Goal: Task Accomplishment & Management: Complete application form

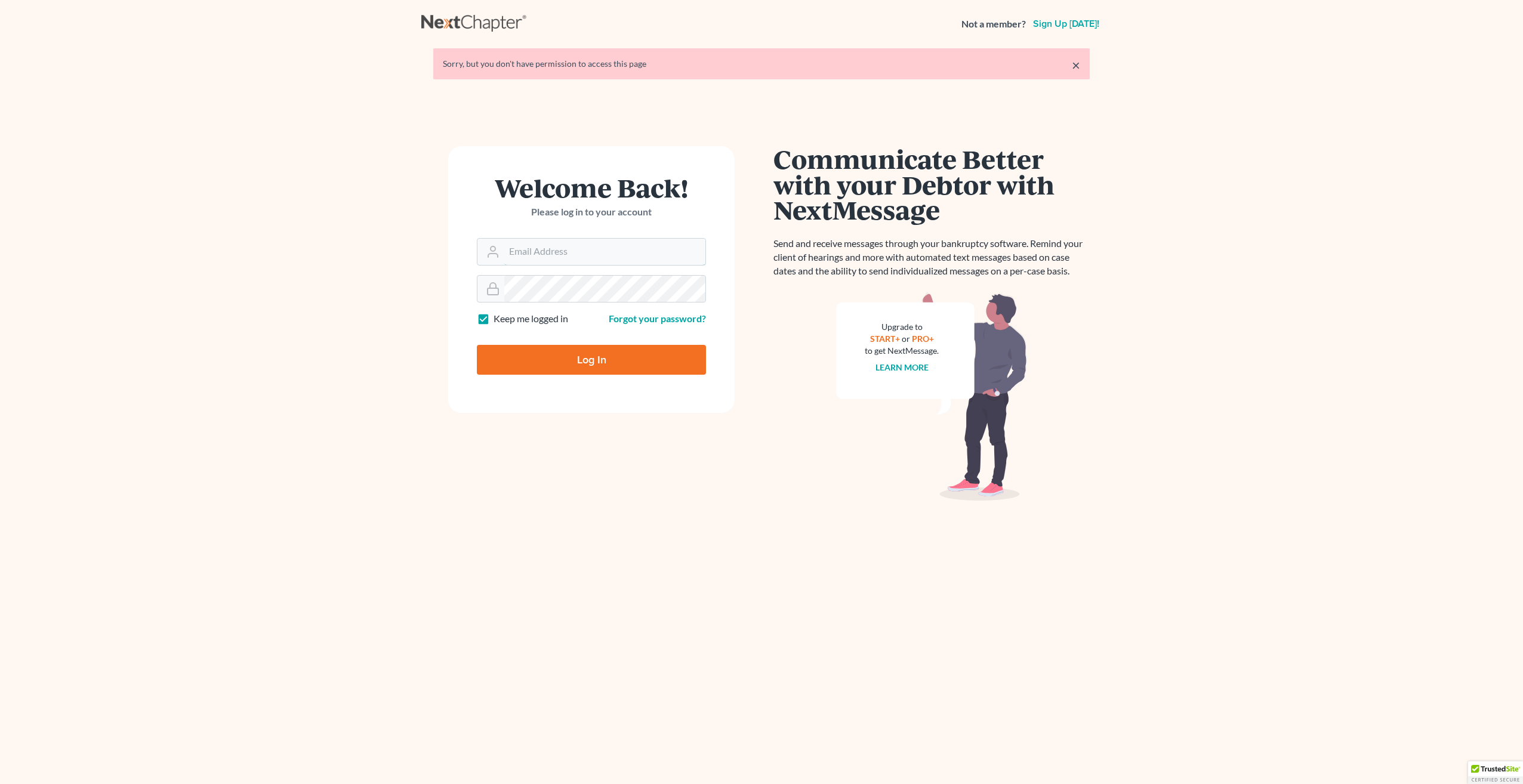
type input "[PERSON_NAME][EMAIL_ADDRESS][DOMAIN_NAME]"
click at [587, 359] on input "Log In" at bounding box center [591, 359] width 229 height 30
type input "Thinking..."
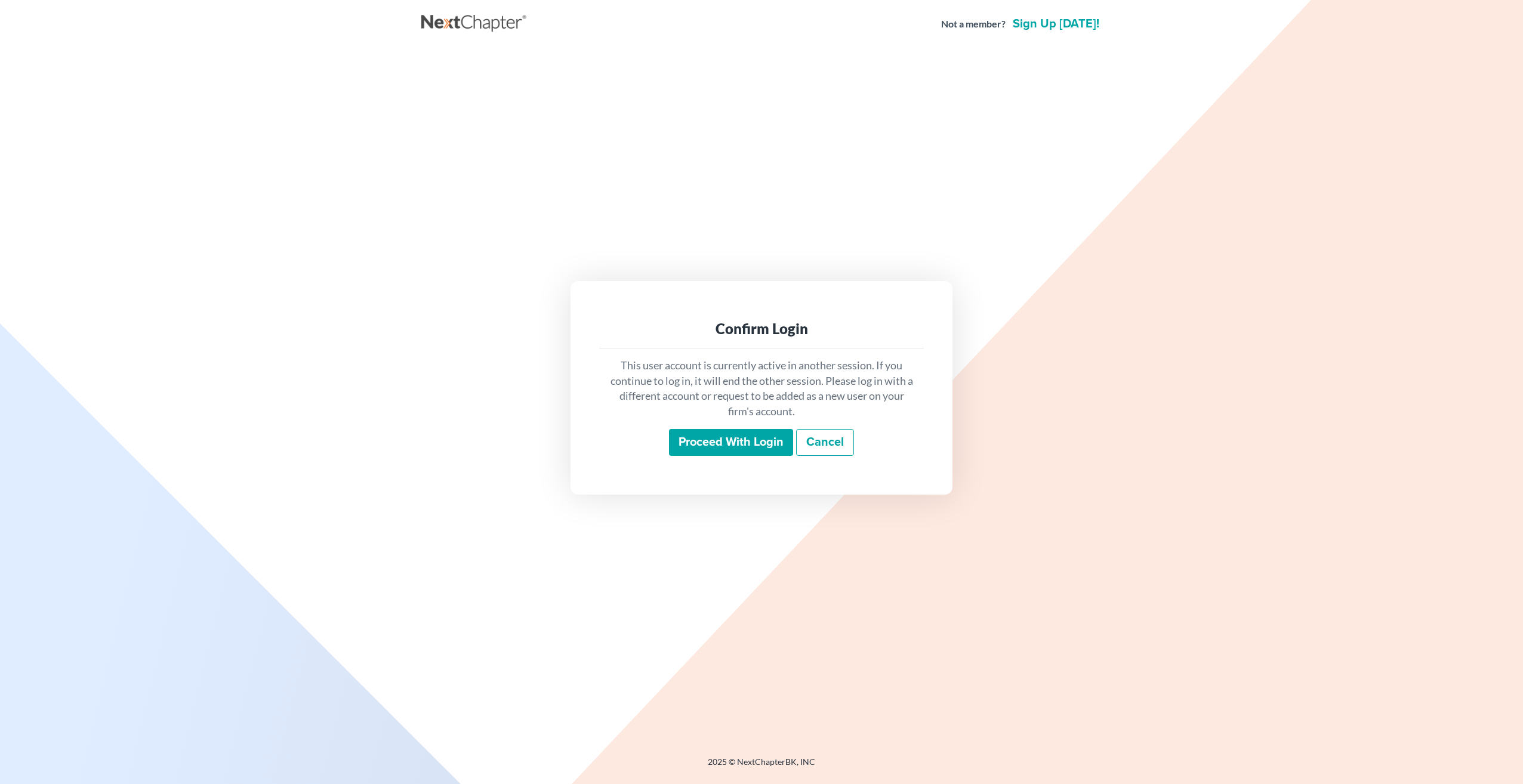
click at [720, 442] on input "Proceed with login" at bounding box center [731, 442] width 124 height 27
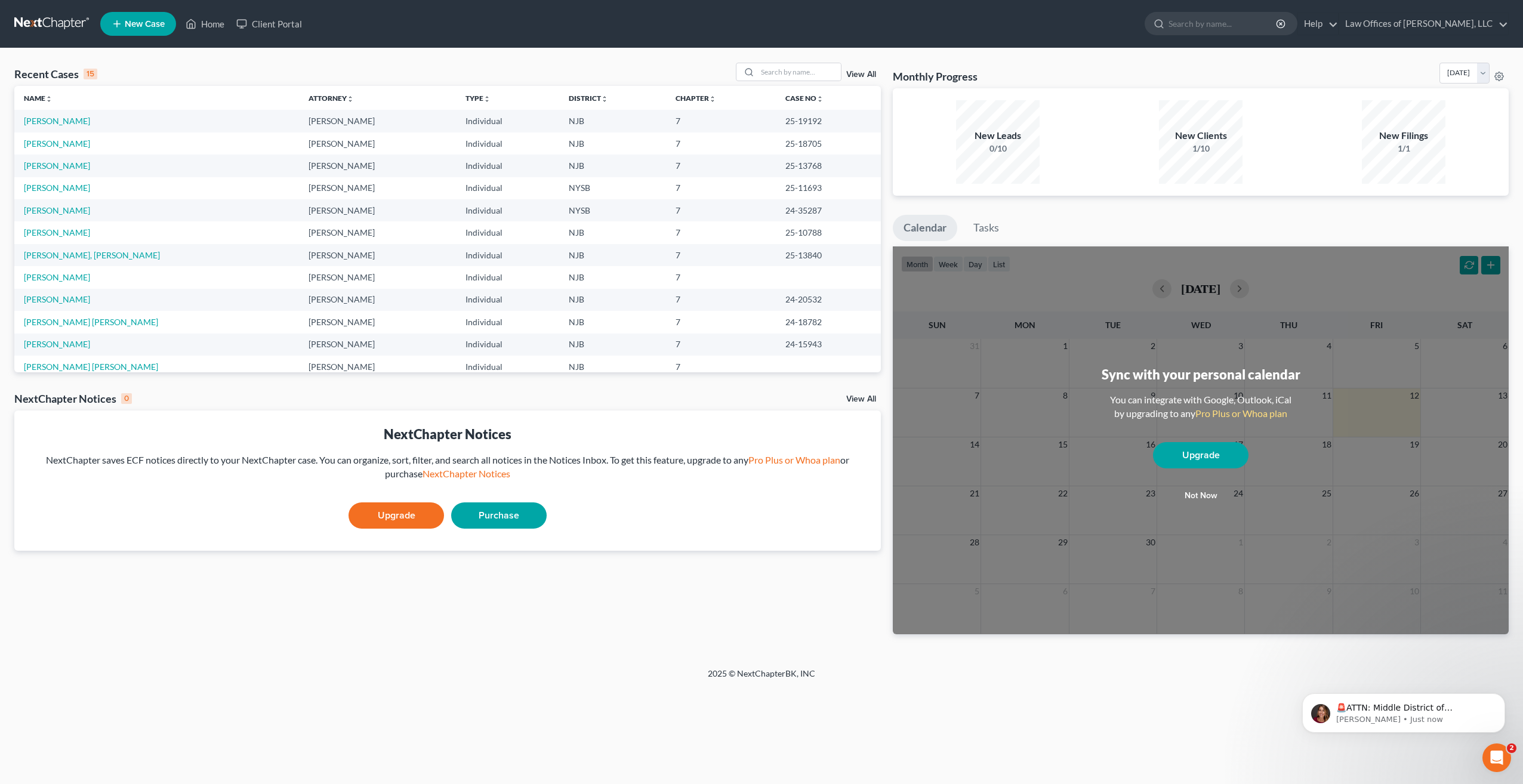
click at [139, 19] on span "New Case" at bounding box center [145, 24] width 40 height 9
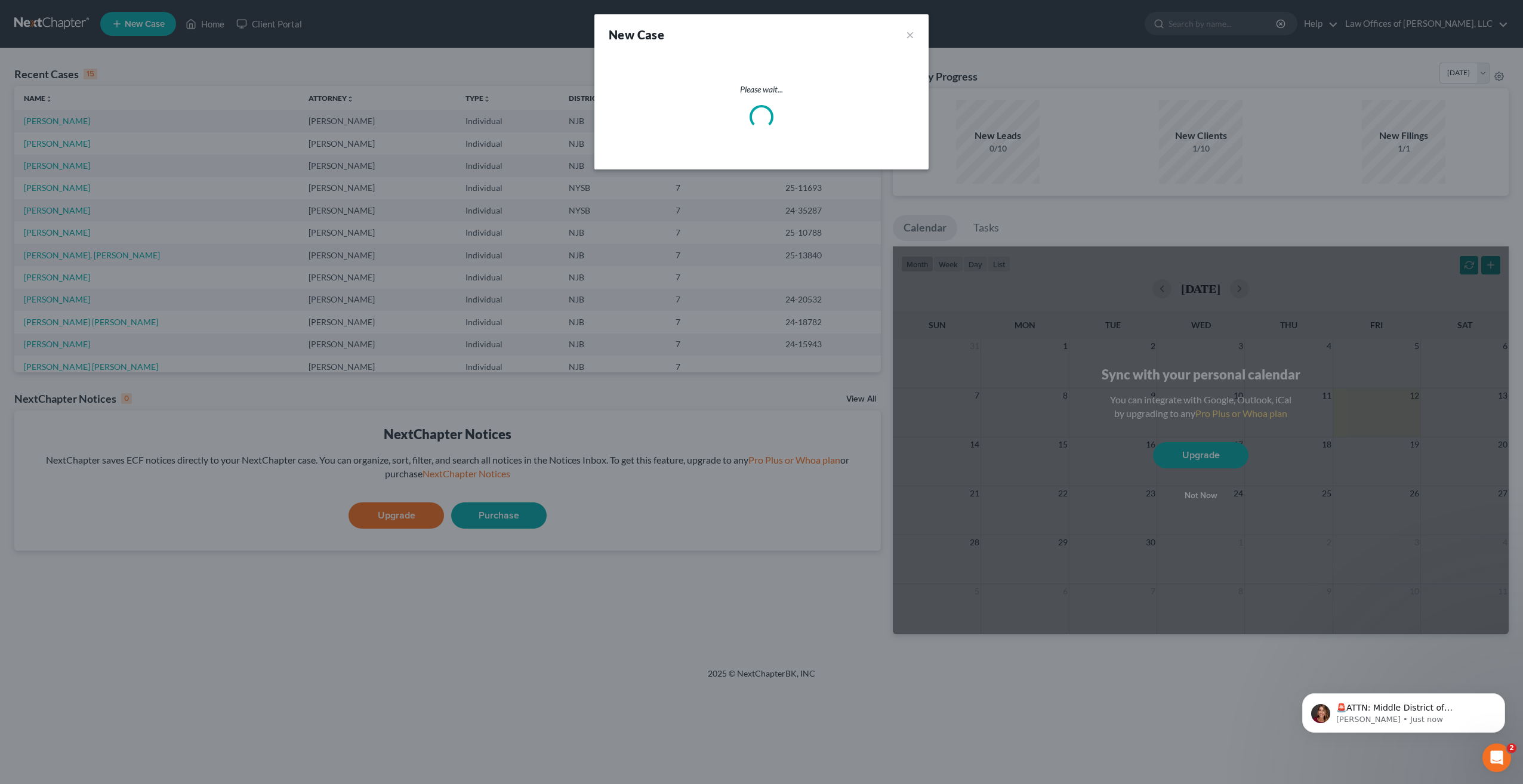
select select "51"
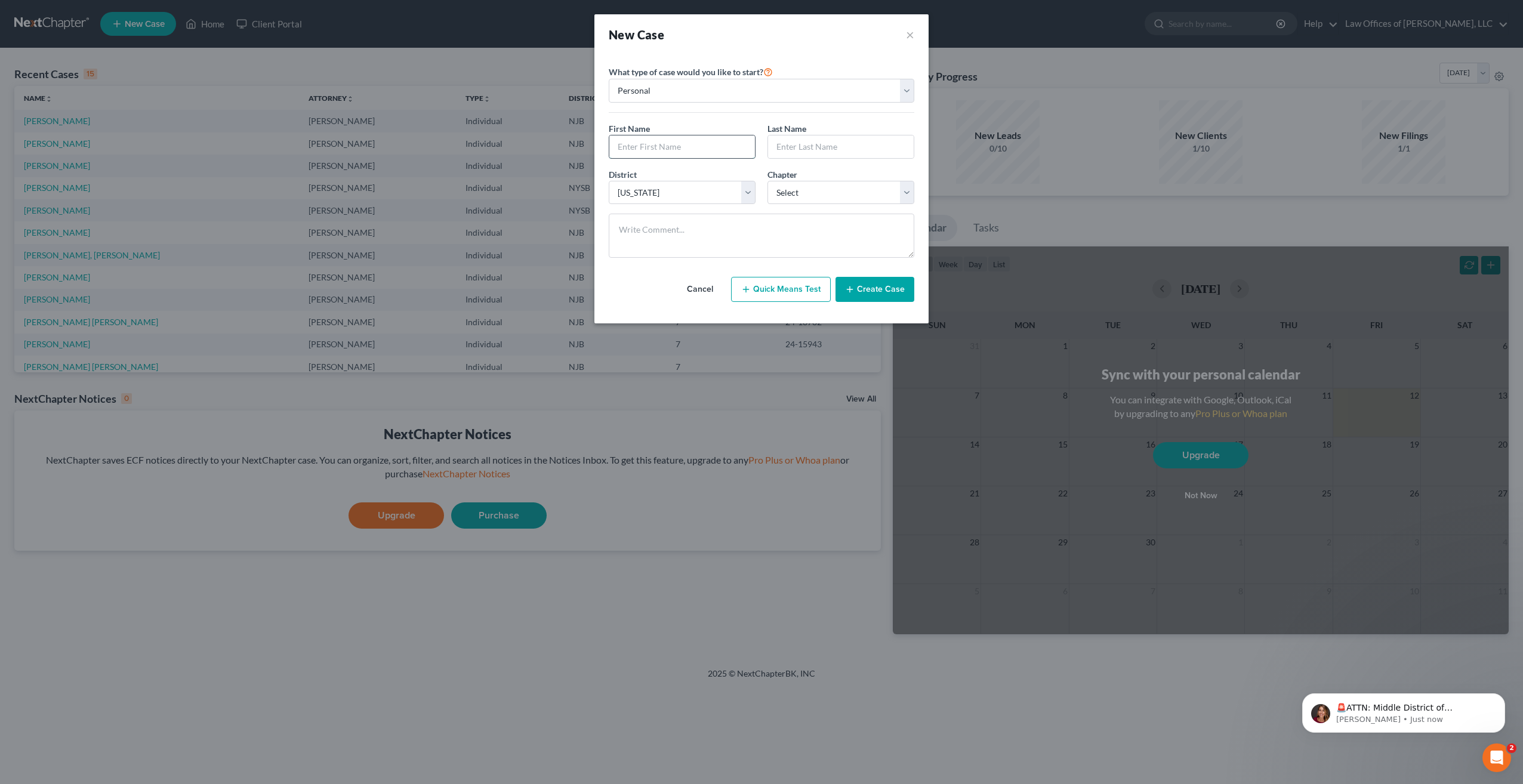
click at [721, 150] on input "text" at bounding box center [681, 147] width 145 height 23
type input "Laura Luz"
click at [781, 134] on div "Last Name *" at bounding box center [841, 140] width 159 height 36
drag, startPoint x: 781, startPoint y: 134, endPoint x: 784, endPoint y: 149, distance: 15.3
click at [784, 149] on input "text" at bounding box center [840, 147] width 145 height 23
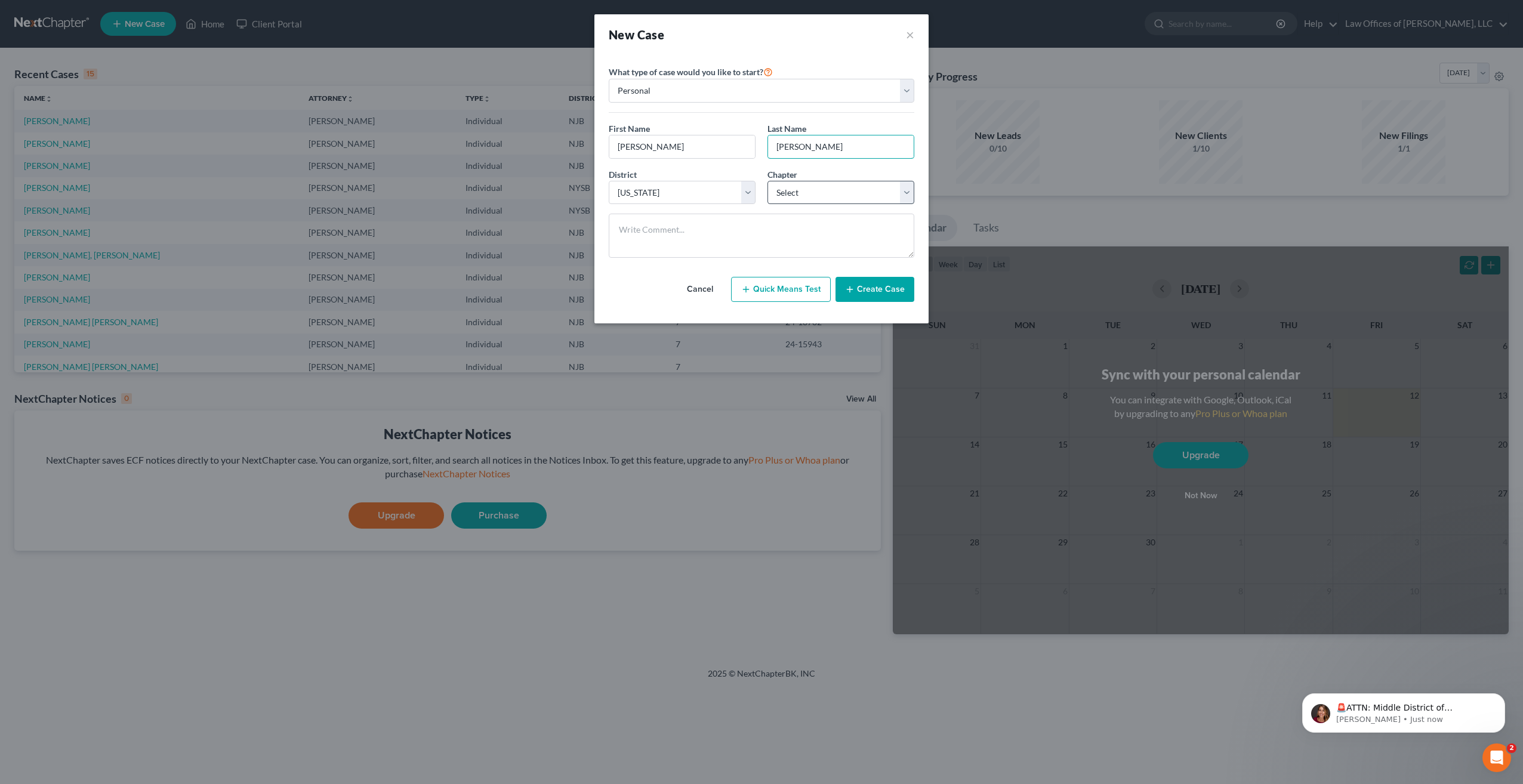
type input "Almanzar"
click at [903, 192] on select "Select 7 11 12 13" at bounding box center [841, 192] width 147 height 24
select select "0"
click at [768, 181] on select "Select 7 11 12 13" at bounding box center [841, 192] width 147 height 24
click at [859, 292] on button "Create Case" at bounding box center [874, 289] width 78 height 25
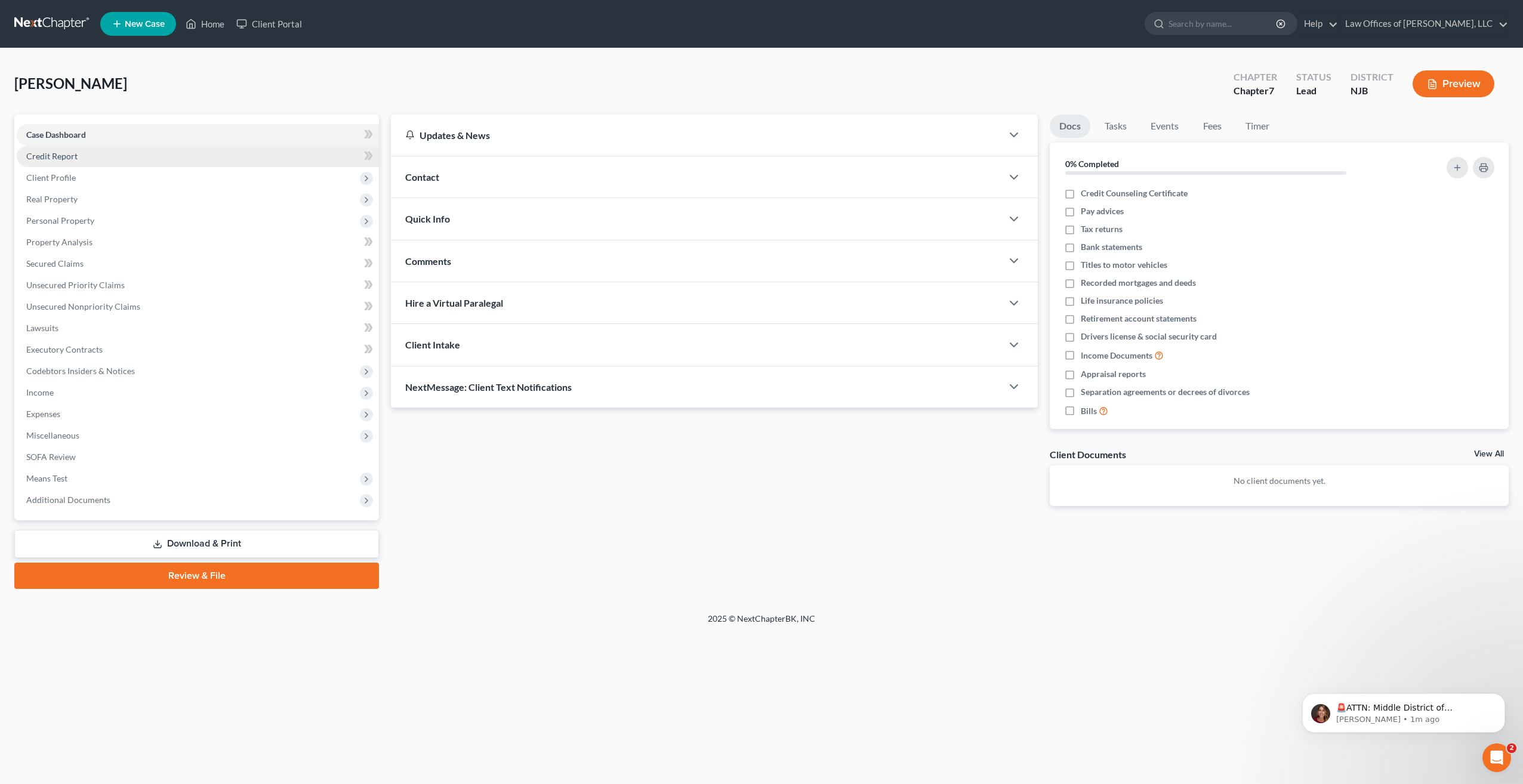
click at [80, 152] on link "Credit Report" at bounding box center [197, 156] width 362 height 21
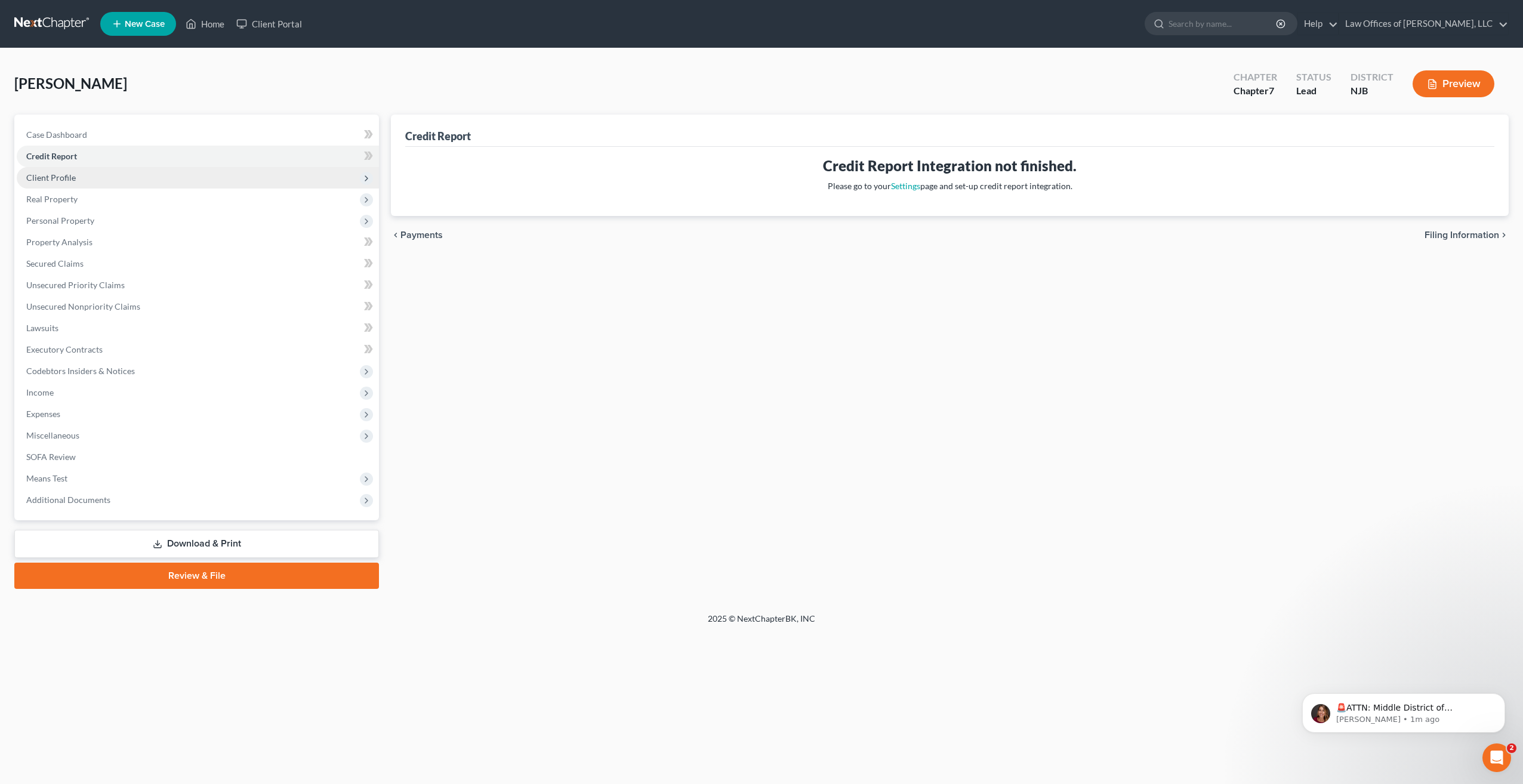
click at [93, 178] on span "Client Profile" at bounding box center [197, 178] width 362 height 21
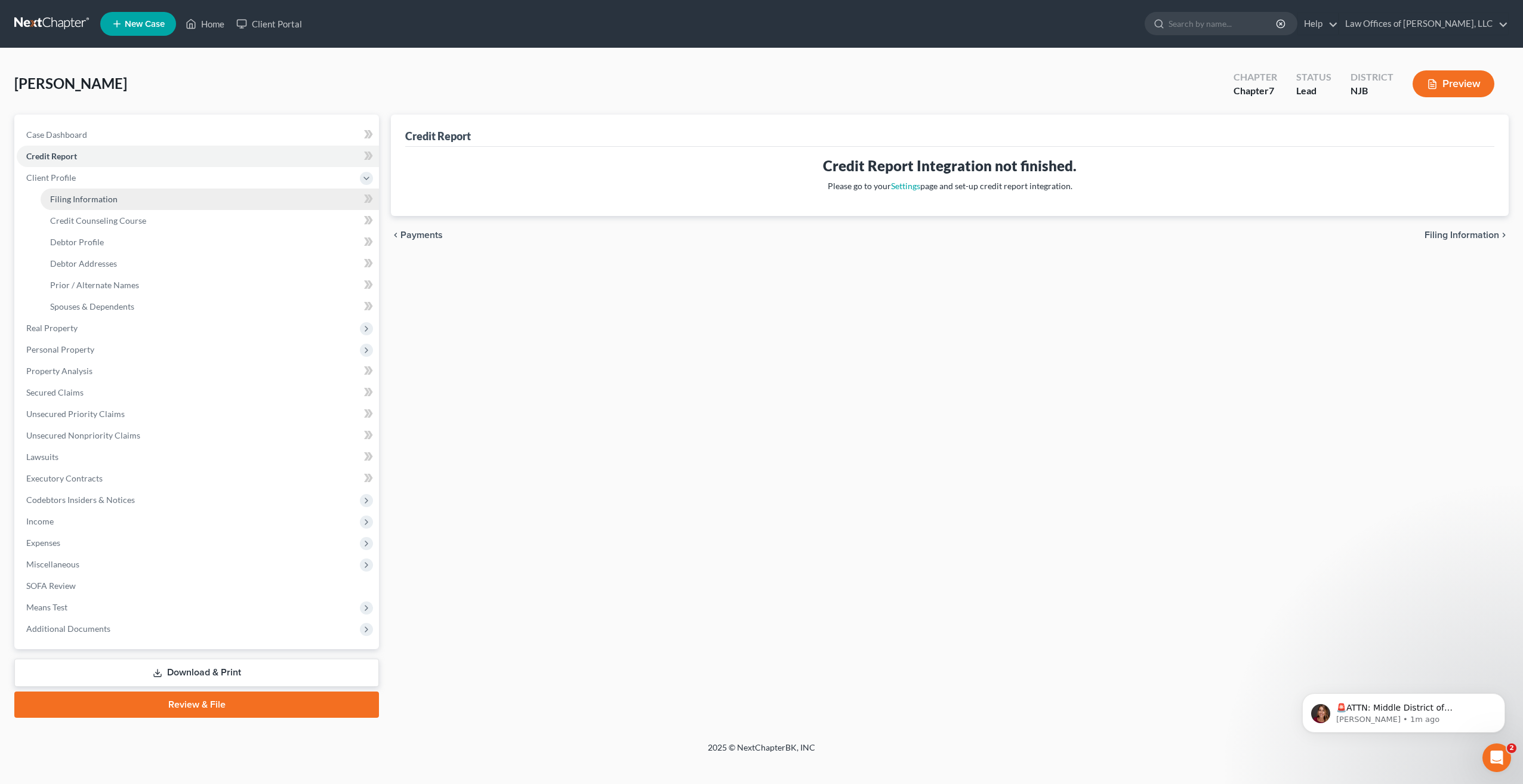
click at [102, 202] on span "Filing Information" at bounding box center [84, 199] width 68 height 11
select select "1"
select select "0"
select select "51"
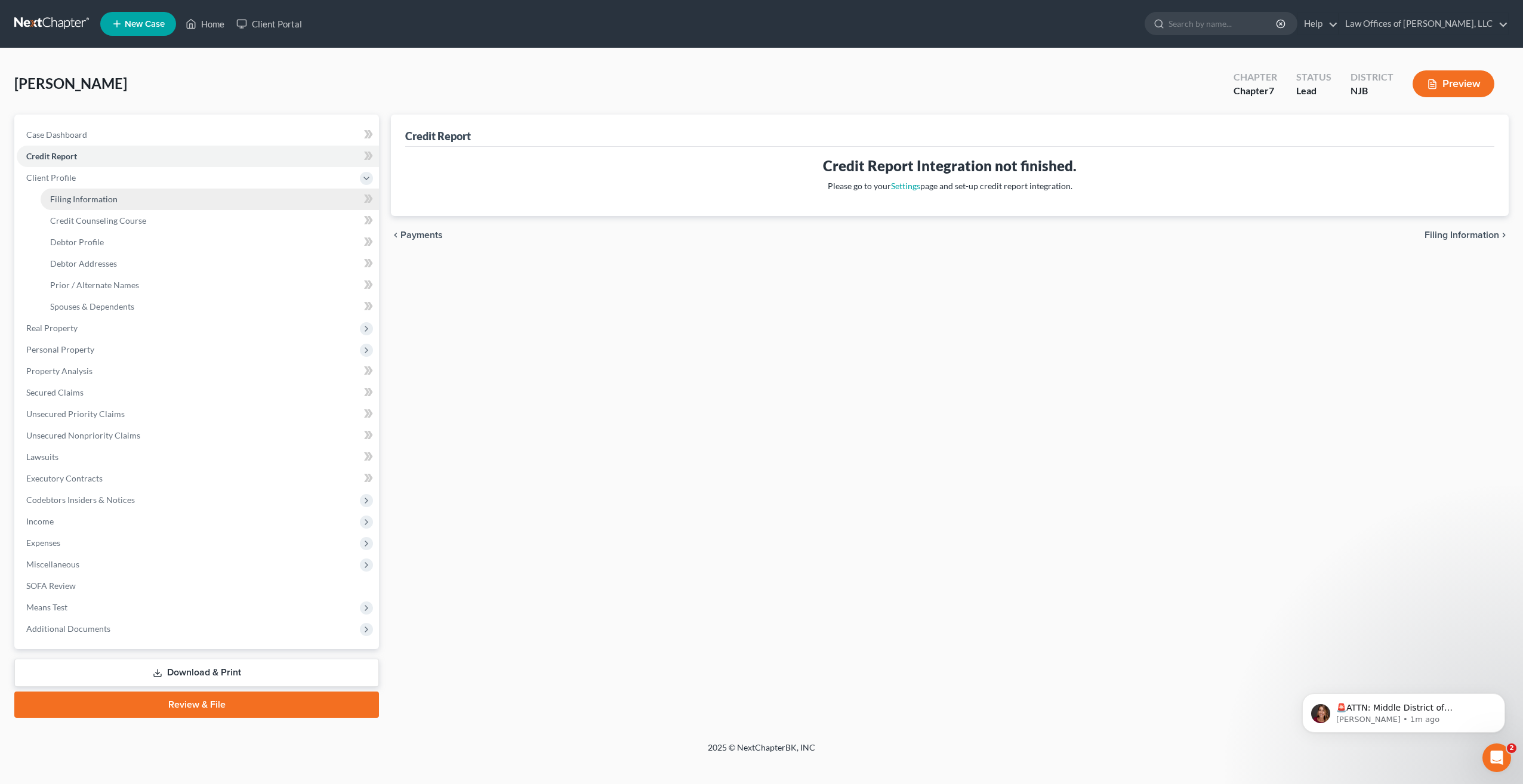
select select "33"
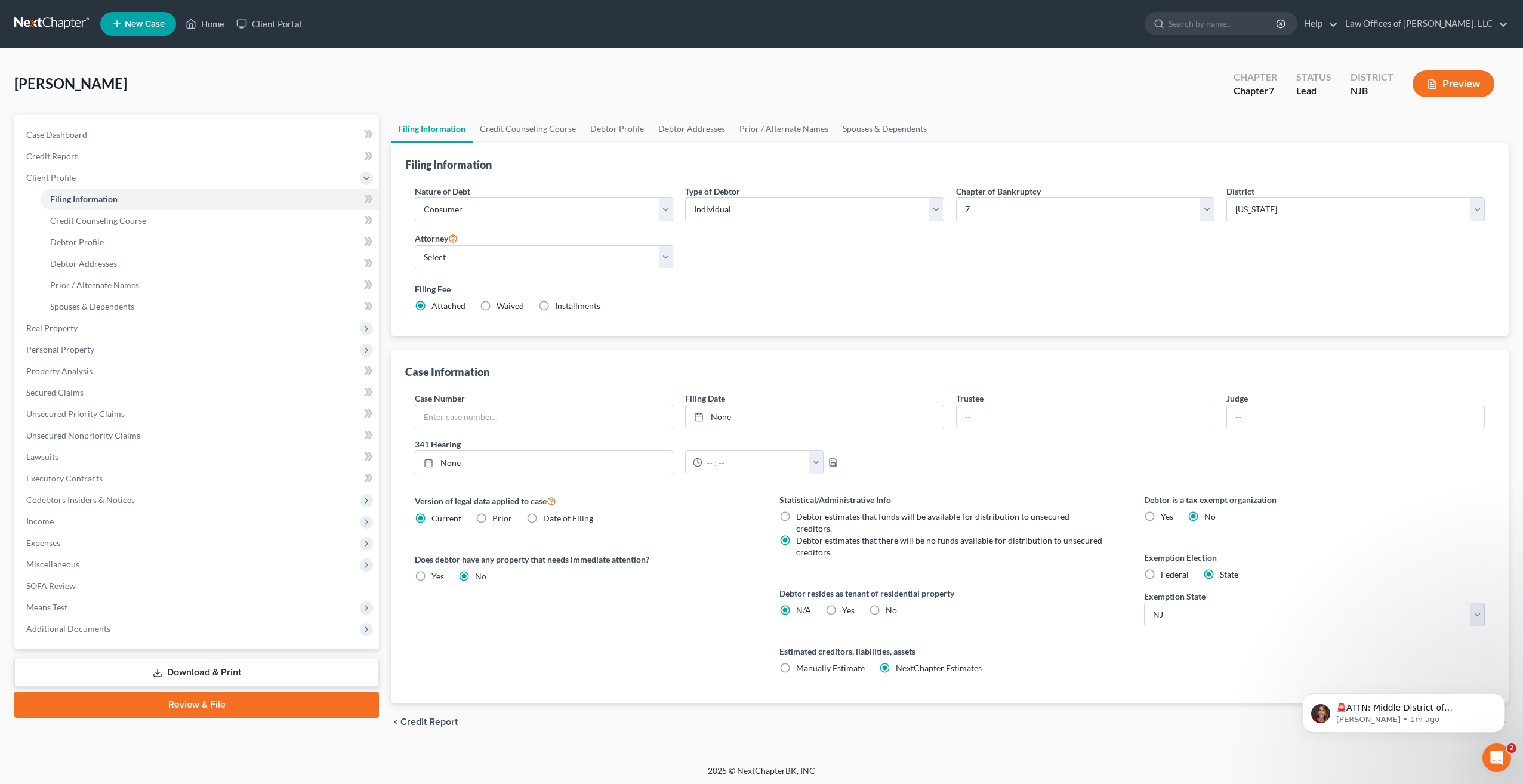
click at [1161, 573] on label "Federal" at bounding box center [1175, 574] width 28 height 12
click at [1165, 573] on input "Federal" at bounding box center [1169, 572] width 8 height 8
radio input "true"
radio input "false"
click at [75, 218] on span "Credit Counseling Course" at bounding box center [98, 220] width 96 height 11
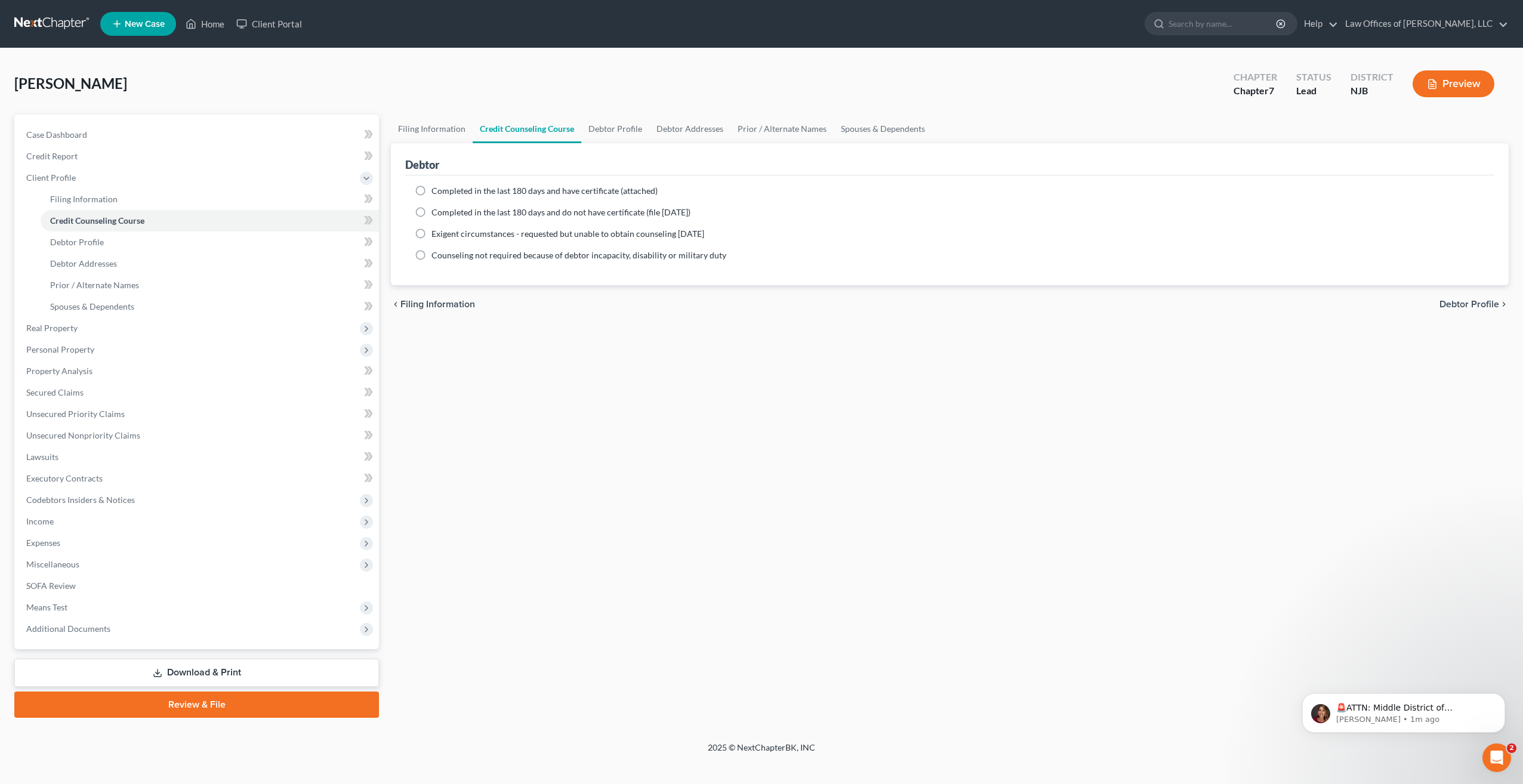
click at [432, 193] on label "Completed in the last 180 days and have certificate (attached)" at bounding box center [545, 191] width 227 height 12
click at [436, 193] on input "Completed in the last 180 days and have certificate (attached)" at bounding box center [440, 189] width 8 height 8
radio input "true"
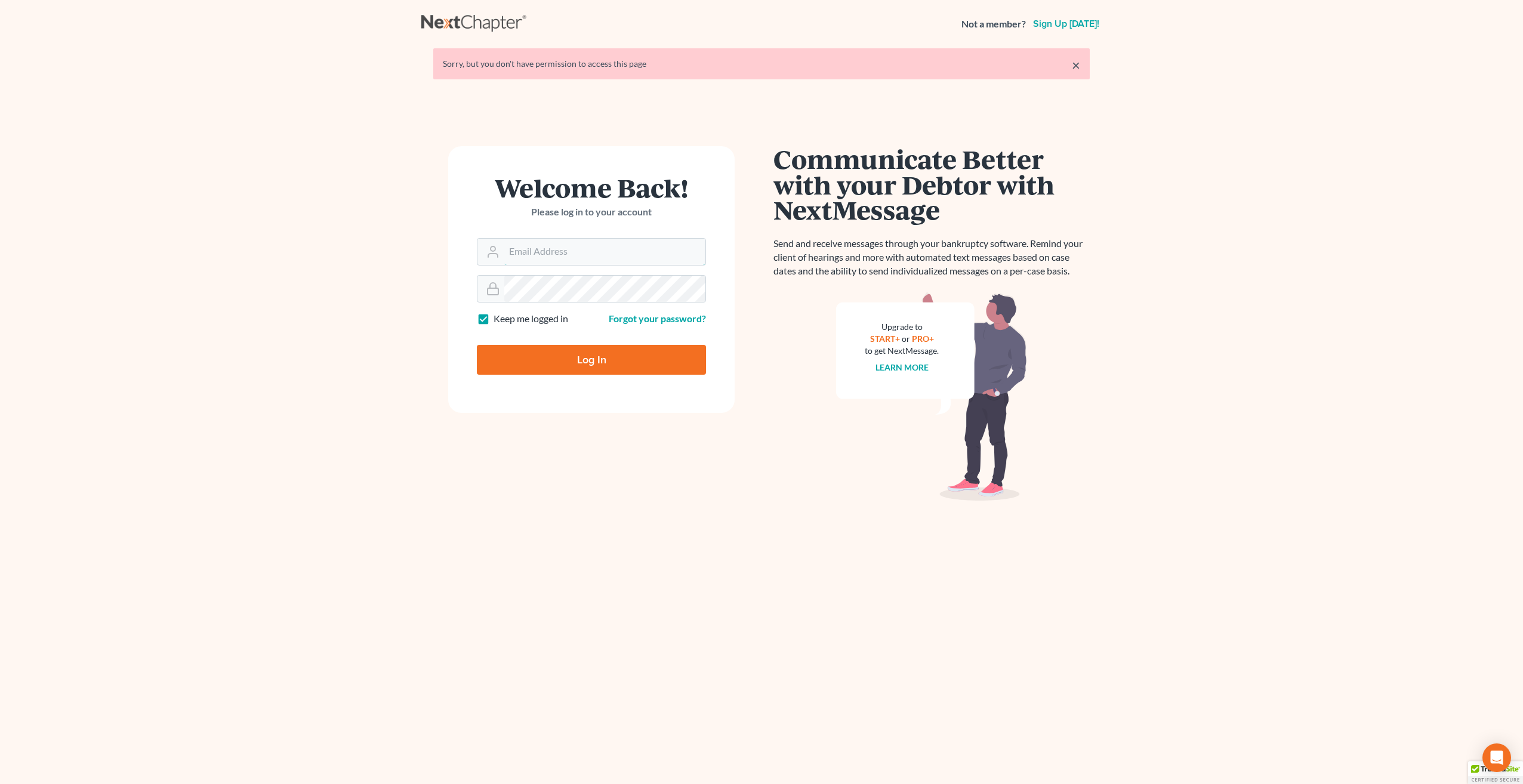
type input "[PERSON_NAME][EMAIL_ADDRESS][DOMAIN_NAME]"
click at [569, 361] on input "Log In" at bounding box center [591, 359] width 229 height 30
type input "Thinking..."
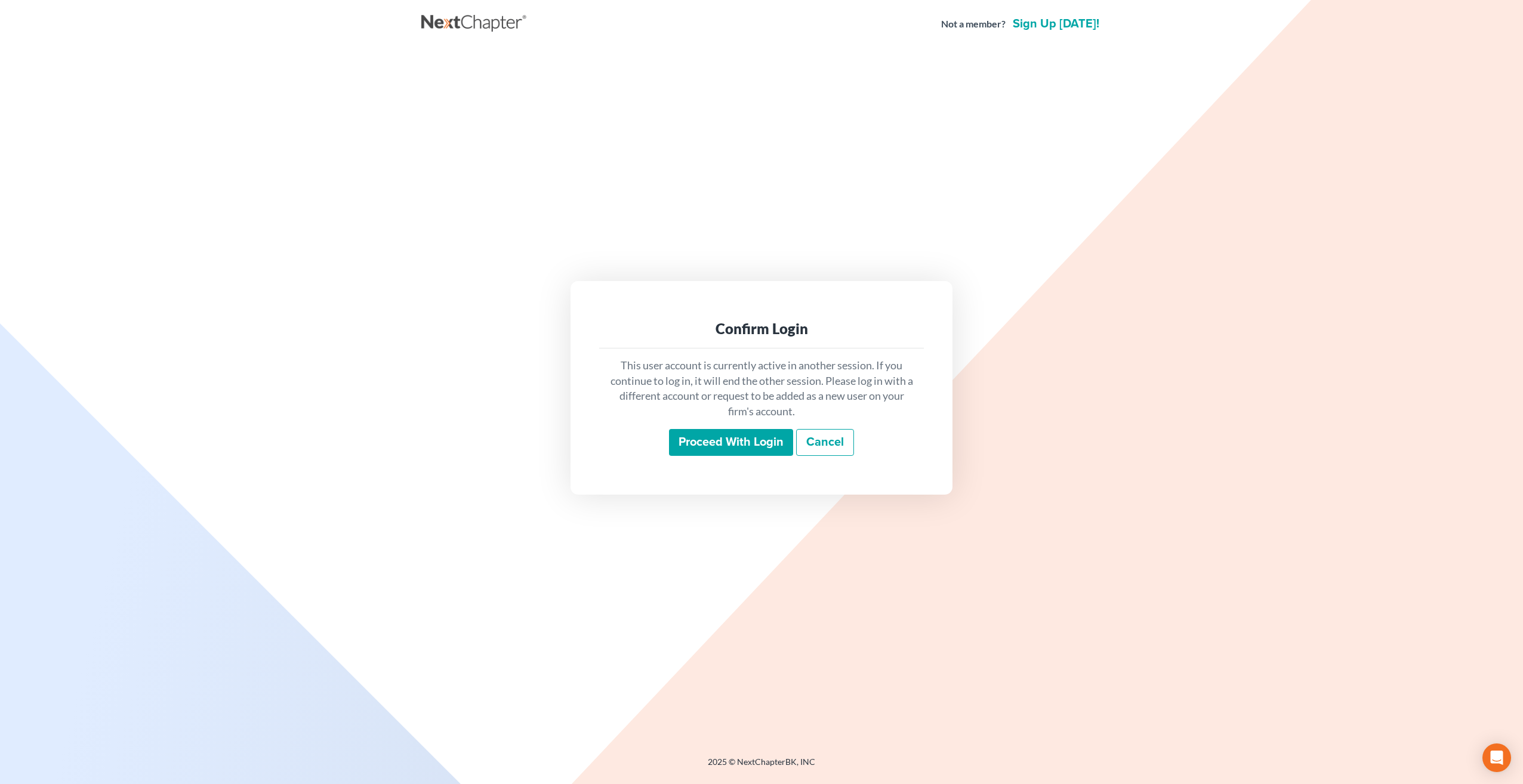
click at [737, 444] on input "Proceed with login" at bounding box center [731, 442] width 124 height 27
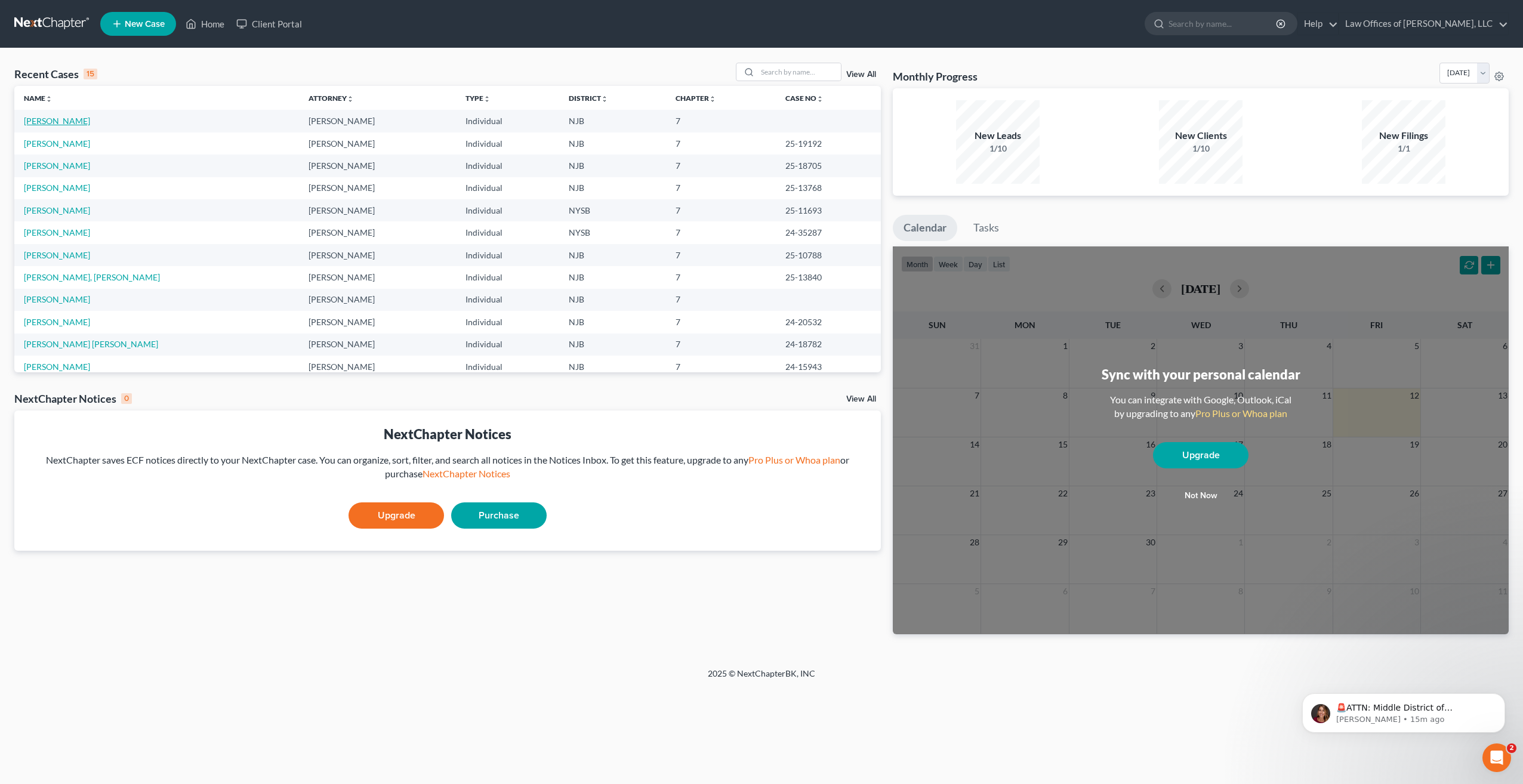
click at [81, 123] on link "Almanzar, Laura Luz" at bounding box center [56, 121] width 66 height 11
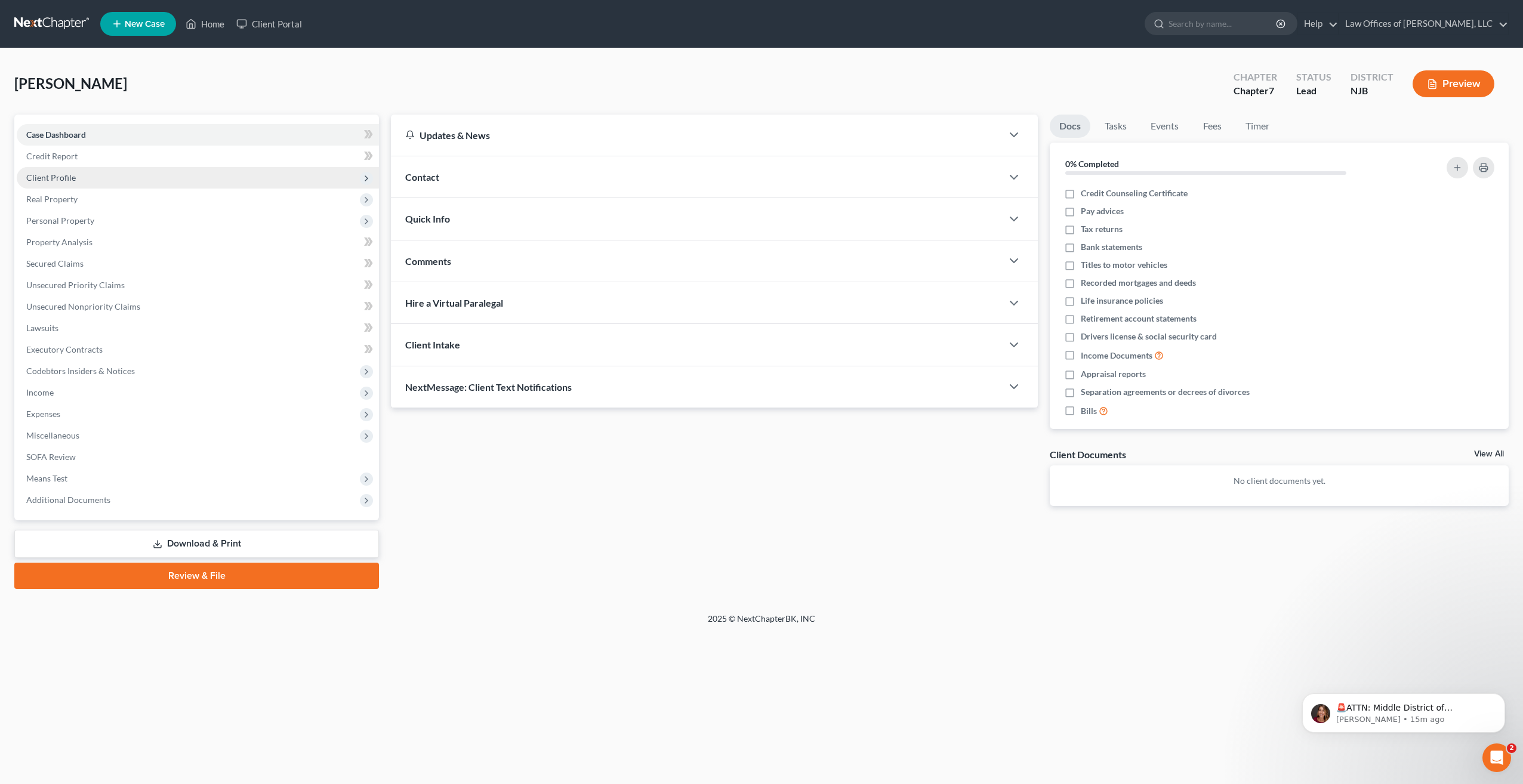
click at [67, 180] on span "Client Profile" at bounding box center [51, 178] width 49 height 11
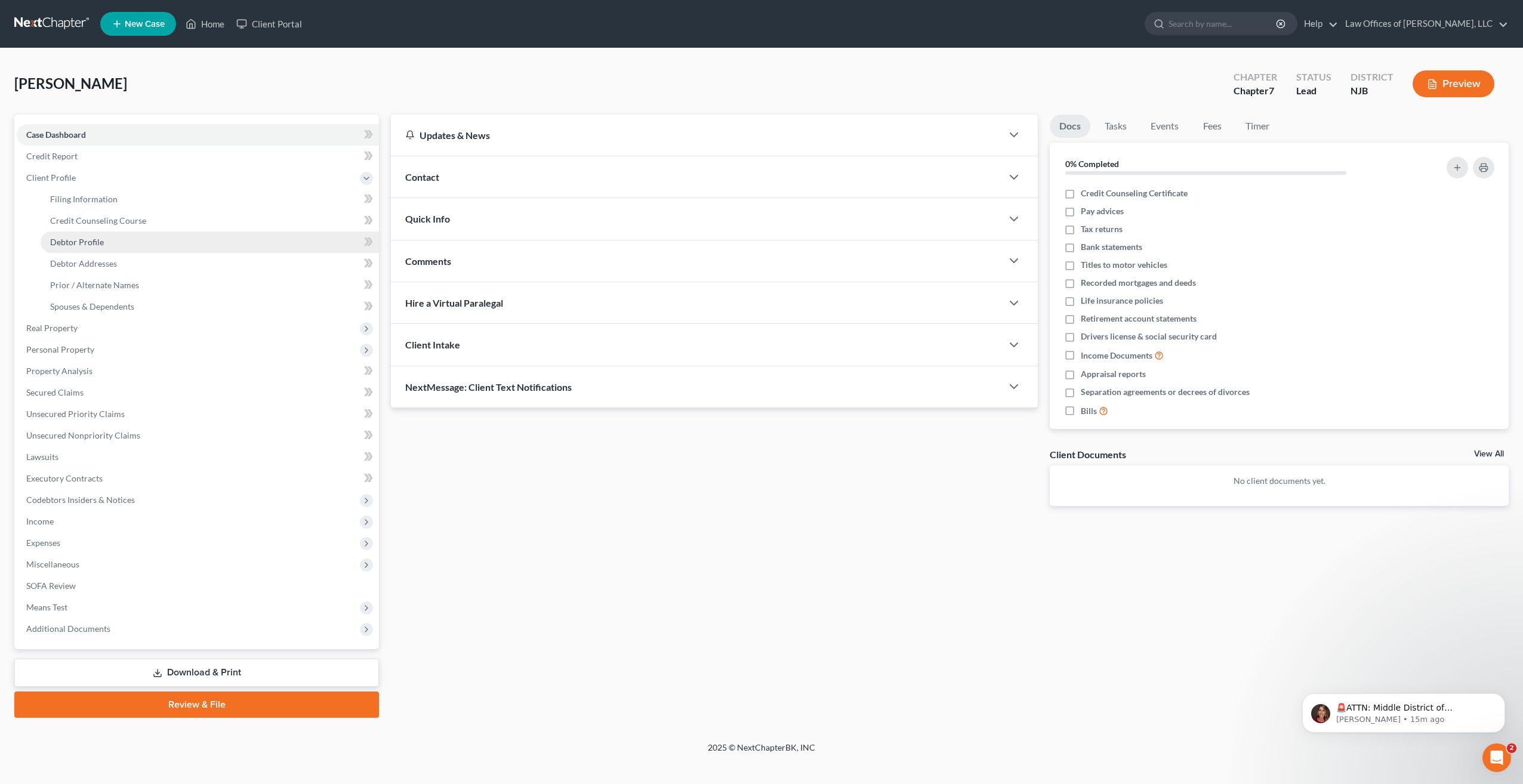
click at [90, 245] on span "Debtor Profile" at bounding box center [77, 242] width 54 height 11
select select "0"
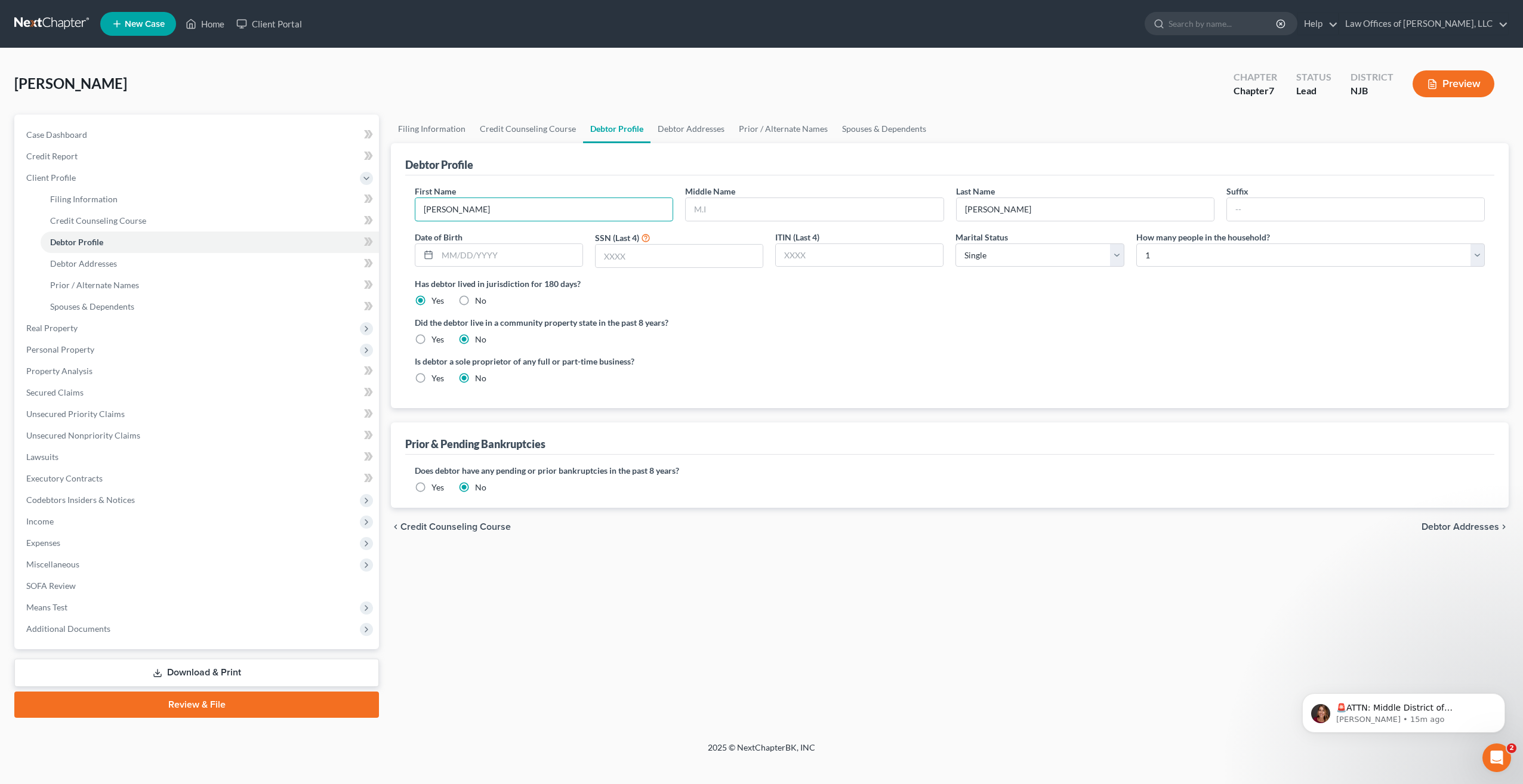
type input "Laura"
drag, startPoint x: 786, startPoint y: 659, endPoint x: 775, endPoint y: 625, distance: 35.7
click at [778, 632] on div "Filing Information Credit Counseling Course Debtor Profile Debtor Addresses Pri…" at bounding box center [950, 416] width 1130 height 603
click at [453, 252] on input "text" at bounding box center [509, 255] width 145 height 23
type input "02/251978"
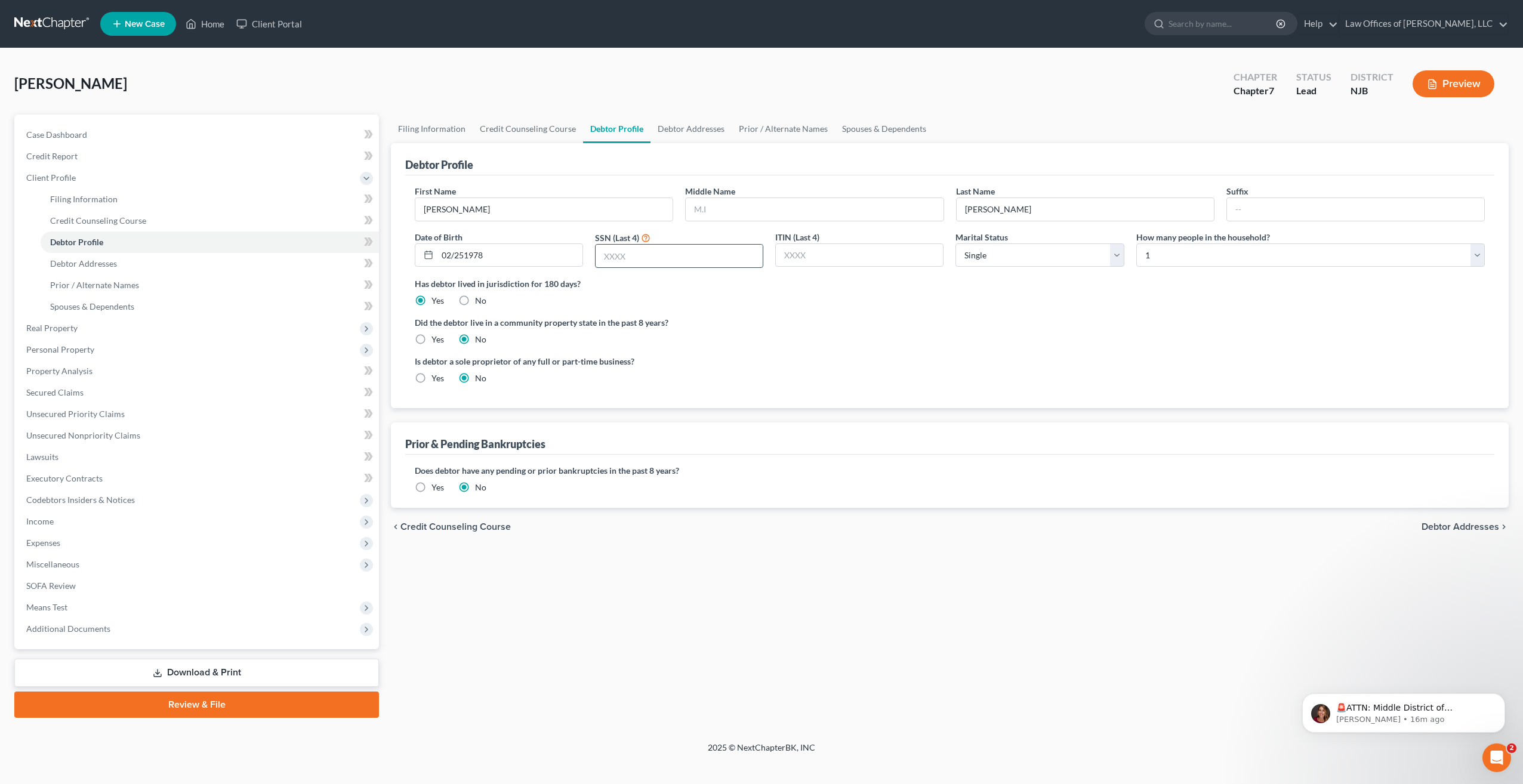
click at [641, 257] on input "text" at bounding box center [680, 256] width 167 height 23
type input "0216"
click at [1155, 255] on select "Select 1 2 3 4 5 6 7 8 9 10 11 12 13 14 15 16 17 18 19 20" at bounding box center [1310, 255] width 348 height 24
click at [1152, 255] on select "Select 1 2 3 4 5 6 7 8 9 10 11 12 13 14 15 16 17 18 19 20" at bounding box center [1310, 255] width 348 height 24
click at [1154, 263] on select "Select 1 2 3 4 5 6 7 8 9 10 11 12 13 14 15 16 17 18 19 20" at bounding box center [1310, 255] width 348 height 24
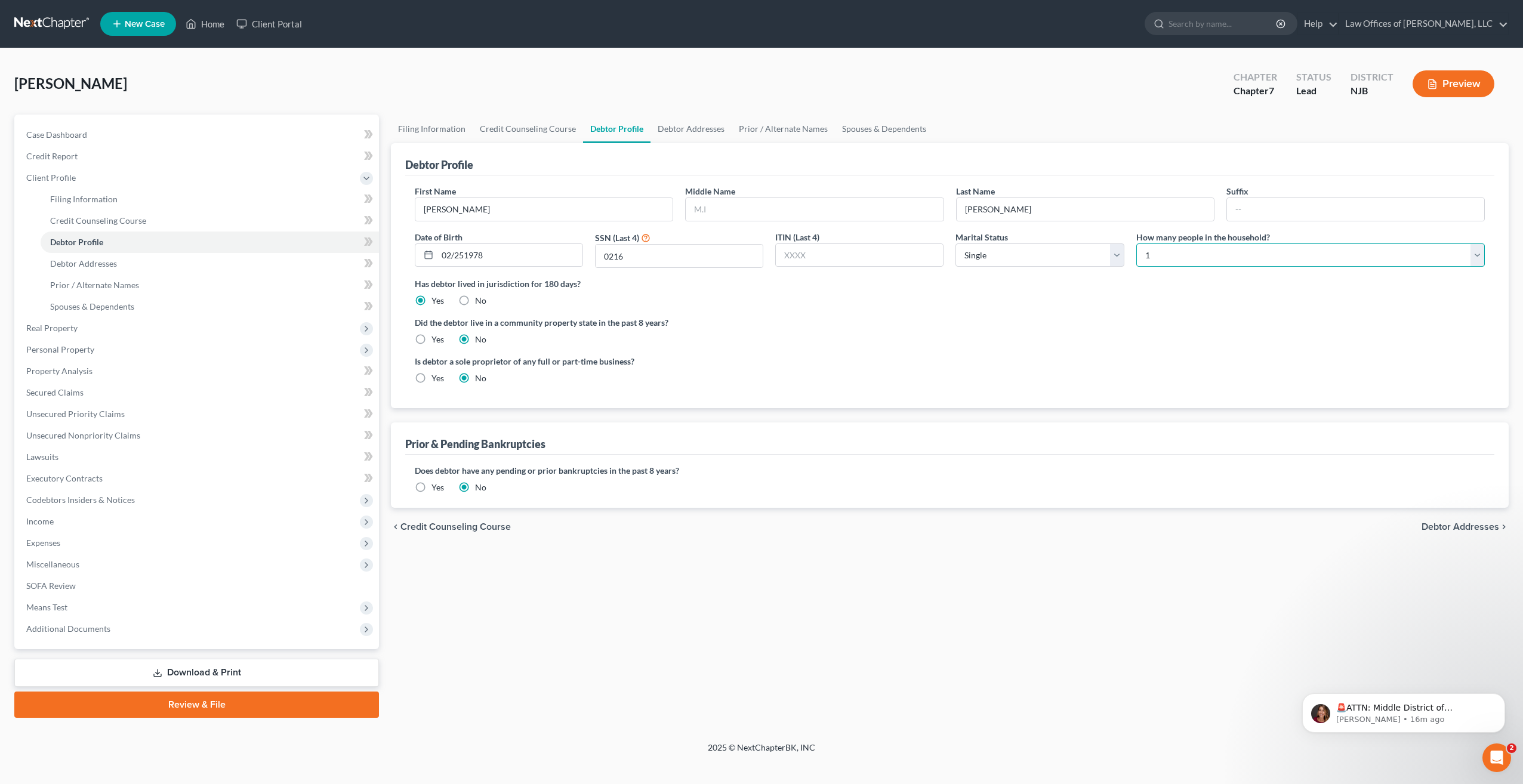
select select "1"
click at [1136, 243] on select "Select 1 2 3 4 5 6 7 8 9 10 11 12 13 14 15 16 17 18 19 20" at bounding box center [1310, 255] width 348 height 24
click at [1485, 526] on span "Debtor Addresses" at bounding box center [1460, 526] width 78 height 10
select select "0"
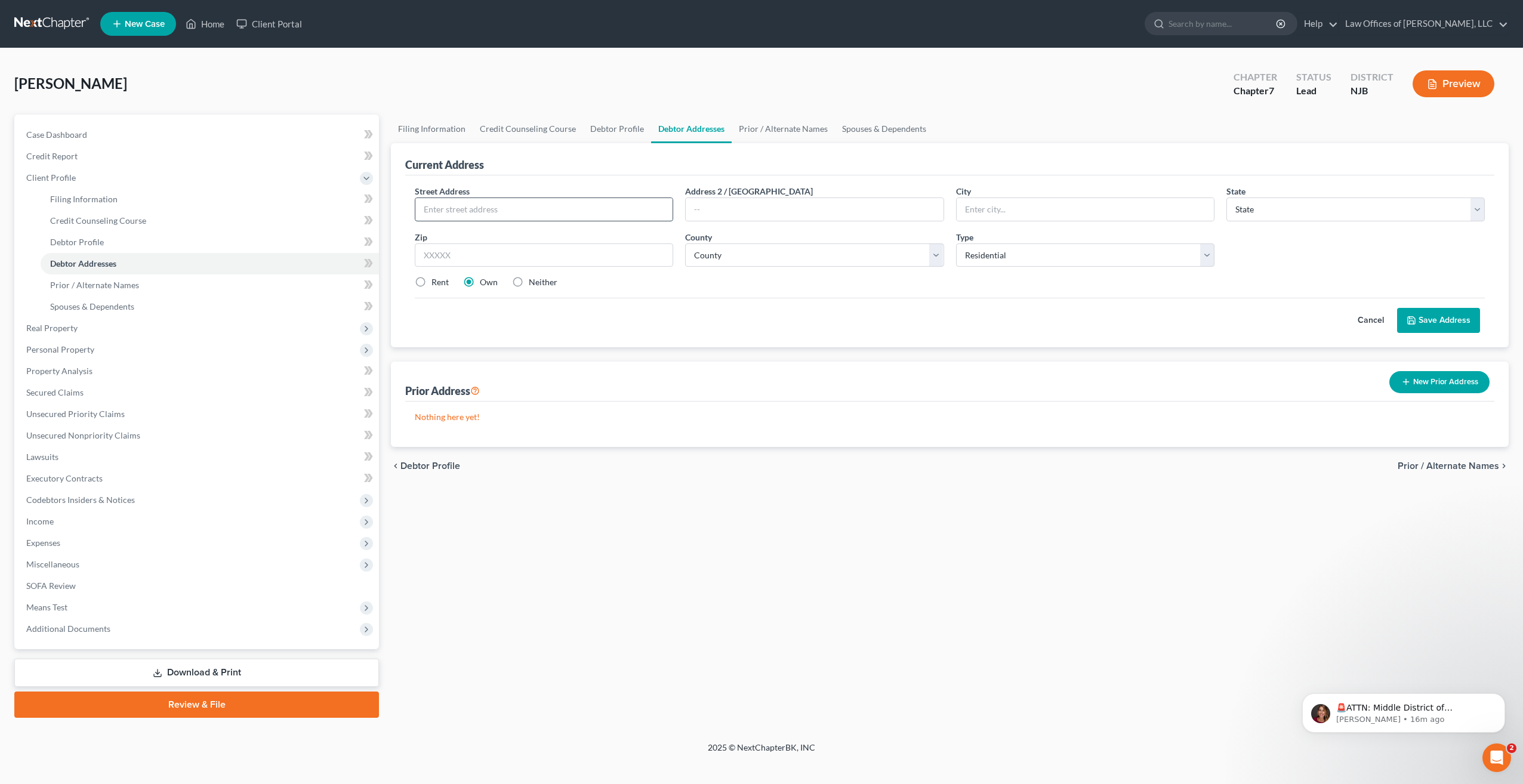
click at [472, 212] on input "text" at bounding box center [544, 210] width 257 height 23
click at [489, 203] on input "400" at bounding box center [544, 210] width 257 height 23
type input "400 68th Street"
click at [733, 211] on input "text" at bounding box center [814, 210] width 257 height 23
click at [733, 212] on input "Apartment" at bounding box center [814, 210] width 257 height 23
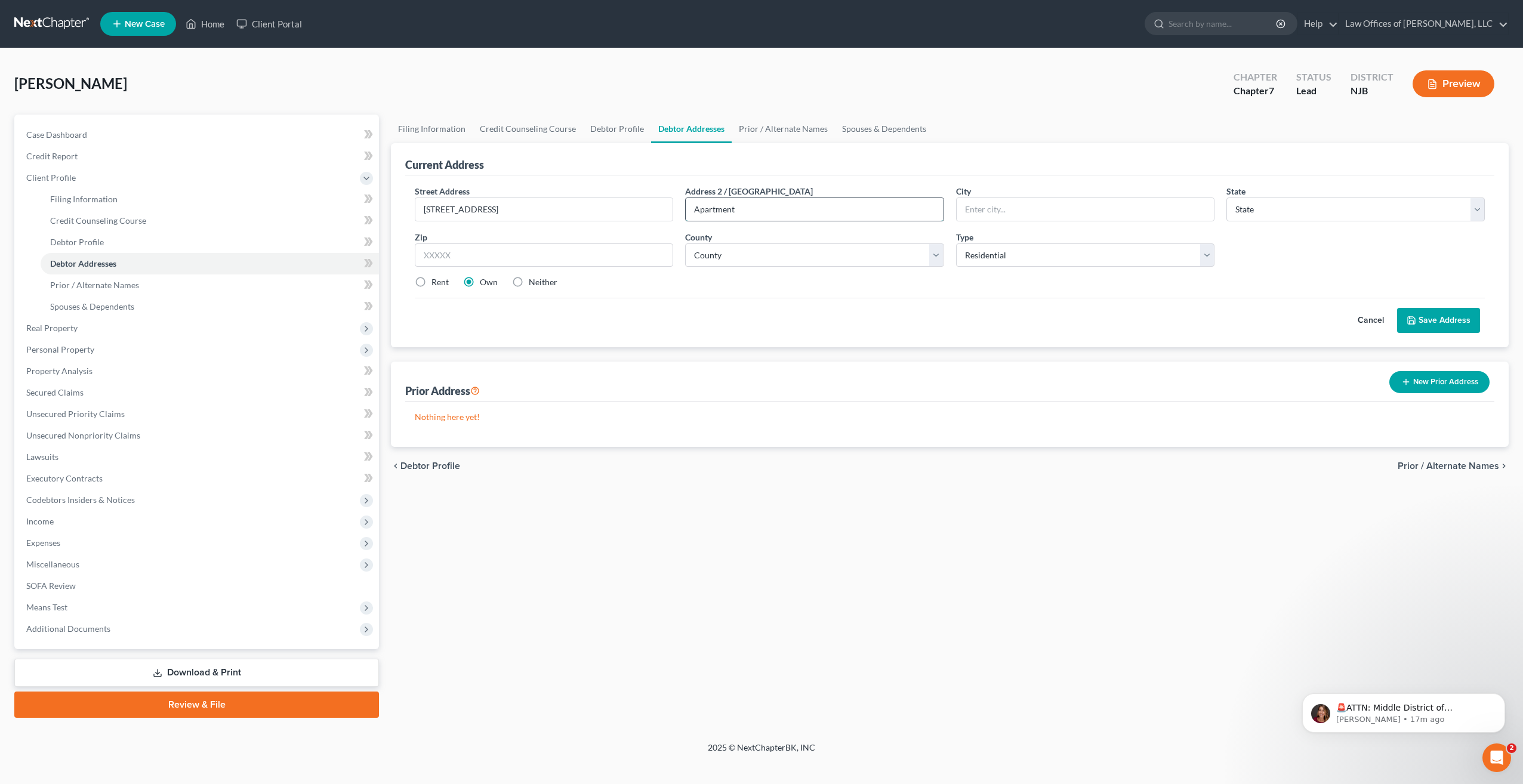
click at [732, 210] on input "Apartment" at bounding box center [814, 210] width 257 height 23
type input "Apartment 3B"
click at [1008, 210] on input "text" at bounding box center [1085, 210] width 257 height 23
type input "Guttenberg"
click at [1480, 209] on select "State AL AK AR AZ CA CO CT DE DC FL GA GU HI ID IL IN IA KS KY LA ME MD MA MI M…" at bounding box center [1355, 209] width 258 height 24
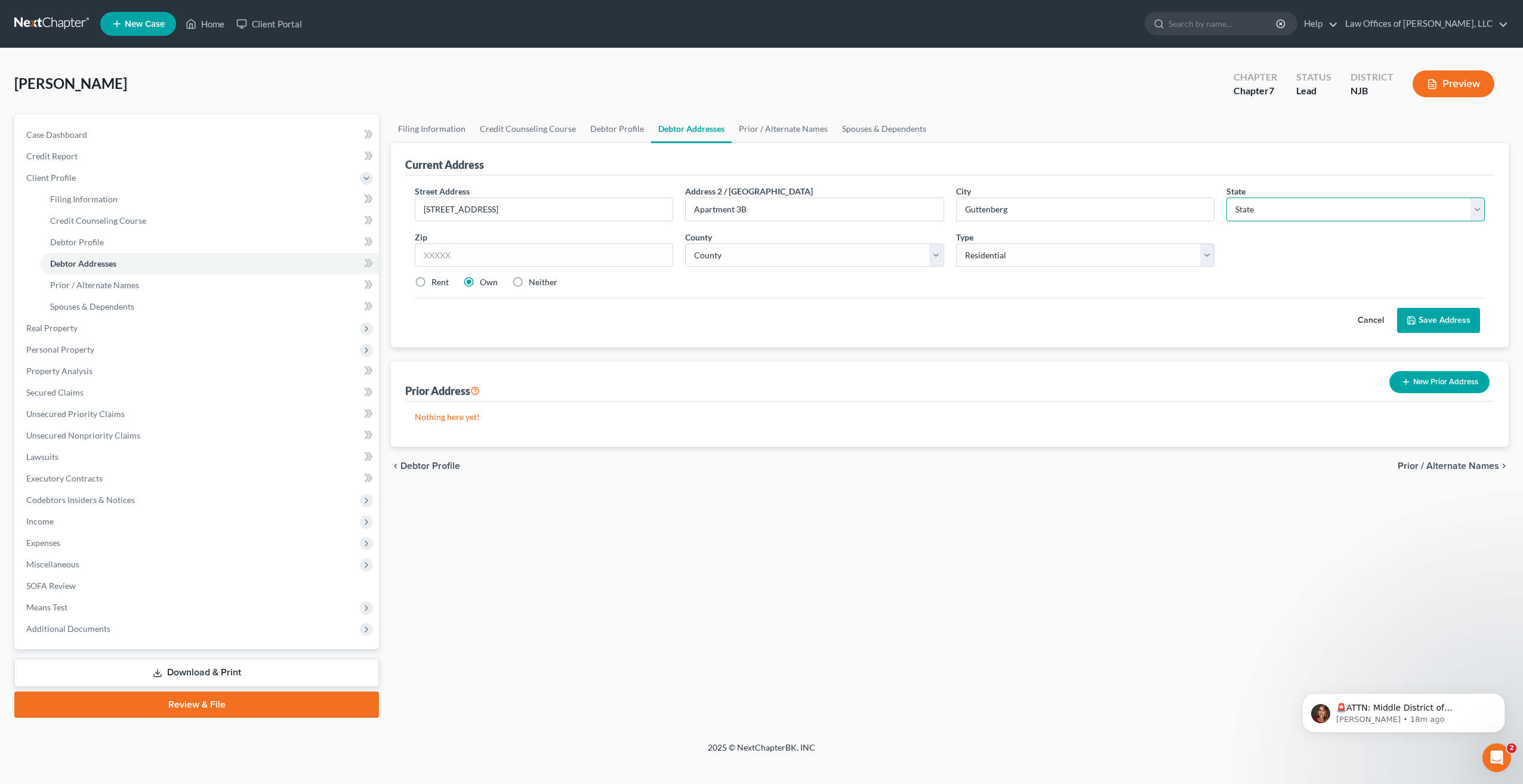
select select "33"
click at [1226, 197] on select "State AL AK AR AZ CA CO CT DE DC FL GA GU HI ID IL IN IA KS KY LA ME MD MA MI M…" at bounding box center [1355, 209] width 258 height 24
click at [432, 281] on label "Rent" at bounding box center [441, 283] width 18 height 12
click at [436, 281] on input "Rent" at bounding box center [440, 280] width 8 height 8
radio input "true"
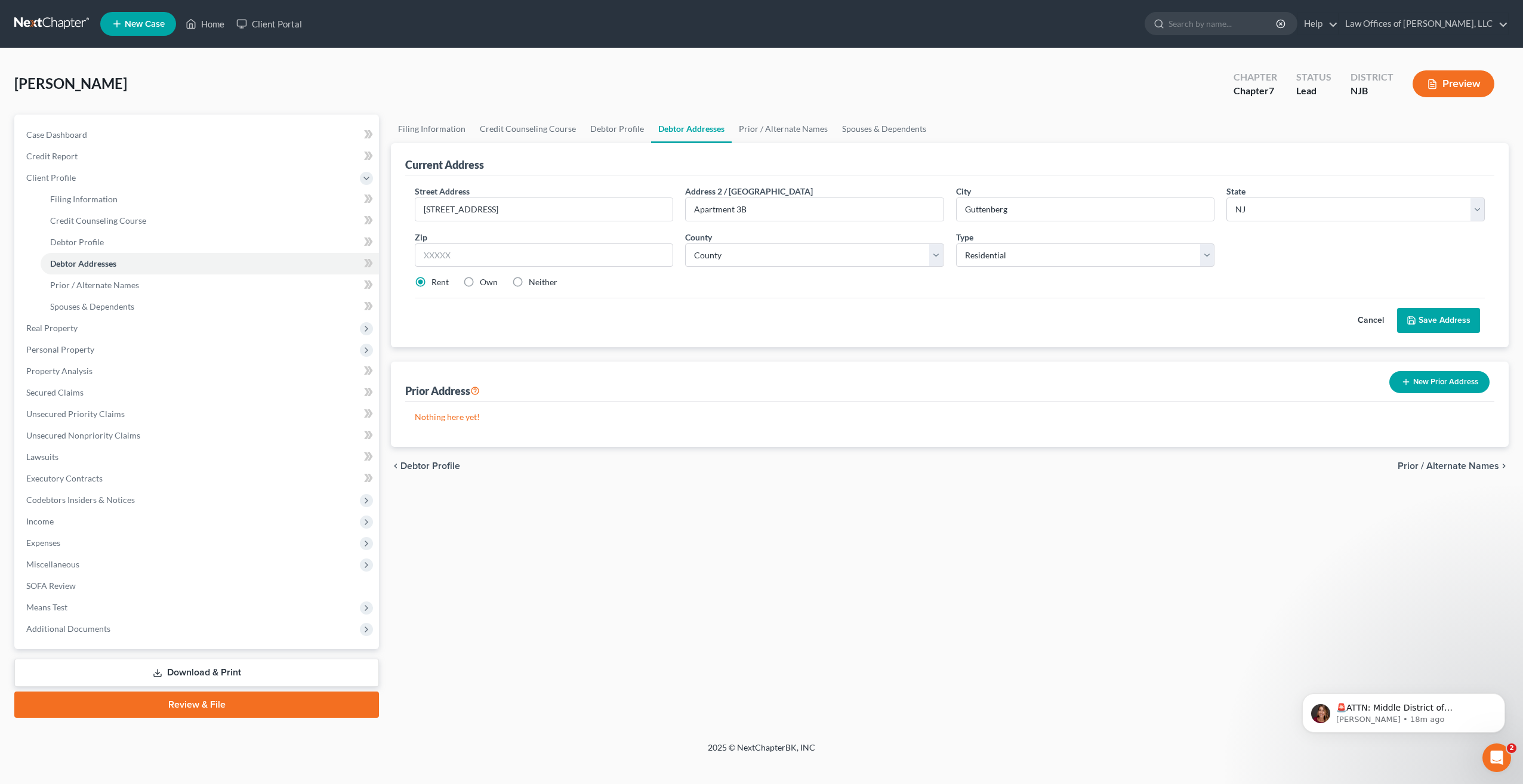
click at [1446, 316] on button "Save Address" at bounding box center [1438, 320] width 83 height 25
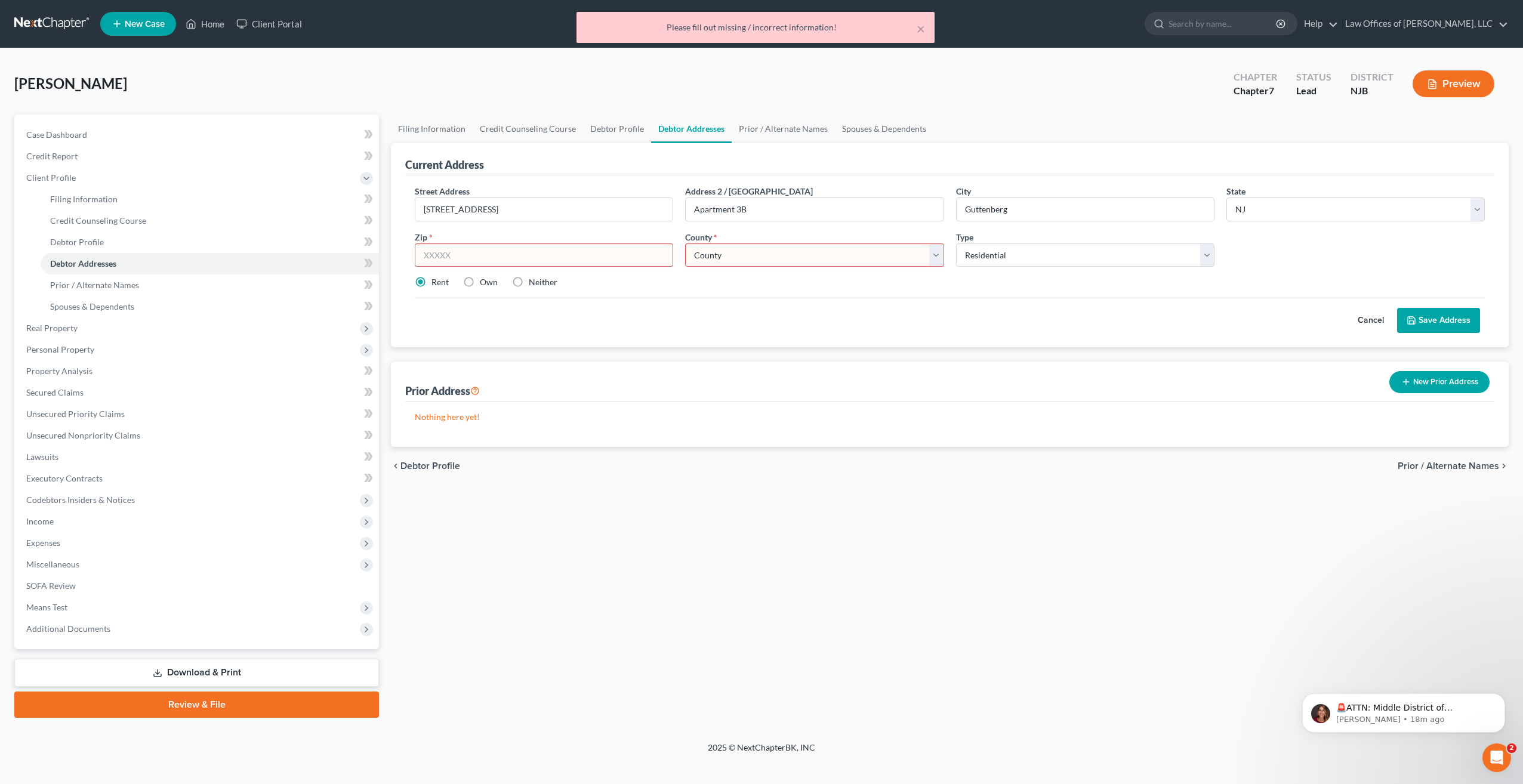
click at [464, 254] on input "text" at bounding box center [544, 255] width 258 height 24
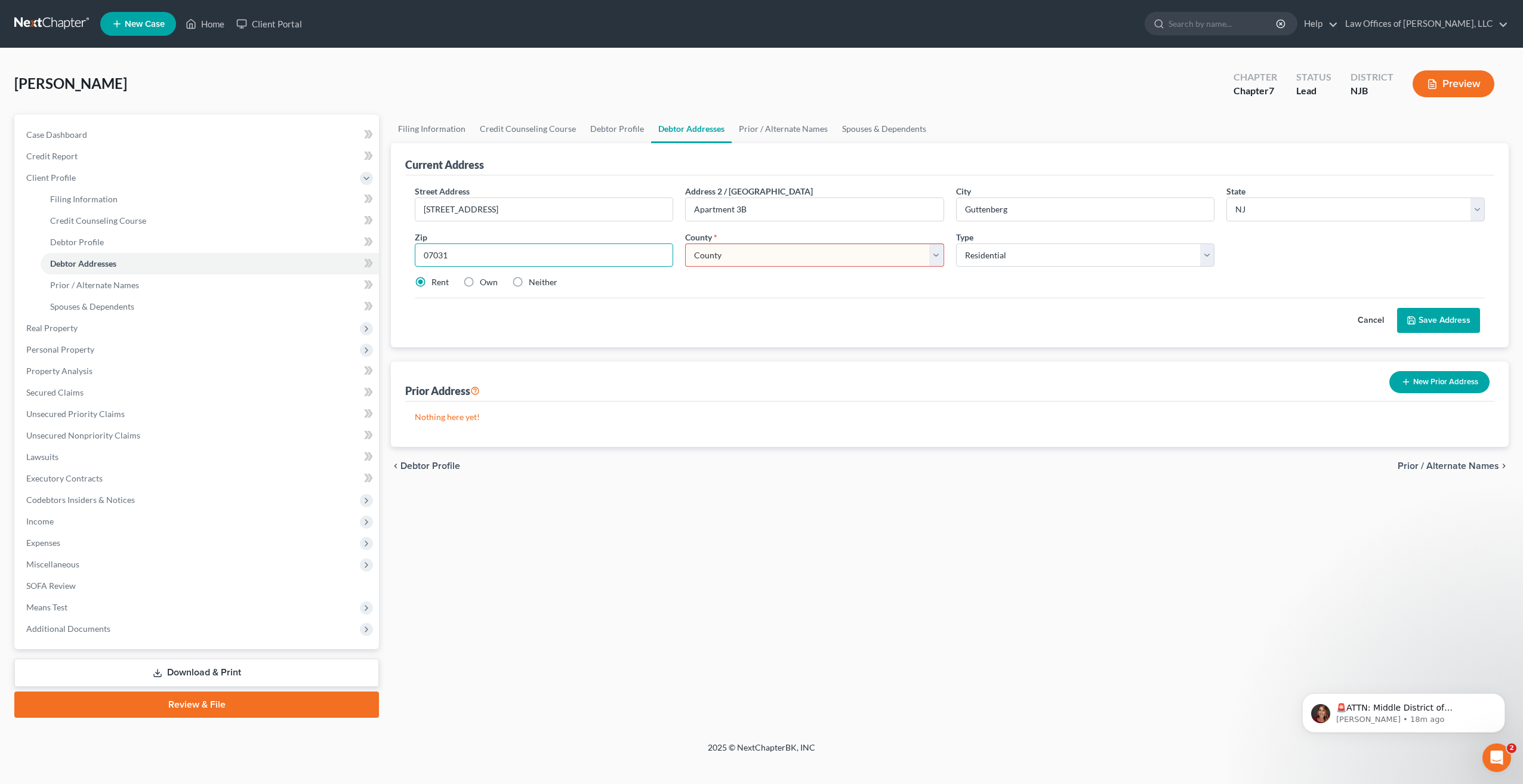
type input "07031"
type input "North Arlington"
click at [932, 255] on select "County Atlantic County Bergen County Burlington County Camden County Cape May C…" at bounding box center [814, 255] width 258 height 24
select select "8"
click at [685, 243] on select "County Atlantic County Bergen County Burlington County Camden County Cape May C…" at bounding box center [814, 255] width 258 height 24
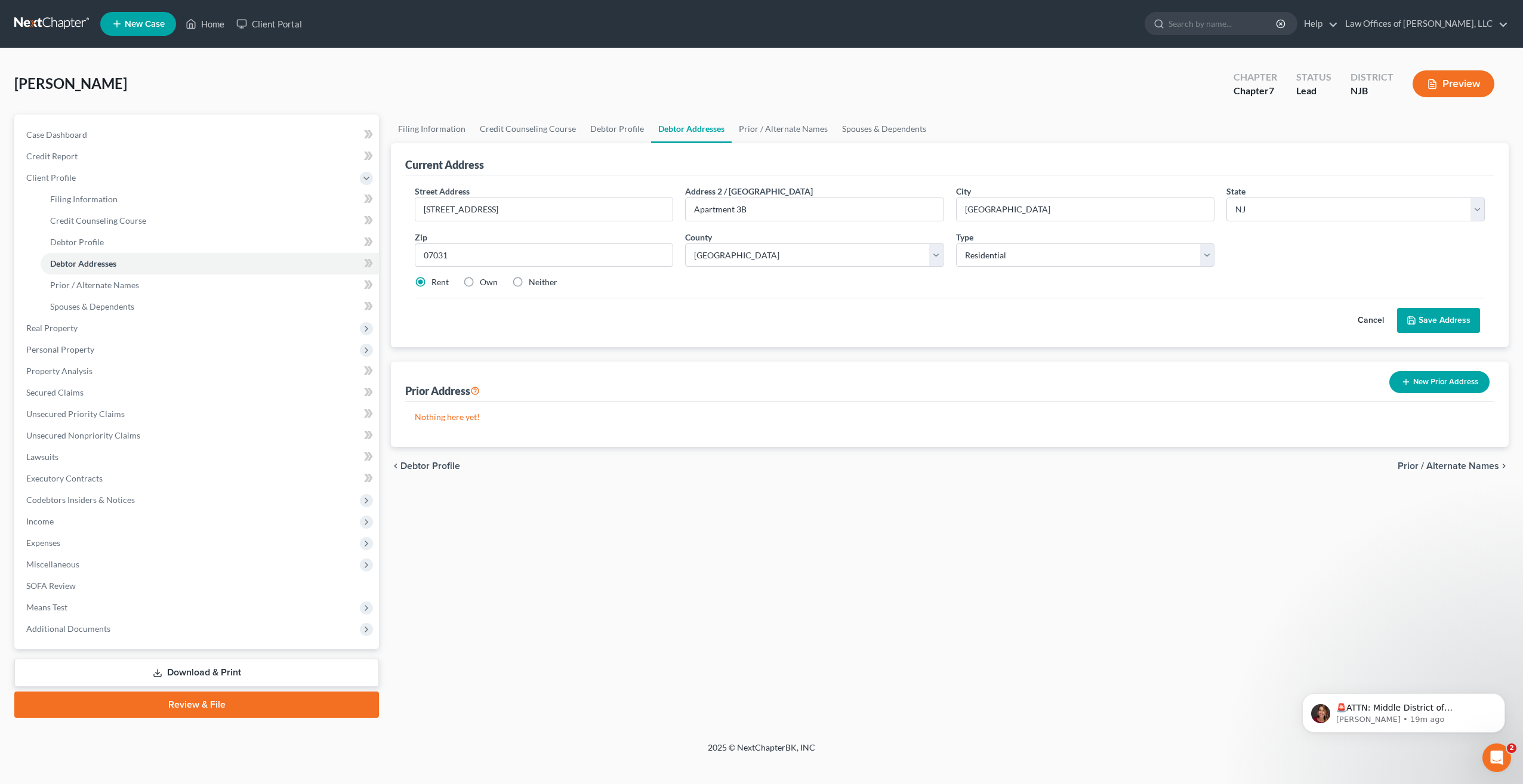
click at [1445, 322] on button "Save Address" at bounding box center [1438, 320] width 83 height 25
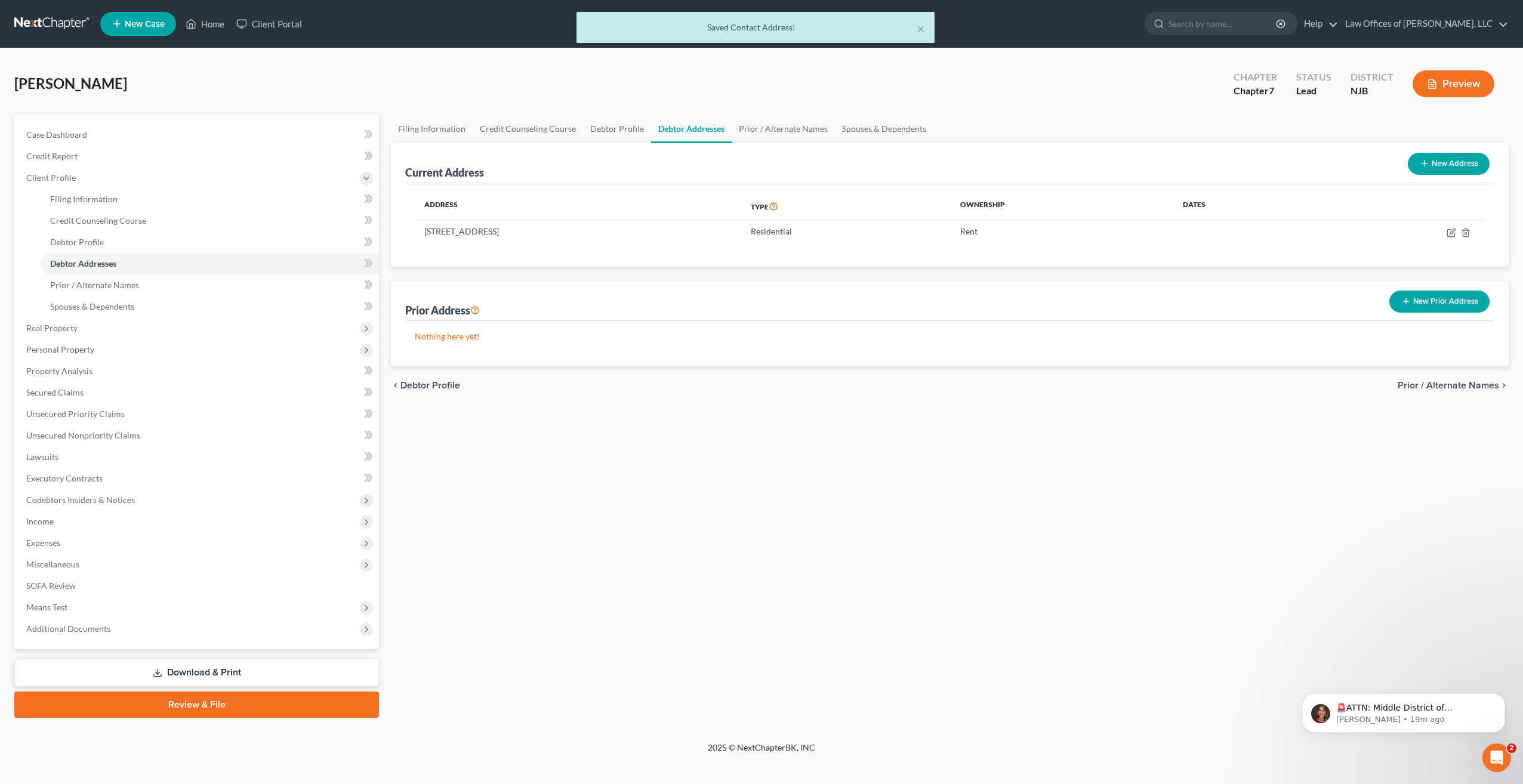
click at [1429, 300] on button "New Prior Address" at bounding box center [1439, 301] width 100 height 22
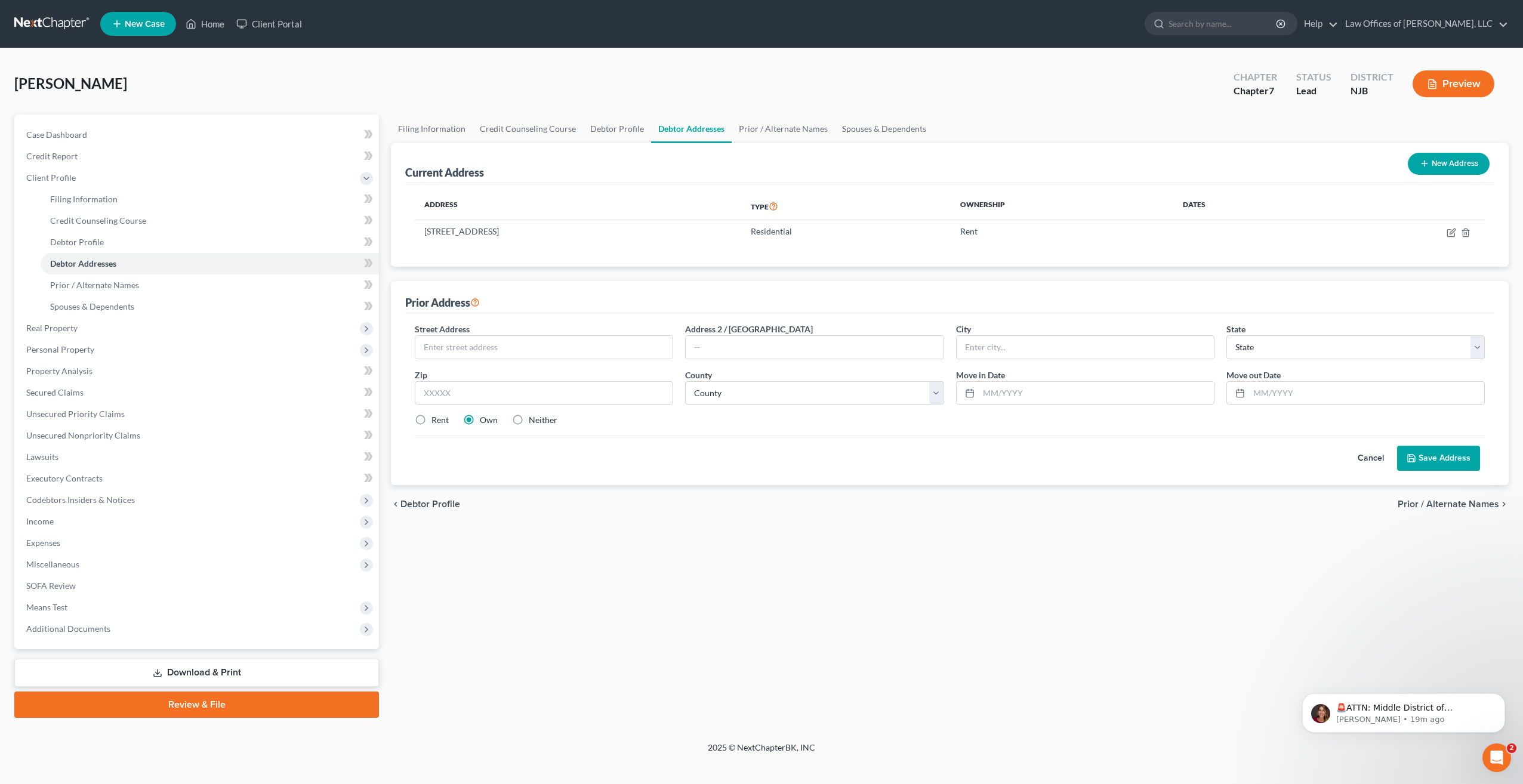
click at [1432, 458] on button "Save Address" at bounding box center [1438, 458] width 83 height 25
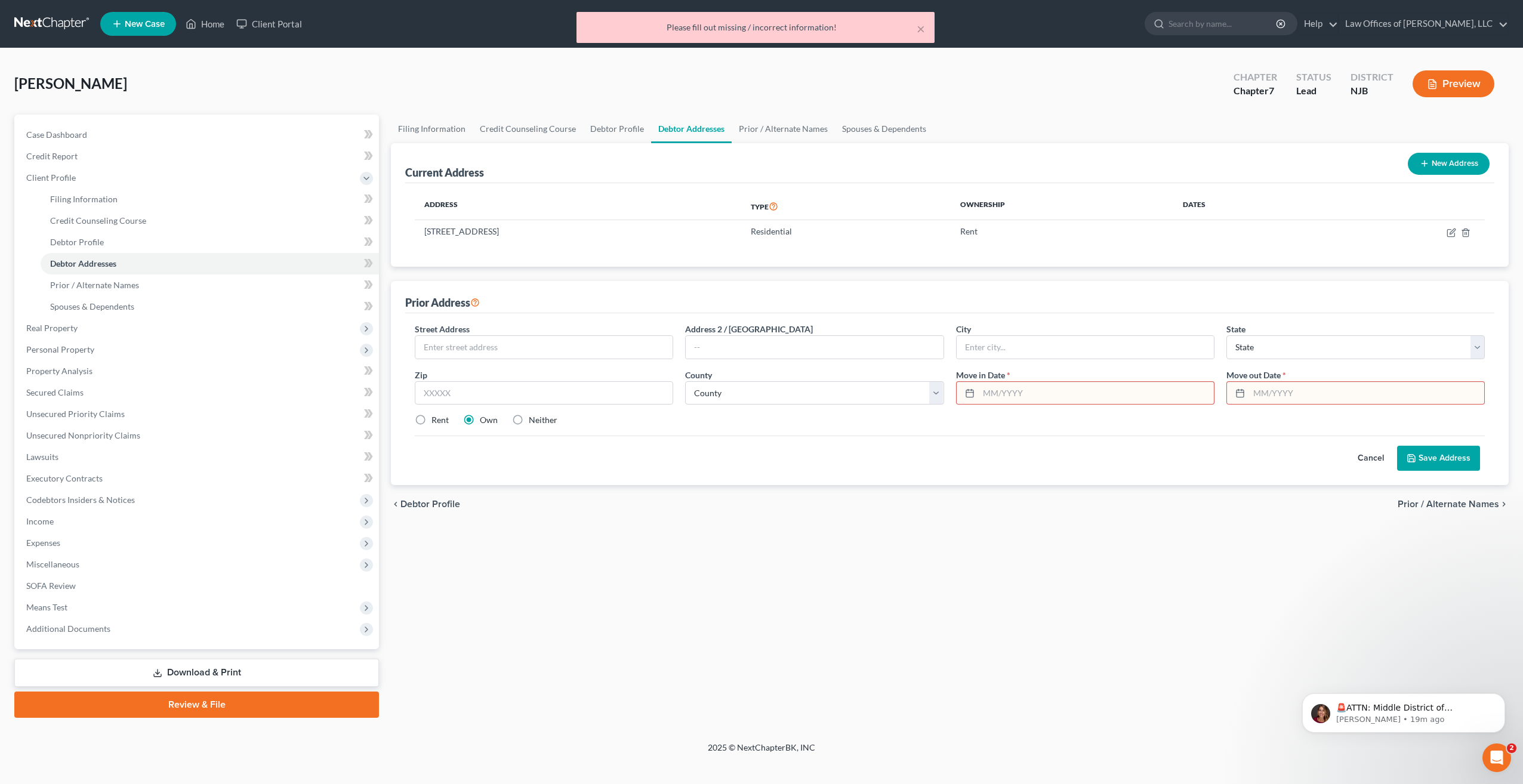
click at [1365, 457] on button "Cancel" at bounding box center [1371, 457] width 53 height 24
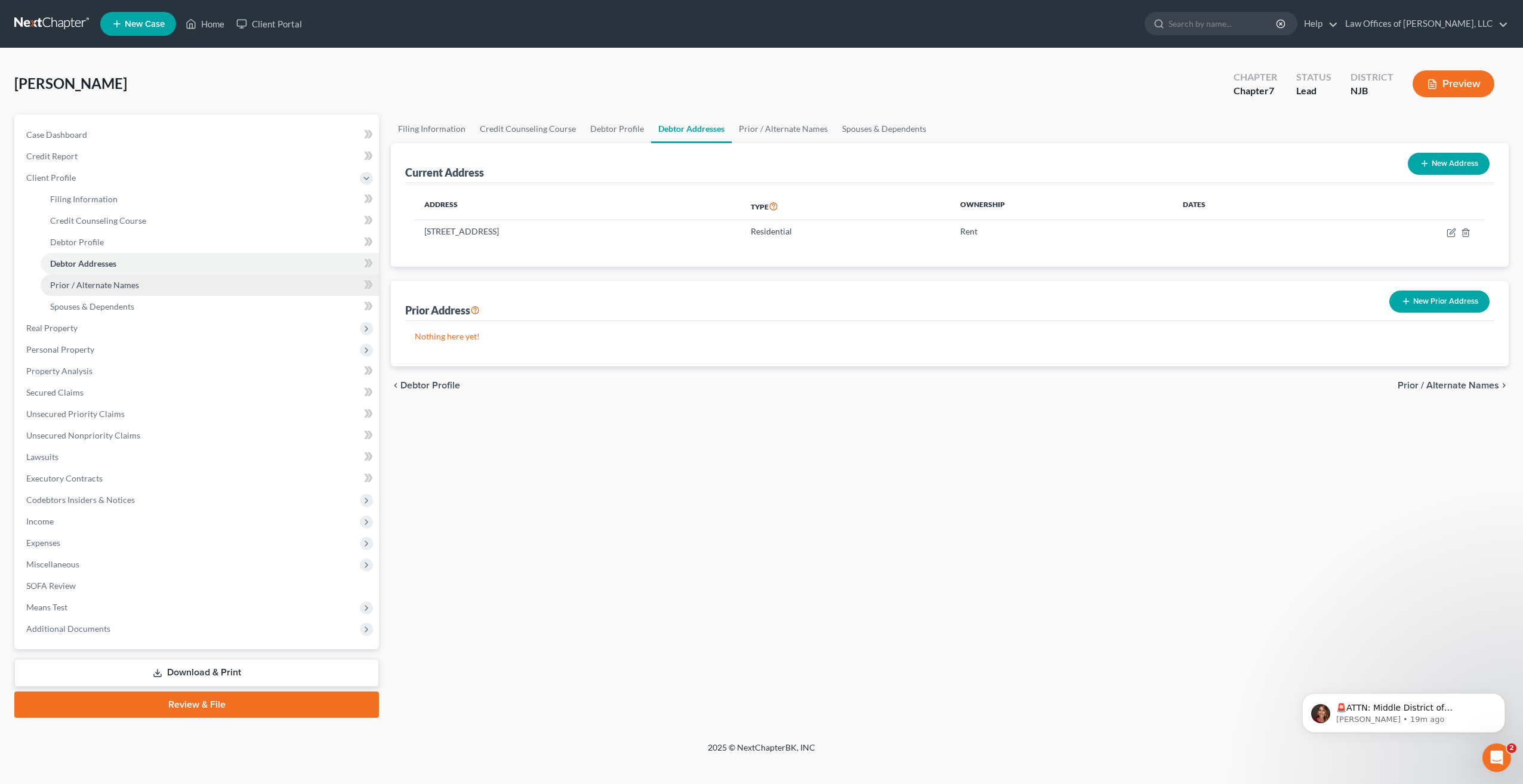
click at [107, 285] on span "Prior / Alternate Names" at bounding box center [94, 285] width 89 height 11
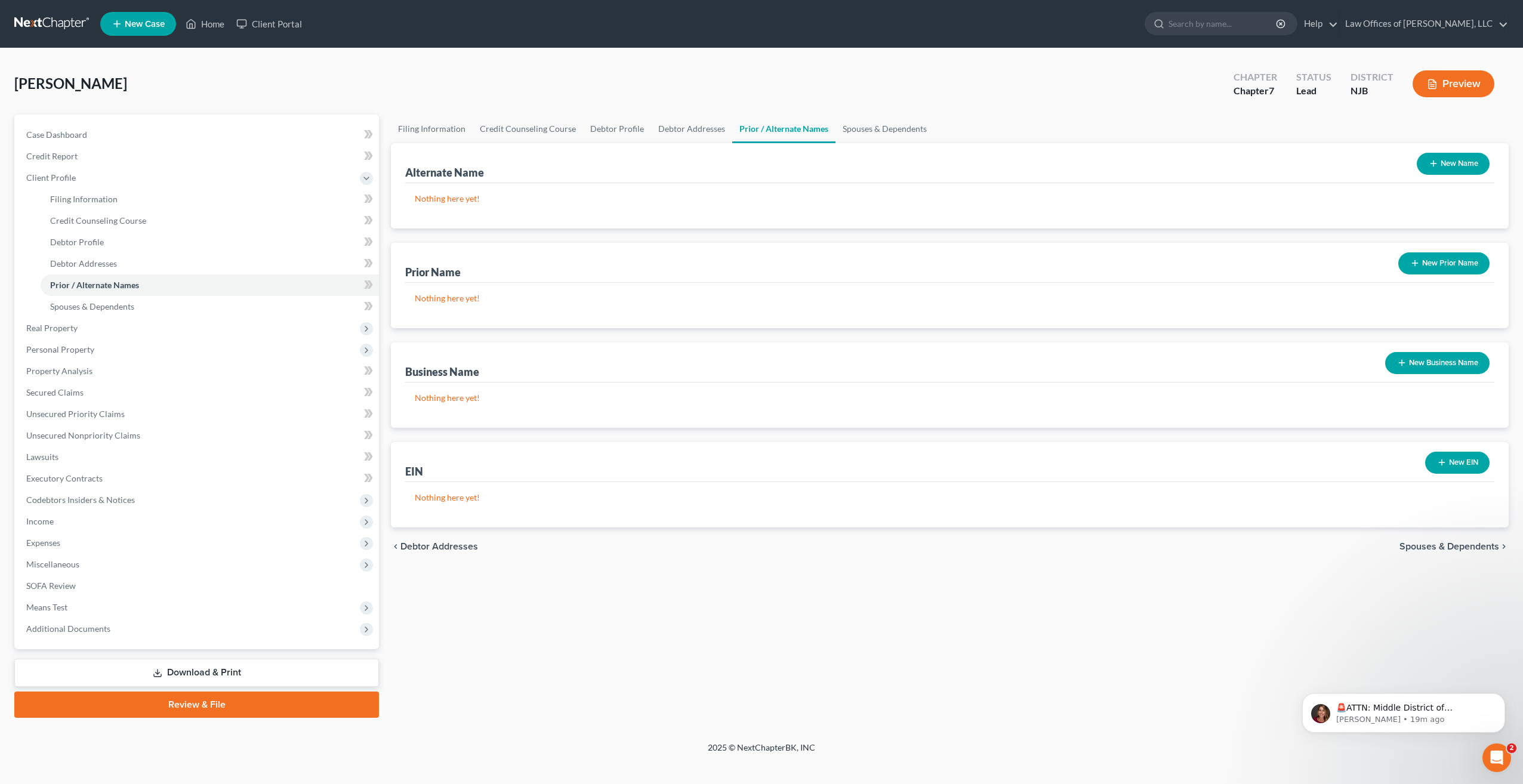
click at [1453, 166] on button "New Name" at bounding box center [1452, 163] width 73 height 22
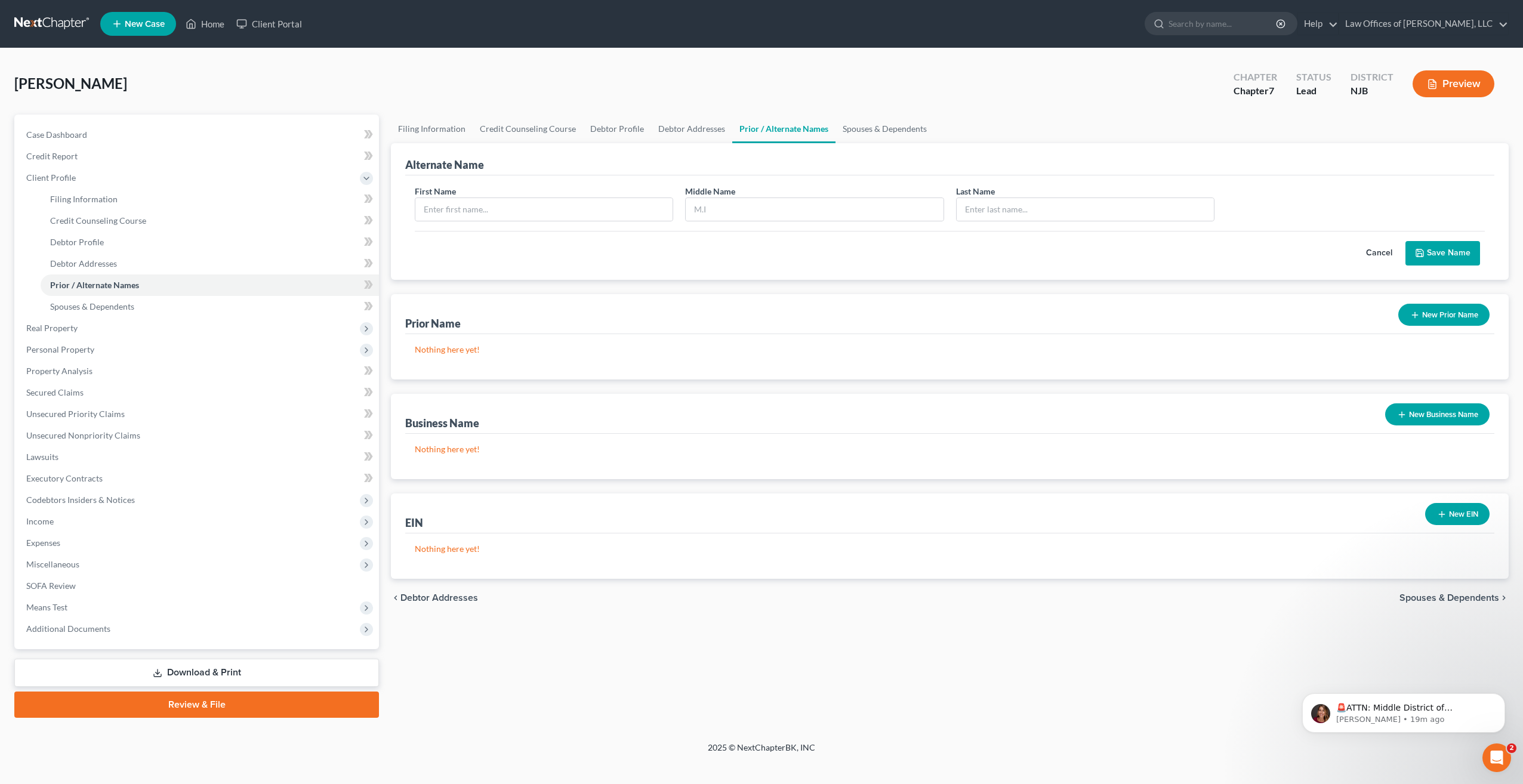
click at [1497, 597] on span "Spouses & Dependents" at bounding box center [1449, 597] width 100 height 10
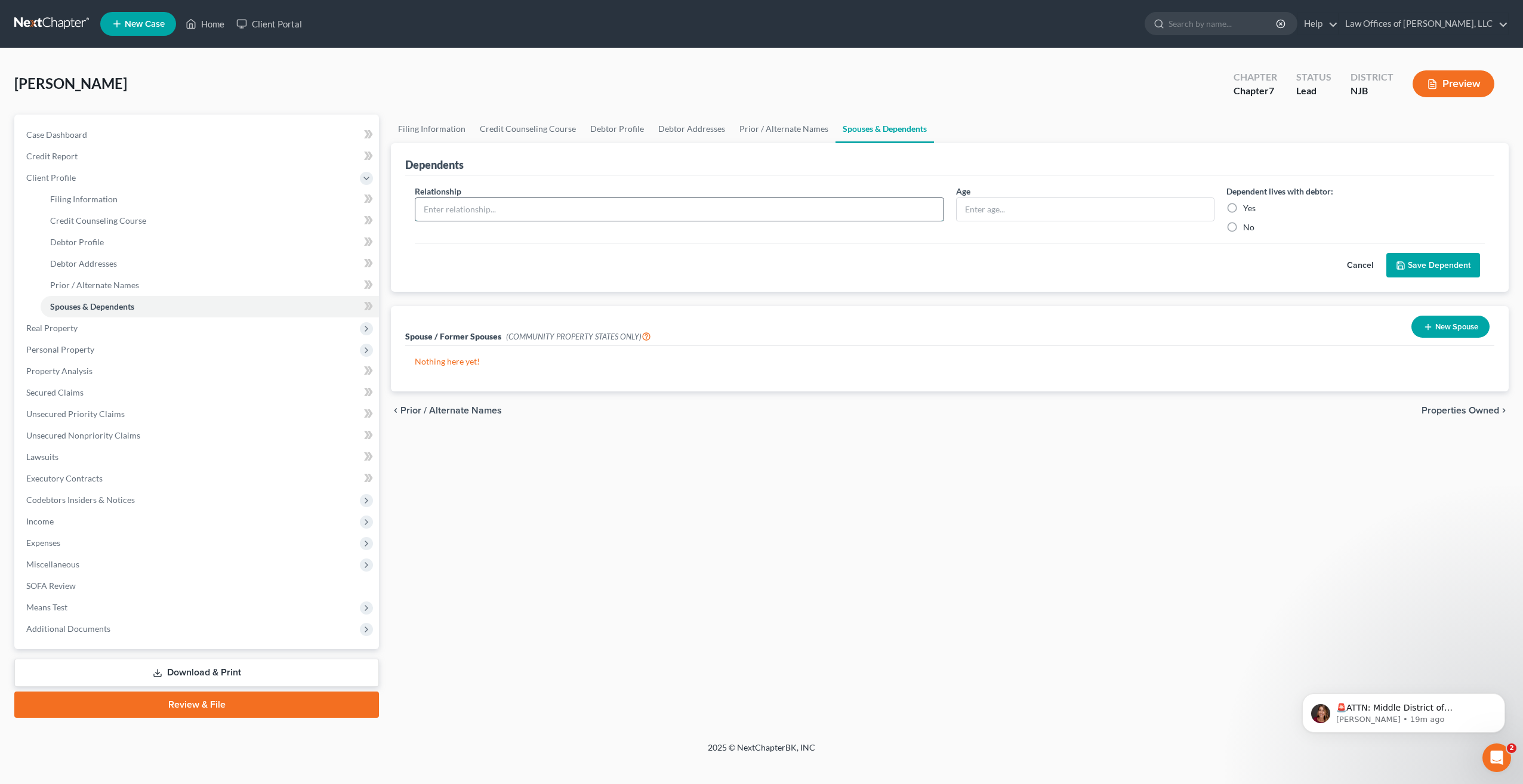
click at [847, 210] on input "text" at bounding box center [679, 210] width 528 height 23
click at [485, 214] on input "text" at bounding box center [679, 210] width 528 height 23
type input "Son"
click at [986, 211] on input "text" at bounding box center [1085, 210] width 257 height 23
type input "18"
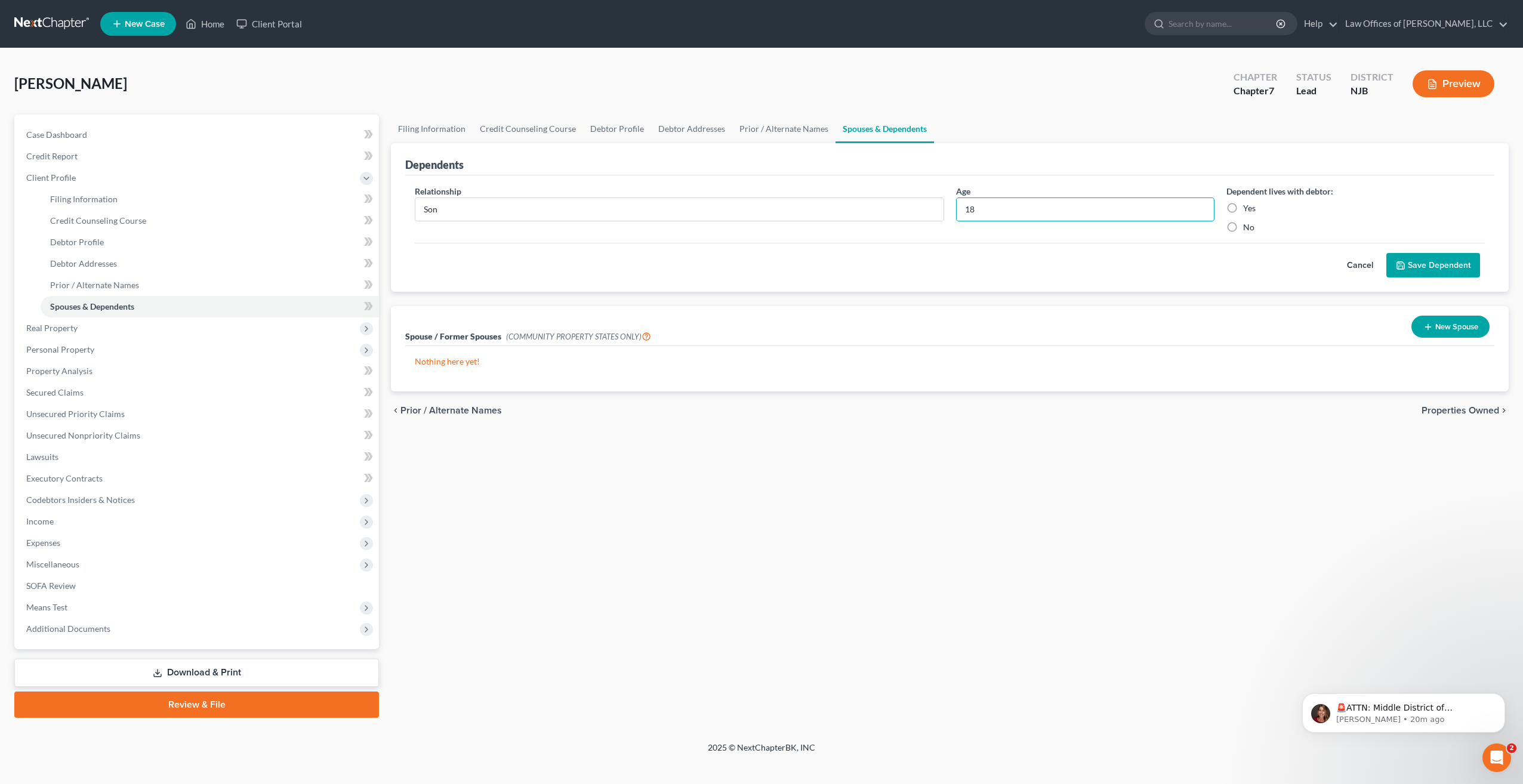
click at [1243, 208] on label "Yes" at bounding box center [1249, 209] width 12 height 12
click at [1248, 208] on input "Yes" at bounding box center [1252, 206] width 8 height 8
radio input "true"
click at [1426, 263] on button "Save Dependent" at bounding box center [1433, 265] width 93 height 25
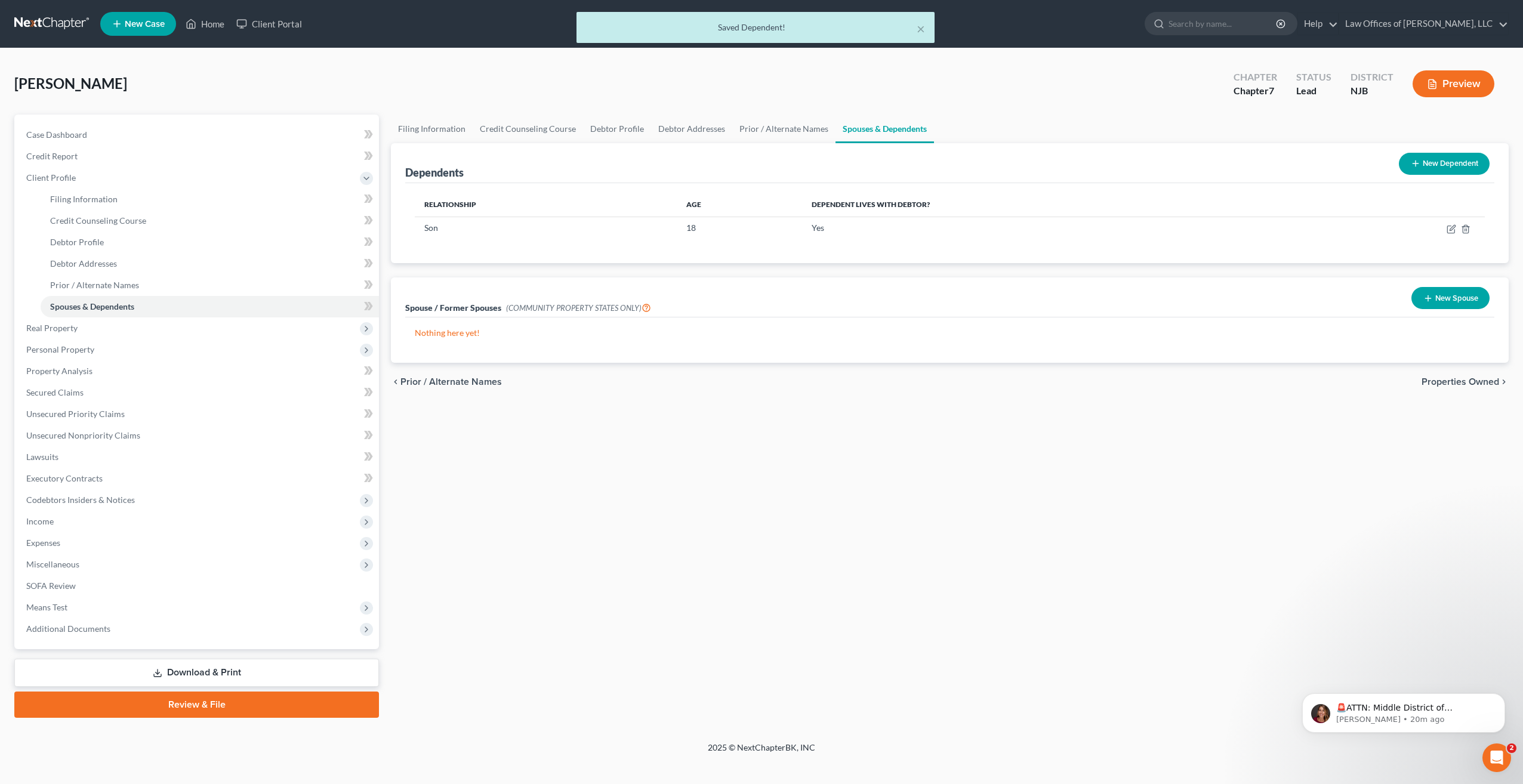
click at [1460, 297] on button "New Spouse" at bounding box center [1450, 298] width 78 height 22
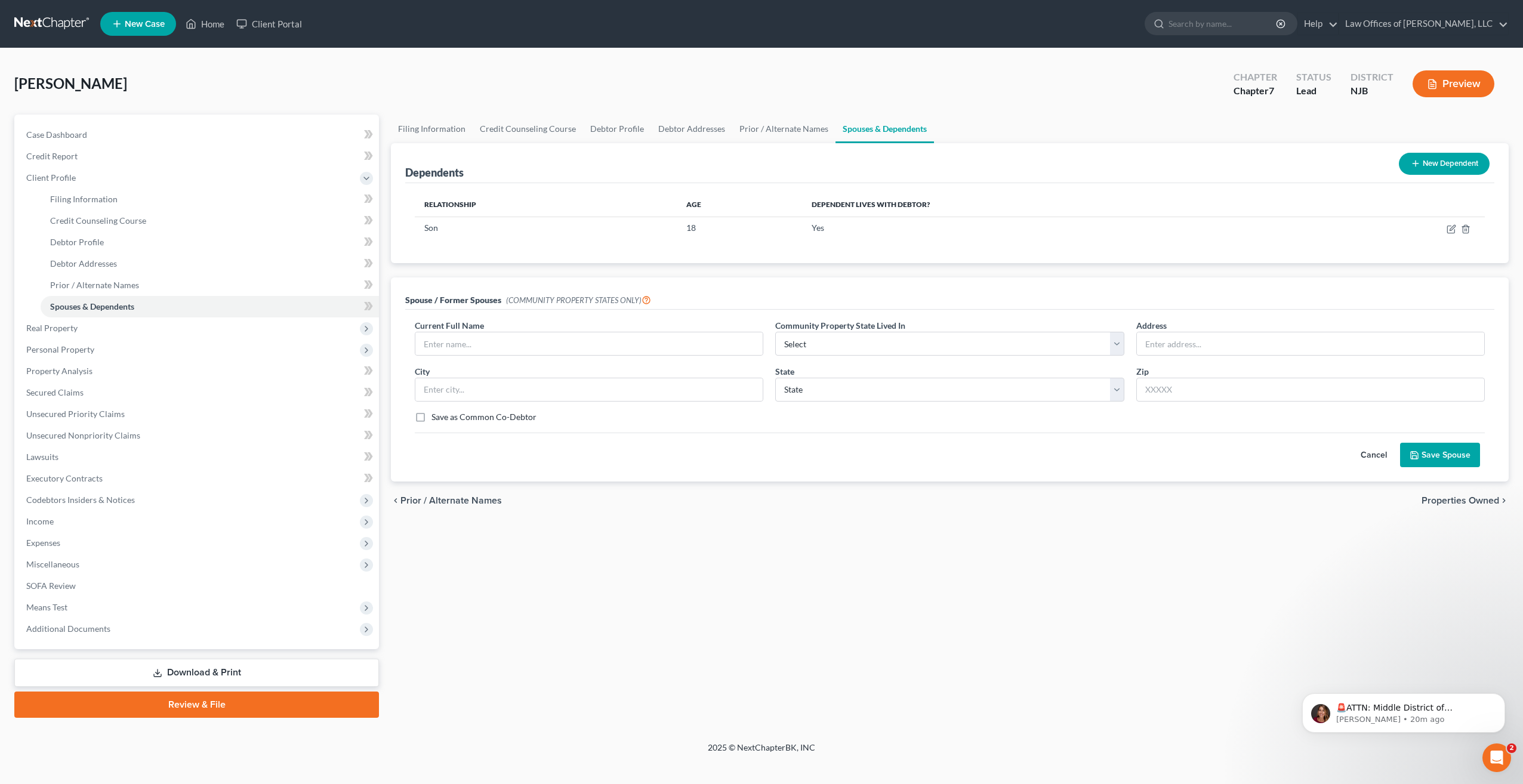
click at [1371, 455] on button "Cancel" at bounding box center [1374, 455] width 53 height 24
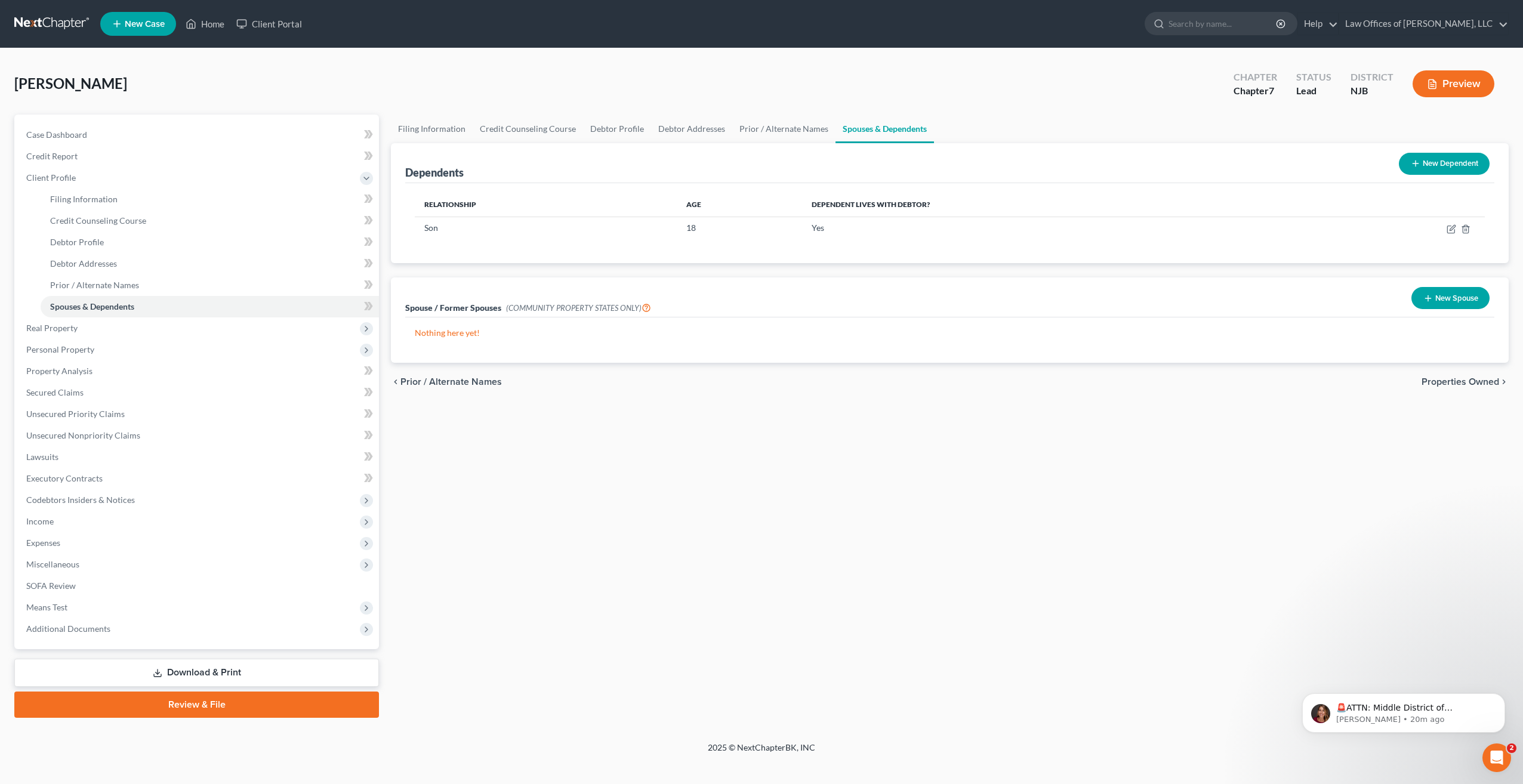
click at [1478, 378] on span "Properties Owned" at bounding box center [1460, 381] width 78 height 10
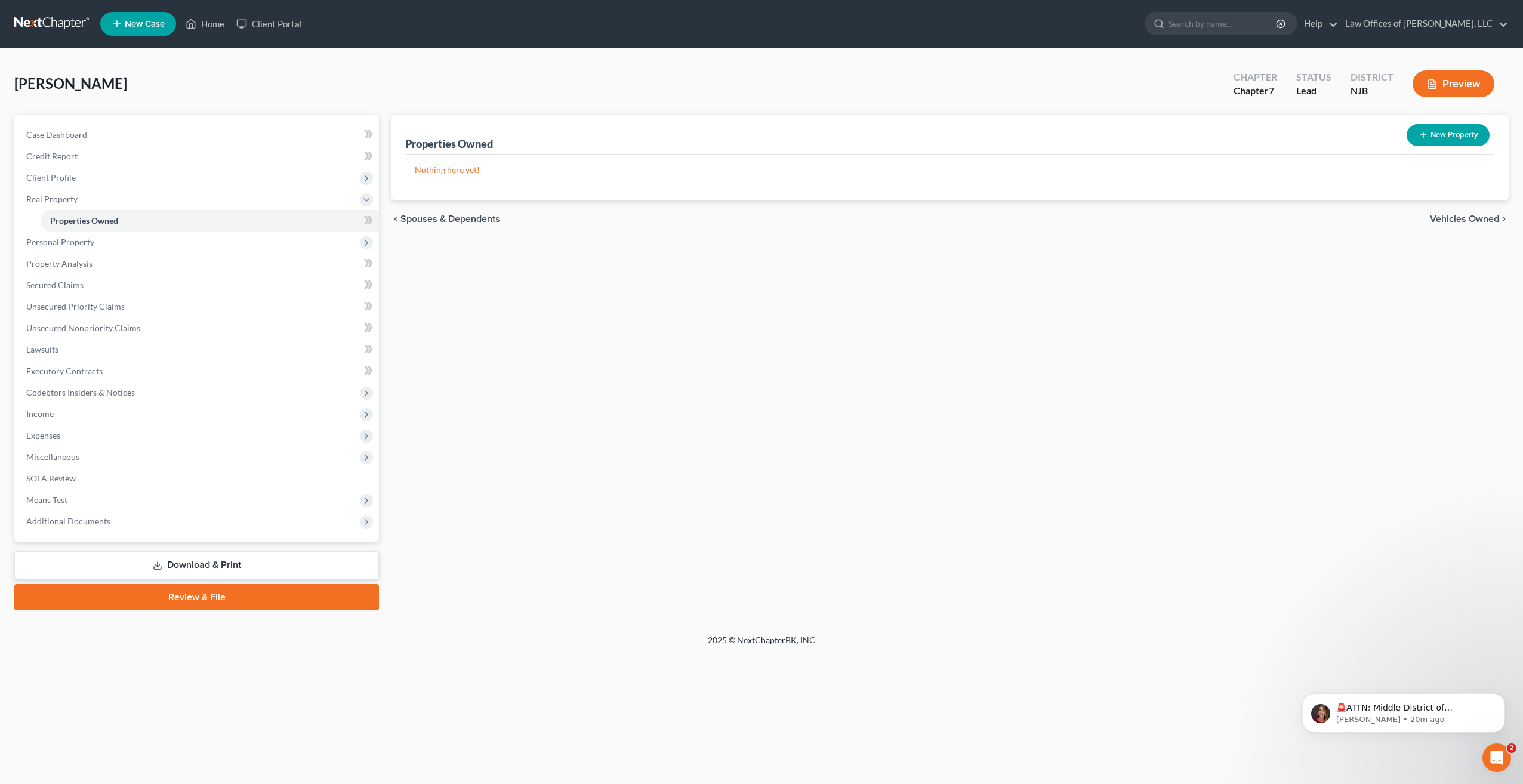
click at [1467, 218] on span "Vehicles Owned" at bounding box center [1464, 218] width 70 height 10
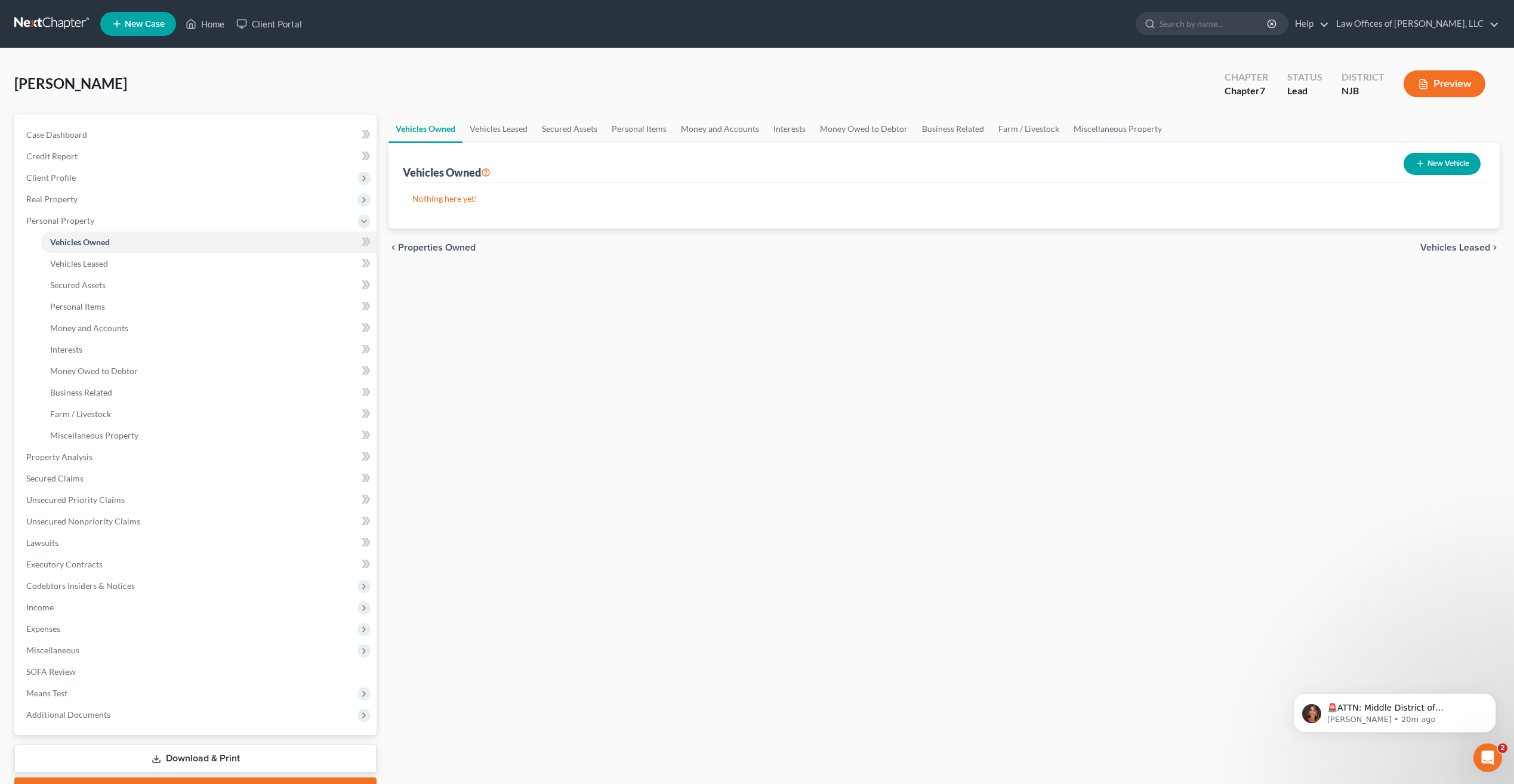
click at [1455, 162] on button "New Vehicle" at bounding box center [1442, 163] width 77 height 22
select select "0"
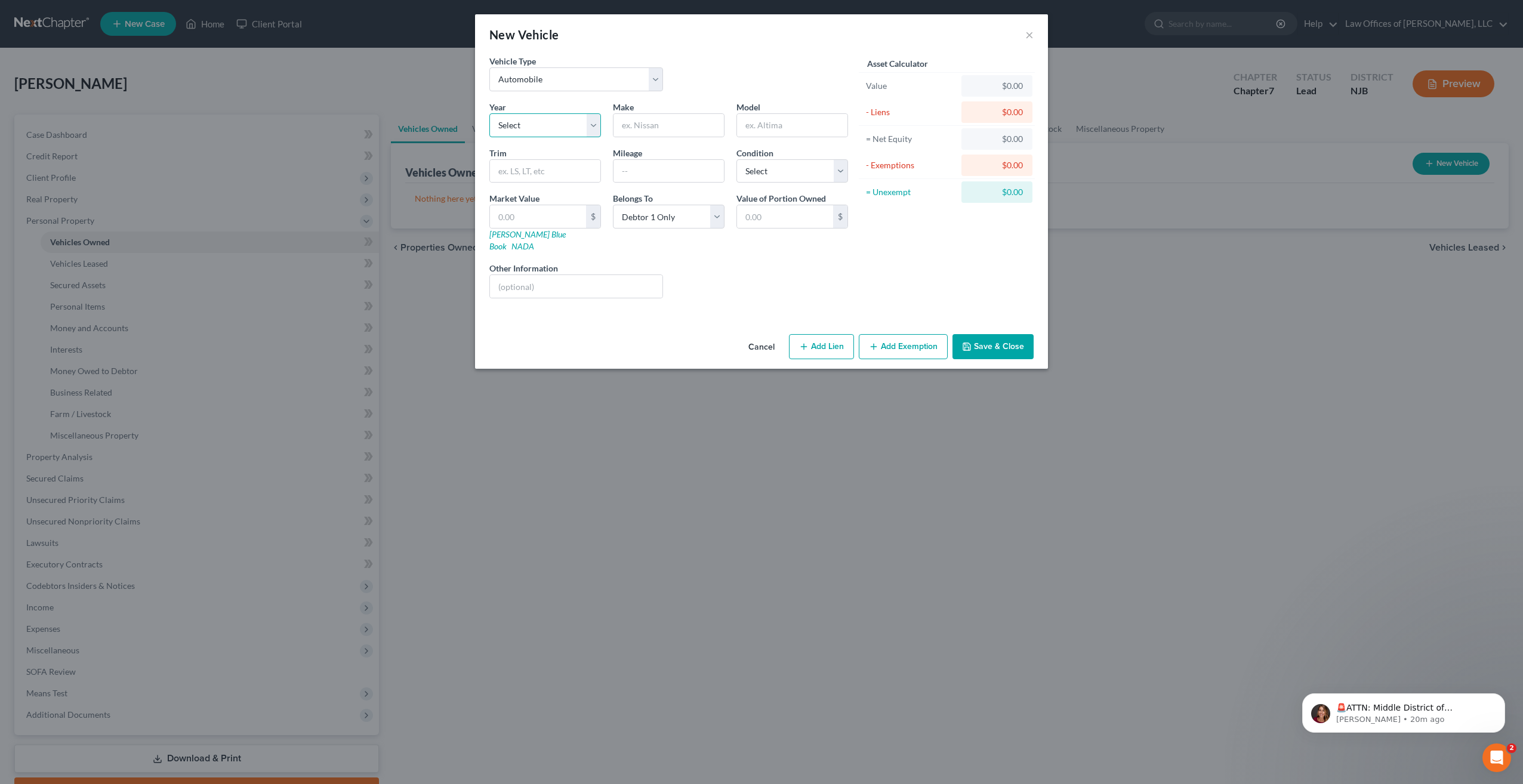
click at [562, 122] on select "Select 2026 2025 2024 2023 2022 2021 2020 2019 2018 2017 2016 2015 2014 2013 20…" at bounding box center [545, 125] width 112 height 24
select select "20"
click at [489, 114] on select "Select 2026 2025 2024 2023 2022 2021 2020 2019 2018 2017 2016 2015 2014 2013 20…" at bounding box center [545, 125] width 112 height 24
click at [665, 126] on input "text" at bounding box center [668, 125] width 110 height 23
type input "Toyota"
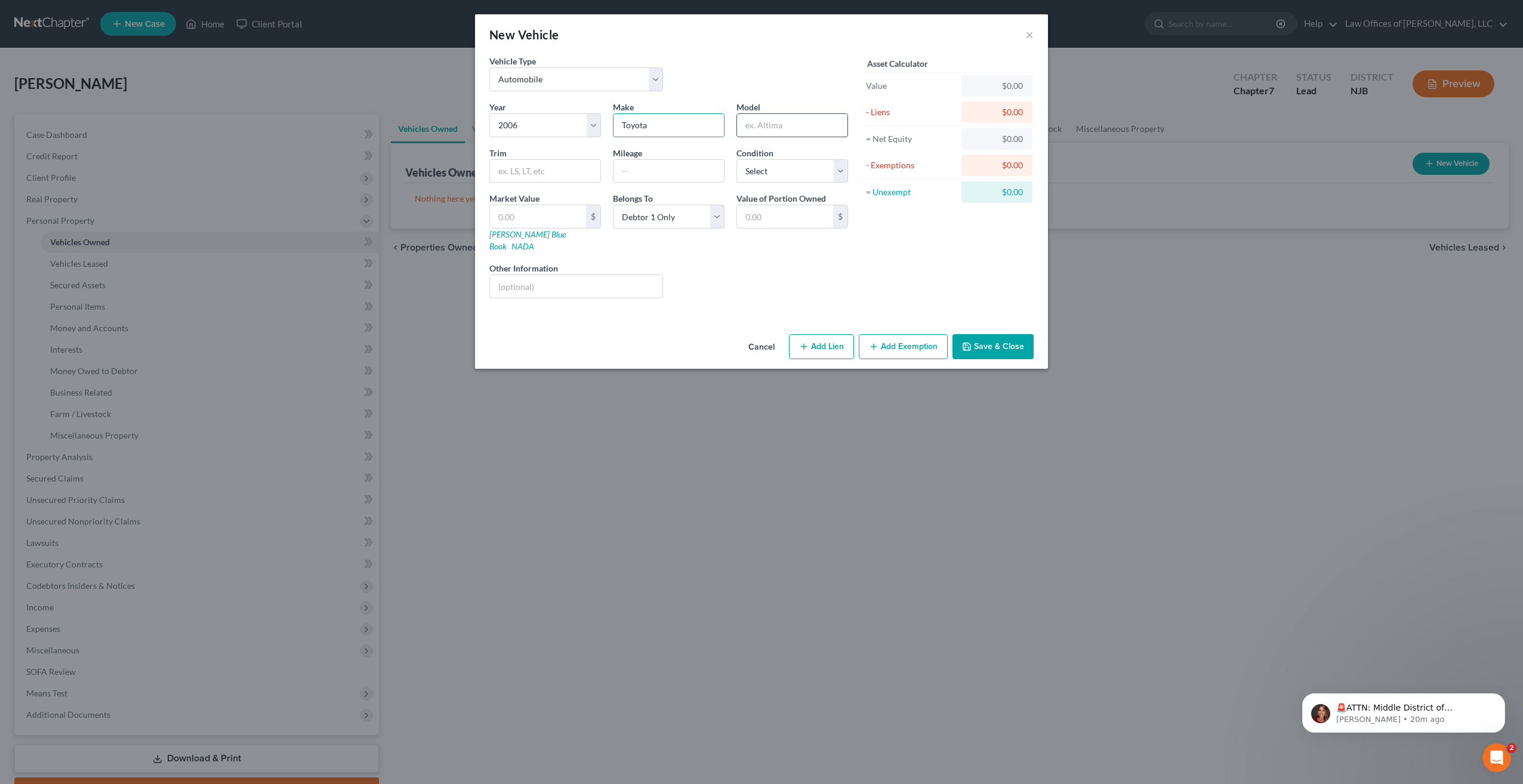
click at [786, 130] on input "text" at bounding box center [791, 125] width 110 height 23
type input "Zion"
click at [674, 172] on input "text" at bounding box center [668, 171] width 110 height 23
type input "33,518"
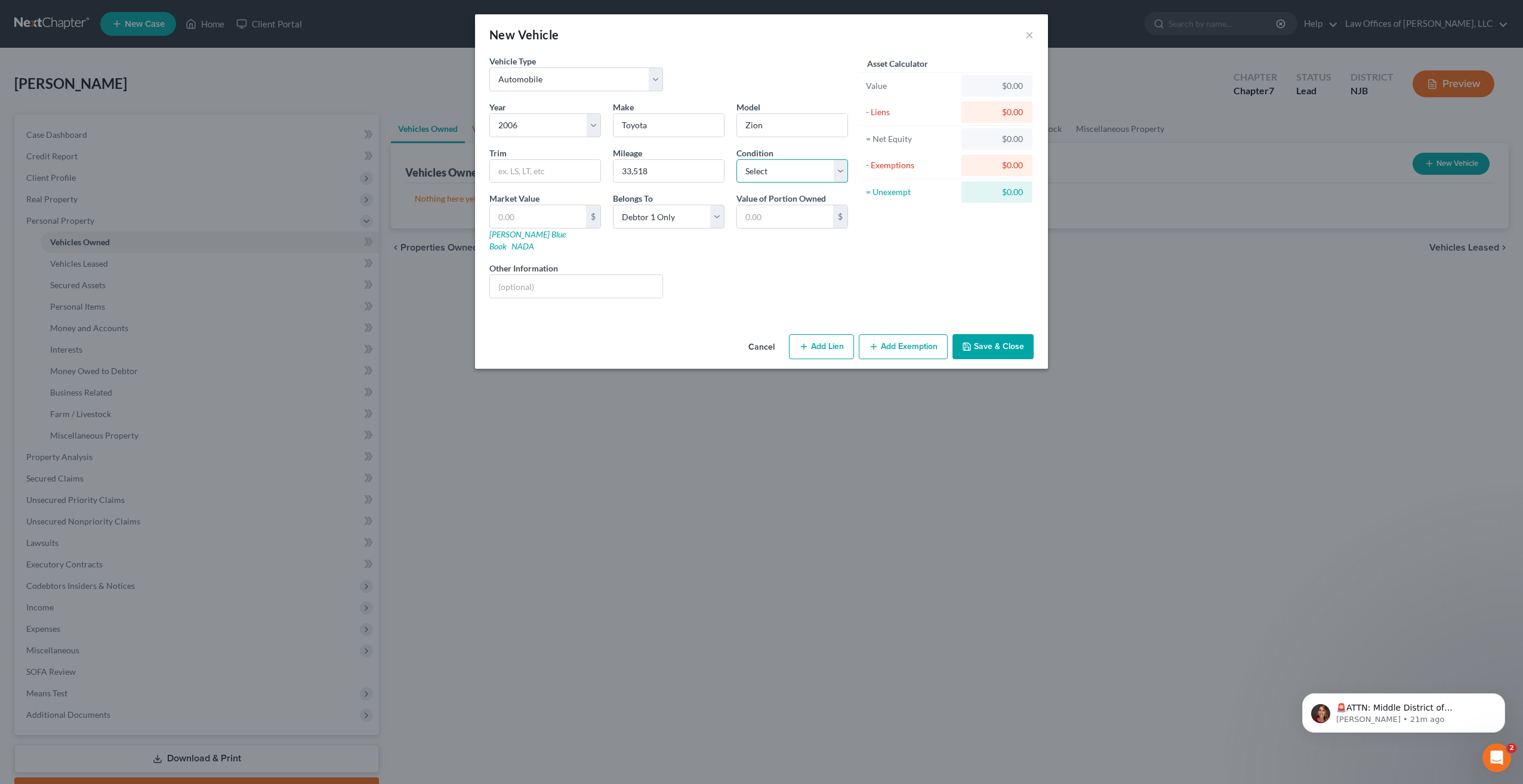
click at [839, 177] on select "Select Excellent Very Good Good Fair Poor" at bounding box center [792, 171] width 112 height 24
select select "2"
click at [737, 159] on select "Select Excellent Very Good Good Fair Poor" at bounding box center [792, 171] width 112 height 24
click at [821, 334] on button "Add Lien" at bounding box center [821, 346] width 65 height 25
select select "0"
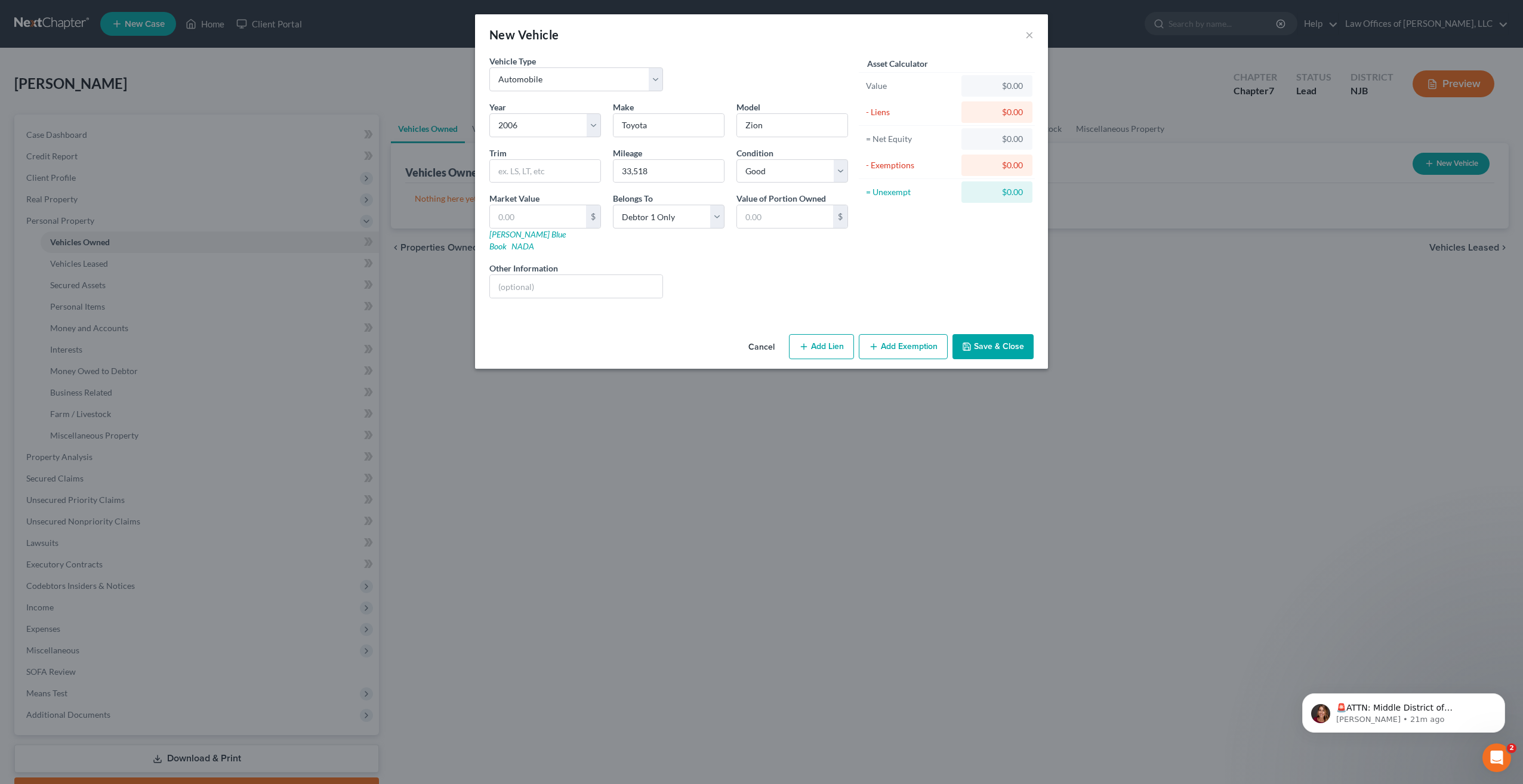
select select "0"
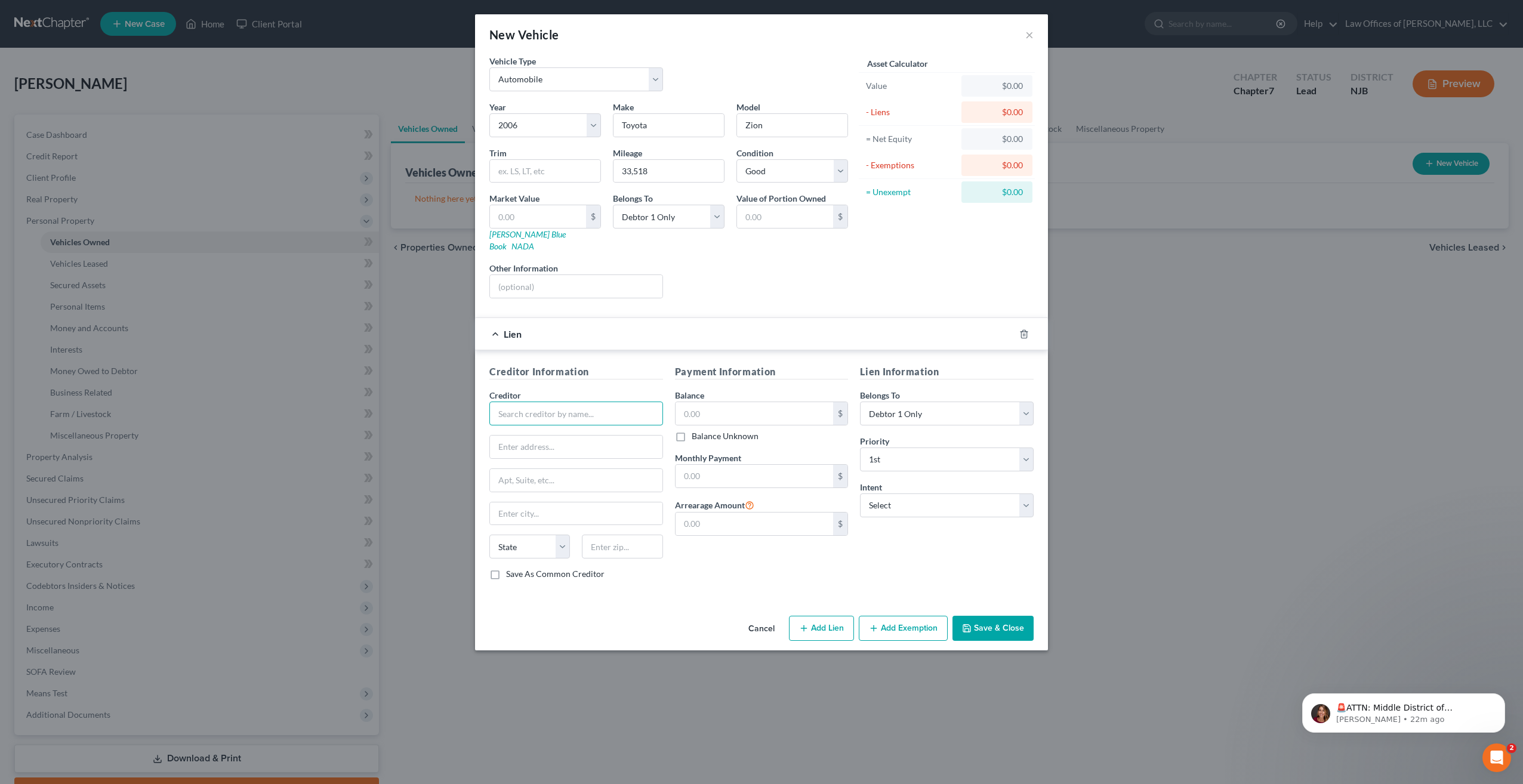
click at [588, 402] on input "text" at bounding box center [576, 413] width 174 height 24
click at [553, 428] on div "Toyota Financial Services" at bounding box center [561, 434] width 124 height 12
type input "Toyota Financial Services"
type input "P.O. Box 5855"
type input "Carol Stream"
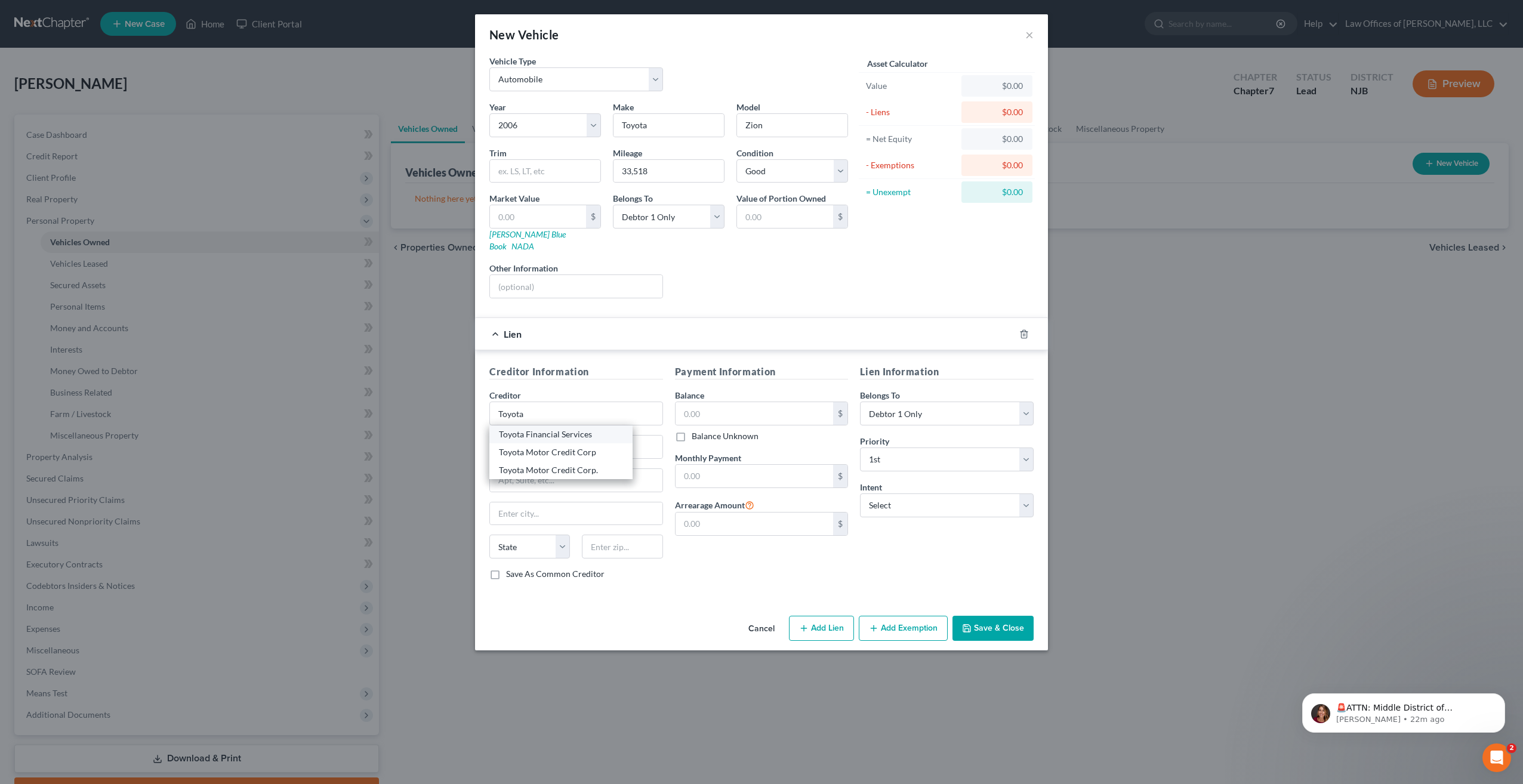
select select "14"
type input "60197-585"
click at [754, 402] on input "text" at bounding box center [754, 413] width 158 height 23
click at [717, 464] on input "text" at bounding box center [754, 476] width 158 height 23
type input "319.52"
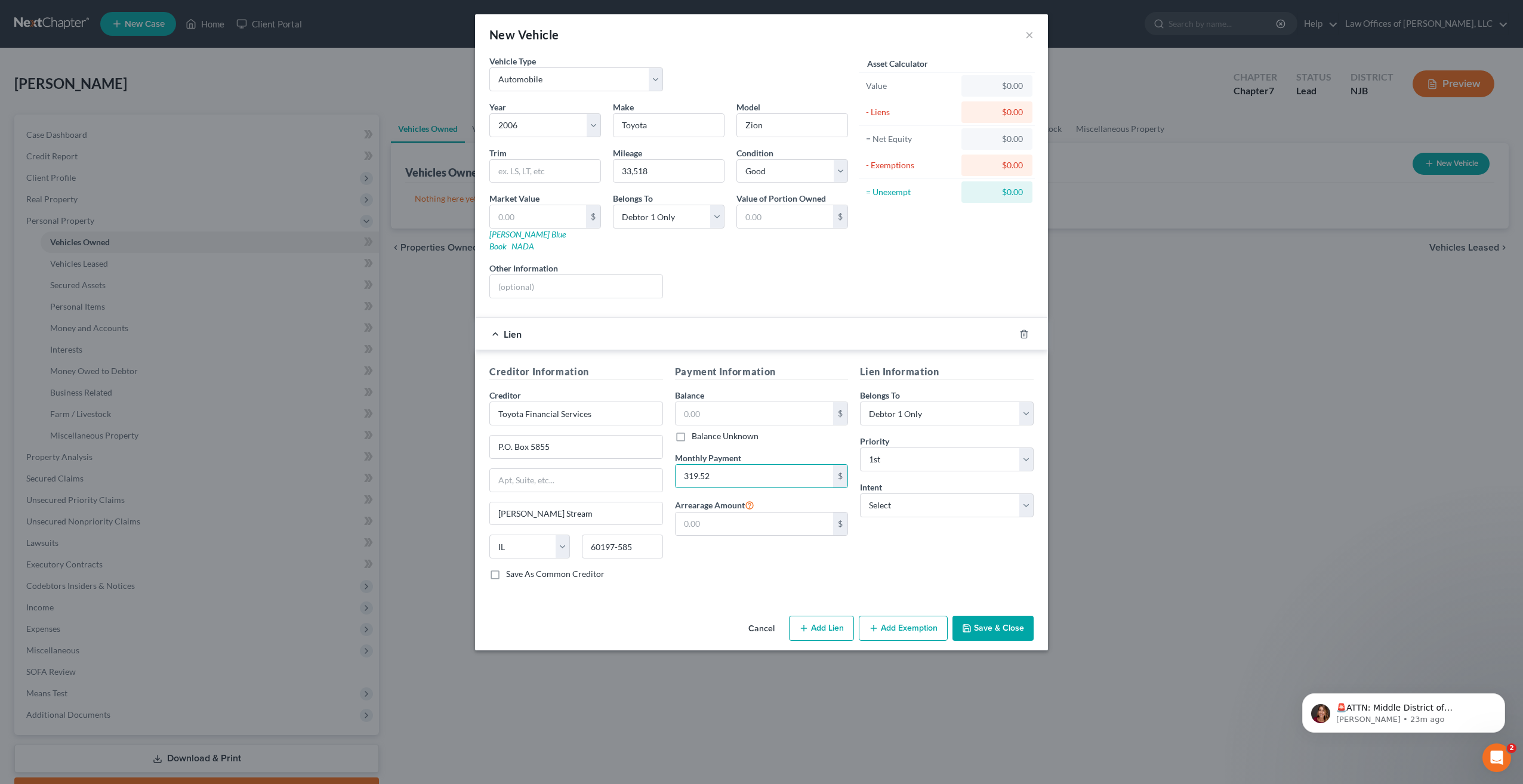
click at [984, 617] on button "Save & Close" at bounding box center [993, 628] width 81 height 25
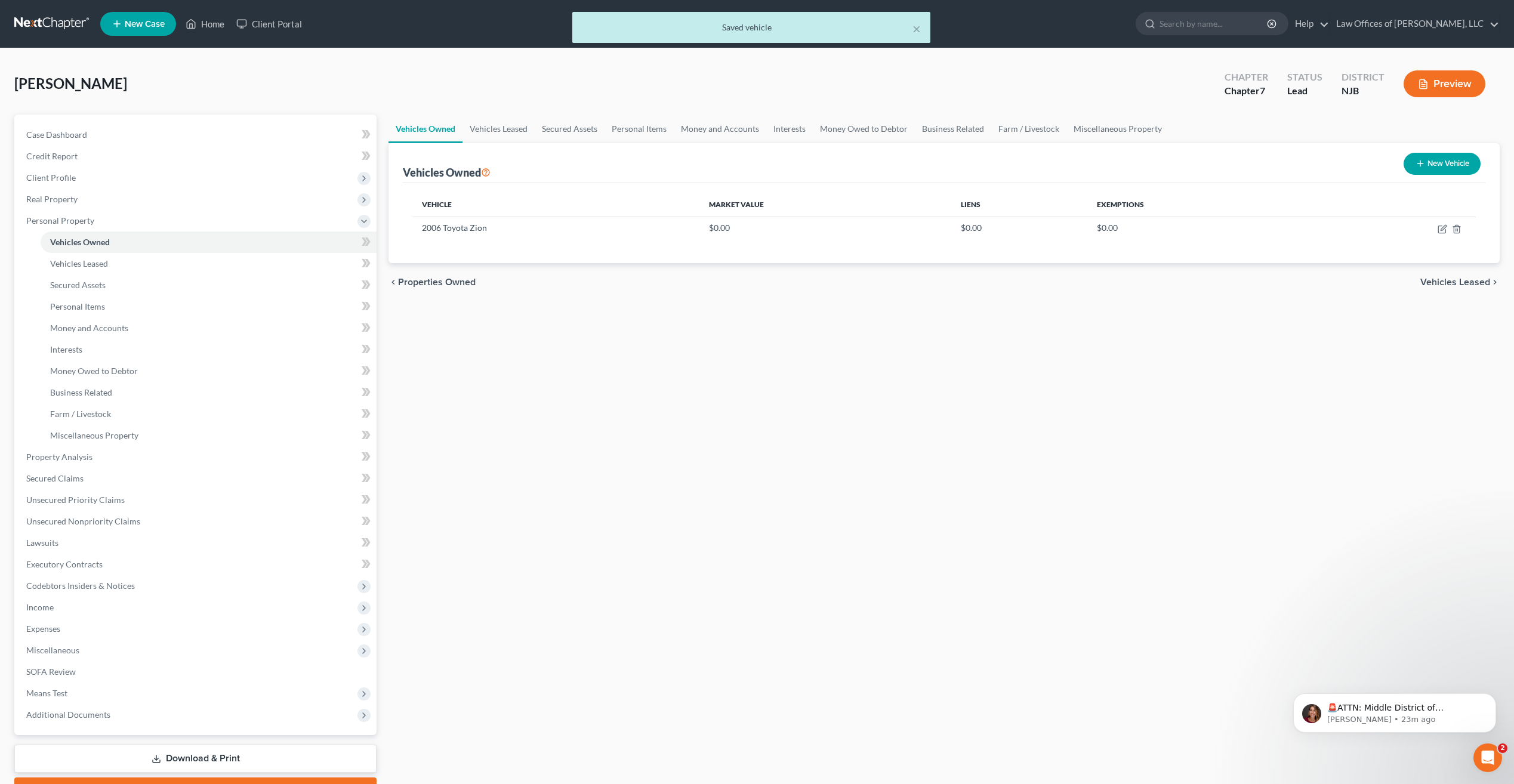
click at [1481, 285] on span "Vehicles Leased" at bounding box center [1455, 282] width 70 height 10
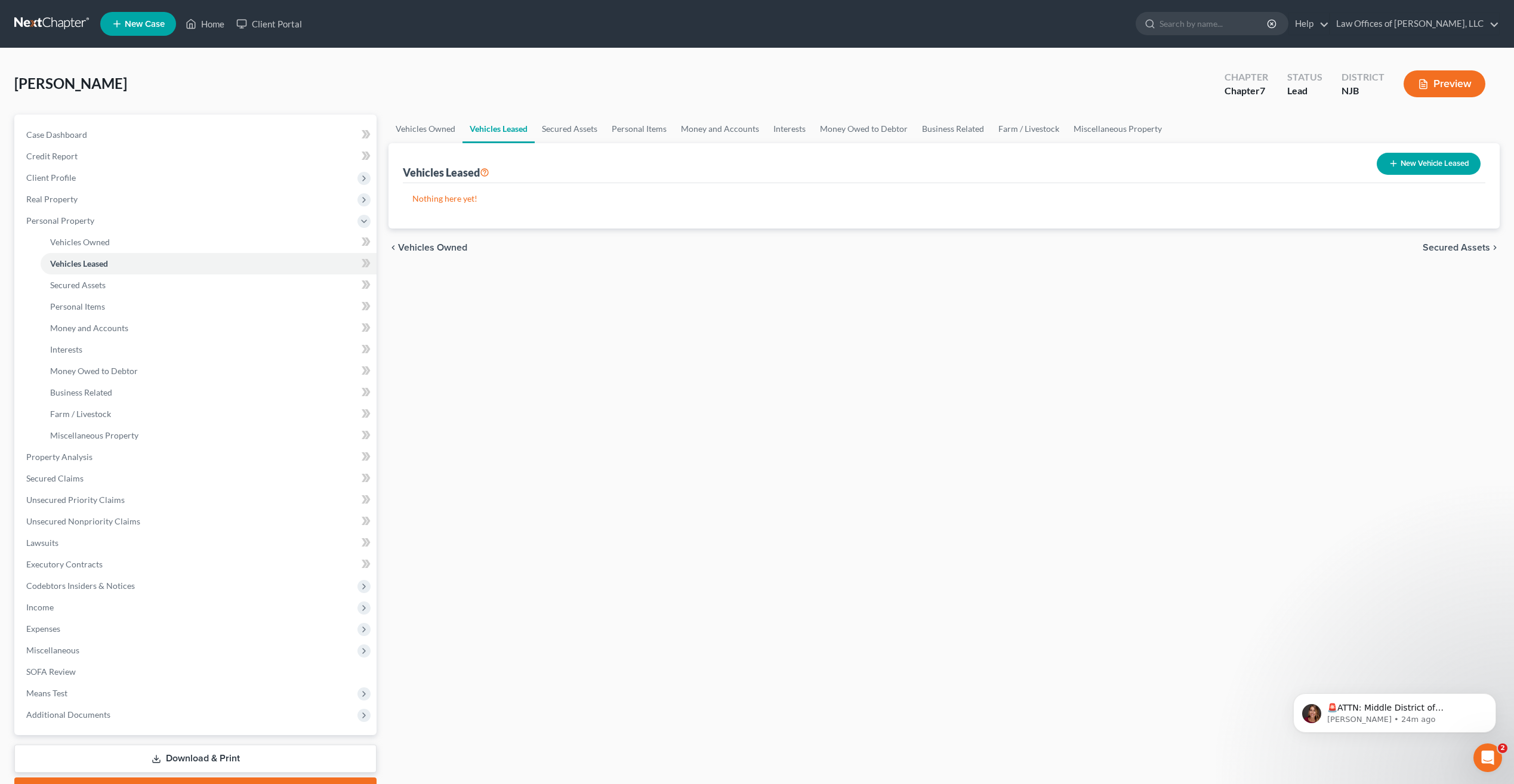
click at [1458, 248] on span "Secured Assets" at bounding box center [1456, 248] width 68 height 10
click at [1461, 245] on span "Personal Items" at bounding box center [1458, 248] width 63 height 10
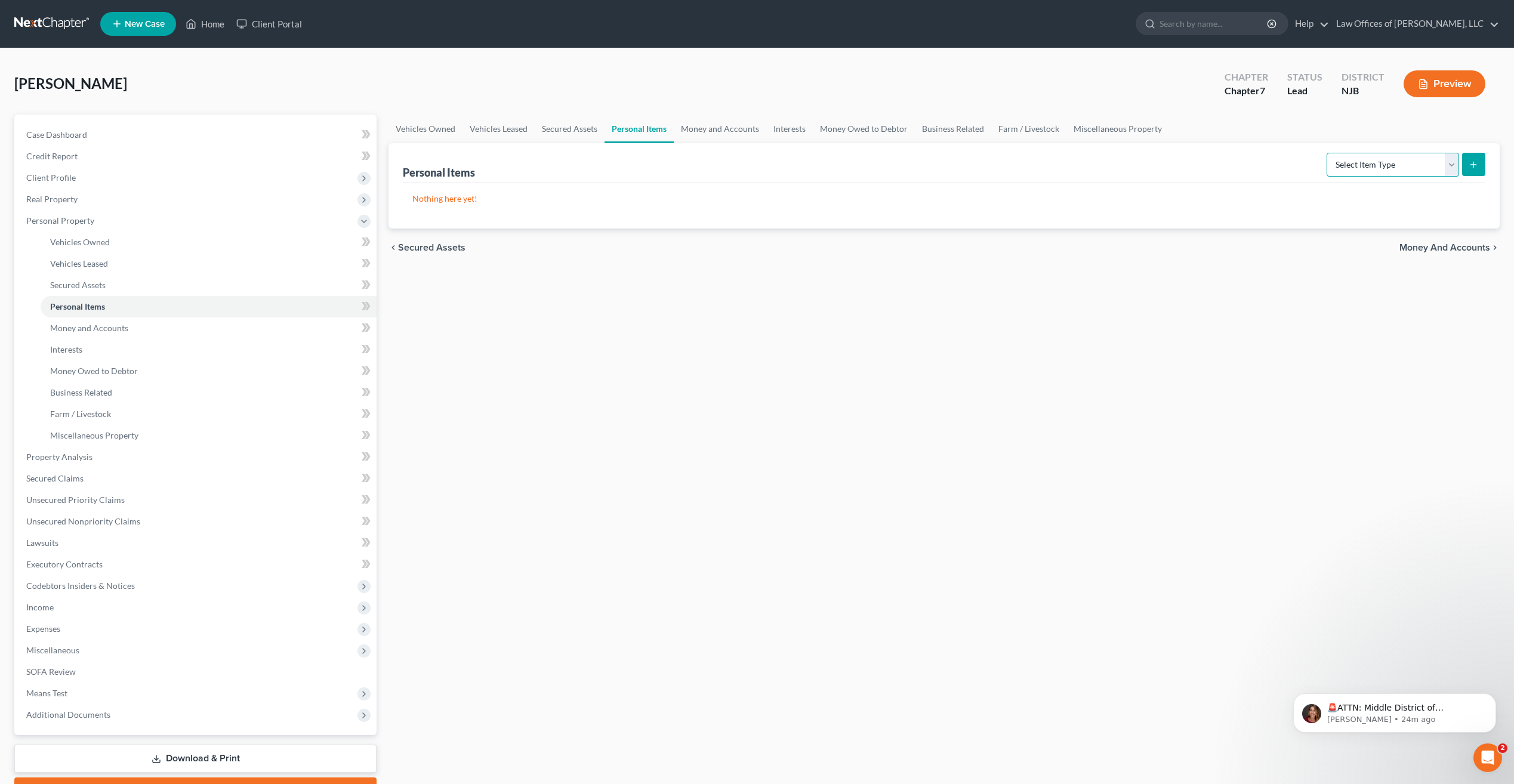
click at [1453, 166] on select "Select Item Type Clothing Collectibles Of Value Electronics Firearms Household …" at bounding box center [1392, 164] width 132 height 24
select select "clothing"
click at [1328, 152] on select "Select Item Type Clothing Collectibles Of Value Electronics Firearms Household …" at bounding box center [1392, 164] width 132 height 24
click at [1473, 164] on line "submit" at bounding box center [1473, 164] width 0 height 5
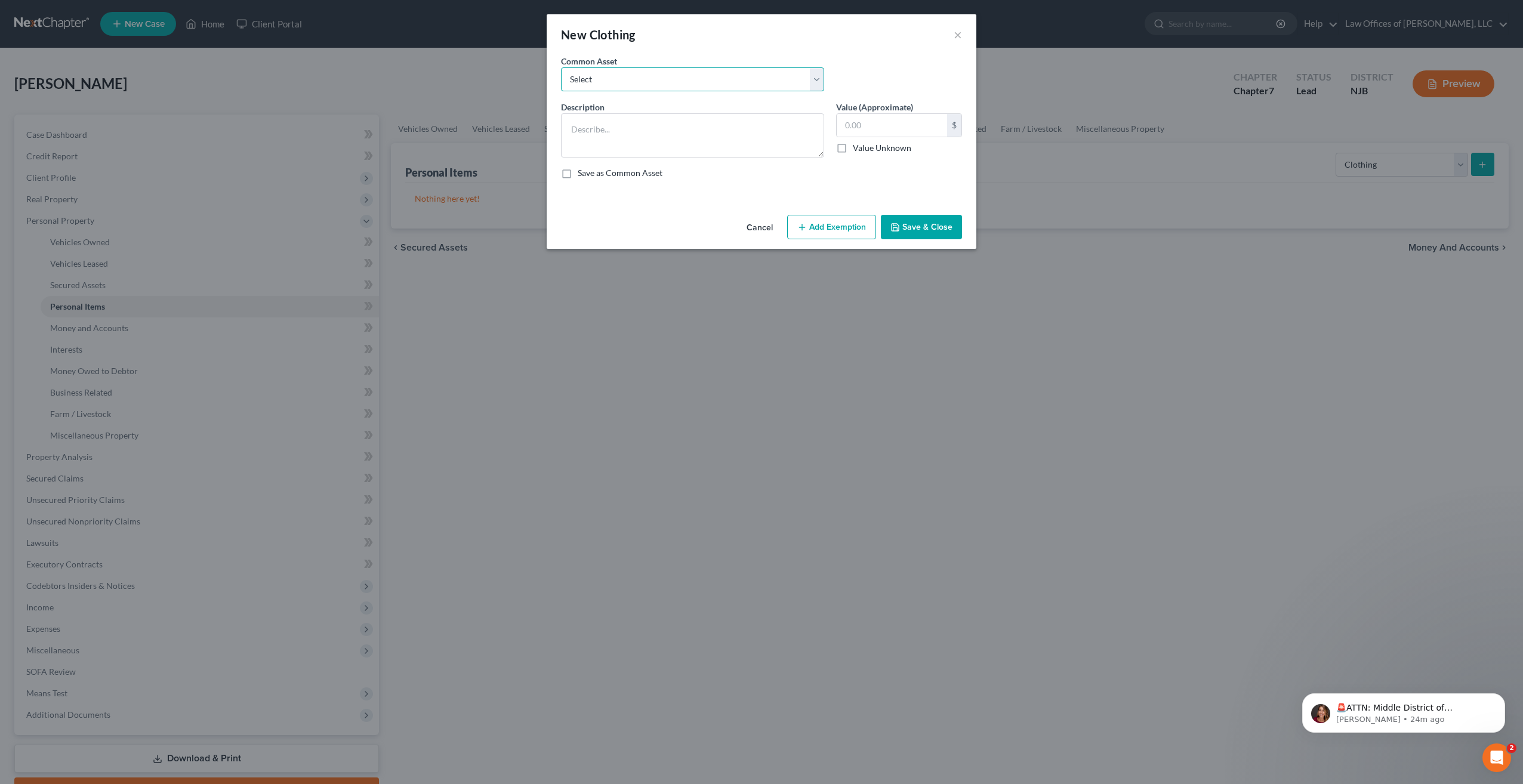
click at [603, 80] on select "Select wearing Apparel wearing Apparel wearing Apparel wearing Apparel wearing …" at bounding box center [692, 79] width 264 height 24
select select "0"
click at [561, 68] on select "Select wearing Apparel wearing Apparel wearing Apparel wearing Apparel wearing …" at bounding box center [692, 79] width 264 height 24
type textarea "wearing Apparel"
type input "500.00"
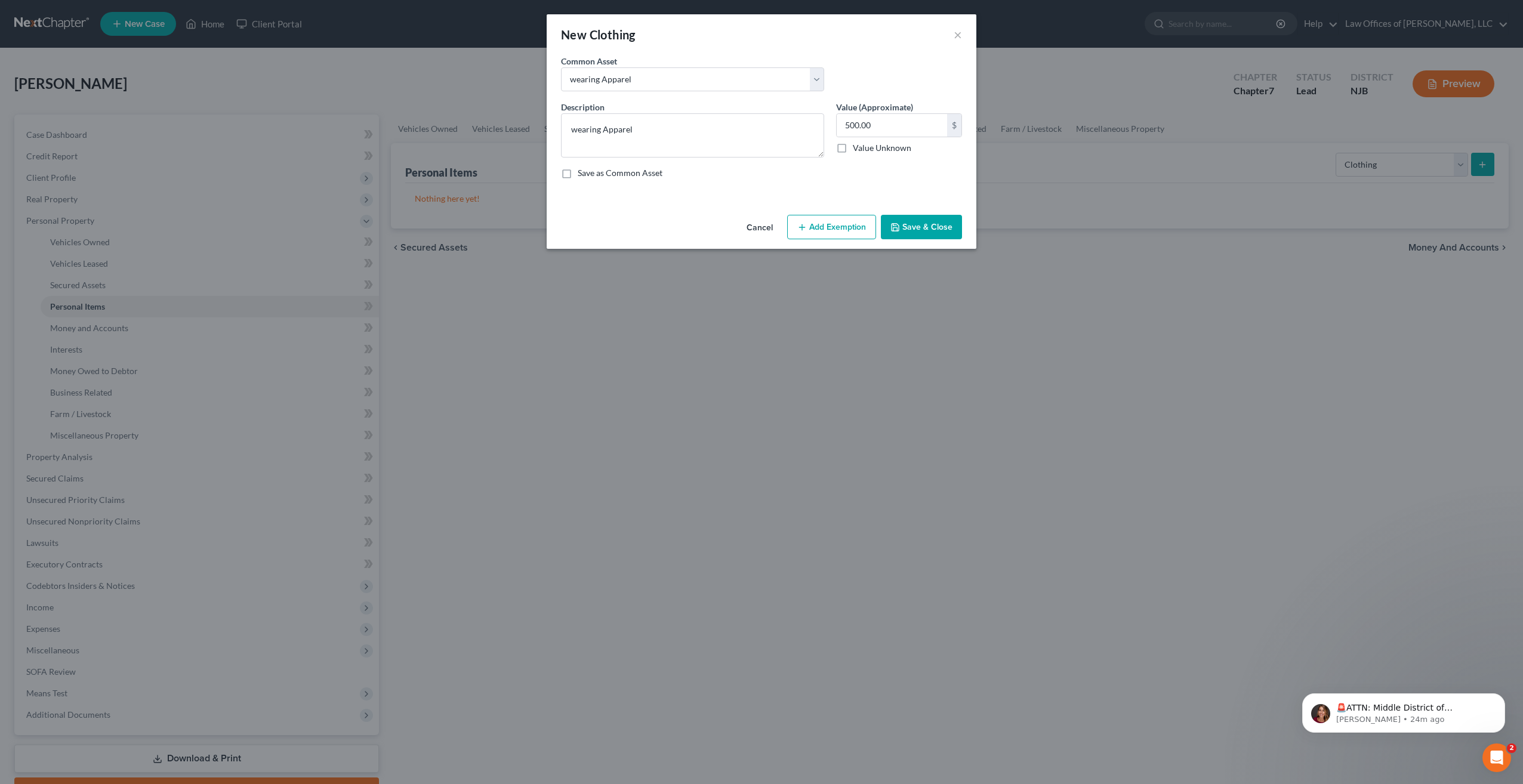
click at [577, 175] on label "Save as Common Asset" at bounding box center [620, 174] width 85 height 12
click at [583, 174] on input "Save as Common Asset" at bounding box center [586, 171] width 8 height 8
checkbox input "true"
click at [853, 231] on button "Add Exemption" at bounding box center [831, 227] width 89 height 25
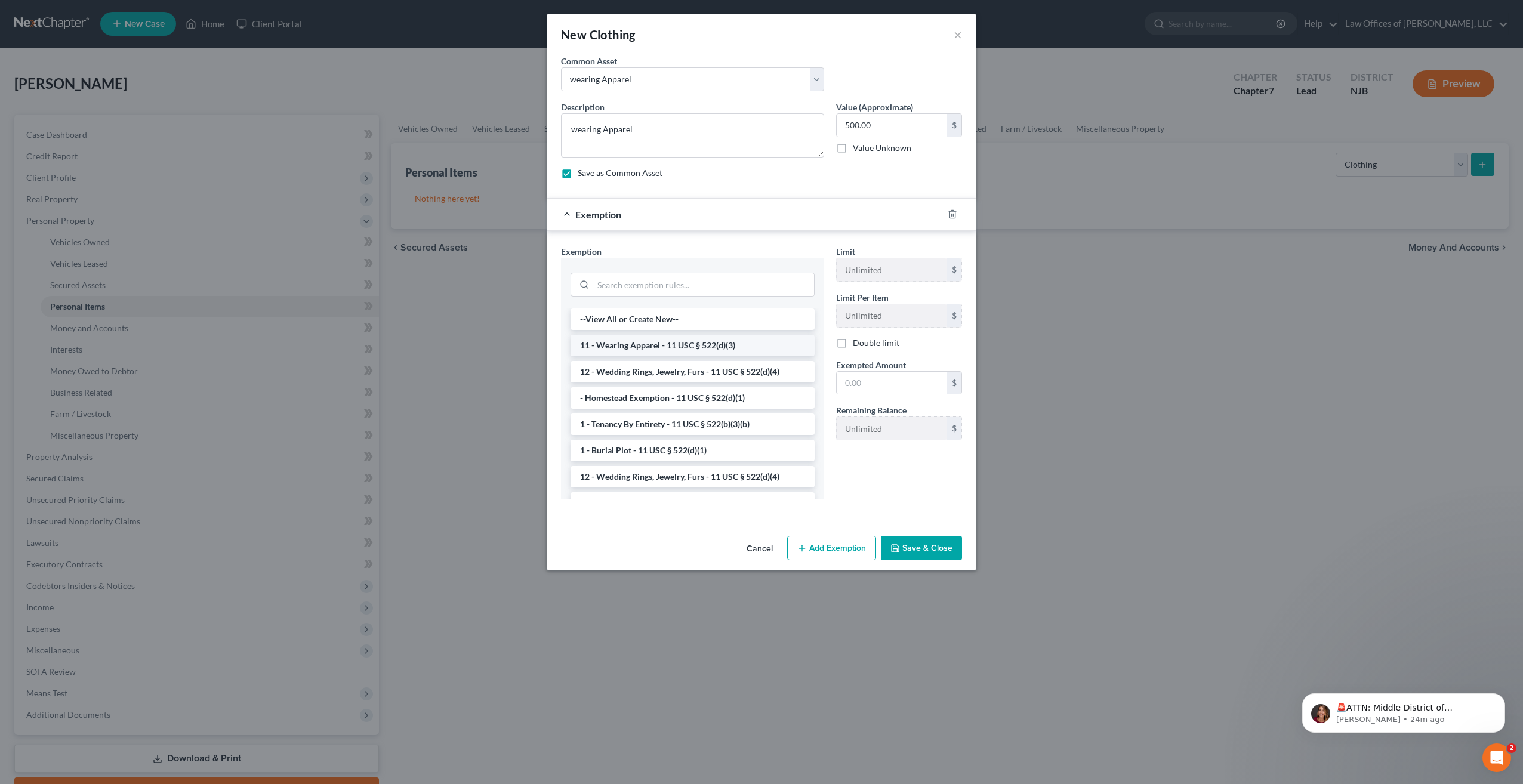
click at [714, 346] on li "11 - Wearing Apparel - 11 USC § 522(d)(3)" at bounding box center [692, 345] width 244 height 21
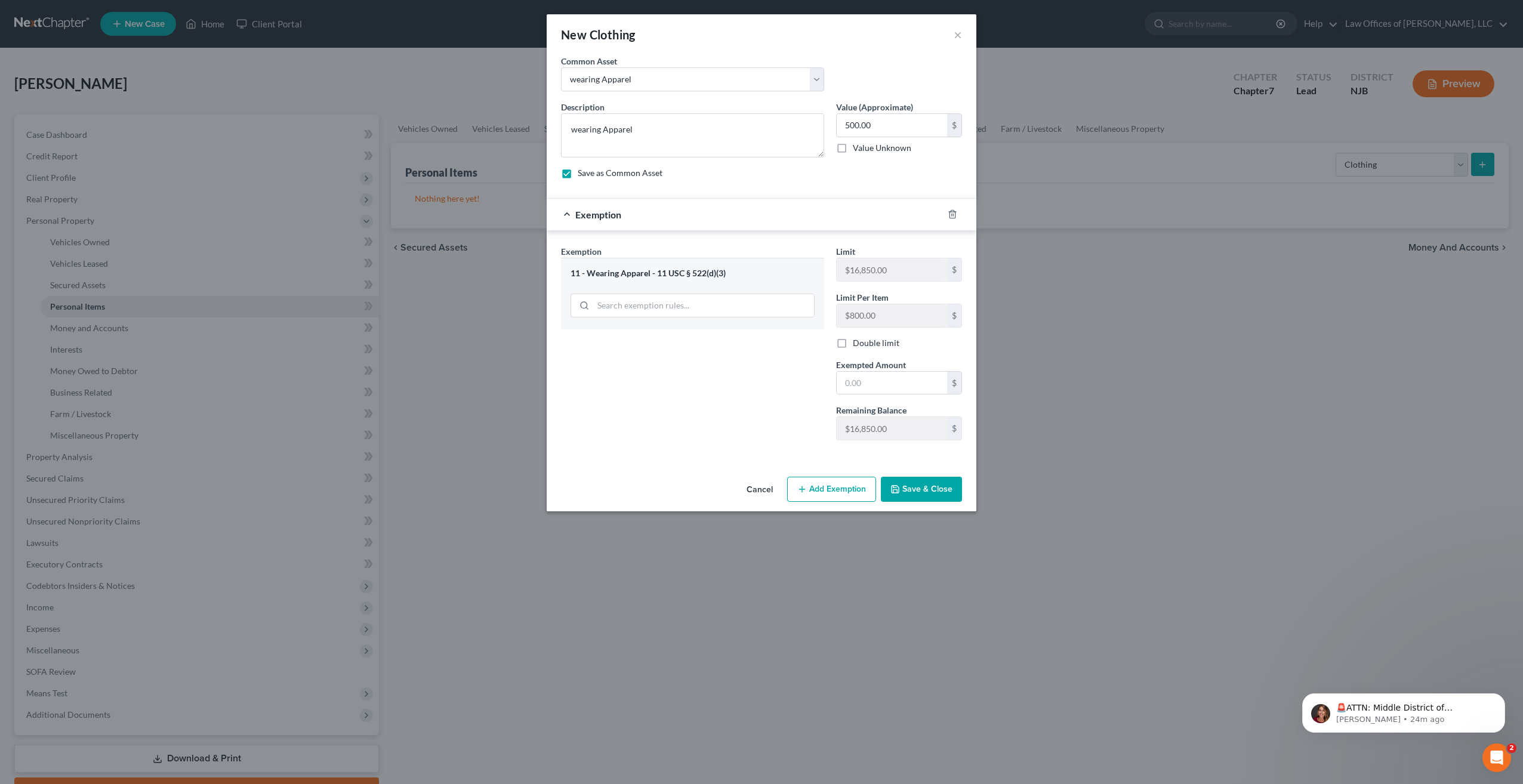
click at [925, 489] on button "Save & Close" at bounding box center [921, 489] width 81 height 25
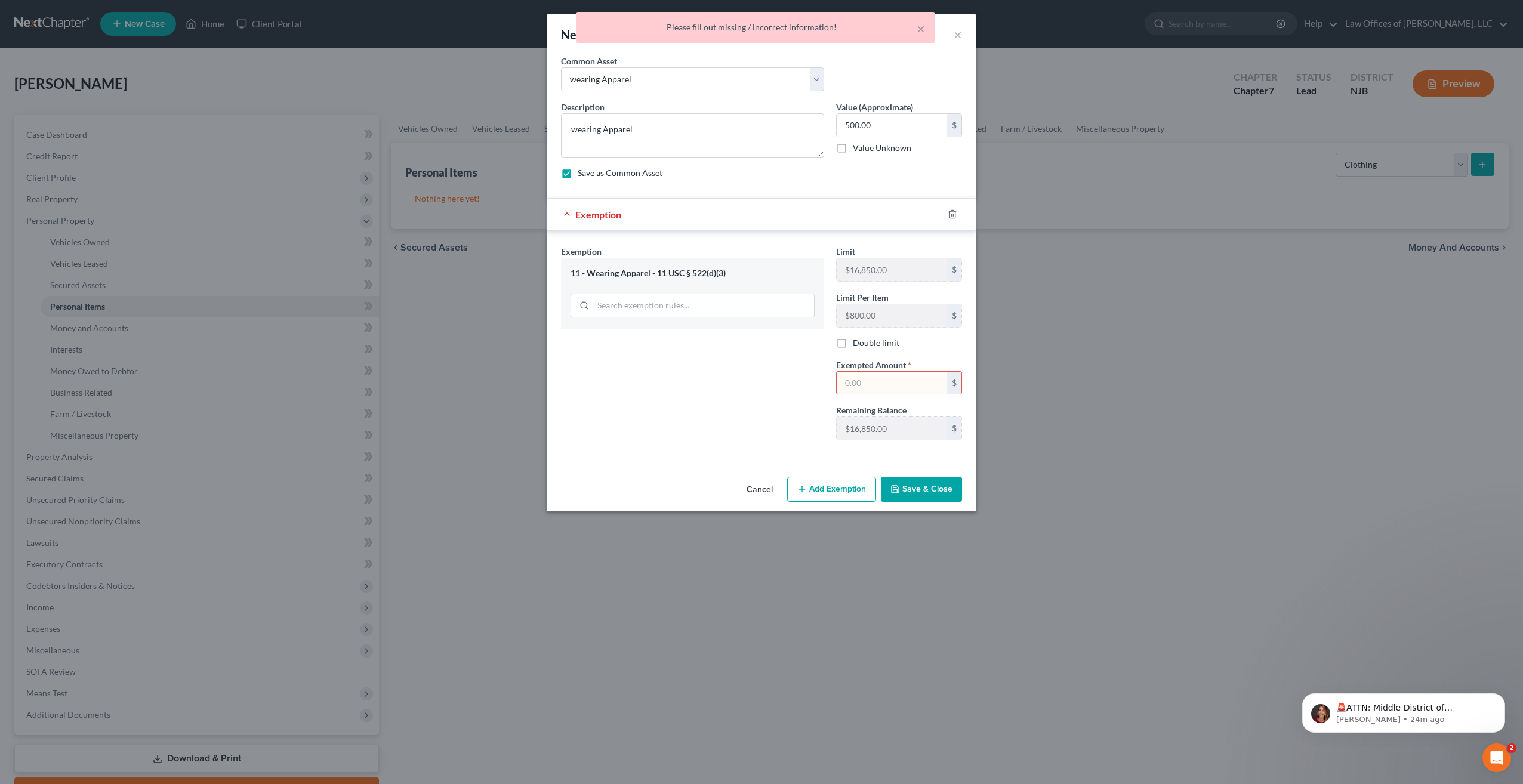
click at [873, 381] on input "text" at bounding box center [891, 383] width 110 height 23
type input "0"
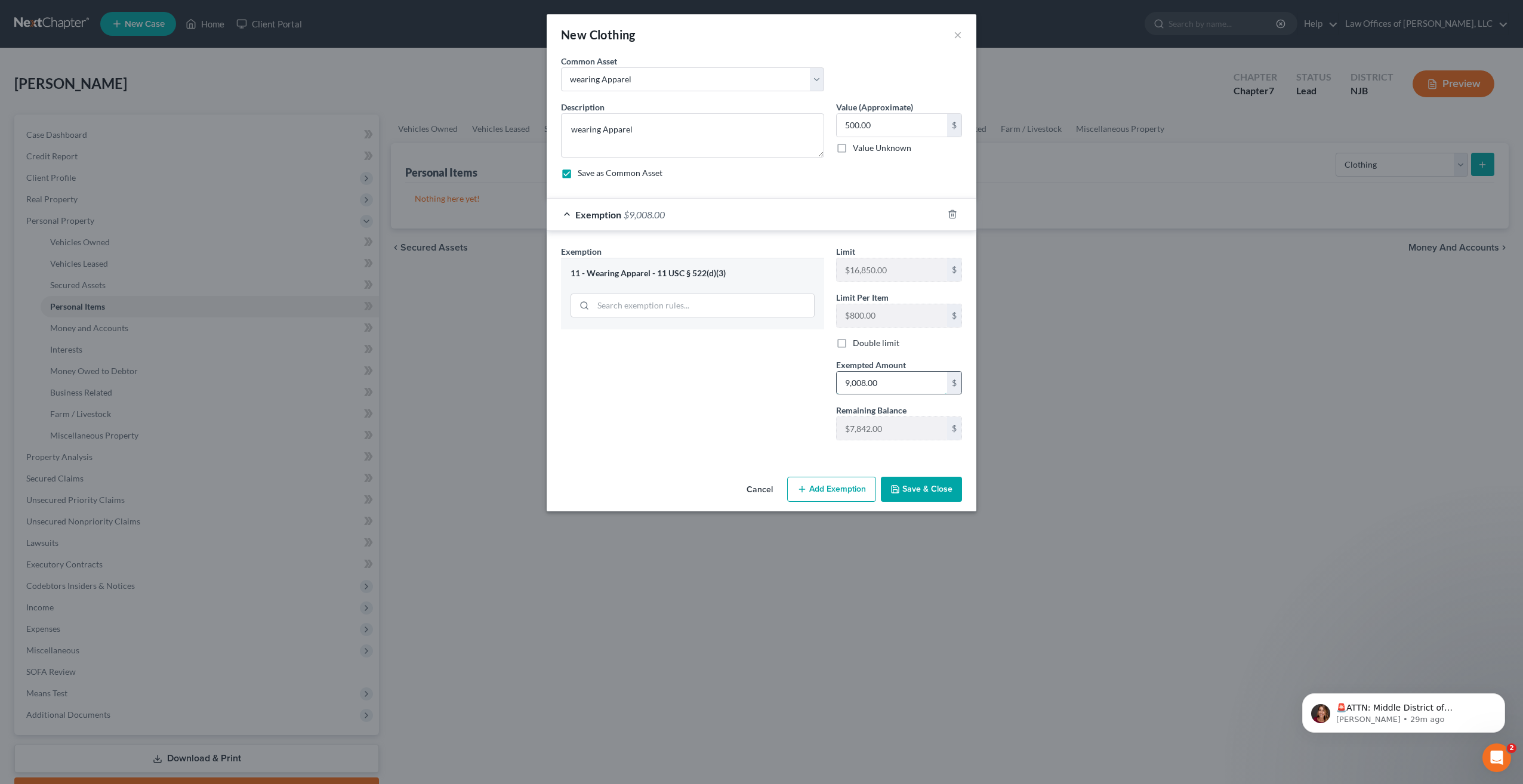
click at [895, 381] on input "9,008.00" at bounding box center [891, 383] width 110 height 23
type input "9"
type input "500.00"
click at [921, 490] on button "Save & Close" at bounding box center [921, 489] width 81 height 25
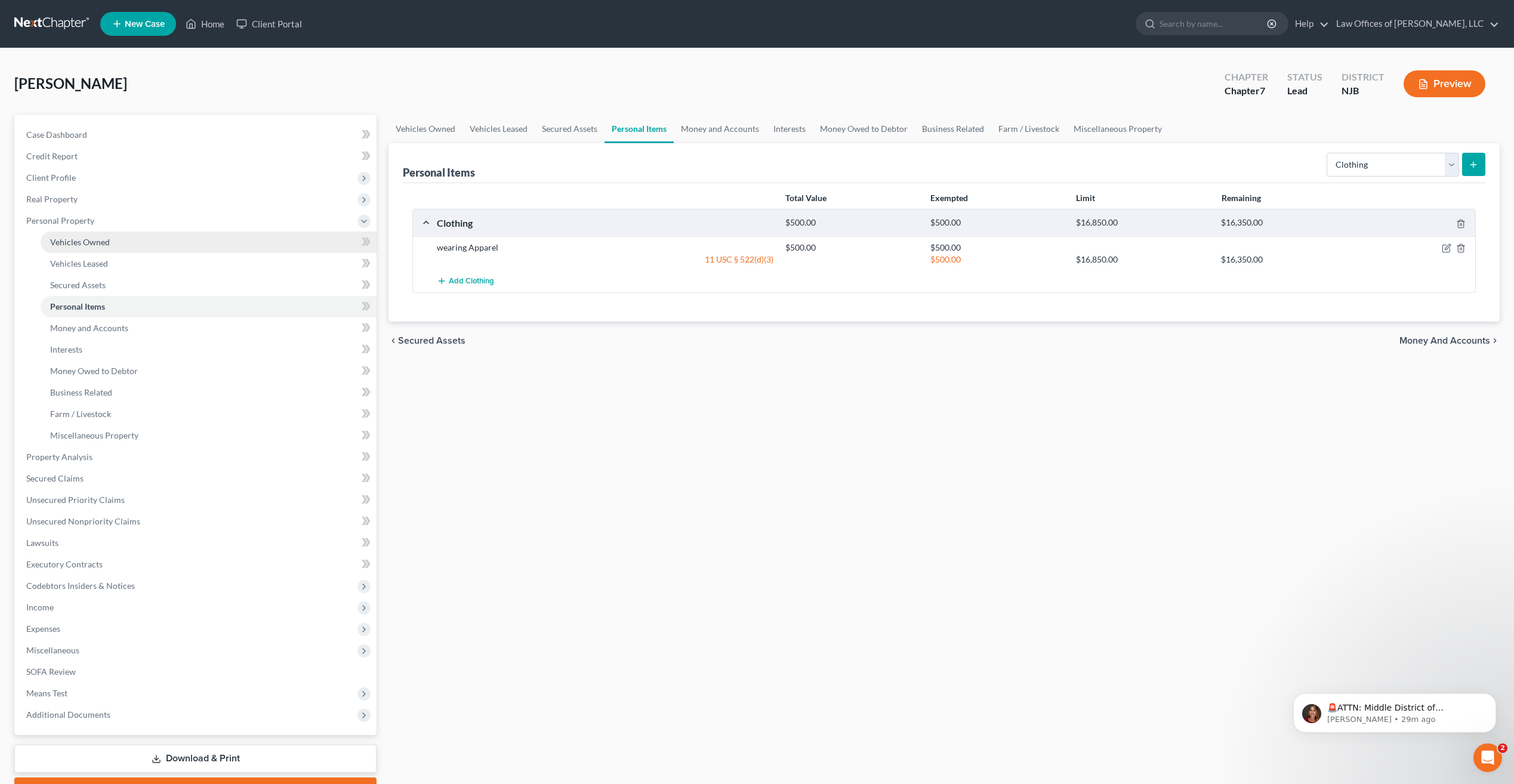
click at [96, 241] on span "Vehicles Owned" at bounding box center [80, 242] width 60 height 11
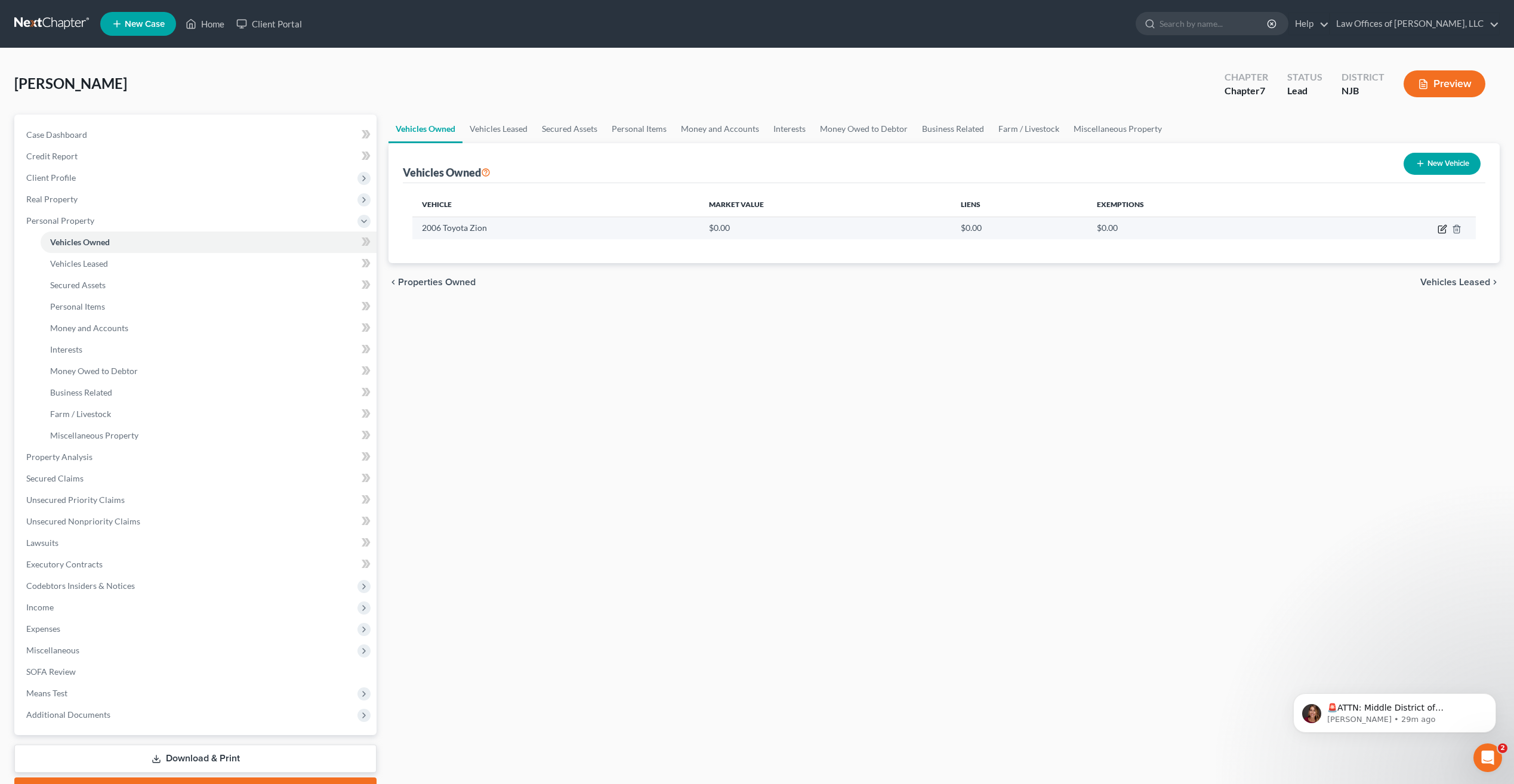
click at [1441, 226] on icon "button" at bounding box center [1442, 230] width 7 height 7
select select "0"
select select "20"
select select "2"
select select "0"
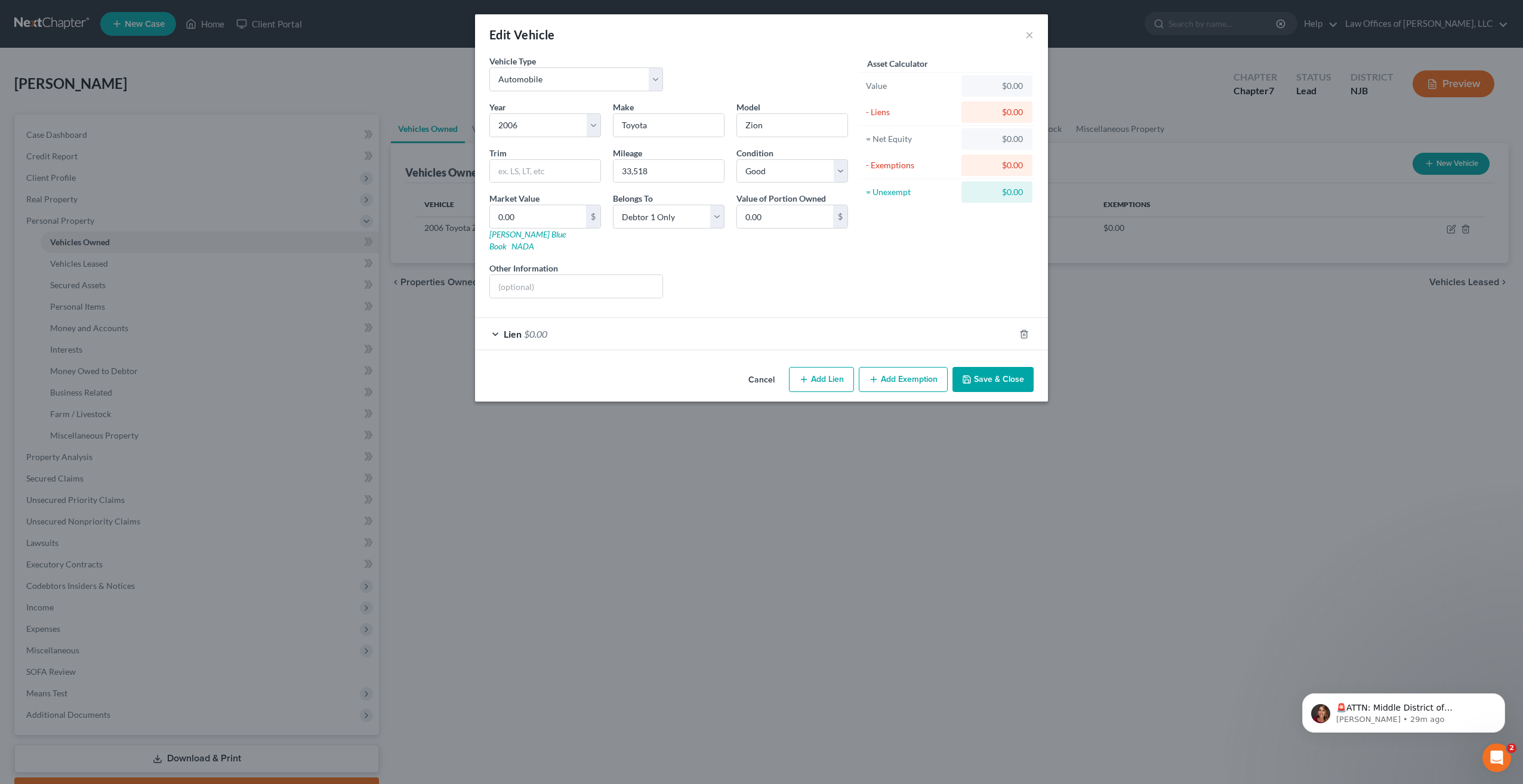
click at [997, 370] on button "Save & Close" at bounding box center [993, 379] width 81 height 25
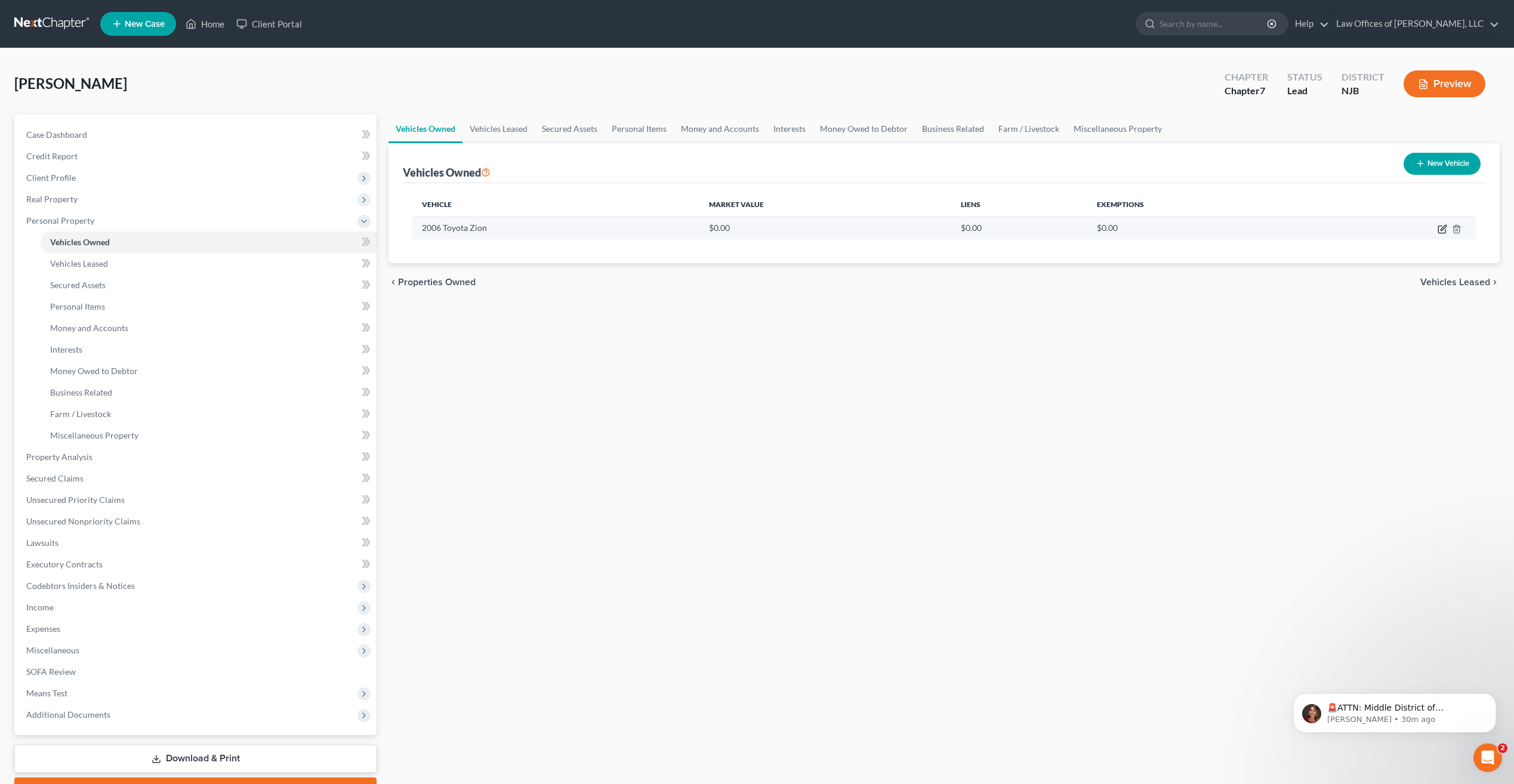
click at [1441, 228] on icon "button" at bounding box center [1442, 229] width 10 height 10
select select "0"
select select "20"
select select "2"
select select "0"
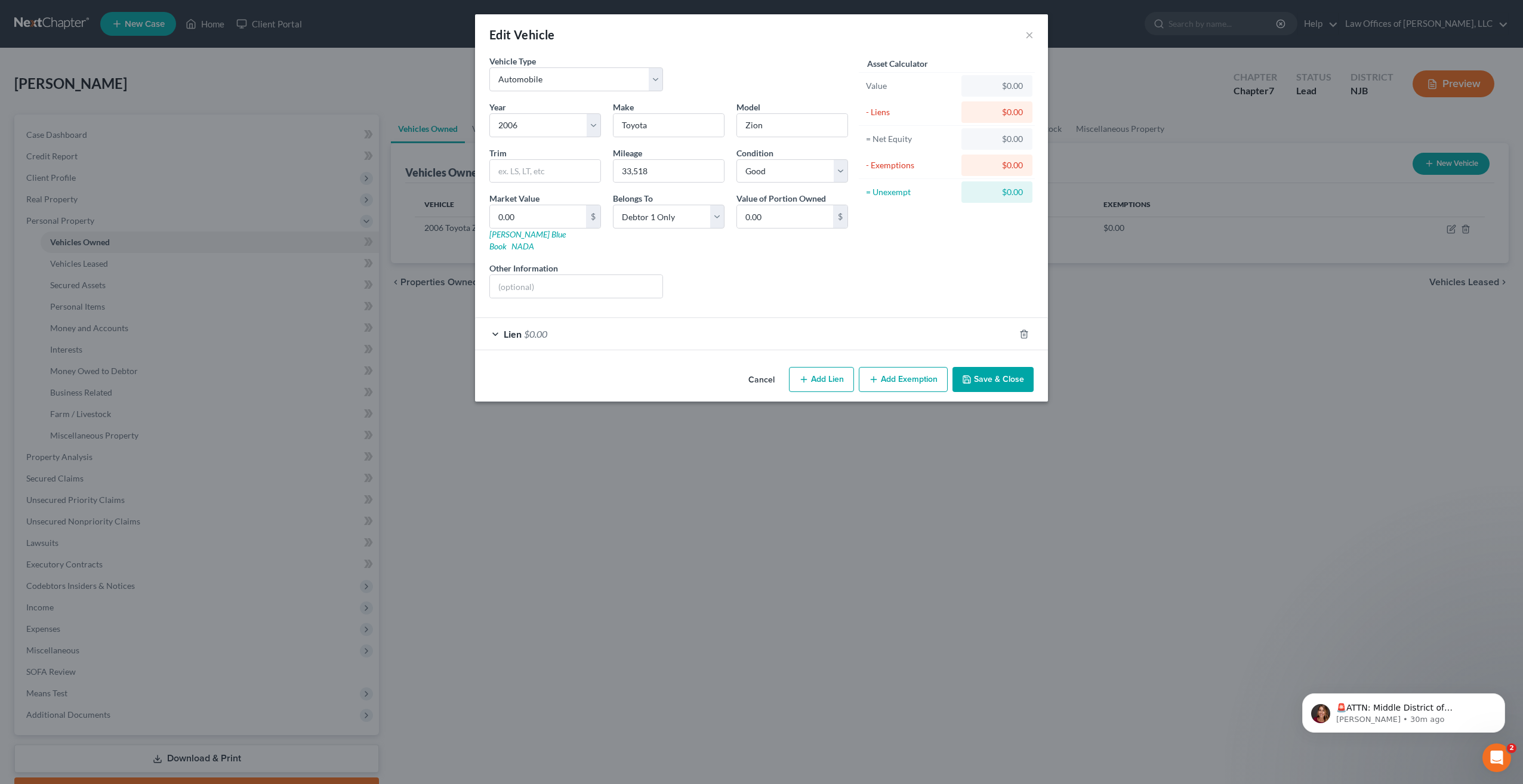
click at [984, 372] on button "Save & Close" at bounding box center [993, 379] width 81 height 25
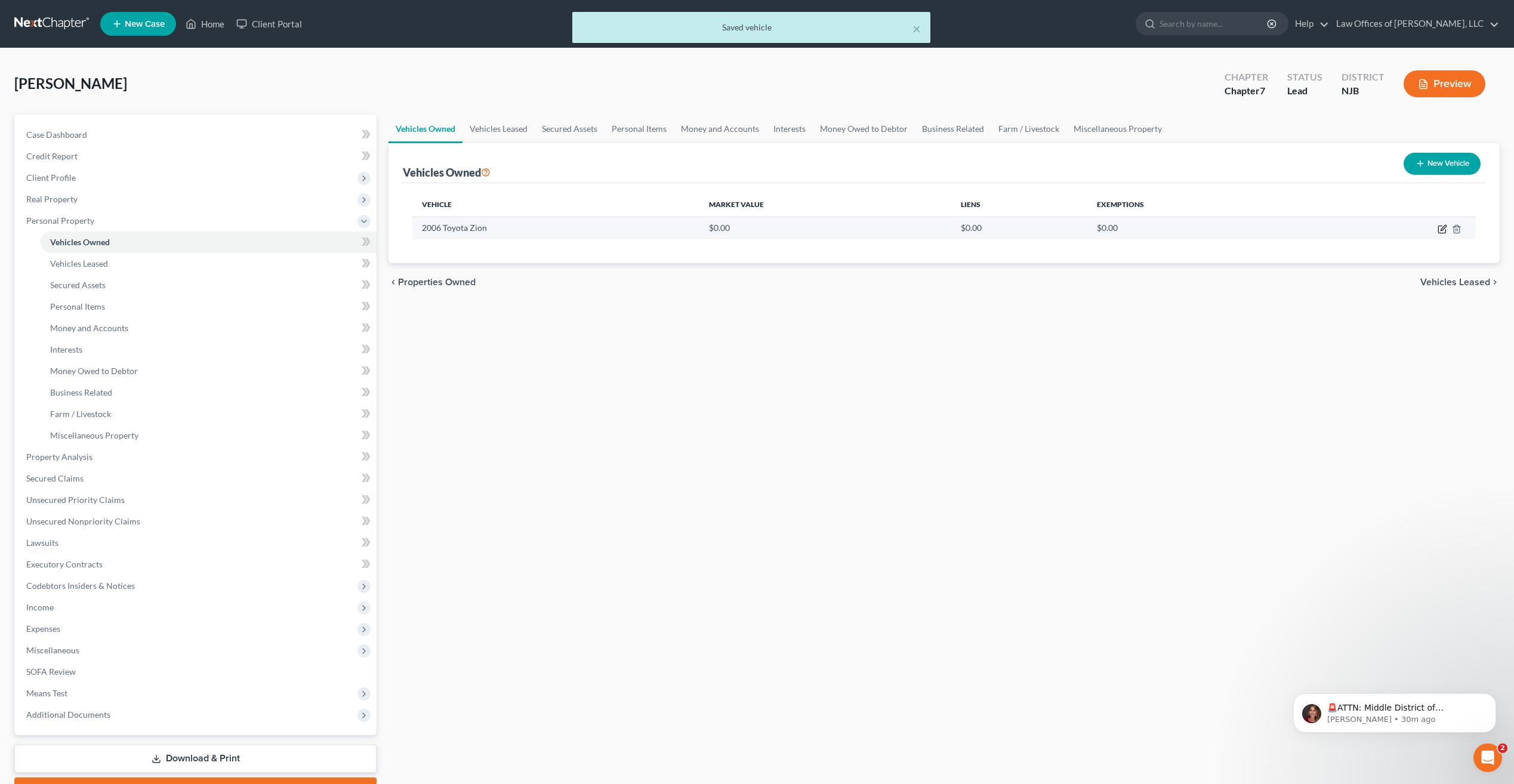
click at [1438, 230] on icon "button" at bounding box center [1442, 230] width 7 height 7
select select "0"
select select "20"
select select "2"
select select "0"
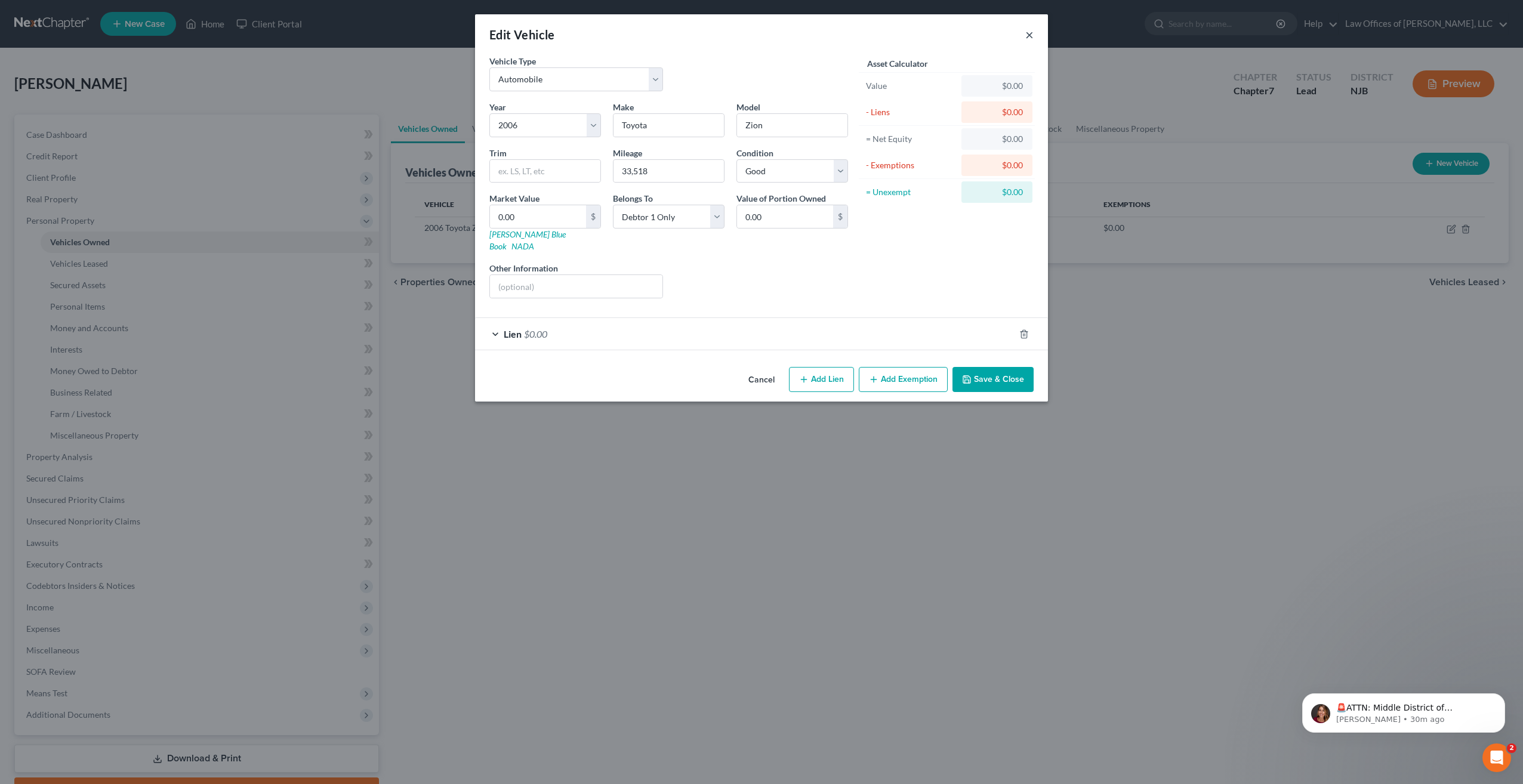
click at [1030, 36] on button "×" at bounding box center [1029, 34] width 8 height 14
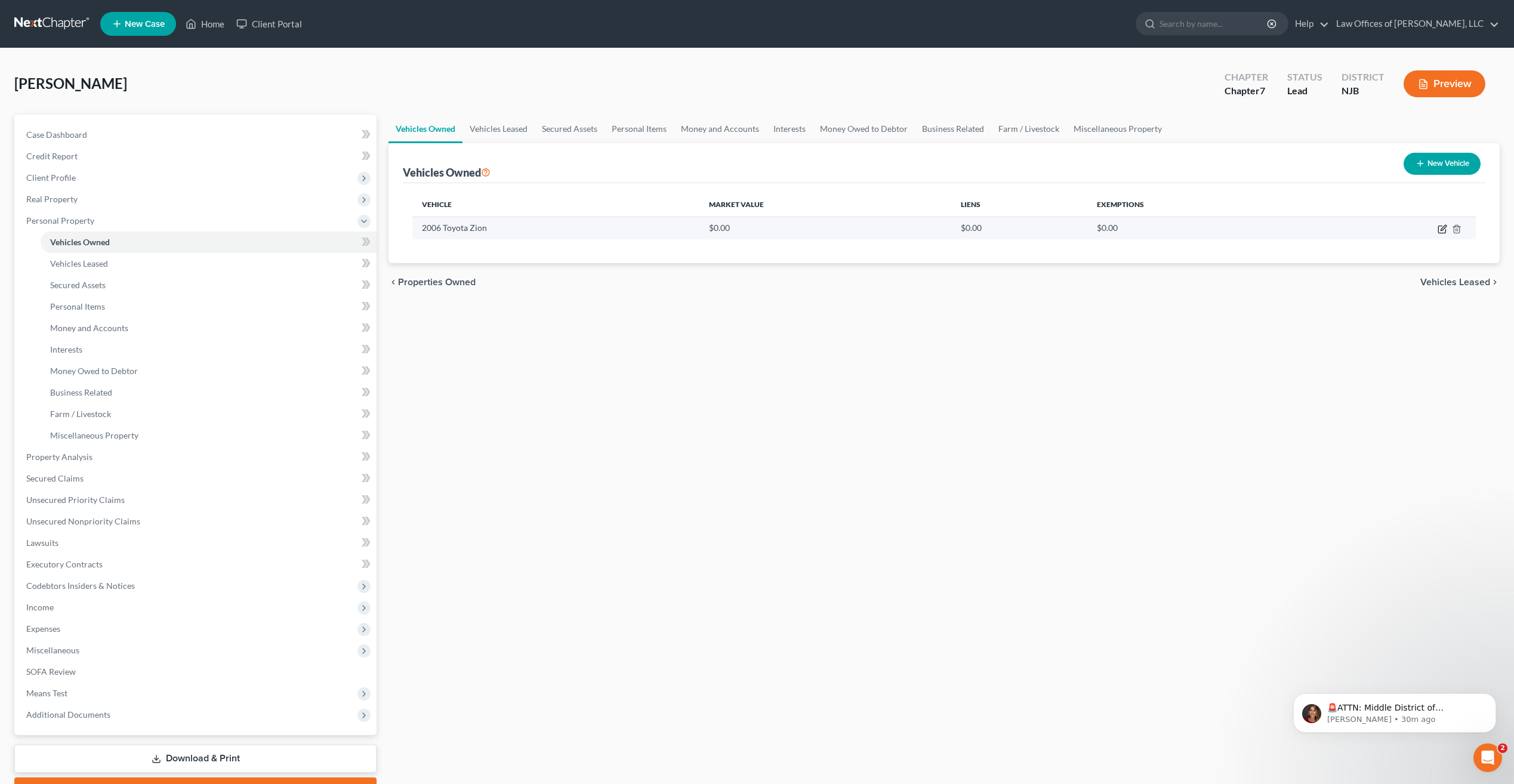
click at [1441, 225] on icon "button" at bounding box center [1442, 229] width 10 height 10
select select "0"
select select "20"
select select "2"
select select "0"
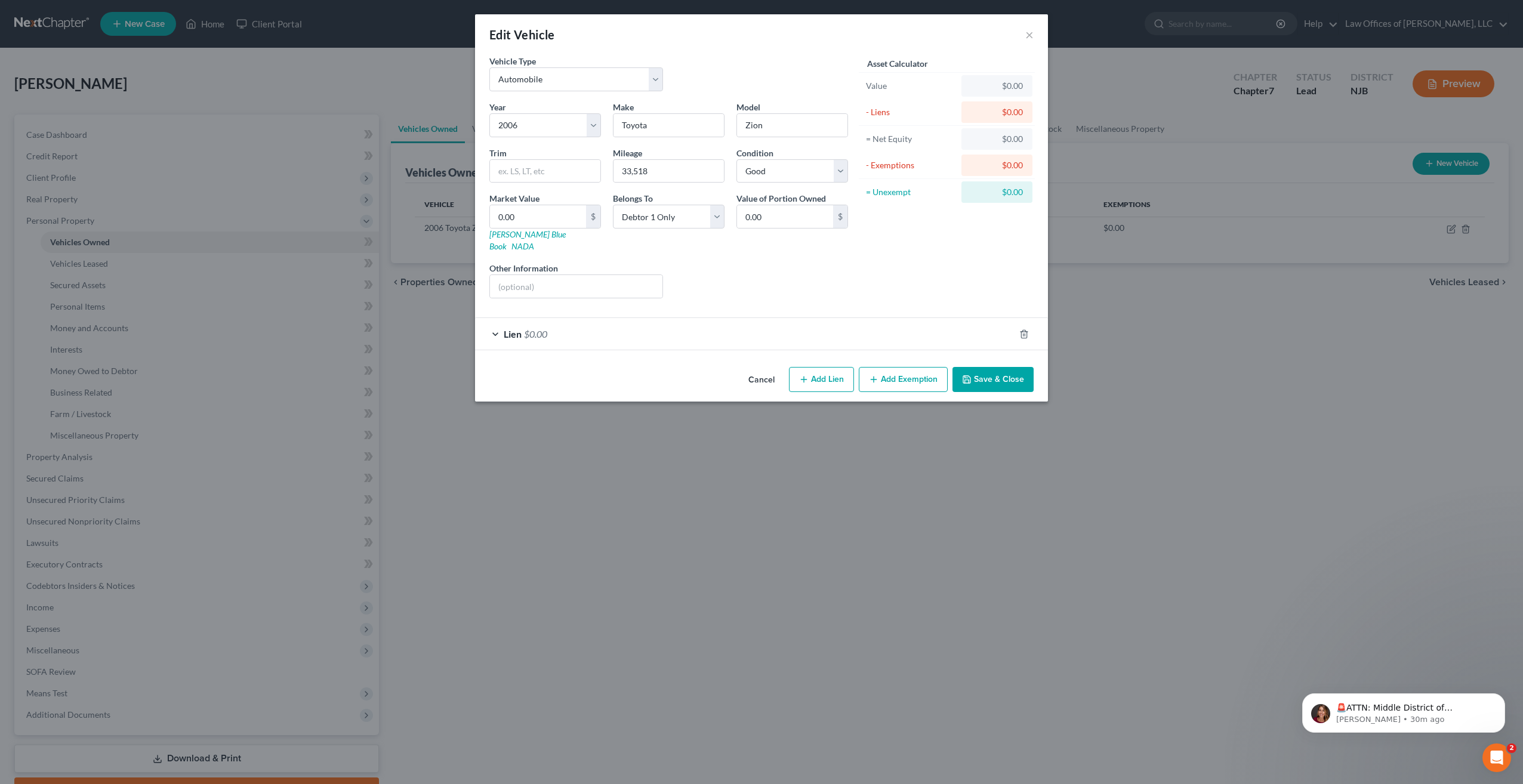
click at [1008, 376] on button "Save & Close" at bounding box center [993, 379] width 81 height 25
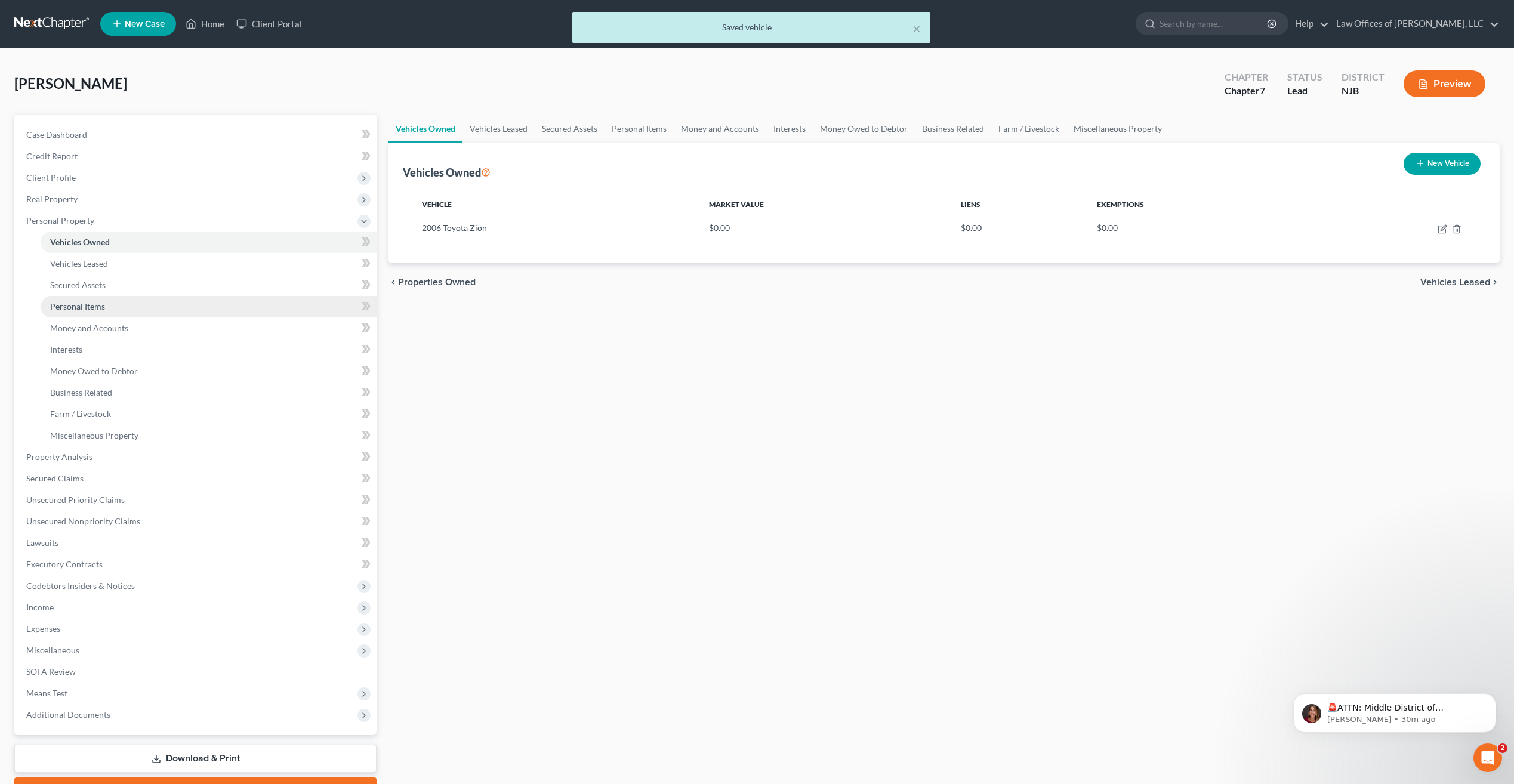
click at [115, 311] on link "Personal Items" at bounding box center [208, 307] width 336 height 21
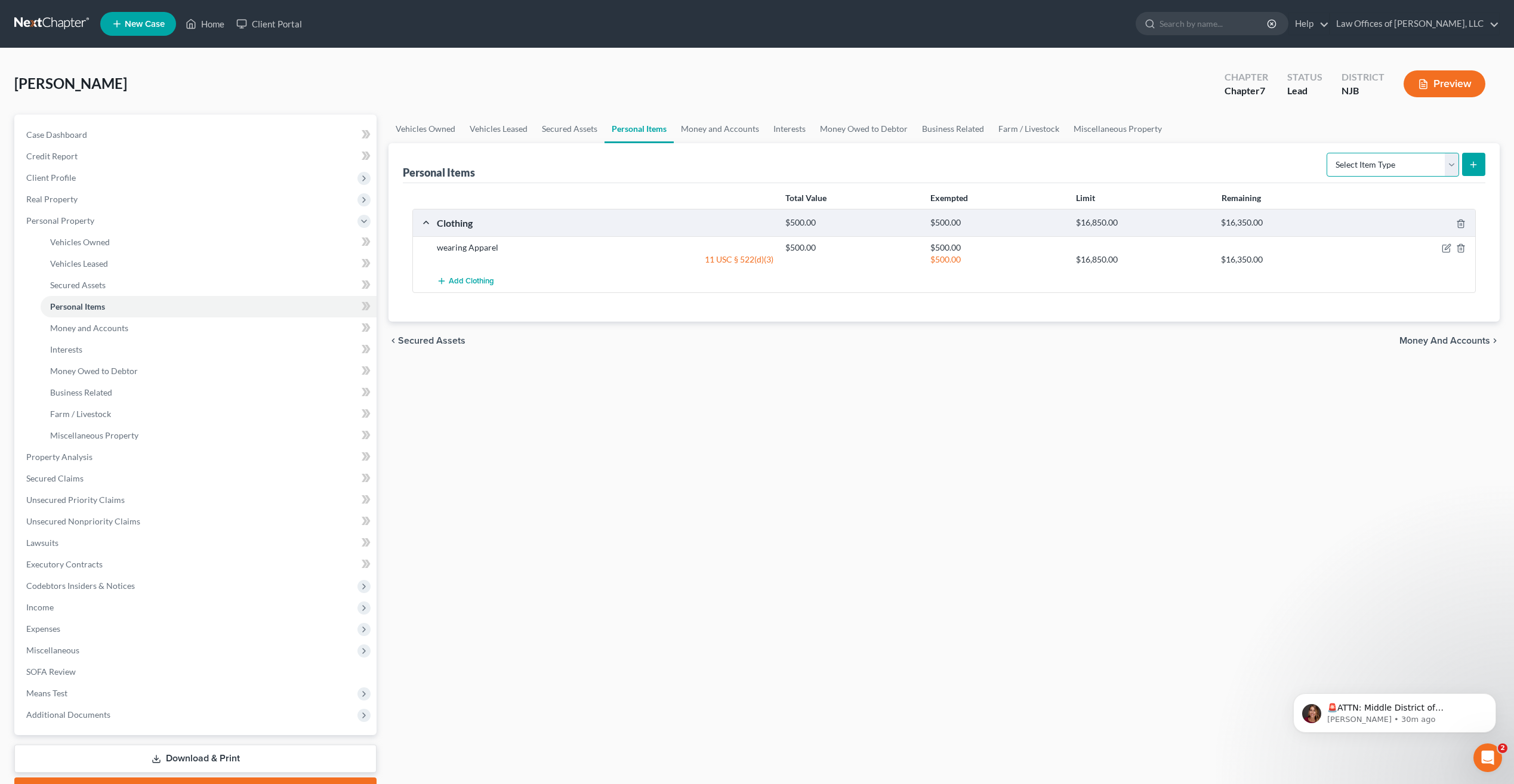
click at [1451, 160] on select "Select Item Type Clothing Collectibles Of Value Electronics Firearms Household …" at bounding box center [1392, 164] width 132 height 24
select select "household_goods"
click at [1328, 152] on select "Select Item Type Clothing Collectibles Of Value Electronics Firearms Household …" at bounding box center [1392, 164] width 132 height 24
click at [1469, 165] on icon "submit" at bounding box center [1473, 164] width 10 height 10
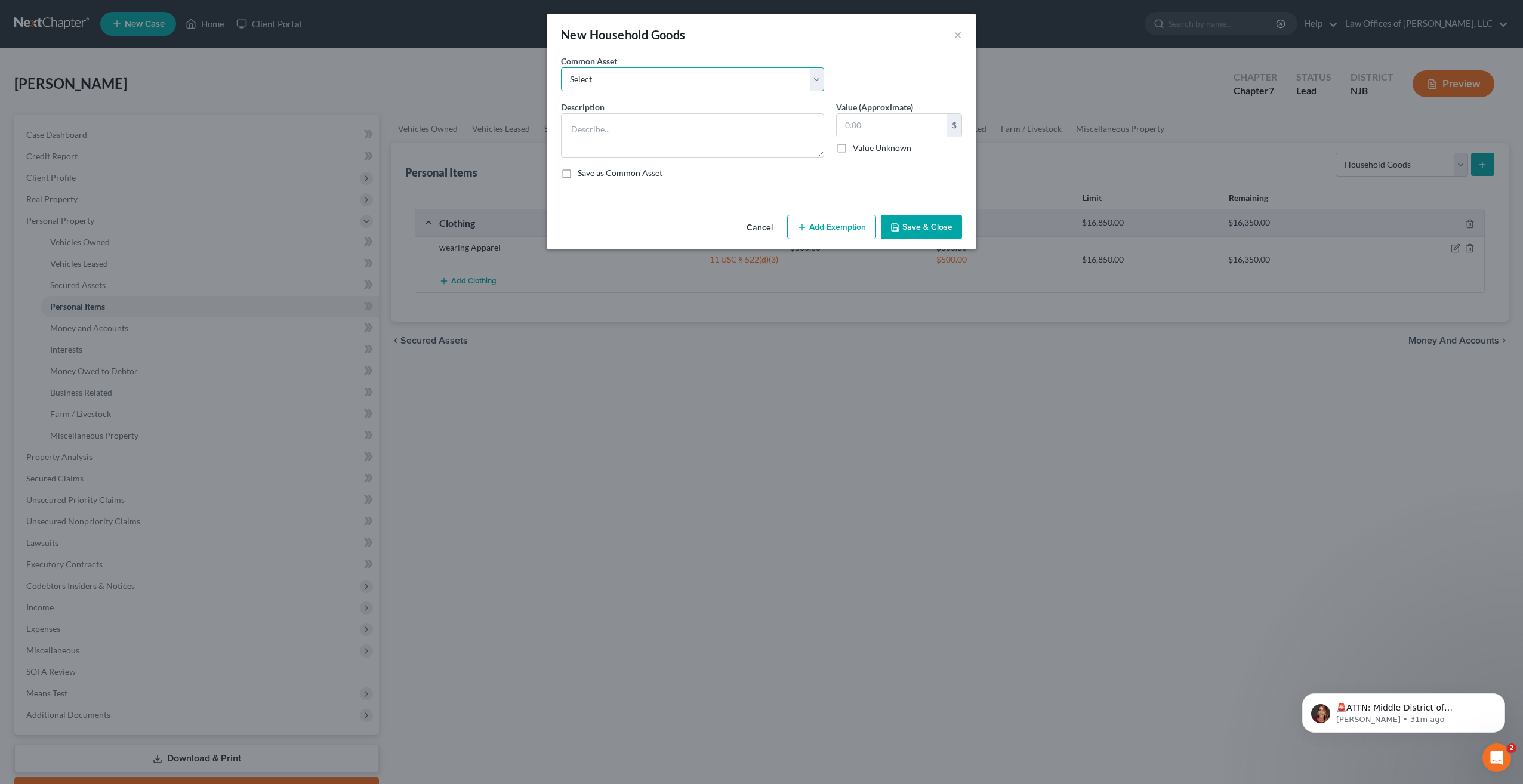
click at [818, 81] on select "Select Household furniture Household furniture Household furniture Household fu…" at bounding box center [692, 79] width 264 height 24
select select "0"
click at [561, 68] on select "Select Household furniture Household furniture Household furniture Household fu…" at bounding box center [692, 79] width 264 height 24
type textarea "Household furniture"
click at [877, 122] on input "500.00" at bounding box center [891, 125] width 110 height 23
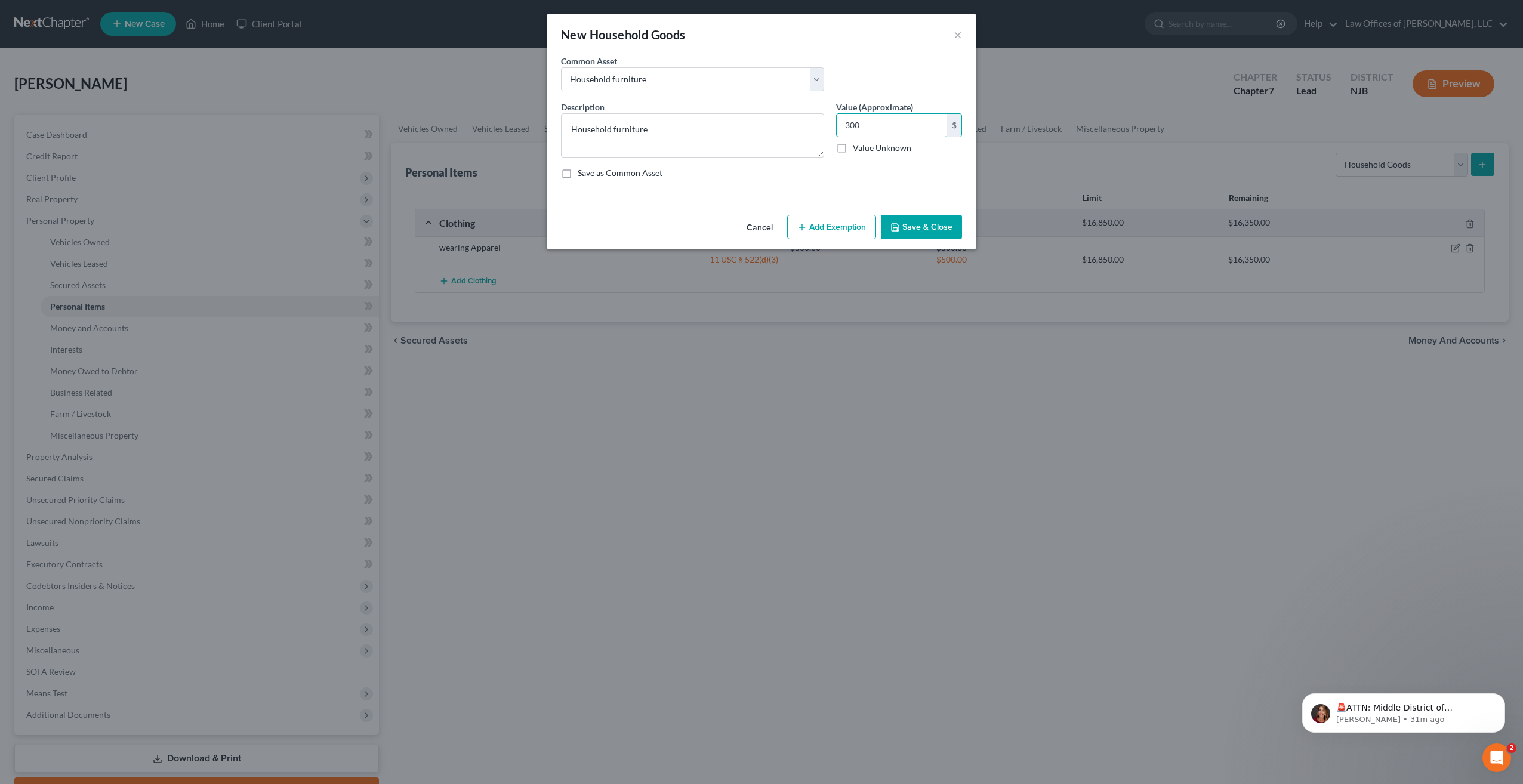
type input "300"
click at [577, 176] on label "Save as Common Asset" at bounding box center [620, 174] width 85 height 12
click at [583, 174] on input "Save as Common Asset" at bounding box center [586, 171] width 8 height 8
checkbox input "true"
click at [924, 228] on button "Save & Close" at bounding box center [921, 227] width 81 height 25
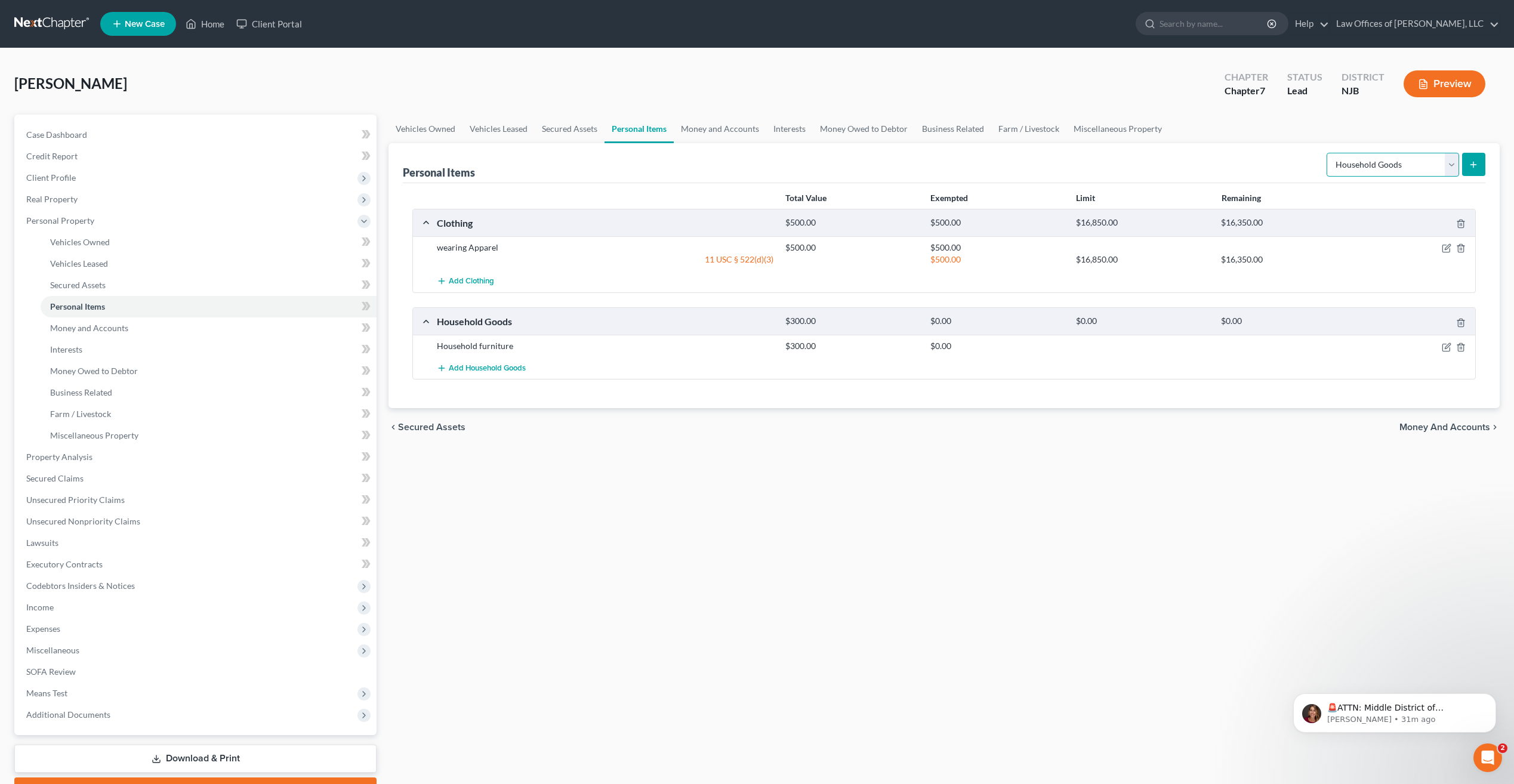
click at [1450, 165] on select "Select Item Type Clothing Collectibles Of Value Electronics Firearms Household …" at bounding box center [1392, 164] width 132 height 24
click at [1444, 425] on span "Money and Accounts" at bounding box center [1444, 426] width 91 height 10
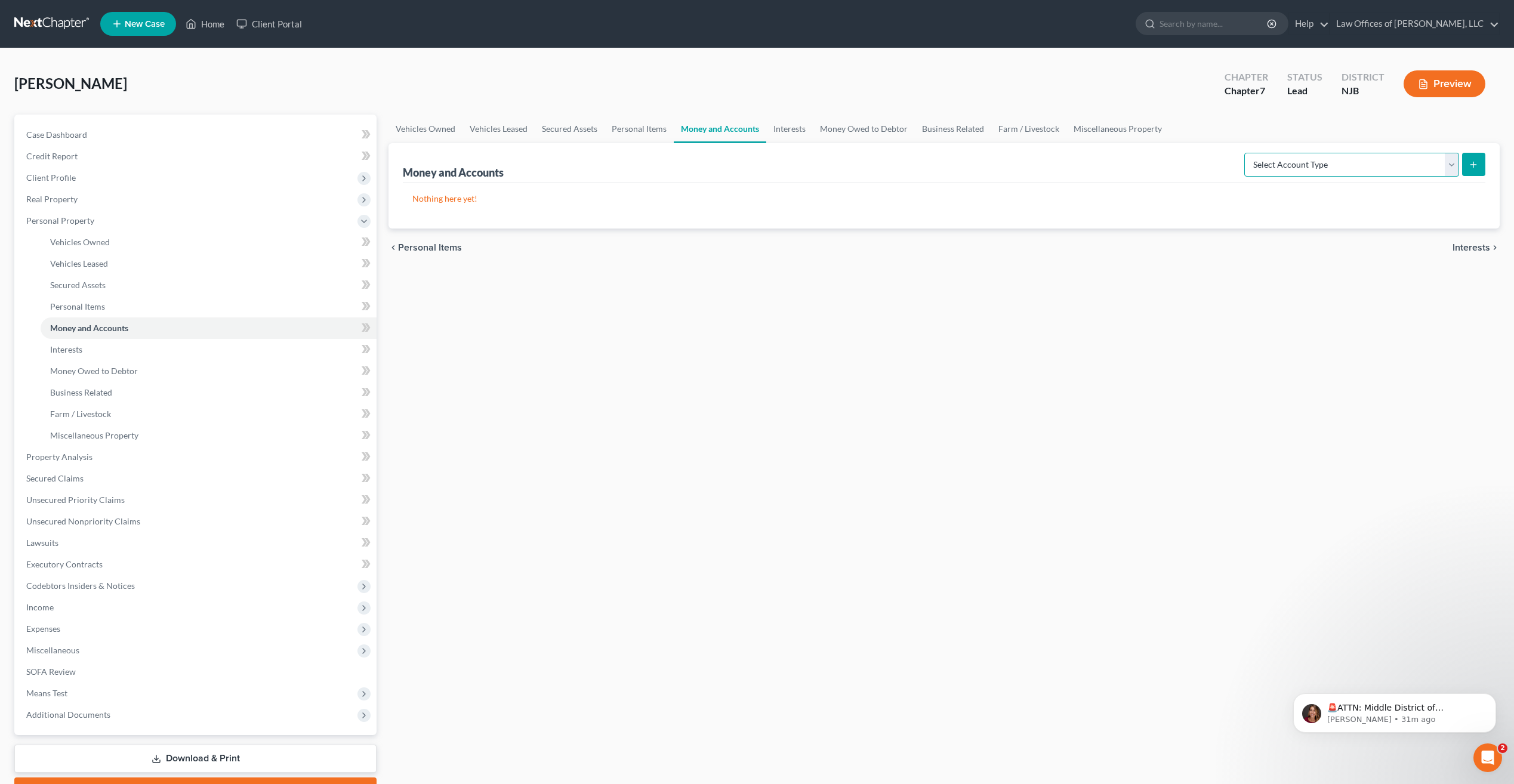
click at [1456, 164] on select "Select Account Type Brokerage Cash on Hand Certificates of Deposit Checking Acc…" at bounding box center [1352, 164] width 215 height 24
select select "checking"
click at [1246, 152] on select "Select Account Type Brokerage Cash on Hand Certificates of Deposit Checking Acc…" at bounding box center [1352, 164] width 215 height 24
click at [1474, 168] on icon "submit" at bounding box center [1473, 164] width 10 height 10
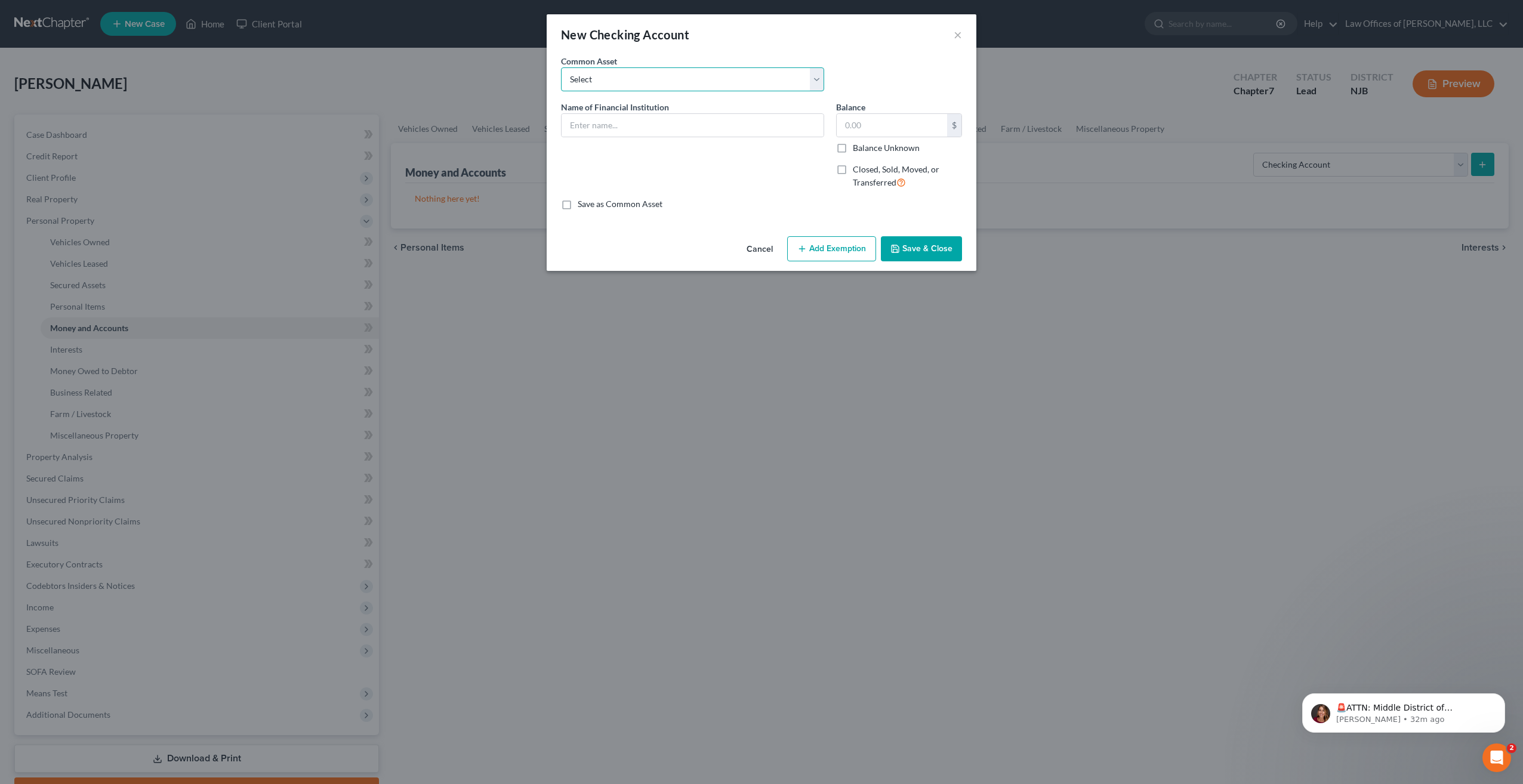
click at [821, 79] on select "Select PNC Bank Greater Alliance Valley National PNC Bank Chase Bank Bank of Am…" at bounding box center [692, 79] width 264 height 24
drag, startPoint x: 988, startPoint y: 331, endPoint x: 902, endPoint y: 341, distance: 86.6
click at [902, 341] on div "New Checking Account × An exemption set must first be selected from the Filing …" at bounding box center [762, 392] width 1523 height 784
click at [666, 127] on input "text" at bounding box center [692, 125] width 262 height 23
type input "MT Bank"
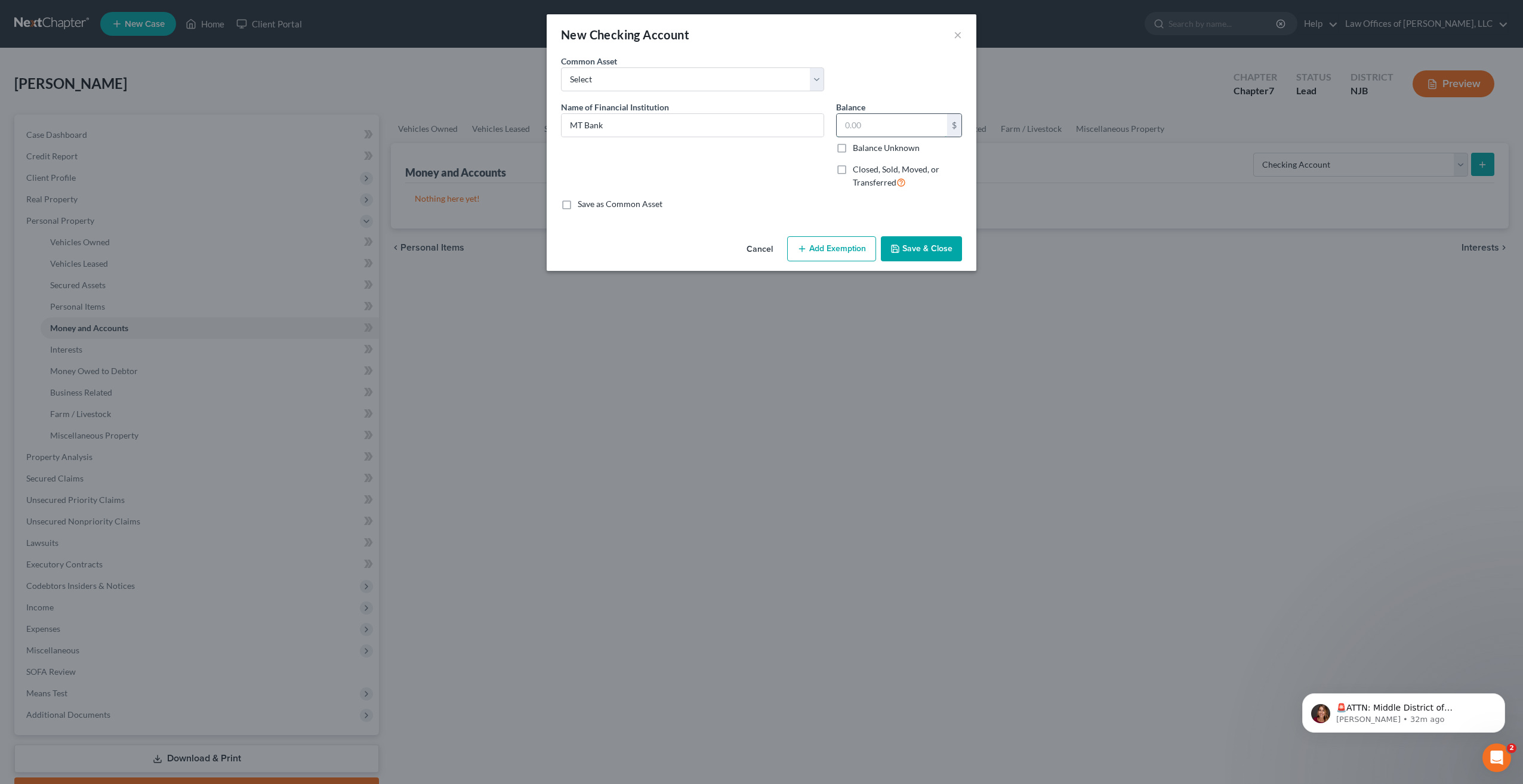
click at [855, 122] on input "text" at bounding box center [891, 125] width 110 height 23
type input "0.00"
click at [916, 251] on button "Save & Close" at bounding box center [921, 248] width 81 height 25
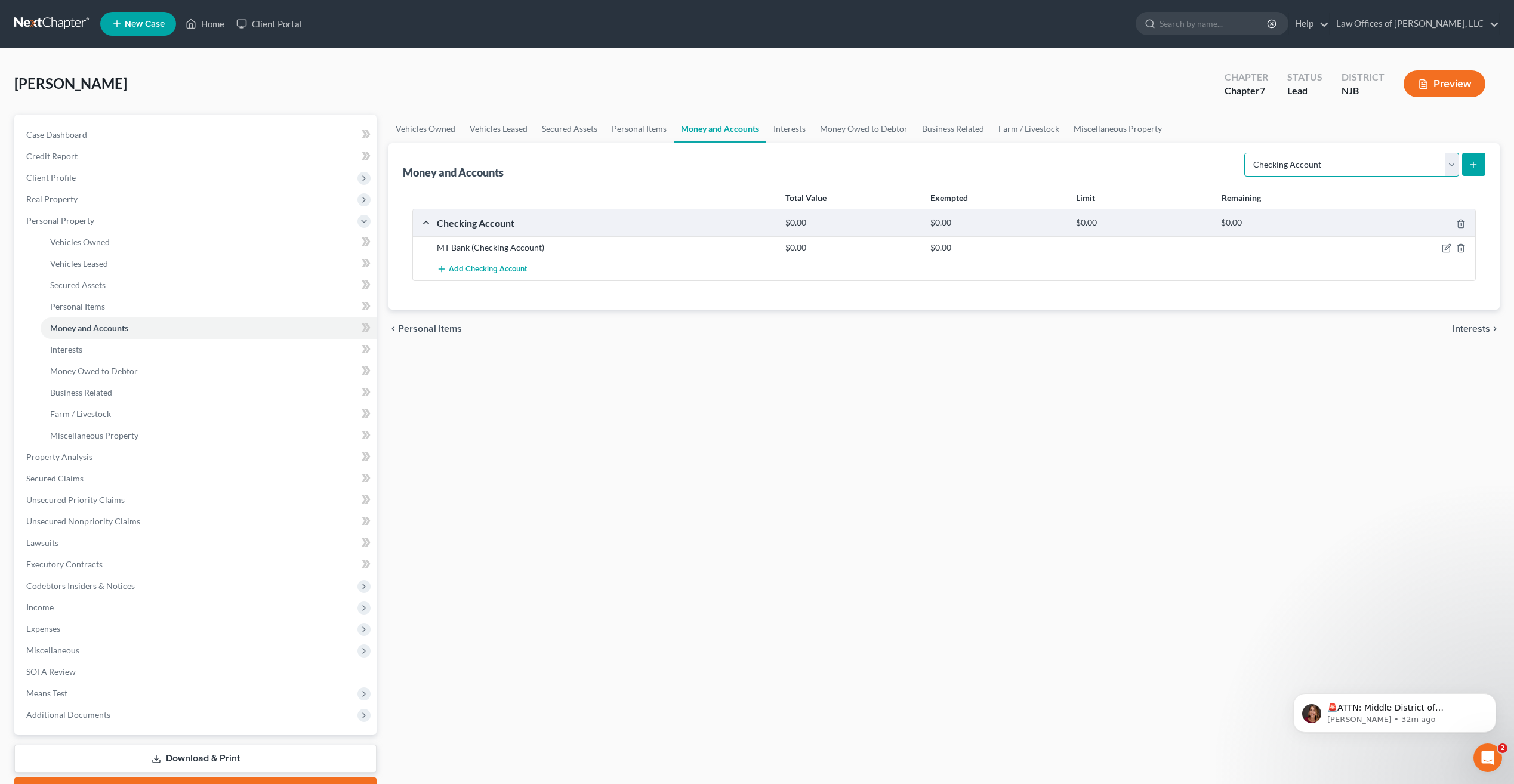
click at [1455, 167] on select "Select Account Type Brokerage Cash on Hand Certificates of Deposit Checking Acc…" at bounding box center [1352, 164] width 215 height 24
select select "savings"
click at [1246, 152] on select "Select Account Type Brokerage Cash on Hand Certificates of Deposit Checking Acc…" at bounding box center [1352, 164] width 215 height 24
click at [1479, 164] on button "submit" at bounding box center [1473, 164] width 23 height 23
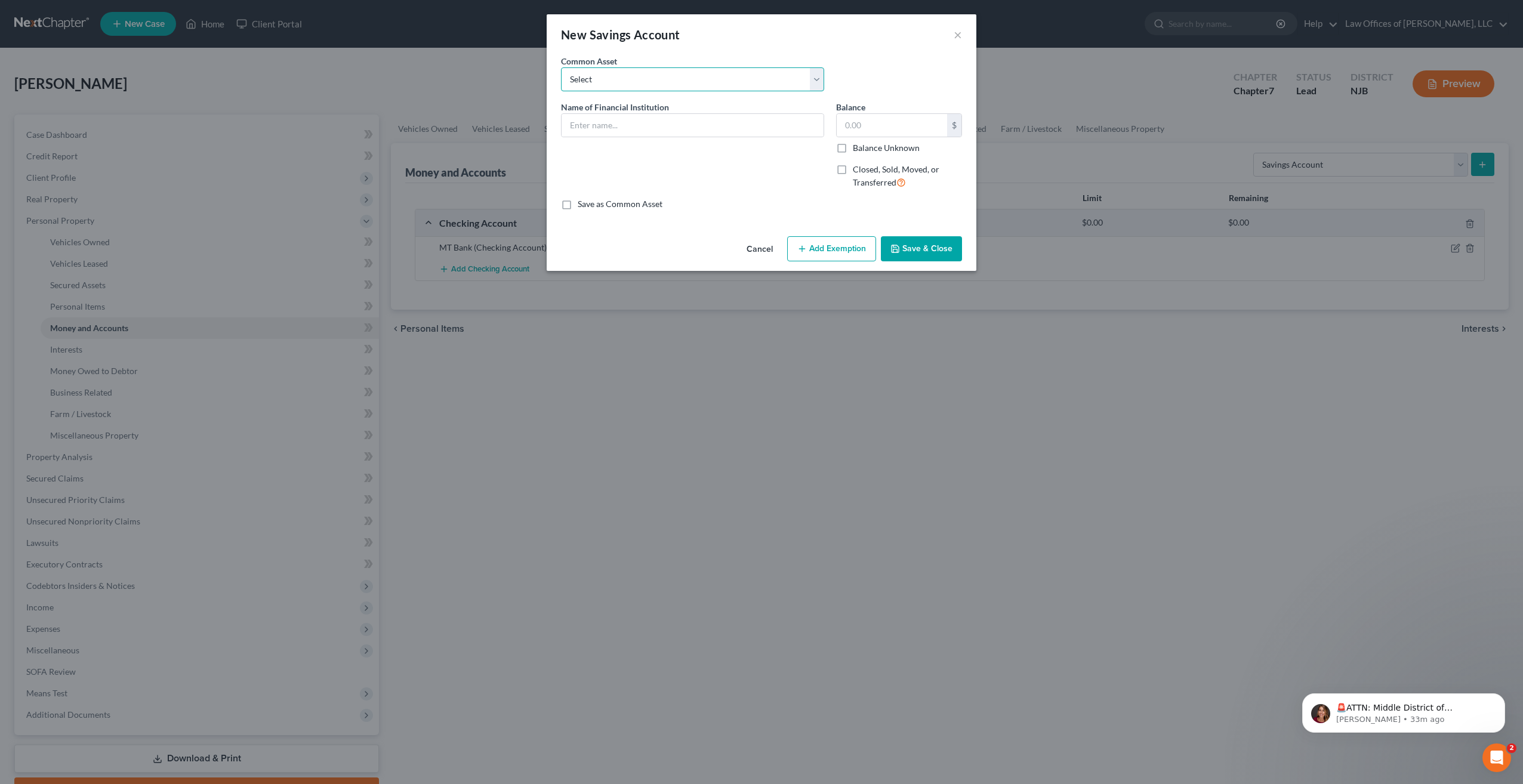
click at [814, 83] on select "Select Greater Alliance Credit Union TD Bank" at bounding box center [692, 79] width 264 height 24
click at [729, 77] on select "Select Greater Alliance Credit Union TD Bank" at bounding box center [692, 79] width 264 height 24
drag, startPoint x: 759, startPoint y: 257, endPoint x: 769, endPoint y: 248, distance: 13.5
click at [759, 255] on button "Cancel" at bounding box center [759, 248] width 45 height 24
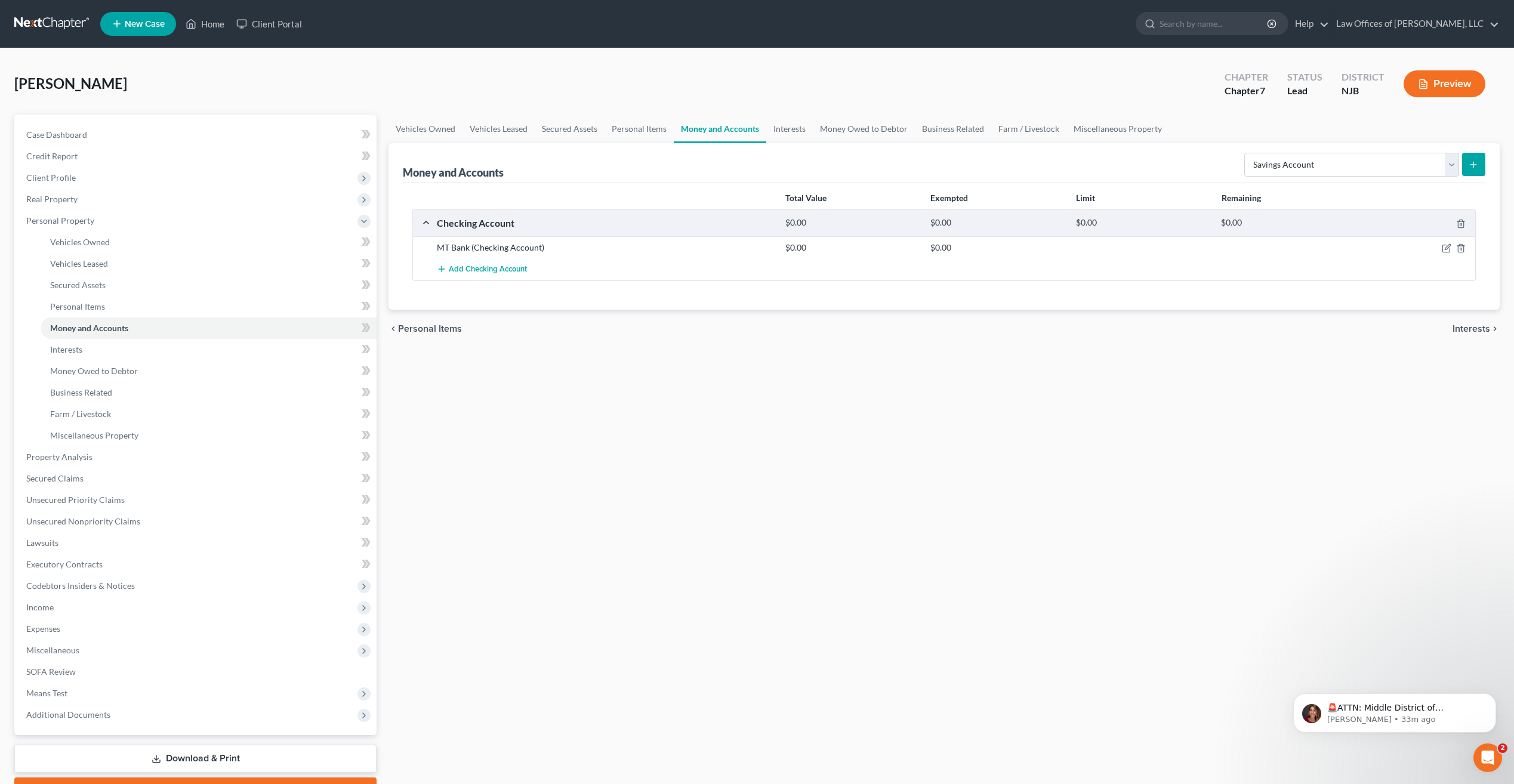
click at [1473, 165] on line "submit" at bounding box center [1473, 165] width 5 height 0
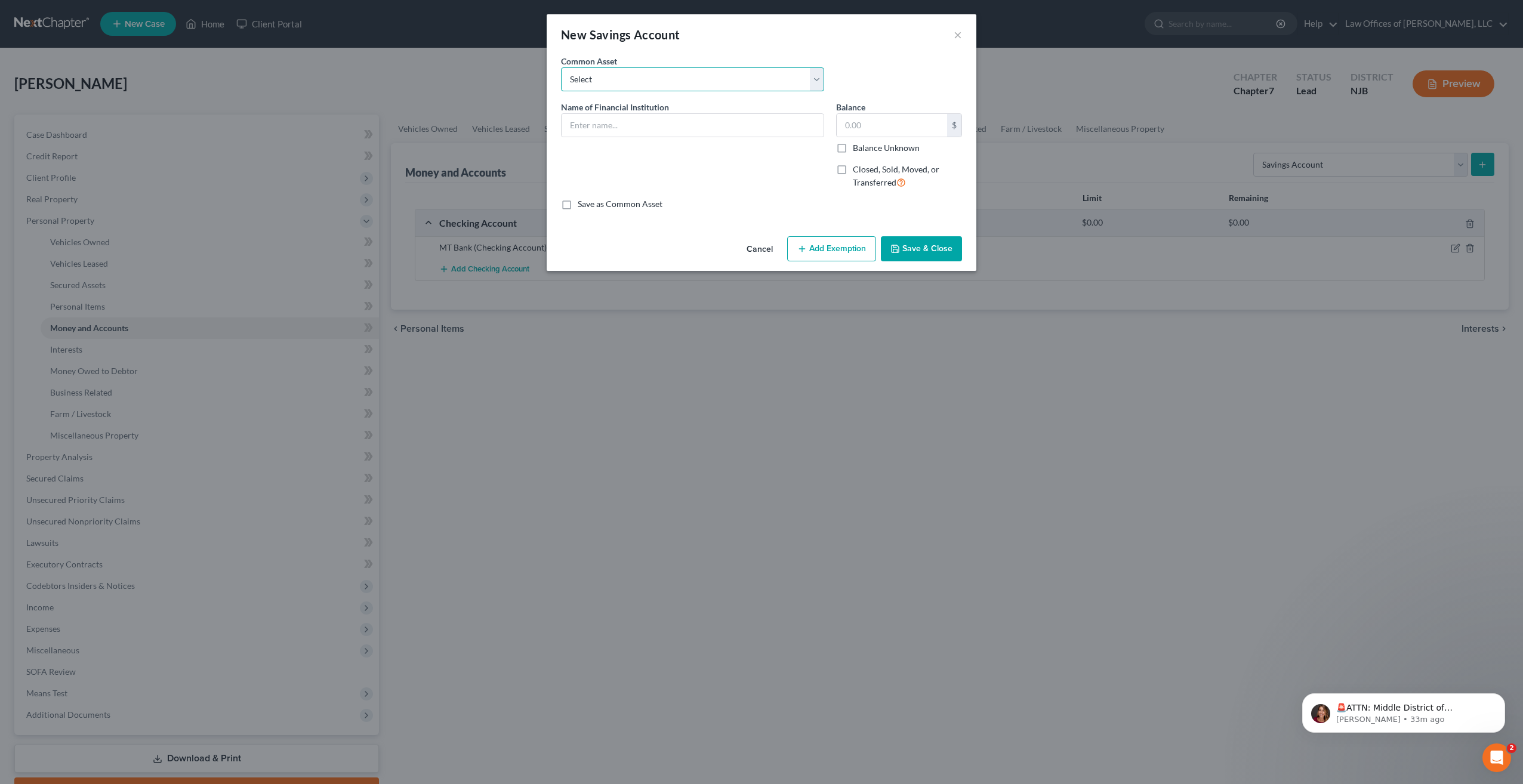
click at [822, 83] on select "Select Greater Alliance Credit Union TD Bank" at bounding box center [692, 79] width 264 height 24
click at [826, 41] on div "New Savings Account ×" at bounding box center [762, 34] width 430 height 41
click at [650, 129] on input "text" at bounding box center [692, 125] width 262 height 23
type input "MT Bank"
click at [883, 132] on input "text" at bounding box center [891, 125] width 110 height 23
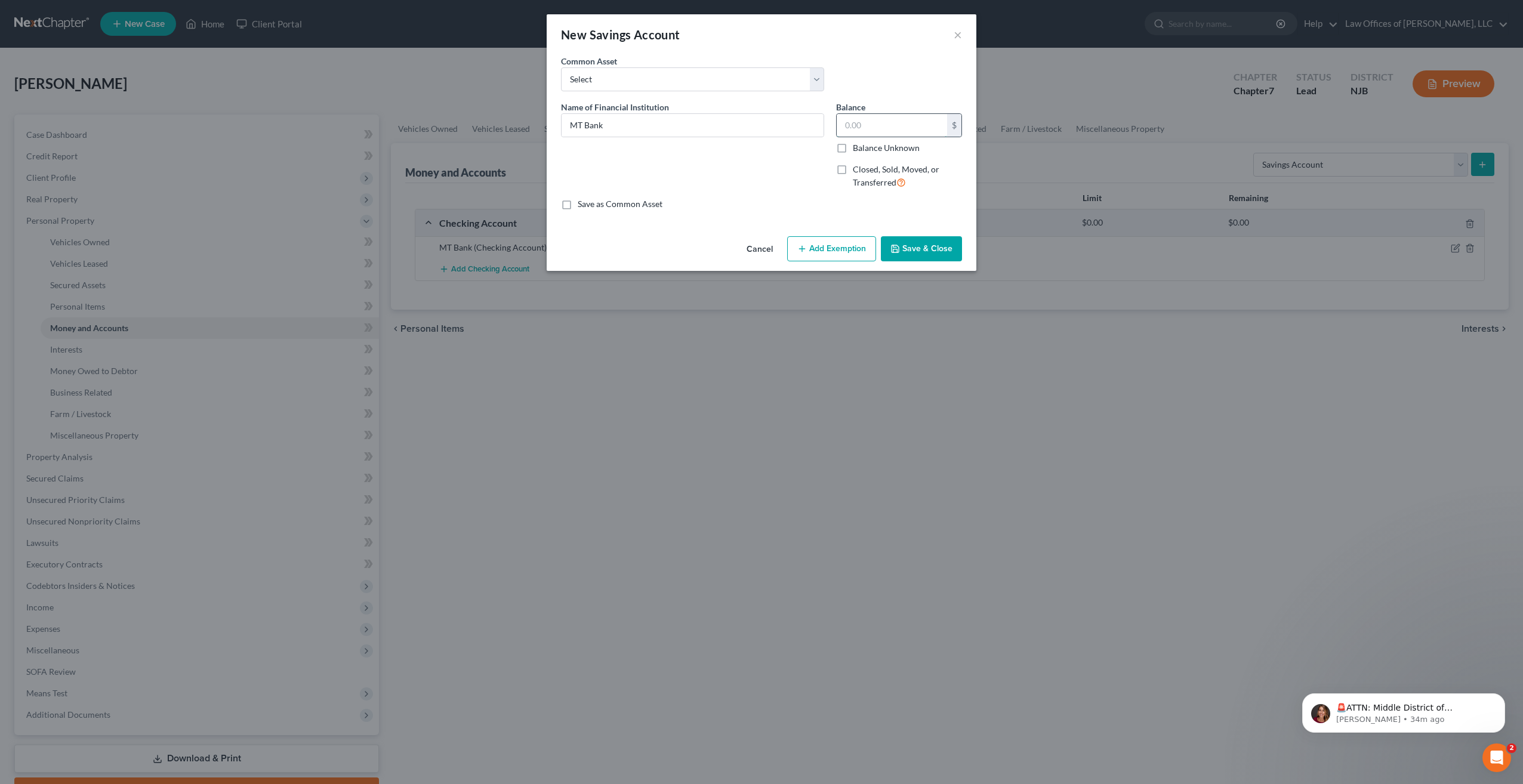
click at [866, 127] on input "text" at bounding box center [891, 125] width 110 height 23
type input "1,186.00"
click at [842, 252] on button "Add Exemption" at bounding box center [831, 248] width 89 height 25
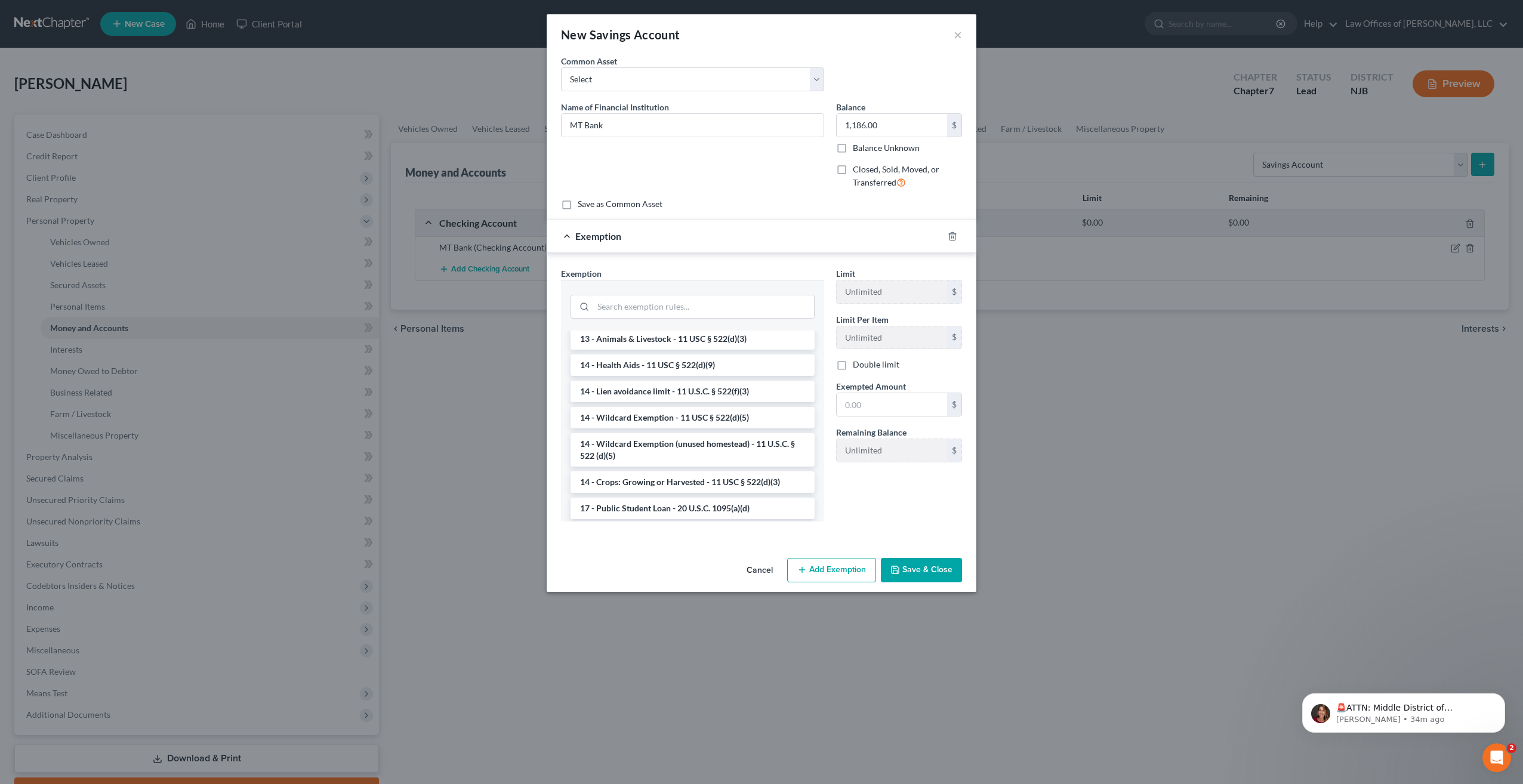
scroll to position [299, 0]
click at [698, 402] on li "14 - Wildcard Exemption (unused homestead) - 11 U.S.C. § 522 (d)(5)" at bounding box center [692, 390] width 244 height 33
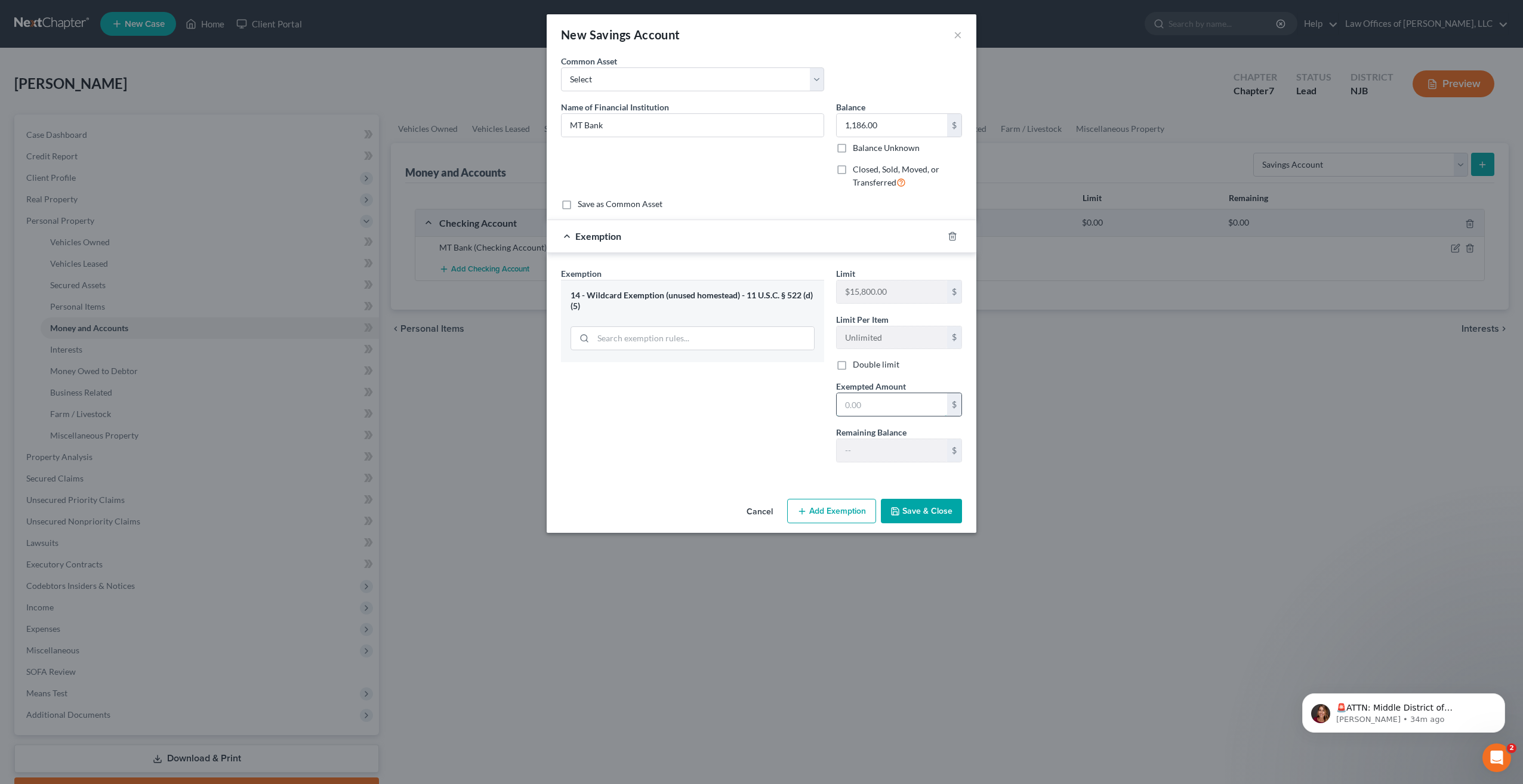
click at [861, 405] on input "text" at bounding box center [891, 404] width 110 height 23
type input "1,186.00"
click at [925, 520] on button "Save & Close" at bounding box center [921, 511] width 81 height 25
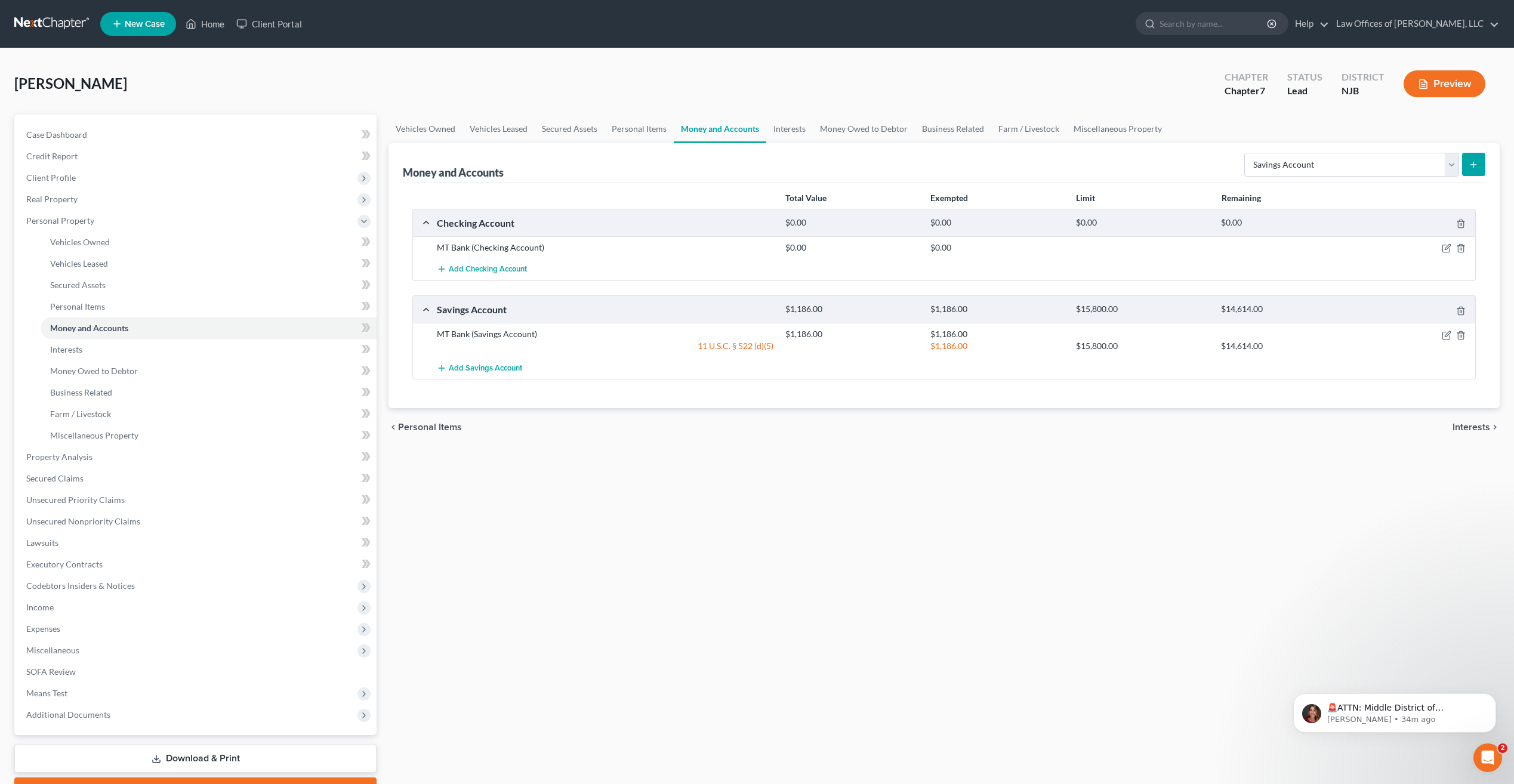
click at [1484, 423] on span "Interests" at bounding box center [1471, 426] width 38 height 10
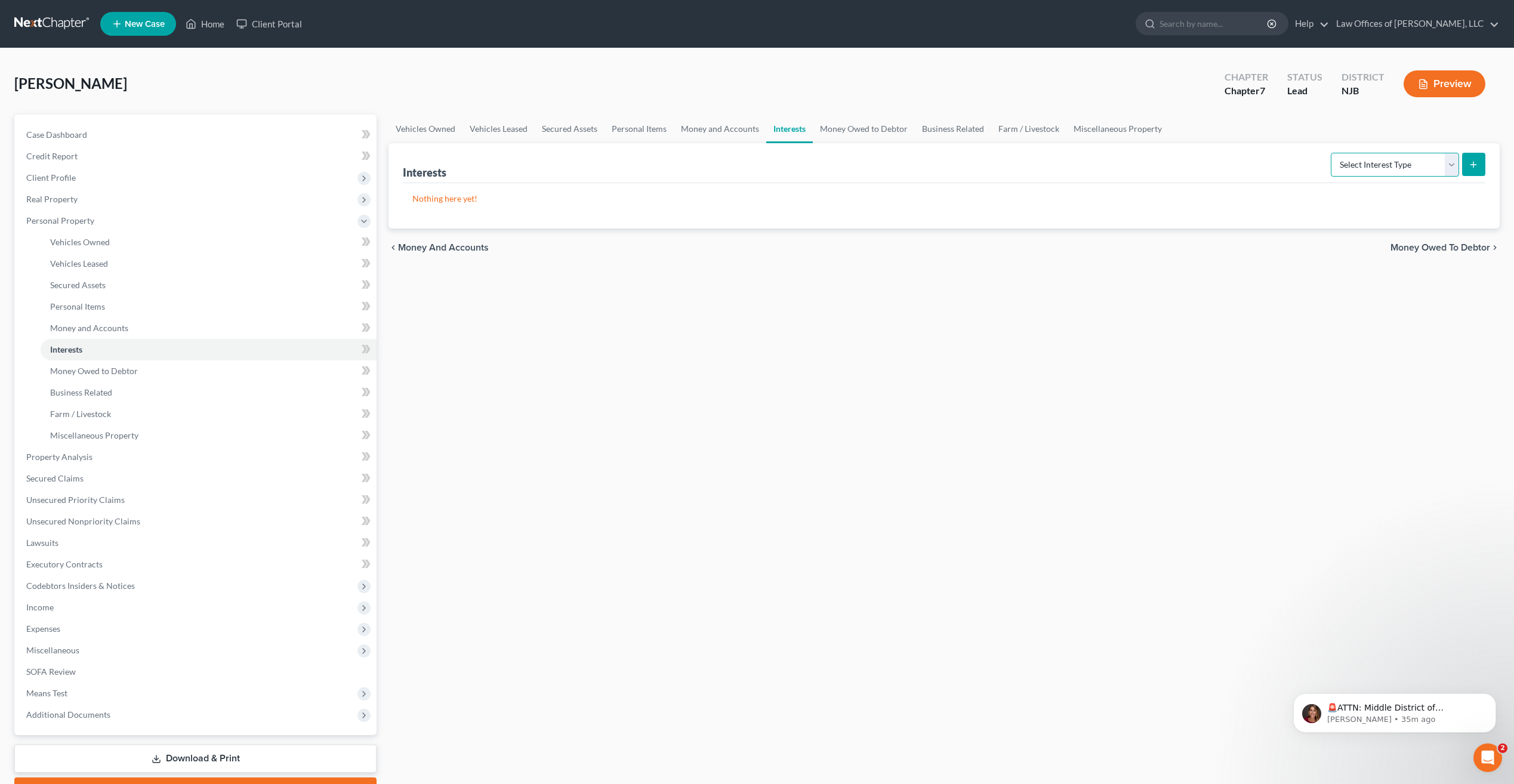
click at [1450, 166] on select "Select Interest Type 401K Annuity Bond Education IRA Government Bond Government…" at bounding box center [1395, 164] width 129 height 24
select select "ira"
click at [1332, 152] on select "Select Interest Type 401K Annuity Bond Education IRA Government Bond Government…" at bounding box center [1395, 164] width 129 height 24
click at [1478, 167] on icon "submit" at bounding box center [1473, 164] width 10 height 10
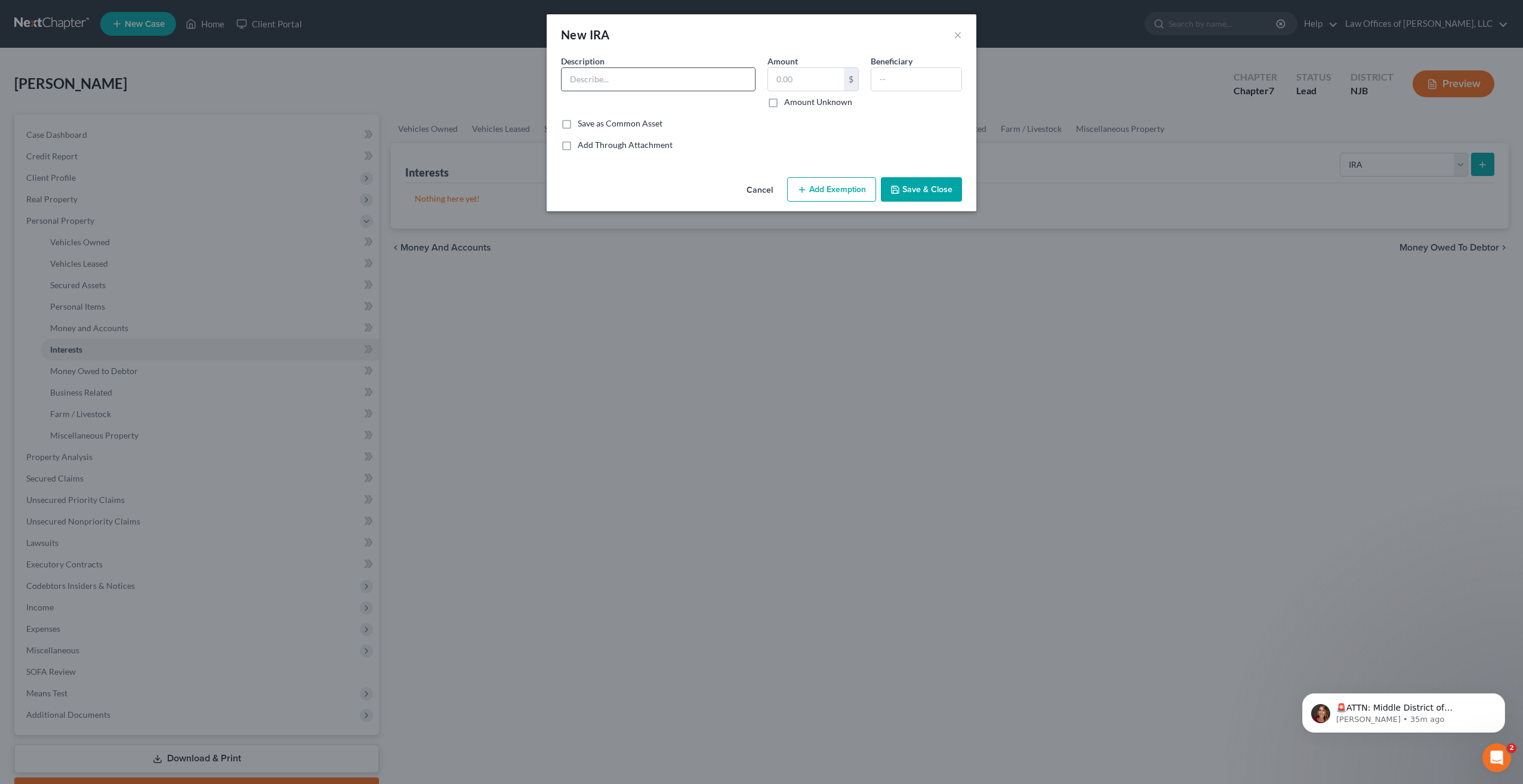
click at [712, 82] on input "text" at bounding box center [657, 79] width 193 height 23
type input "IRA"
click at [791, 77] on input "text" at bounding box center [806, 79] width 76 height 23
type input "300.00"
click at [899, 81] on input "text" at bounding box center [917, 79] width 90 height 23
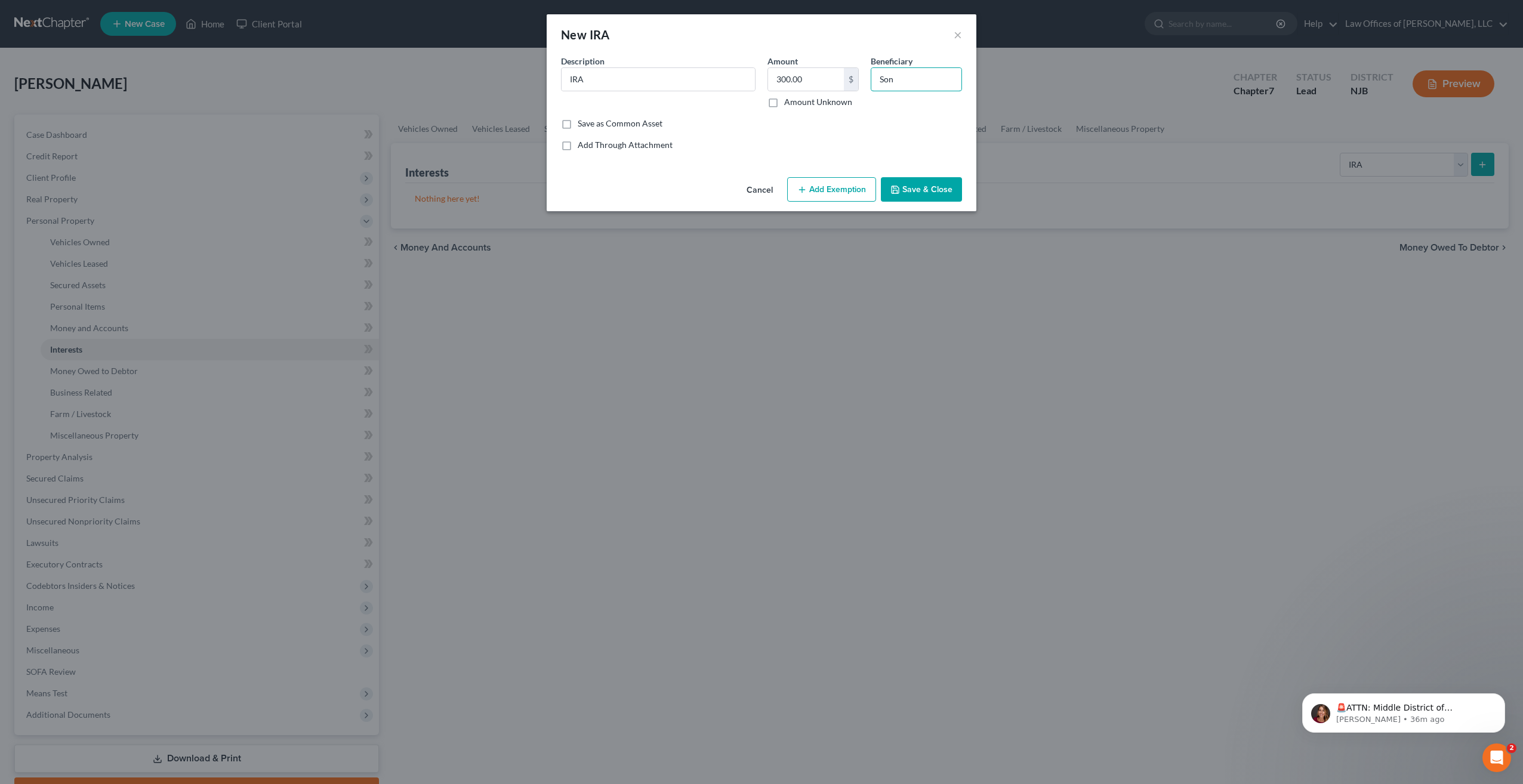
type input "Son"
click at [577, 125] on label "Save as Common Asset" at bounding box center [620, 123] width 85 height 12
click at [583, 125] on input "Save as Common Asset" at bounding box center [586, 121] width 8 height 8
checkbox input "true"
click at [932, 191] on button "Save & Close" at bounding box center [921, 189] width 81 height 25
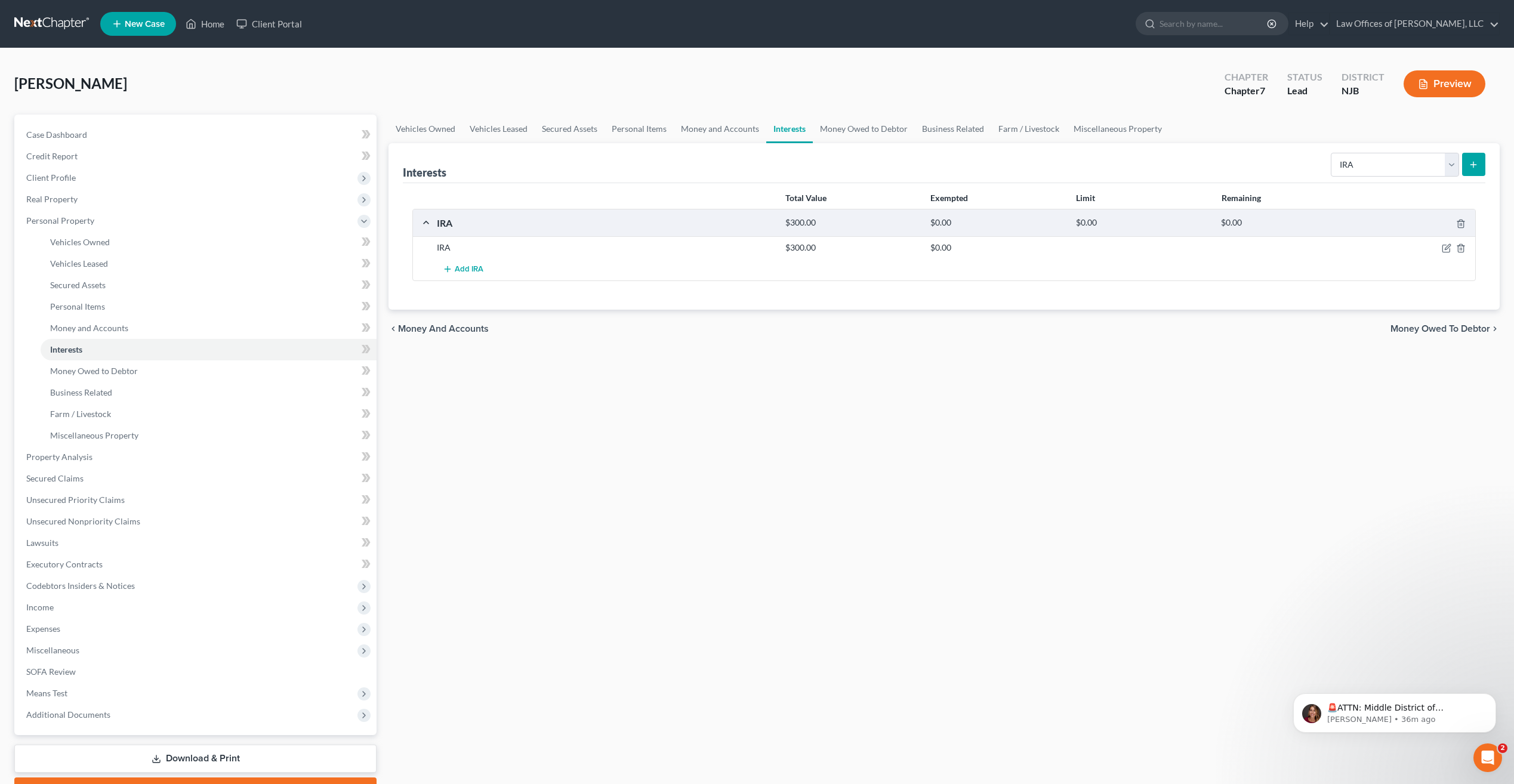
click at [1424, 324] on span "Money Owed to Debtor" at bounding box center [1440, 329] width 100 height 10
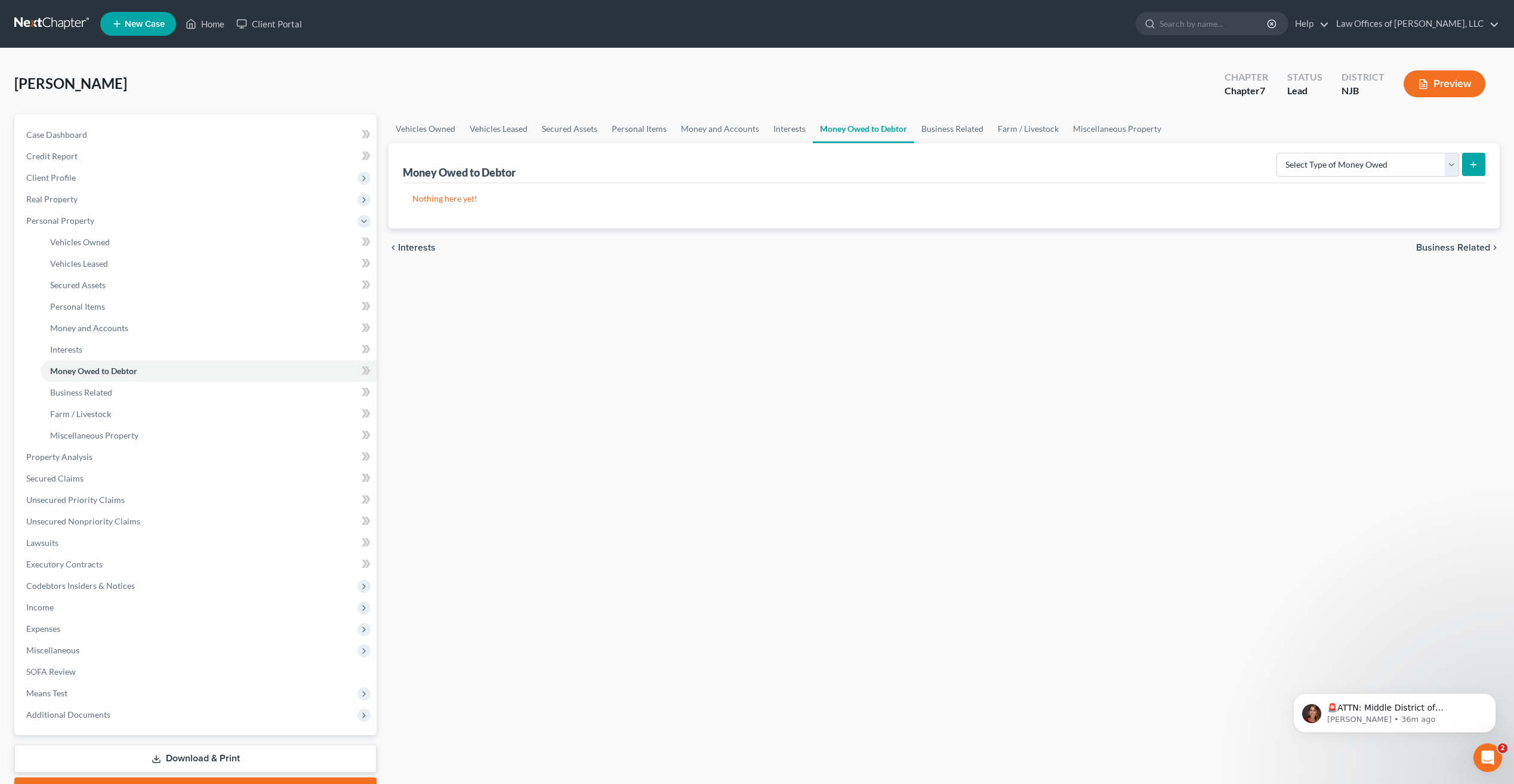
click at [1459, 250] on span "Business Related" at bounding box center [1453, 248] width 74 height 10
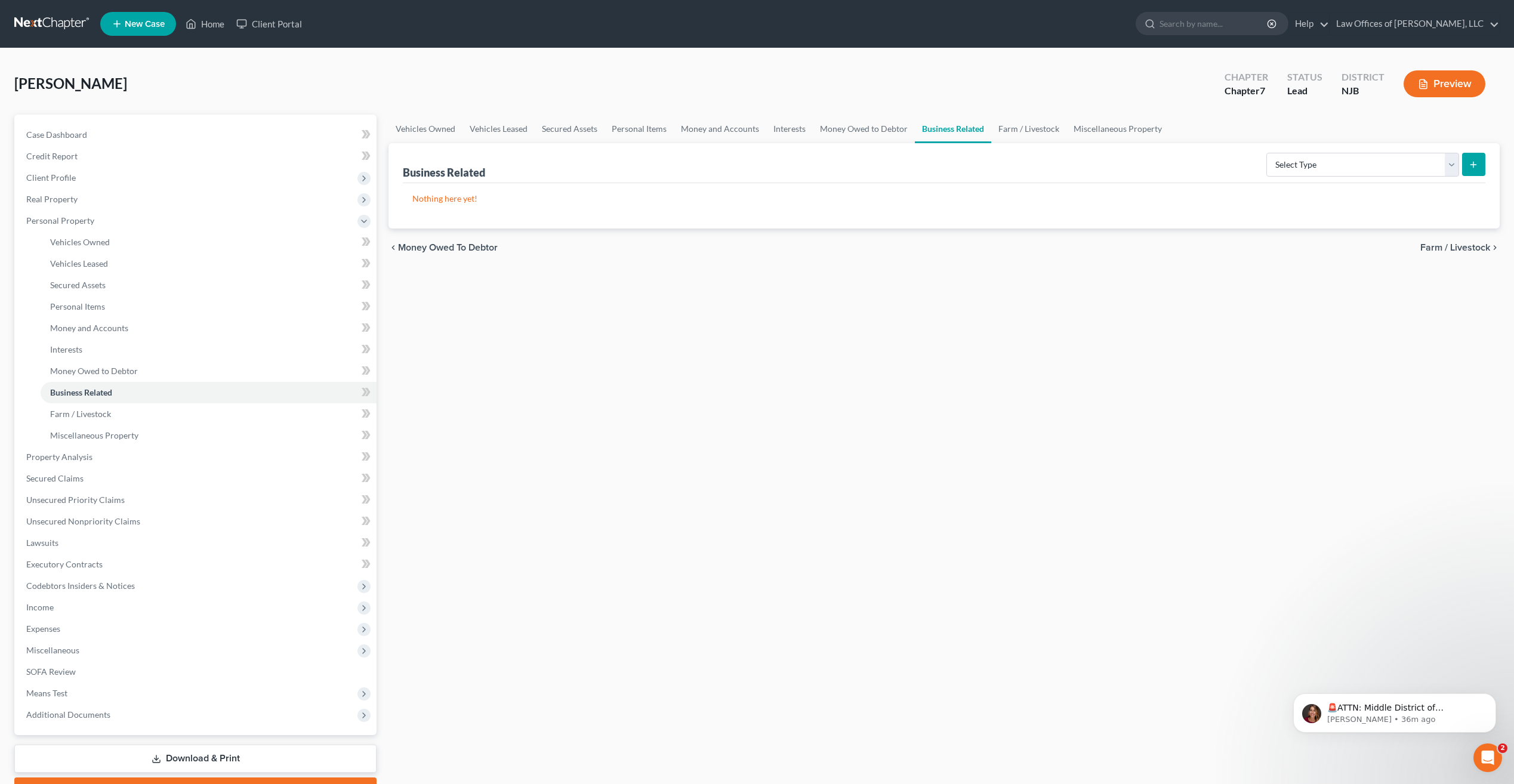
click at [1446, 247] on span "Farm / Livestock" at bounding box center [1455, 248] width 70 height 10
click at [1445, 248] on span "Miscellaneous Property" at bounding box center [1439, 248] width 100 height 10
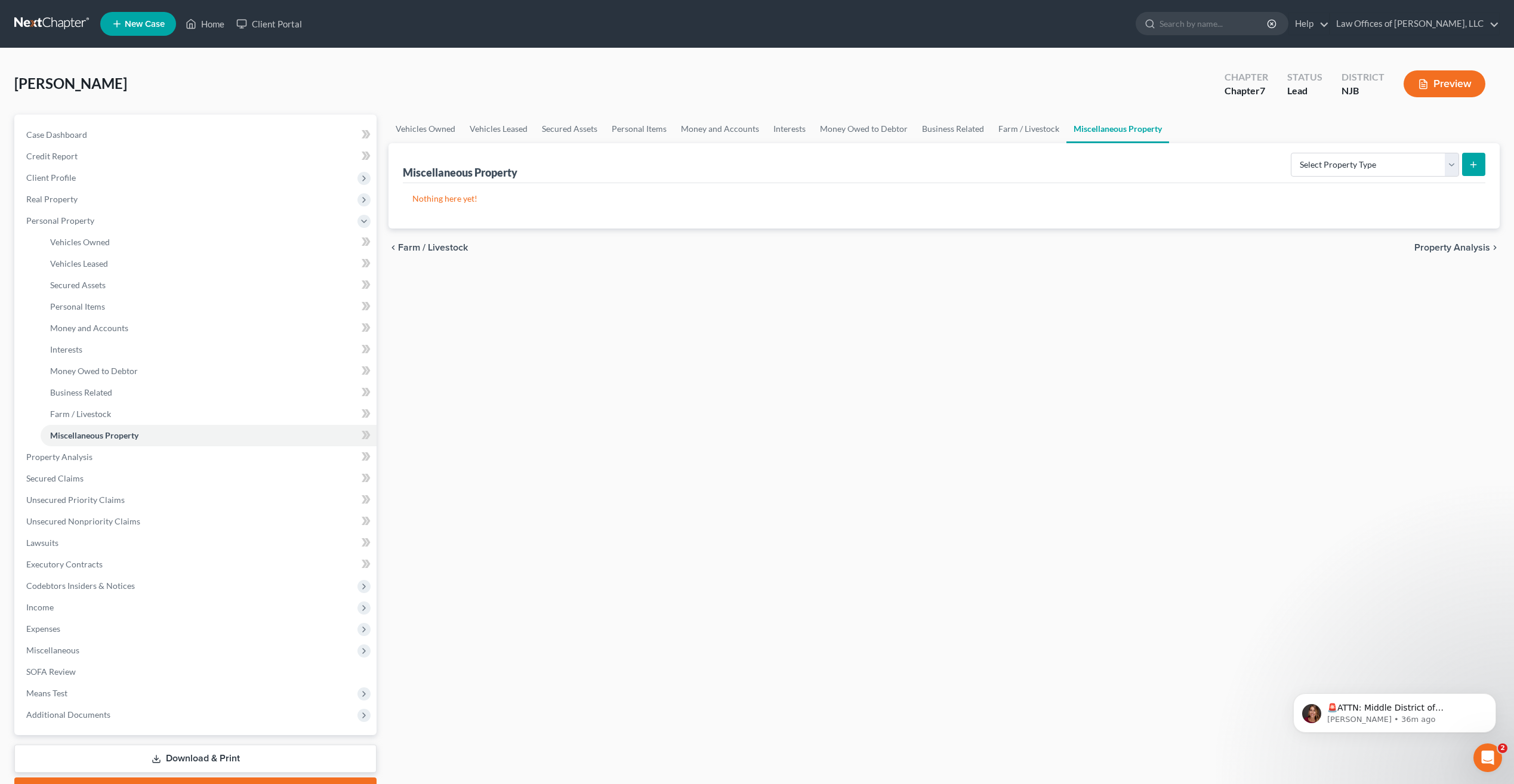
click at [1442, 247] on span "Property Analysis" at bounding box center [1452, 248] width 76 height 10
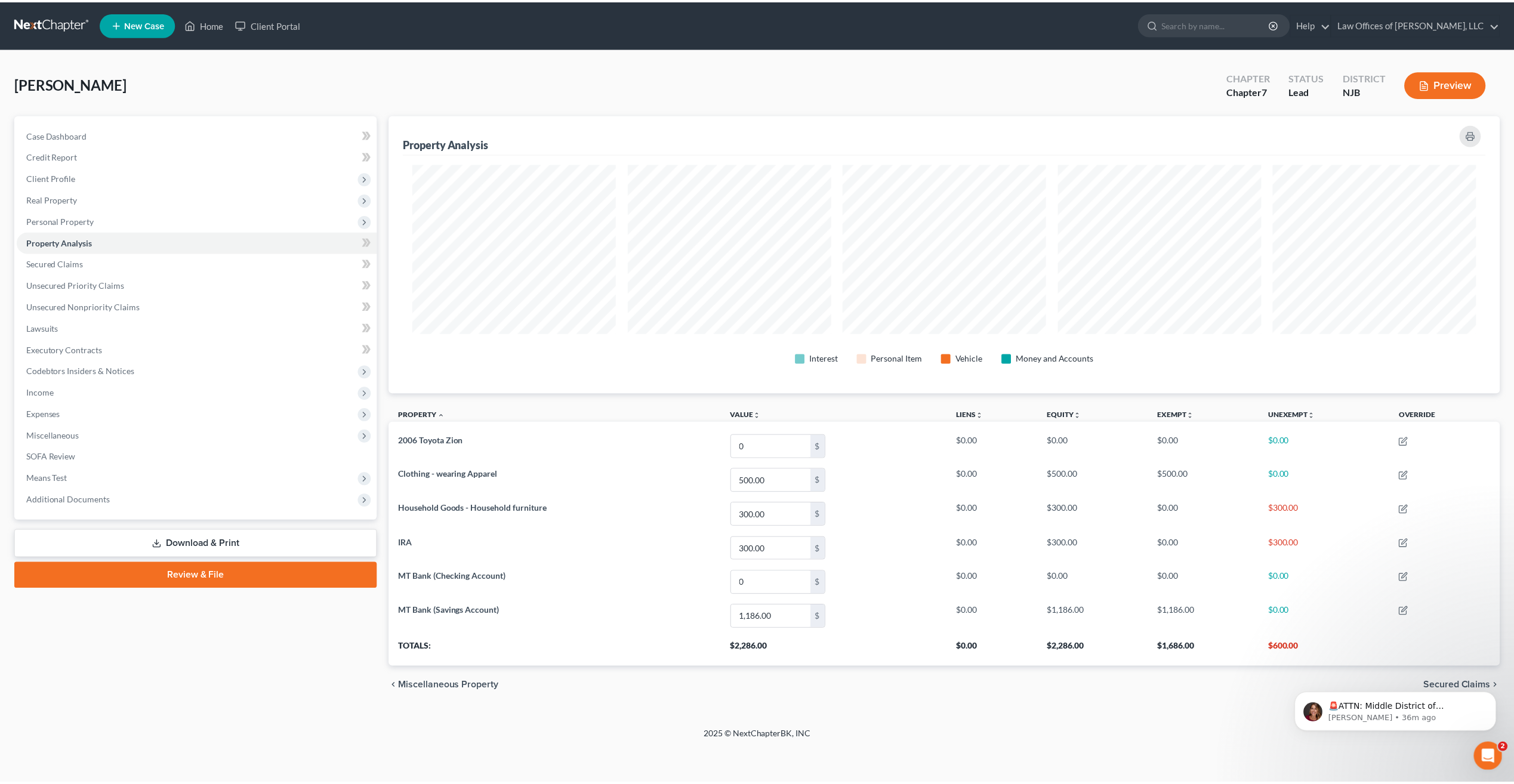
scroll to position [278, 1117]
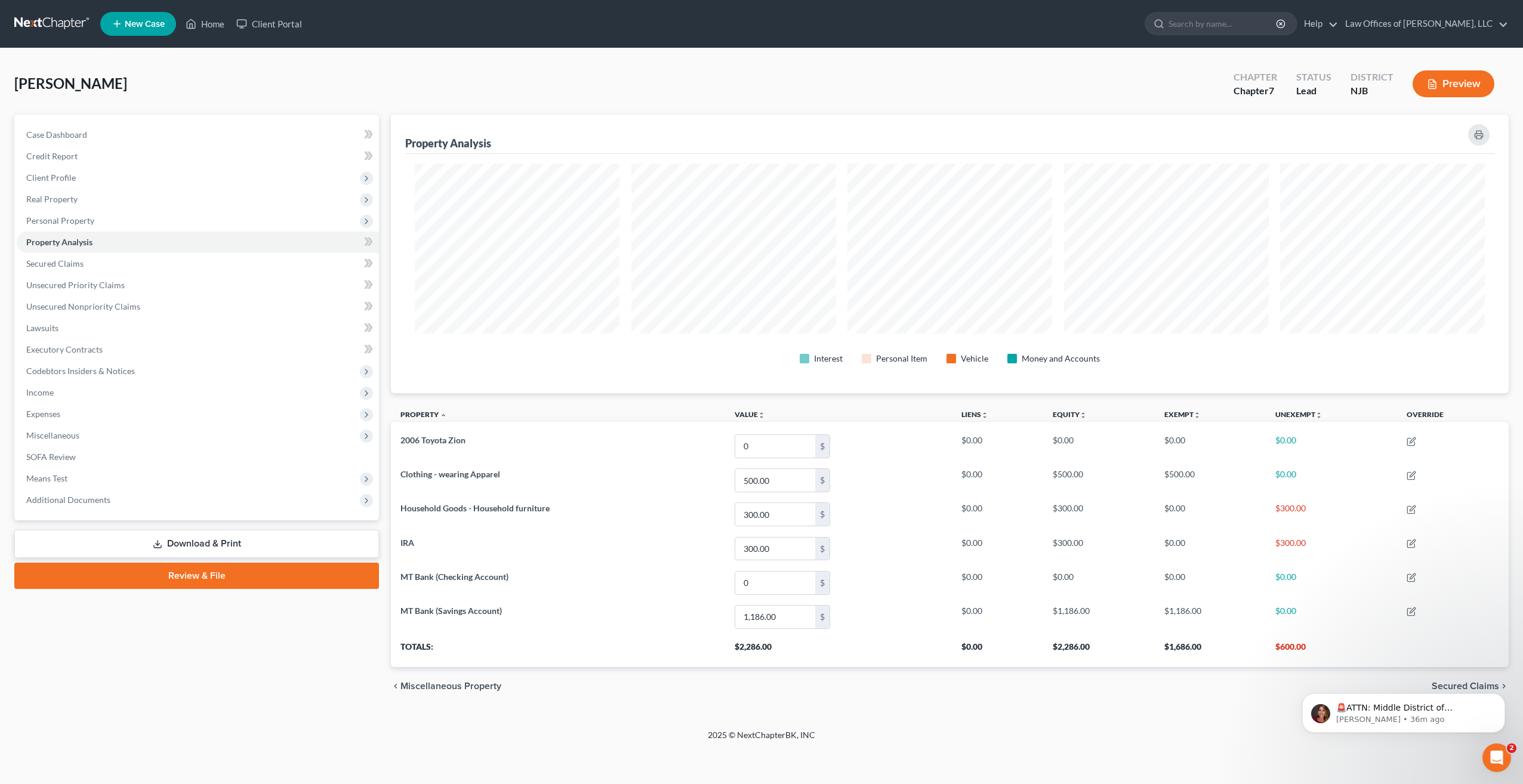
click at [1441, 685] on body "🚨ATTN: Middle District of Florida The court has added a new Credit Counseling F…" at bounding box center [1404, 710] width 229 height 74
click at [1493, 684] on body "🚨ATTN: Middle District of Florida The court has added a new Credit Counseling F…" at bounding box center [1404, 710] width 229 height 74
click at [1498, 682] on body "🚨ATTN: Middle District of Florida The court has added a new Credit Counseling F…" at bounding box center [1404, 710] width 229 height 74
click at [64, 261] on span "Secured Claims" at bounding box center [55, 263] width 57 height 11
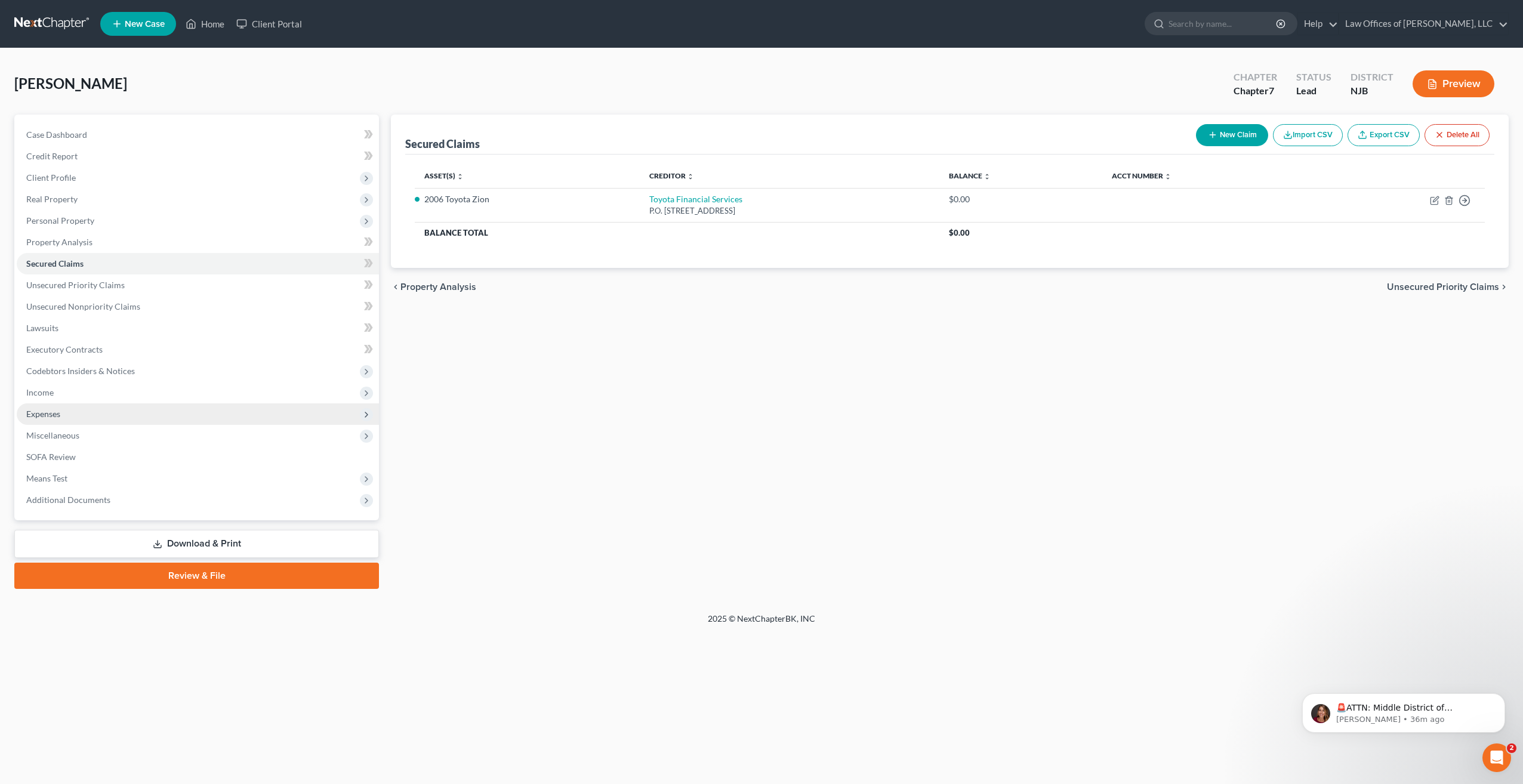
click at [58, 411] on span "Expenses" at bounding box center [43, 414] width 34 height 11
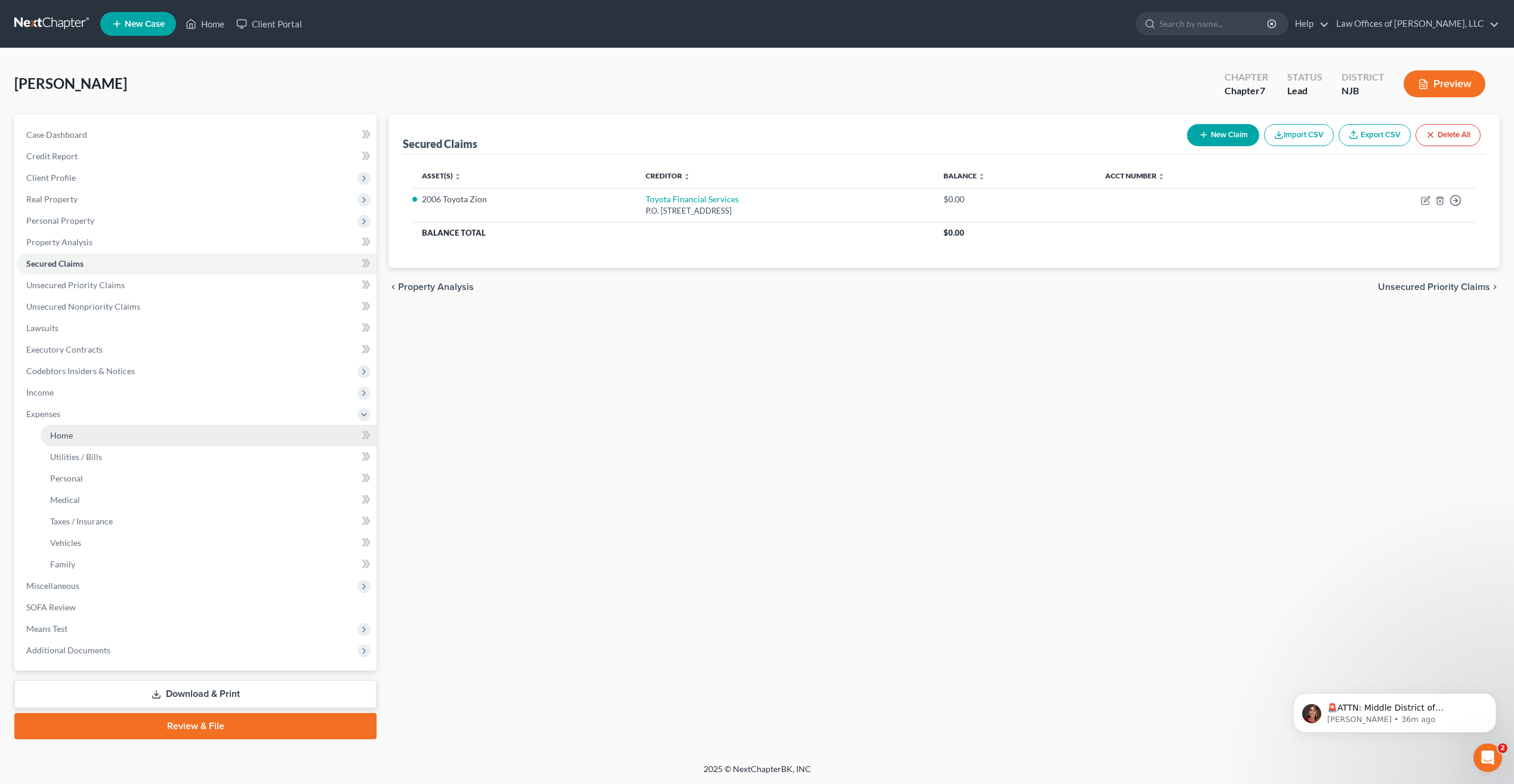
click at [68, 431] on span "Home" at bounding box center [62, 435] width 23 height 11
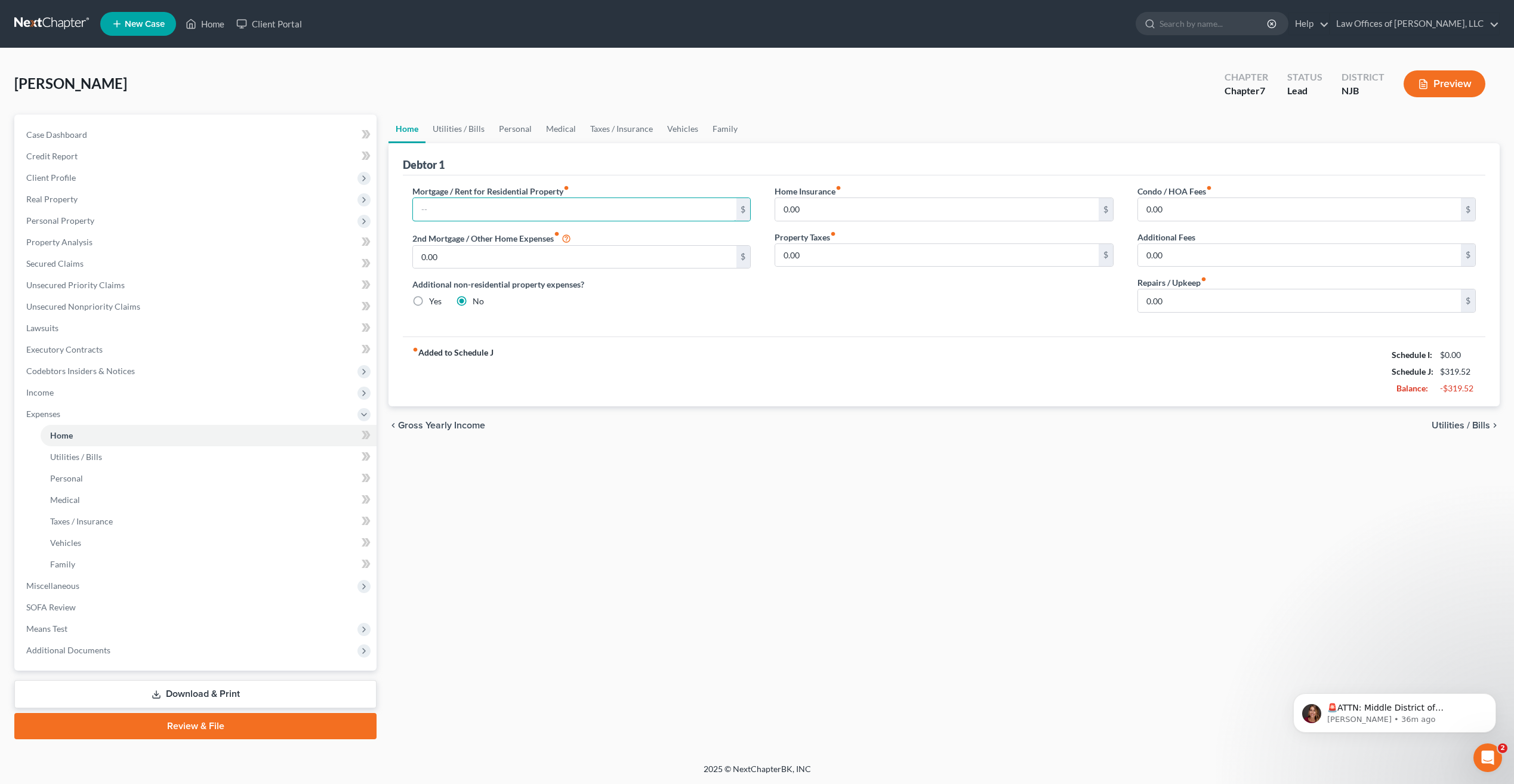
drag, startPoint x: 465, startPoint y: 218, endPoint x: 461, endPoint y: 223, distance: 6.4
click at [461, 223] on div "Mortgage / Rent for Residential Property fiber_manual_record $ 2nd Mortgage / O…" at bounding box center [581, 254] width 362 height 137
type input "1,016"
click at [1458, 421] on span "Utilities / Bills" at bounding box center [1460, 425] width 58 height 10
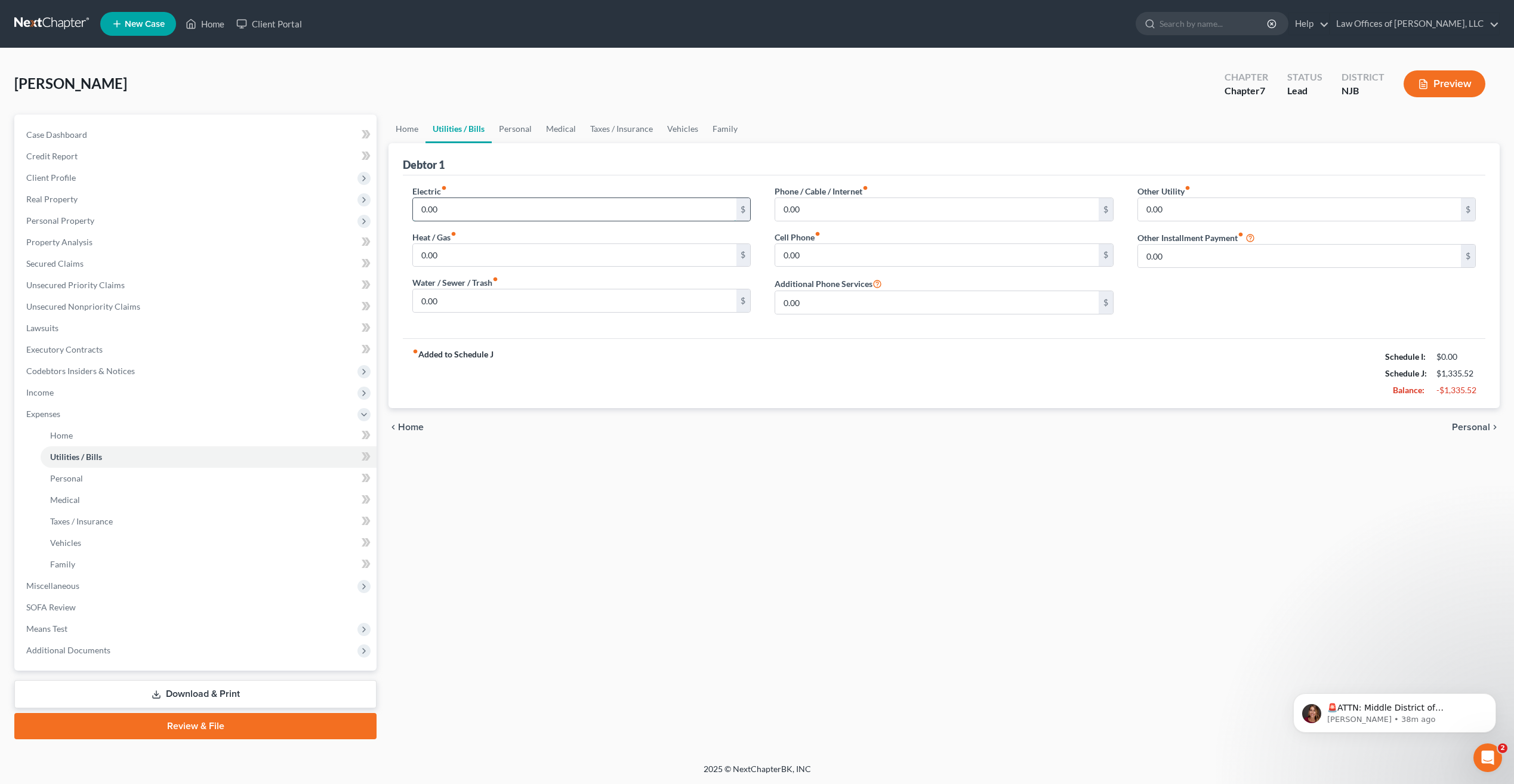
click at [456, 215] on input "0.00" at bounding box center [575, 210] width 323 height 23
type input "58"
click at [446, 258] on input "0.00" at bounding box center [575, 255] width 323 height 23
type input "58"
click at [814, 204] on input "0.00" at bounding box center [937, 210] width 323 height 23
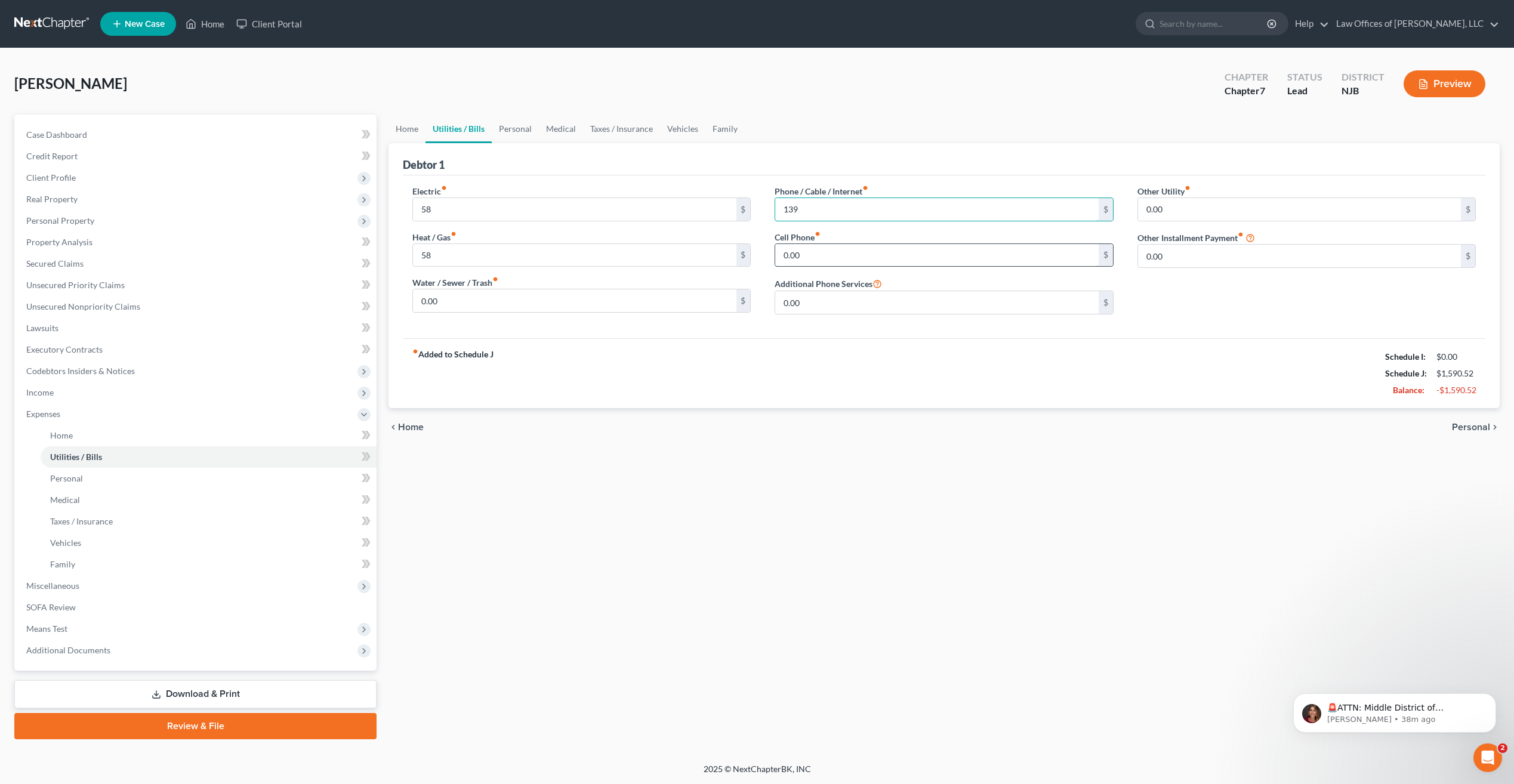
type input "139"
click at [813, 253] on input "0.00" at bounding box center [937, 255] width 323 height 23
click at [800, 255] on input "0.00" at bounding box center [937, 255] width 323 height 23
type input "72"
click at [814, 208] on input "139" at bounding box center [937, 210] width 323 height 23
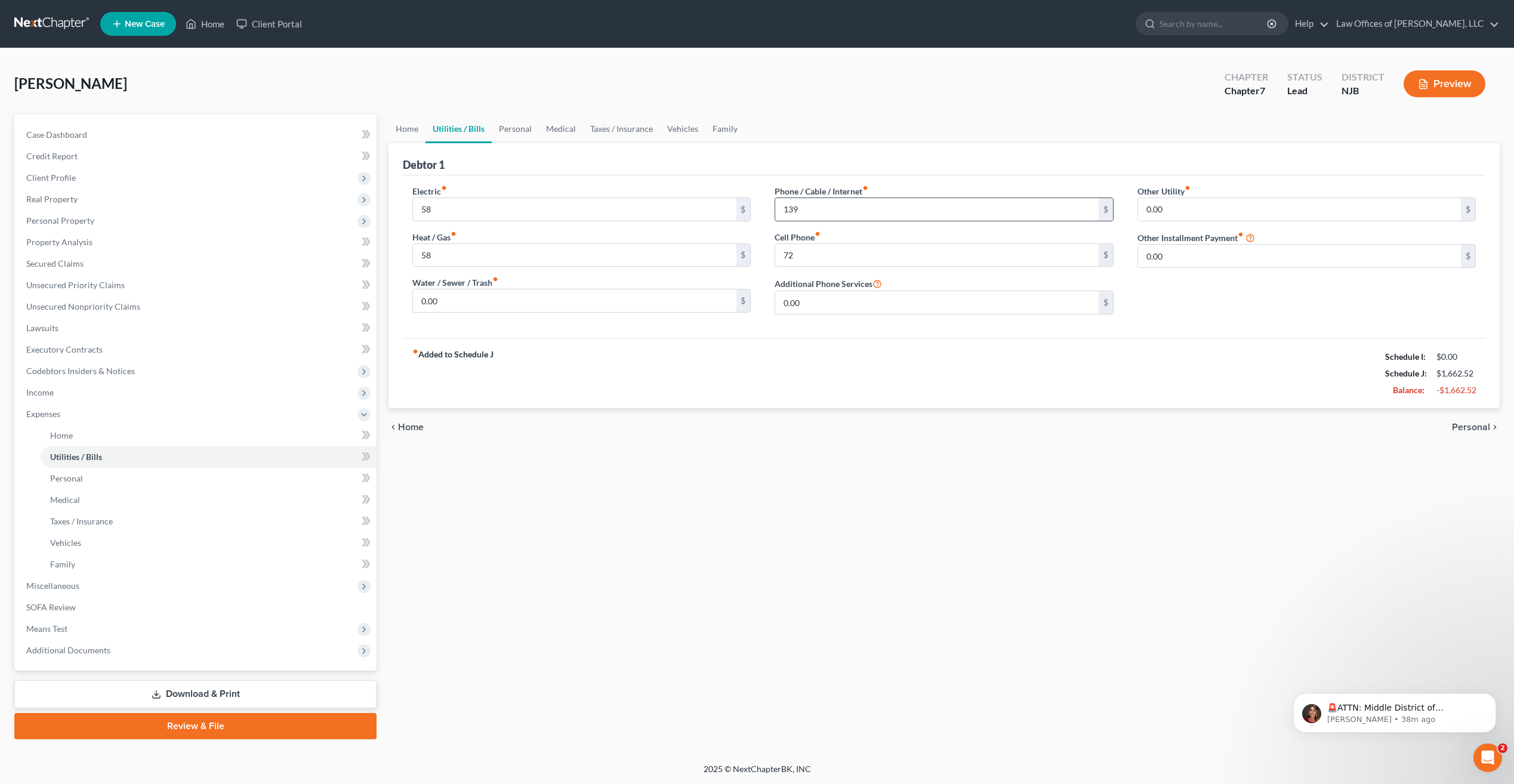
click at [806, 210] on input "139" at bounding box center [937, 210] width 323 height 23
click at [816, 255] on input "72" at bounding box center [937, 255] width 323 height 23
click at [808, 256] on input "72" at bounding box center [937, 255] width 323 height 23
click at [829, 304] on input "0.00" at bounding box center [937, 302] width 323 height 23
click at [1468, 425] on span "Personal" at bounding box center [1470, 426] width 38 height 10
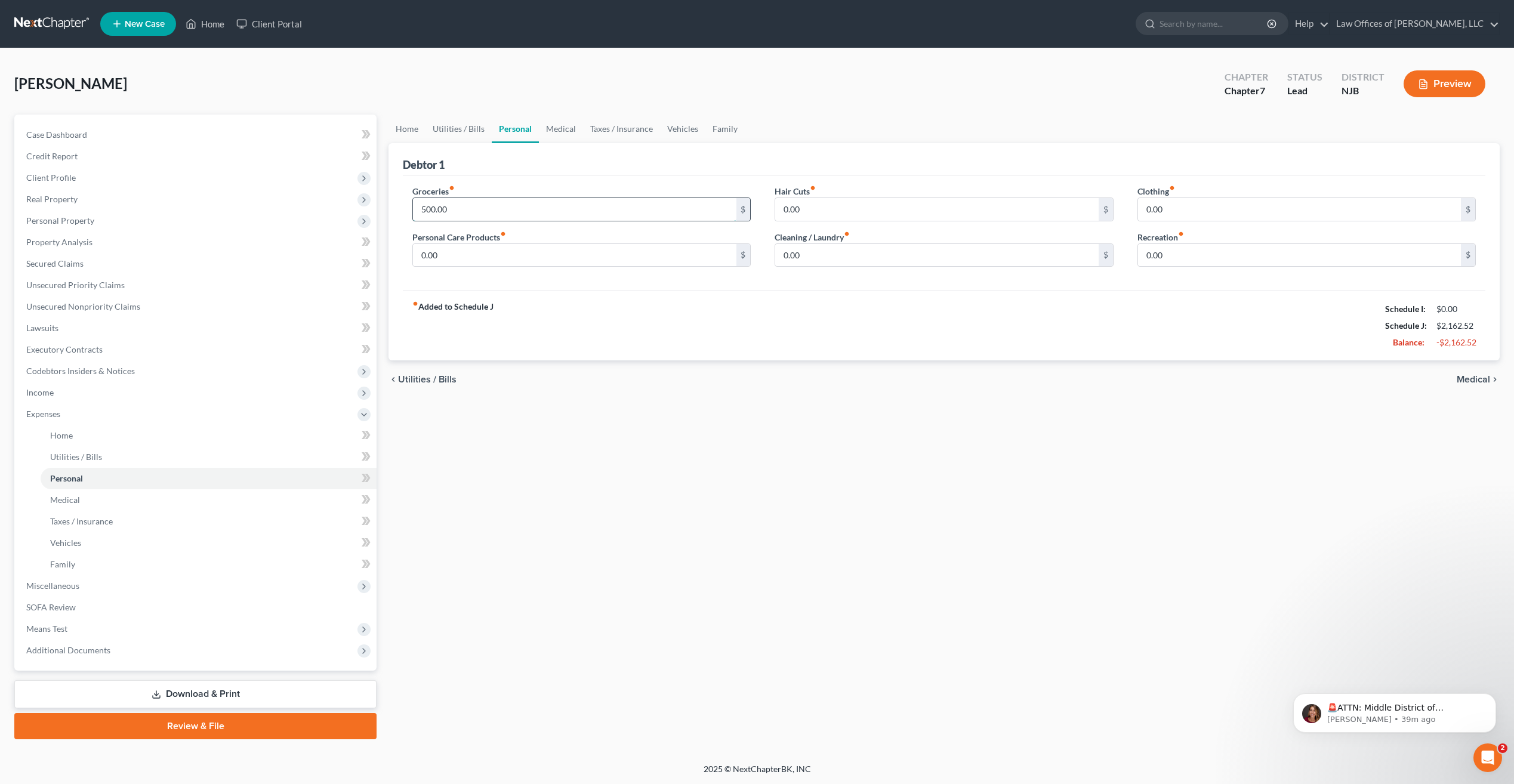
click at [485, 218] on input "500.00" at bounding box center [575, 210] width 323 height 23
type input "5"
type input "650"
click at [558, 254] on input "0.00" at bounding box center [575, 255] width 323 height 23
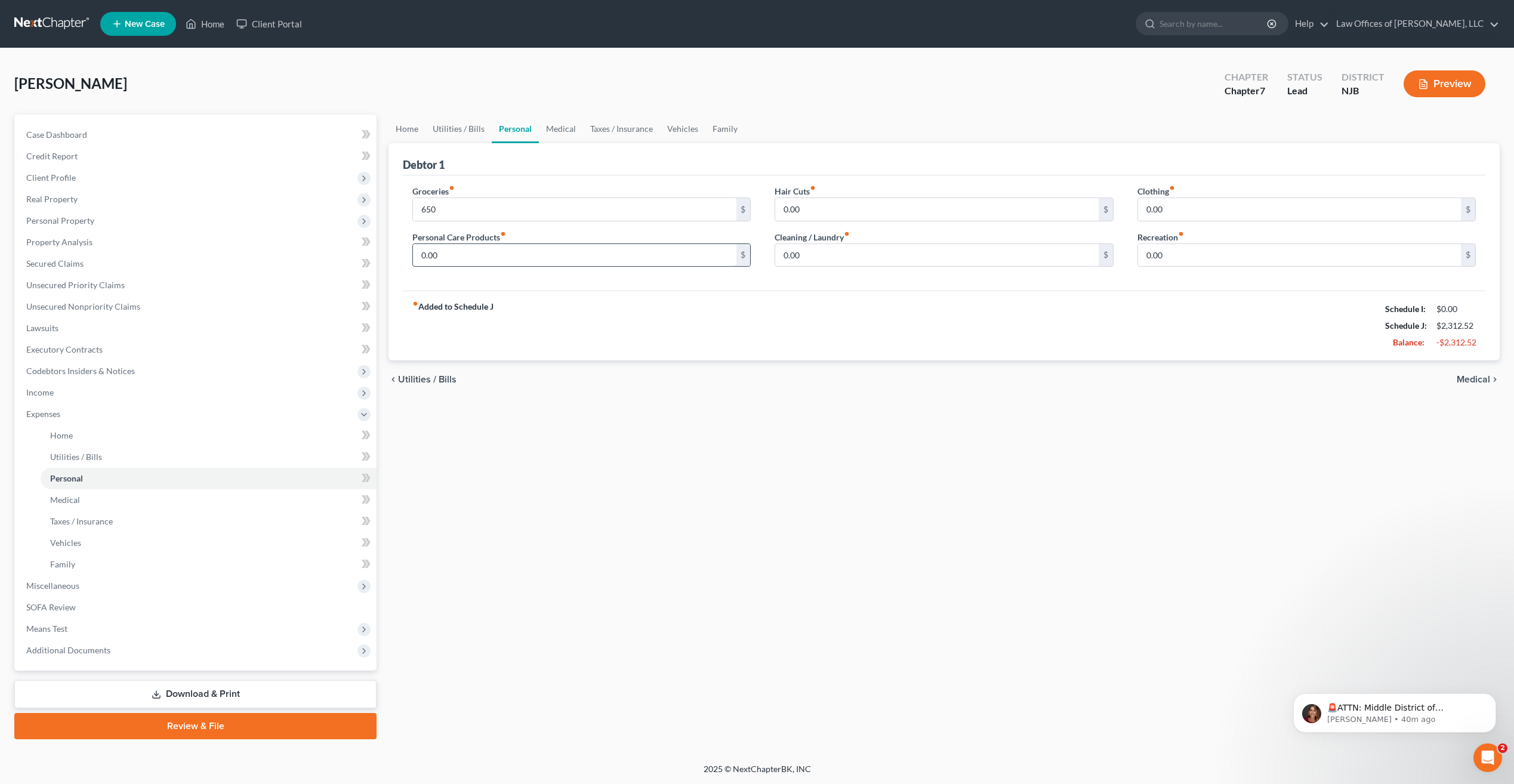
click at [557, 255] on input "0.00" at bounding box center [575, 255] width 323 height 23
type input "0"
type input "100"
click at [821, 211] on input "0.00" at bounding box center [937, 210] width 323 height 23
type input "10"
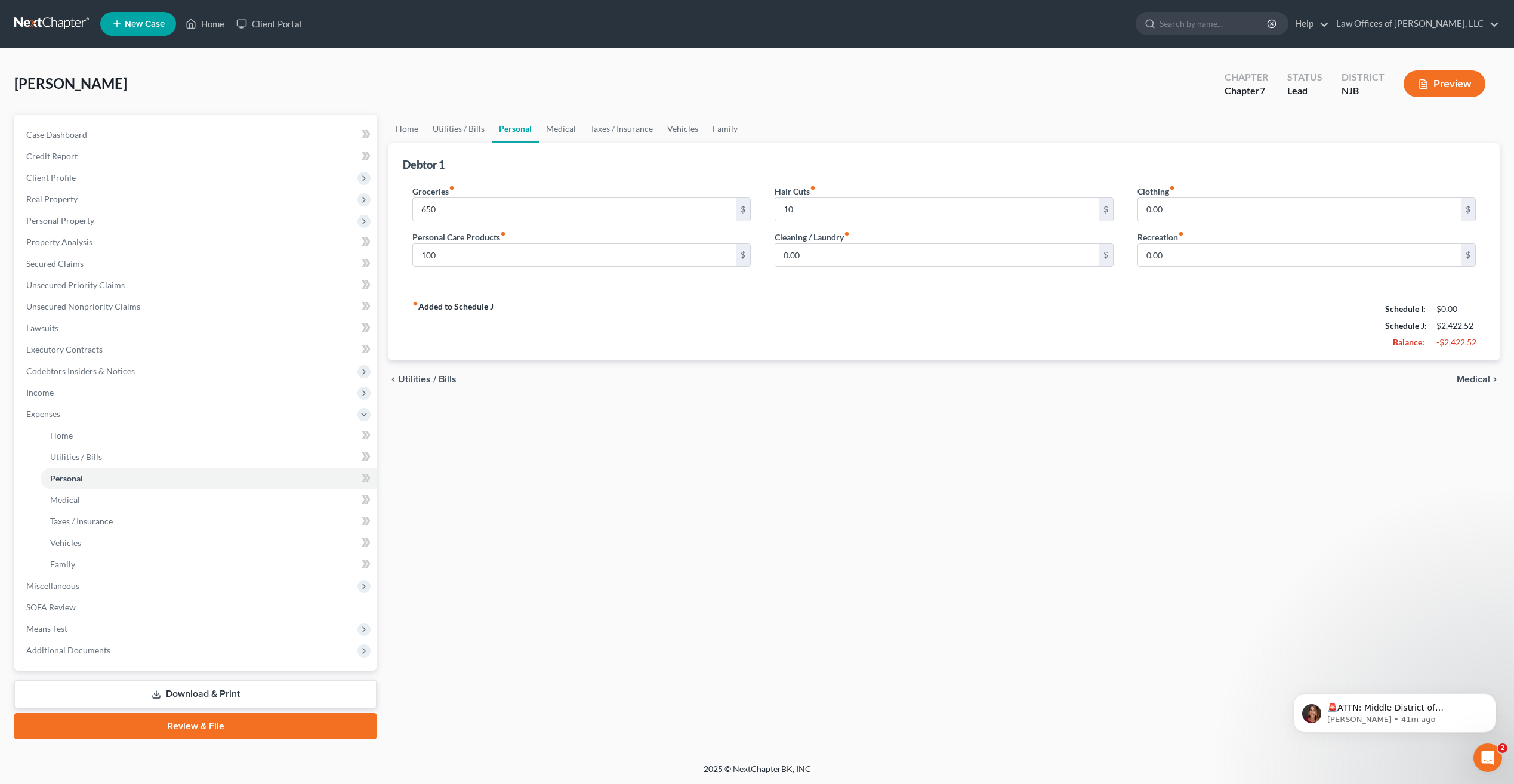
drag, startPoint x: 929, startPoint y: 298, endPoint x: 921, endPoint y: 299, distance: 8.1
click at [928, 298] on div "fiber_manual_record Added to Schedule J Schedule I: $0.00 Schedule J: $2,422.52…" at bounding box center [944, 325] width 1082 height 70
click at [825, 255] on input "0.00" at bounding box center [937, 255] width 323 height 23
type input "150"
click at [1123, 304] on div "fiber_manual_record Added to Schedule J Schedule I: $0.00 Schedule J: $2,572.52…" at bounding box center [944, 325] width 1082 height 70
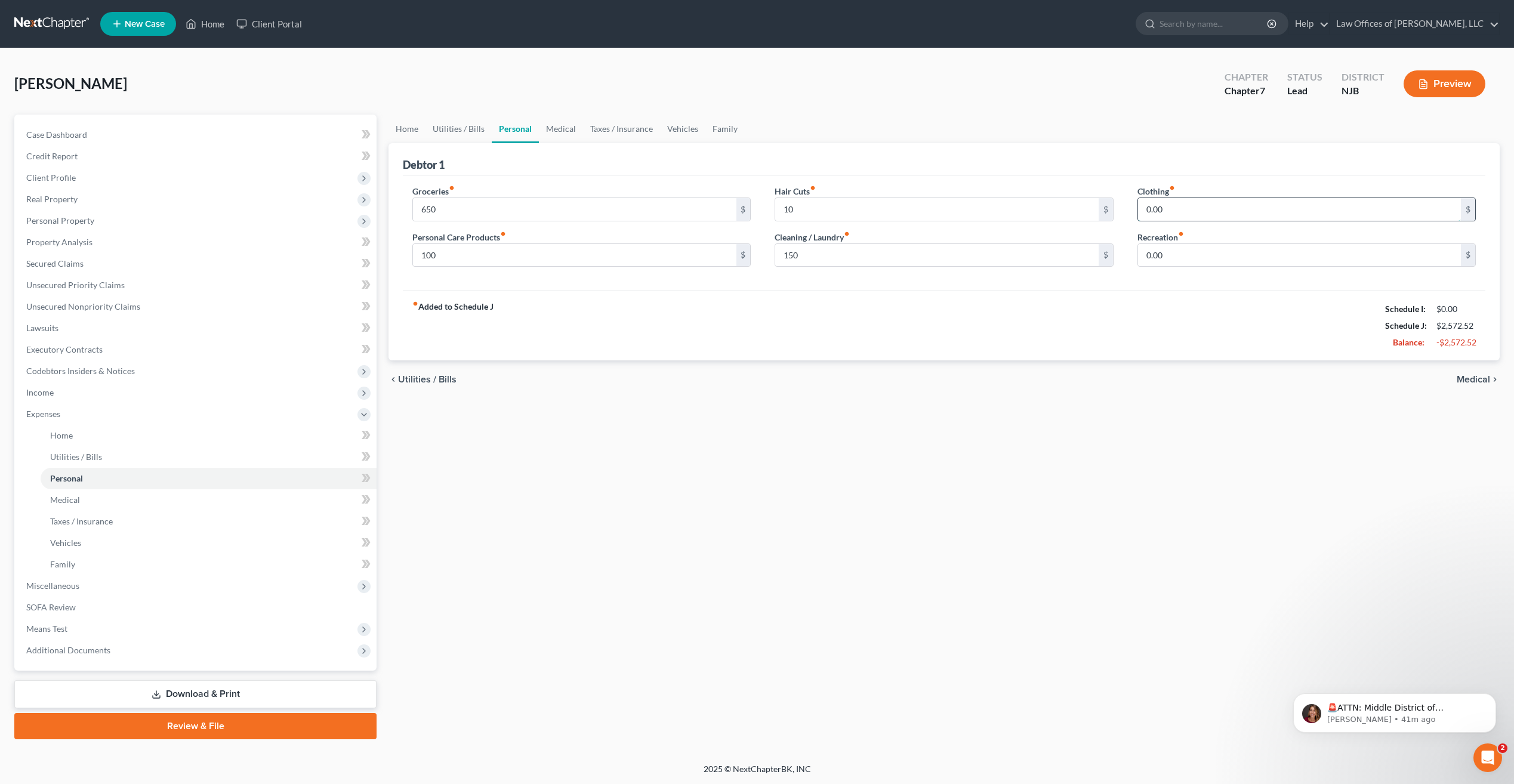
click at [1296, 211] on input "0.00" at bounding box center [1299, 210] width 323 height 23
click at [1295, 211] on input "0.00" at bounding box center [1299, 210] width 323 height 23
click at [840, 210] on input "10" at bounding box center [937, 210] width 323 height 23
click at [853, 209] on input "10" at bounding box center [937, 210] width 323 height 23
type input "100"
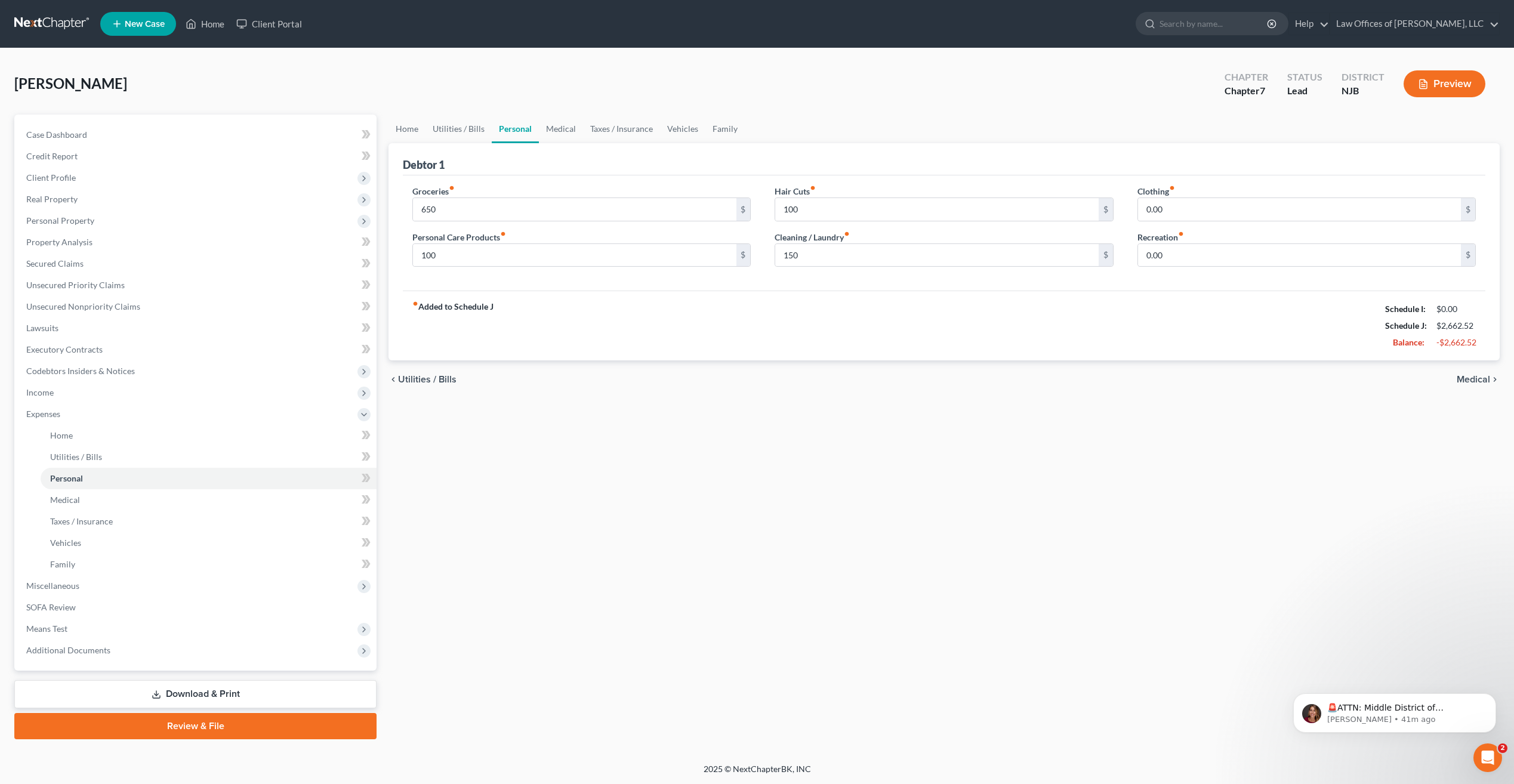
click at [857, 331] on div "fiber_manual_record Added to Schedule J Schedule I: $0.00 Schedule J: $2,662.52…" at bounding box center [944, 325] width 1082 height 70
click at [813, 255] on input "150" at bounding box center [937, 255] width 323 height 23
type input "100.00"
click at [1191, 216] on input "0.00" at bounding box center [1299, 210] width 323 height 23
click at [1191, 215] on input "0.00" at bounding box center [1299, 210] width 323 height 23
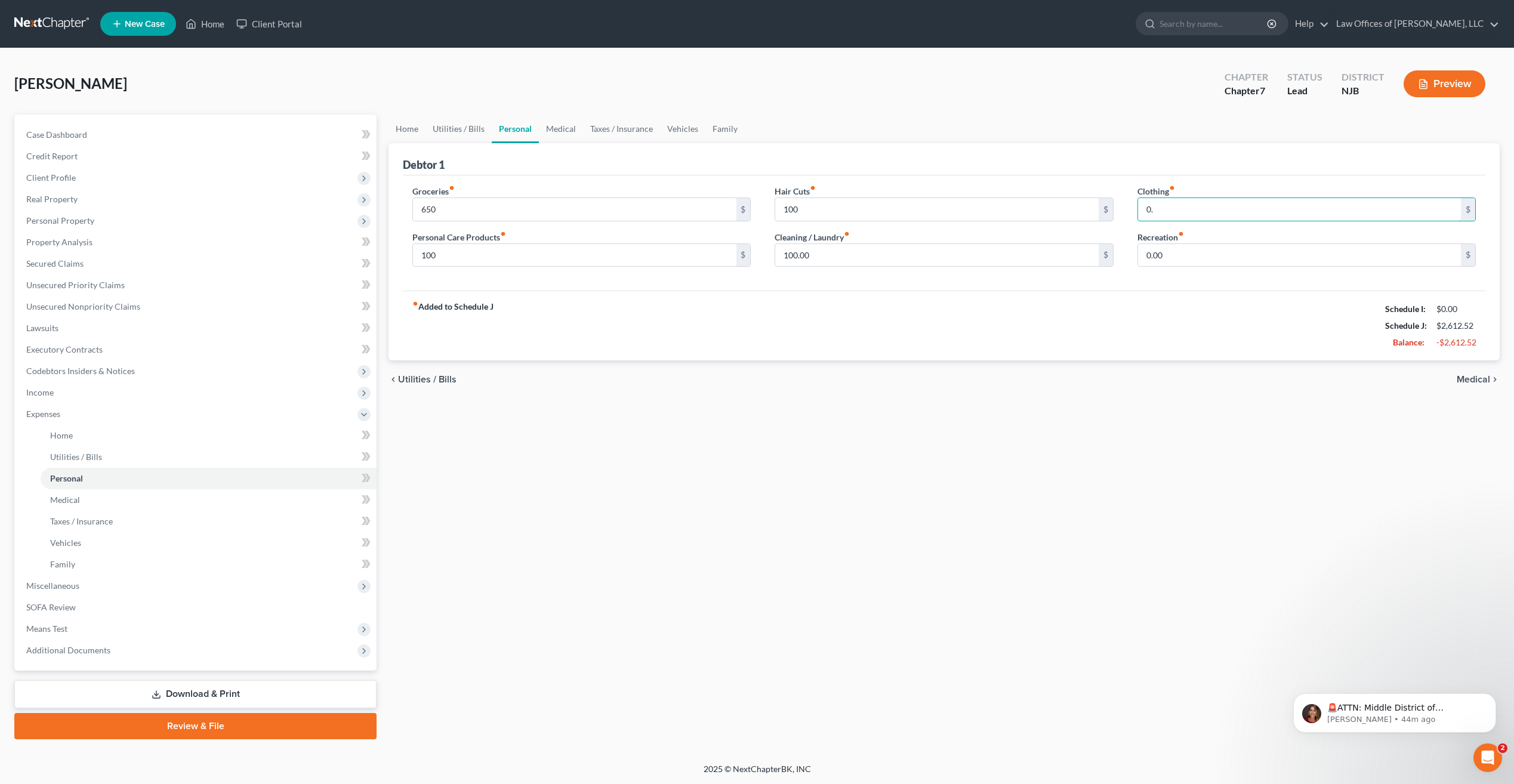
type input "0"
type input "25.00"
click at [1189, 258] on input "0.00" at bounding box center [1299, 255] width 323 height 23
type input "275"
click at [1481, 376] on span "Medical" at bounding box center [1473, 379] width 33 height 10
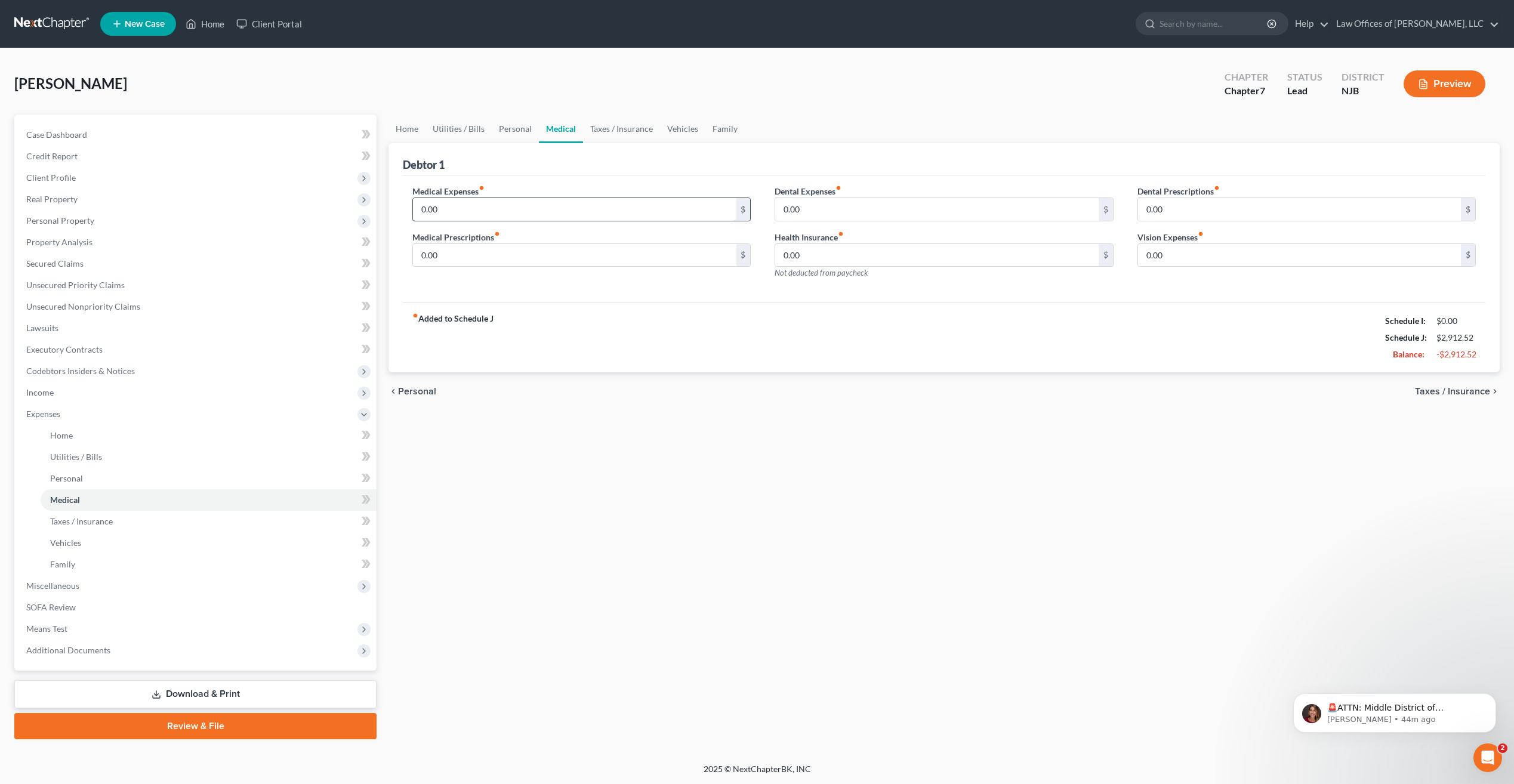
click at [473, 210] on input "0.00" at bounding box center [575, 210] width 323 height 23
click at [462, 257] on input "0.00" at bounding box center [575, 255] width 323 height 23
click at [461, 258] on input "0.00" at bounding box center [575, 255] width 323 height 23
click at [459, 210] on input "50.00" at bounding box center [575, 210] width 323 height 23
type input "75"
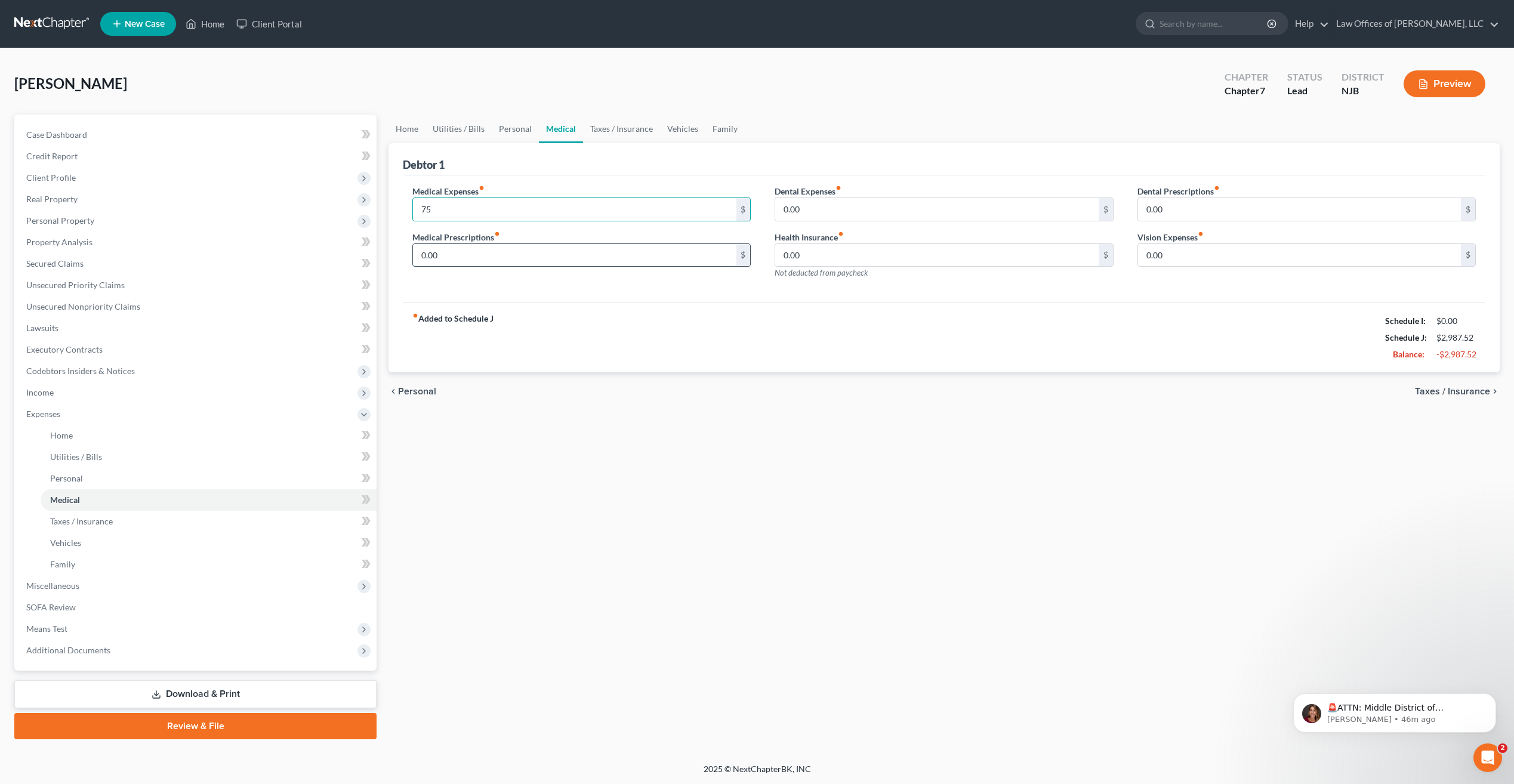
click at [462, 259] on input "0.00" at bounding box center [575, 255] width 323 height 23
type input "50"
click at [838, 203] on input "0.00" at bounding box center [937, 210] width 323 height 23
click at [808, 255] on input "0.00" at bounding box center [937, 255] width 323 height 23
type input "25"
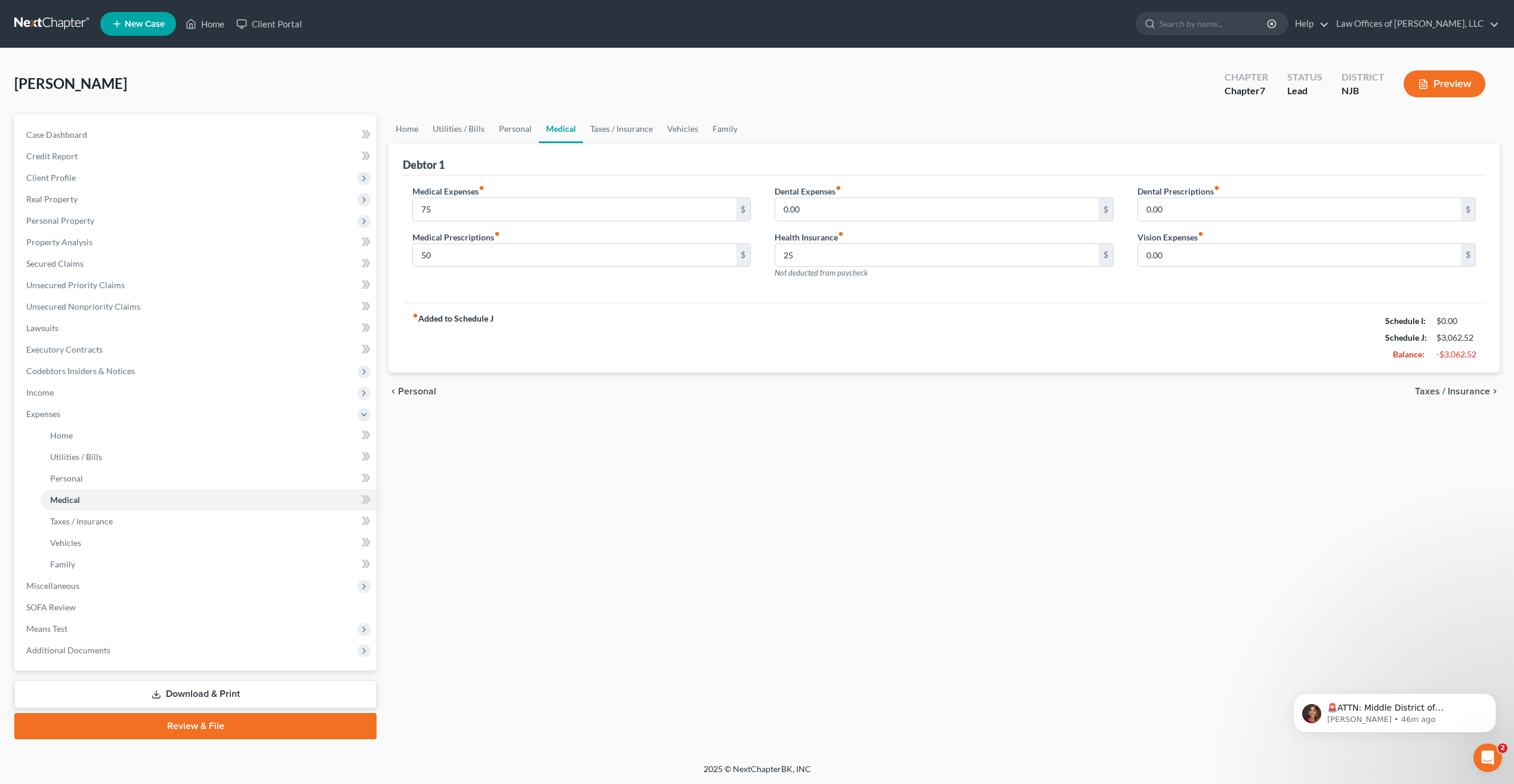
click at [1125, 306] on div "fiber_manual_record Added to Schedule J Schedule I: $0.00 Schedule J: $3,062.52…" at bounding box center [944, 337] width 1082 height 70
click at [1476, 388] on span "Taxes / Insurance" at bounding box center [1451, 391] width 75 height 10
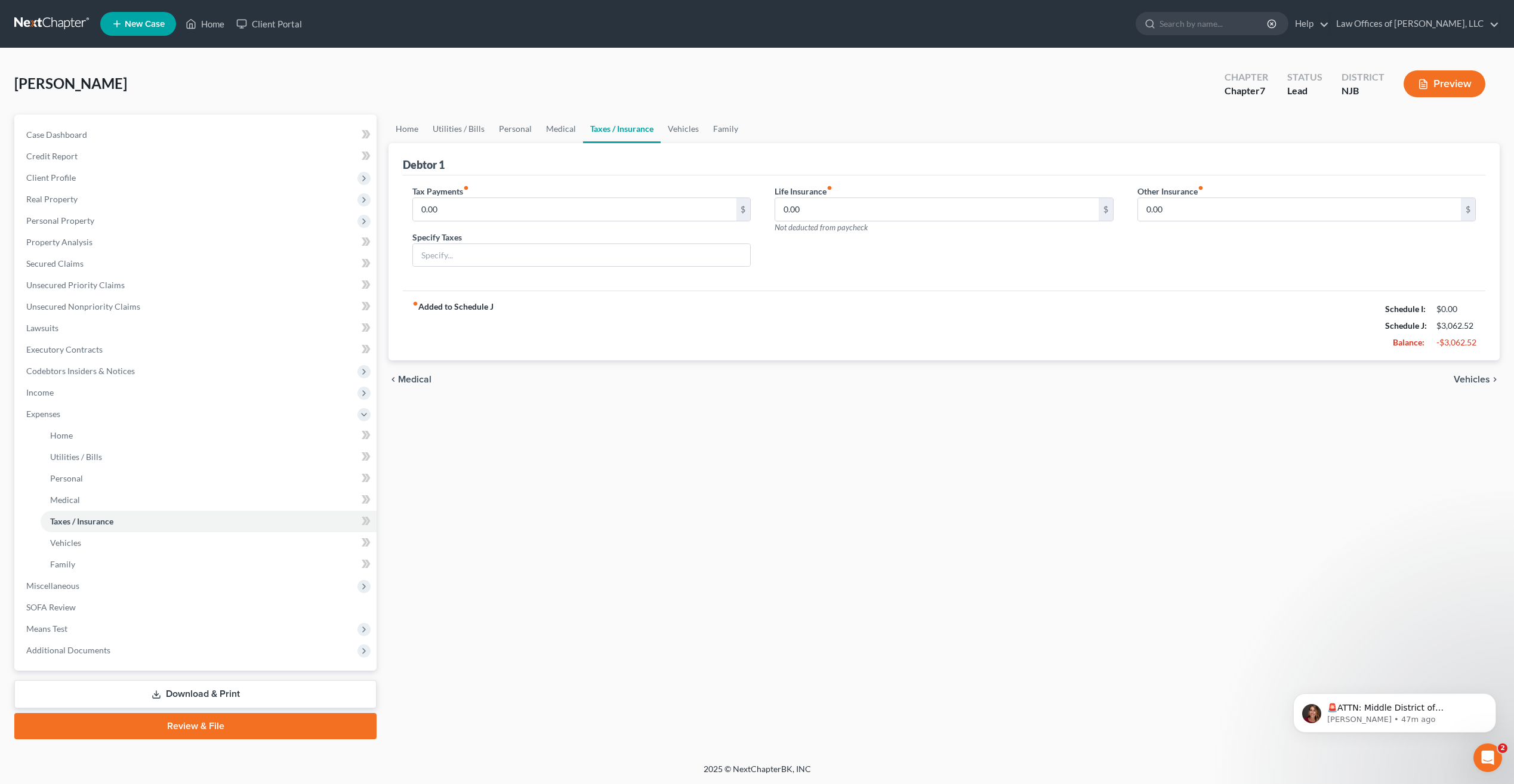
click at [1481, 377] on span "Vehicles" at bounding box center [1471, 379] width 36 height 10
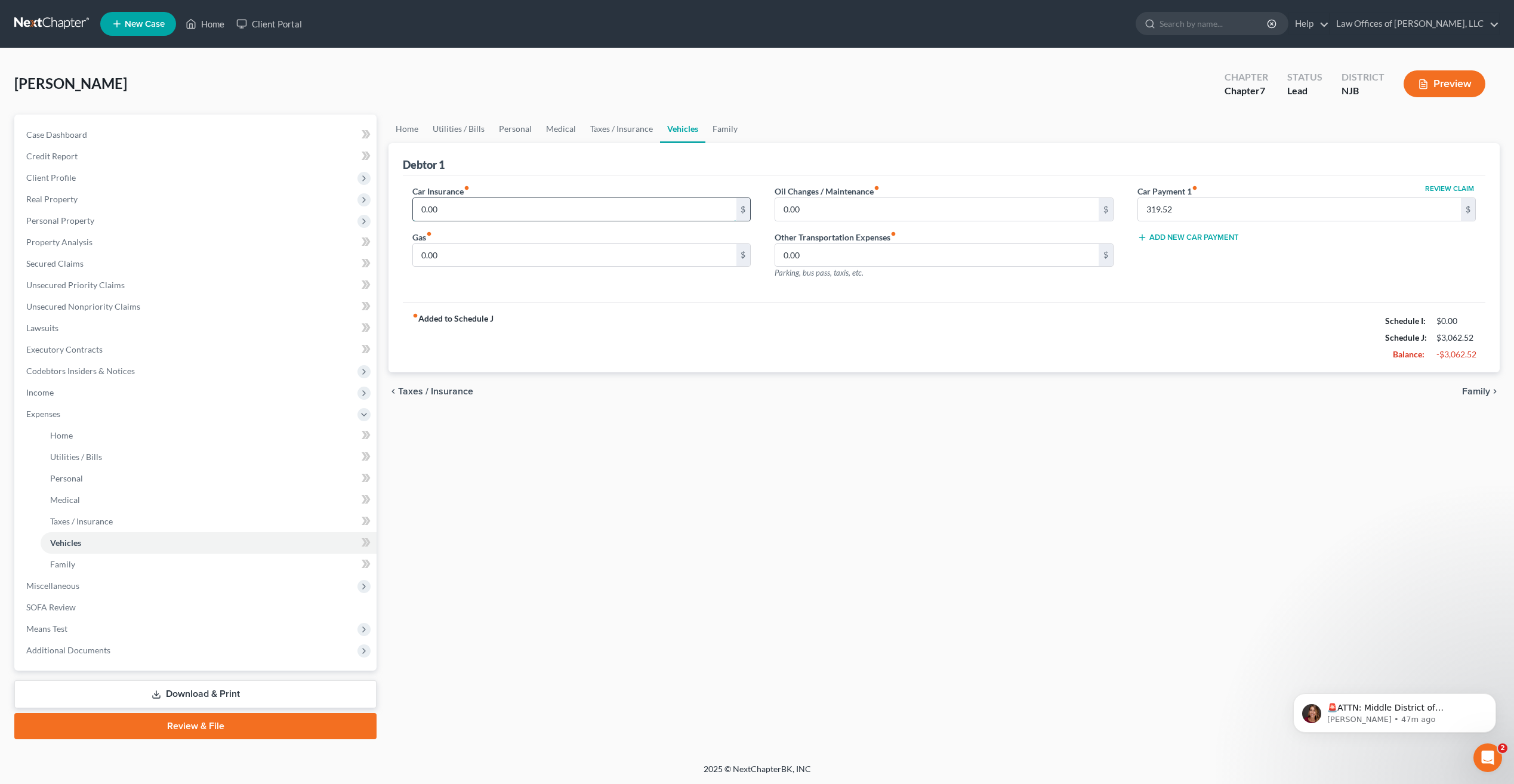
click at [491, 205] on input "0.00" at bounding box center [575, 210] width 323 height 23
type input "3"
type input "248"
click at [450, 259] on input "0.00" at bounding box center [575, 255] width 323 height 23
type input "100"
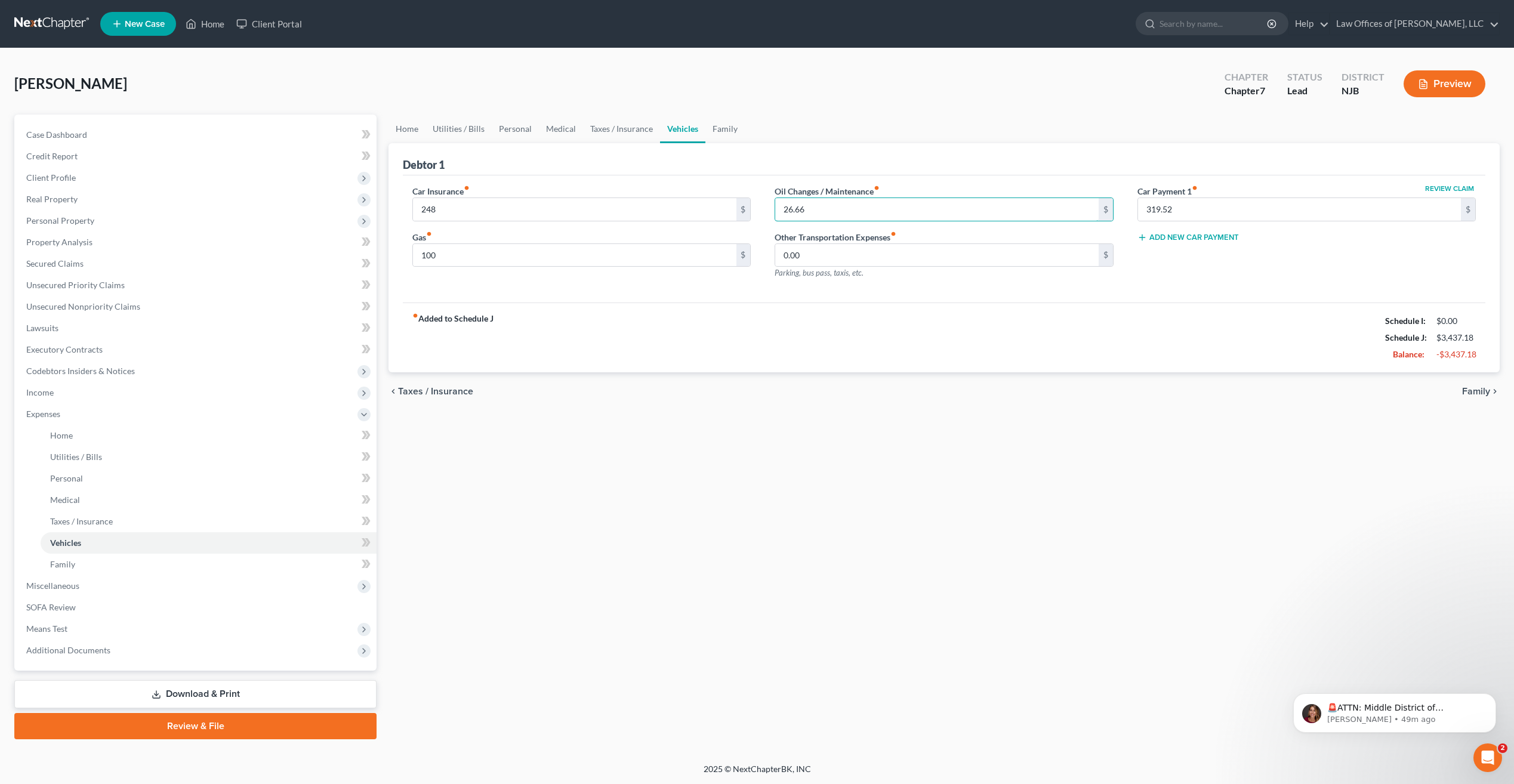
type input "26.66"
click at [1478, 389] on span "Family" at bounding box center [1476, 391] width 28 height 10
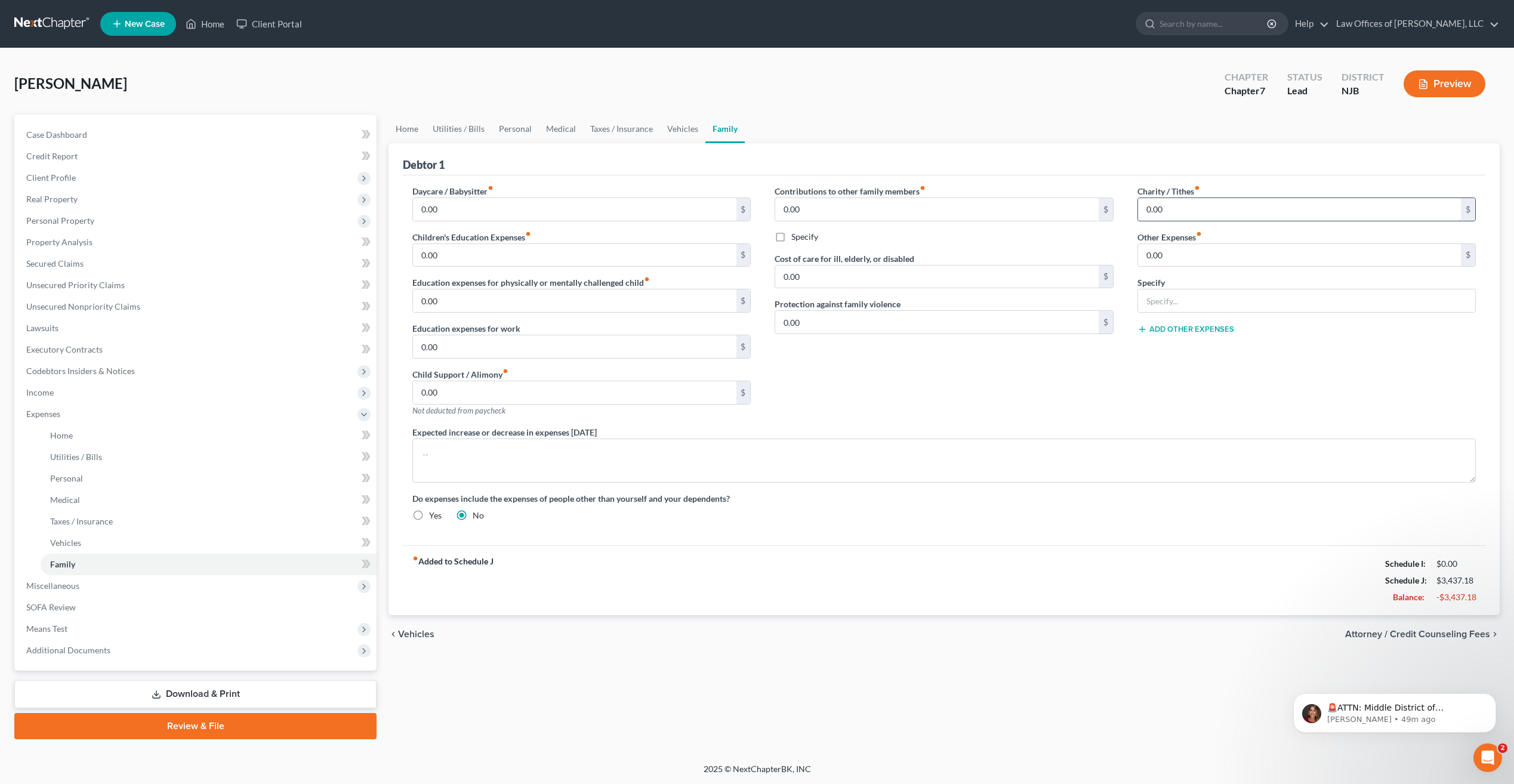
click at [1189, 215] on input "0.00" at bounding box center [1299, 210] width 323 height 23
type input "25.00"
click at [76, 479] on span "Personal" at bounding box center [66, 478] width 33 height 11
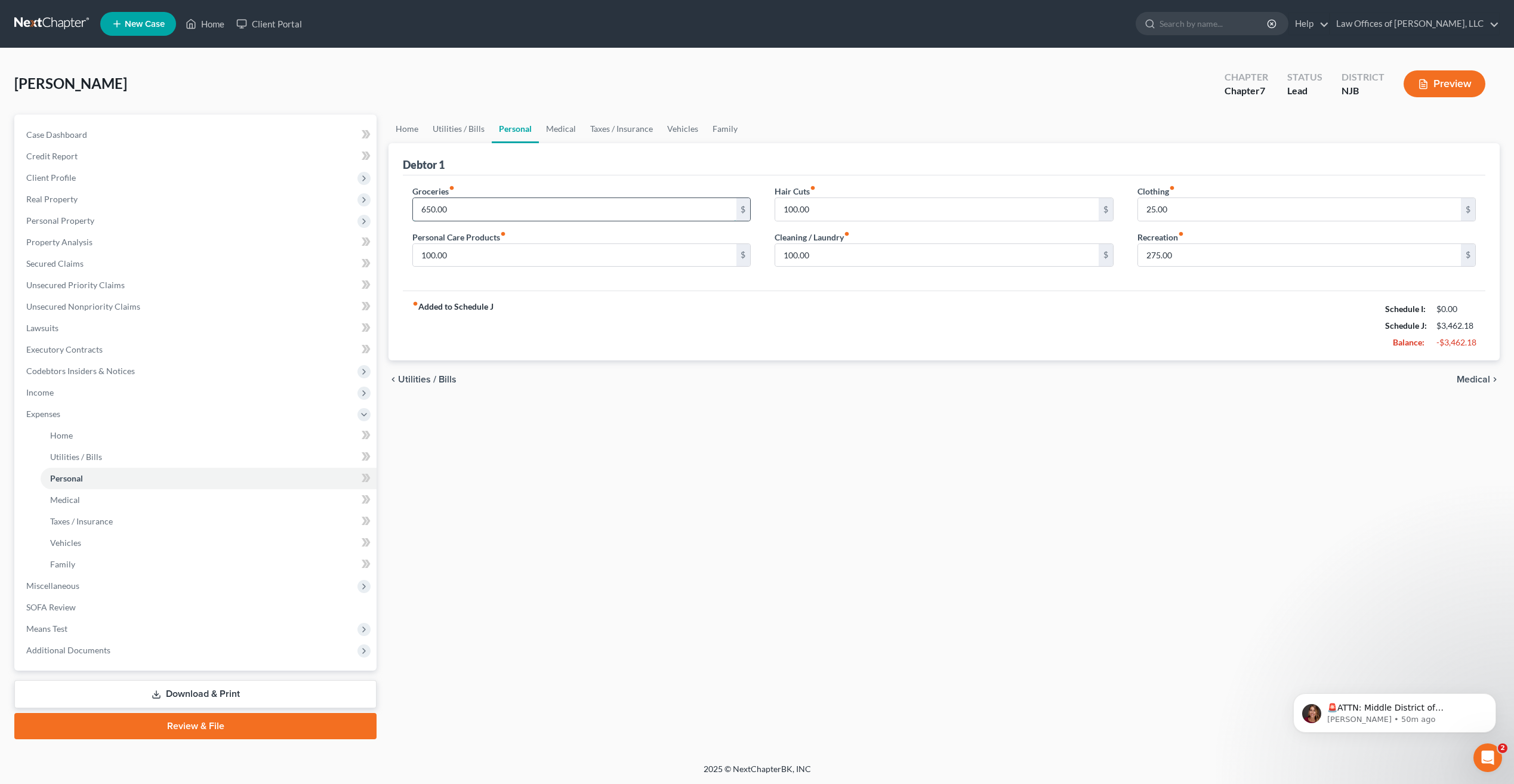
click at [450, 210] on input "650.00" at bounding box center [575, 210] width 323 height 23
type input "700.00"
click at [1470, 376] on span "Medical" at bounding box center [1473, 379] width 33 height 10
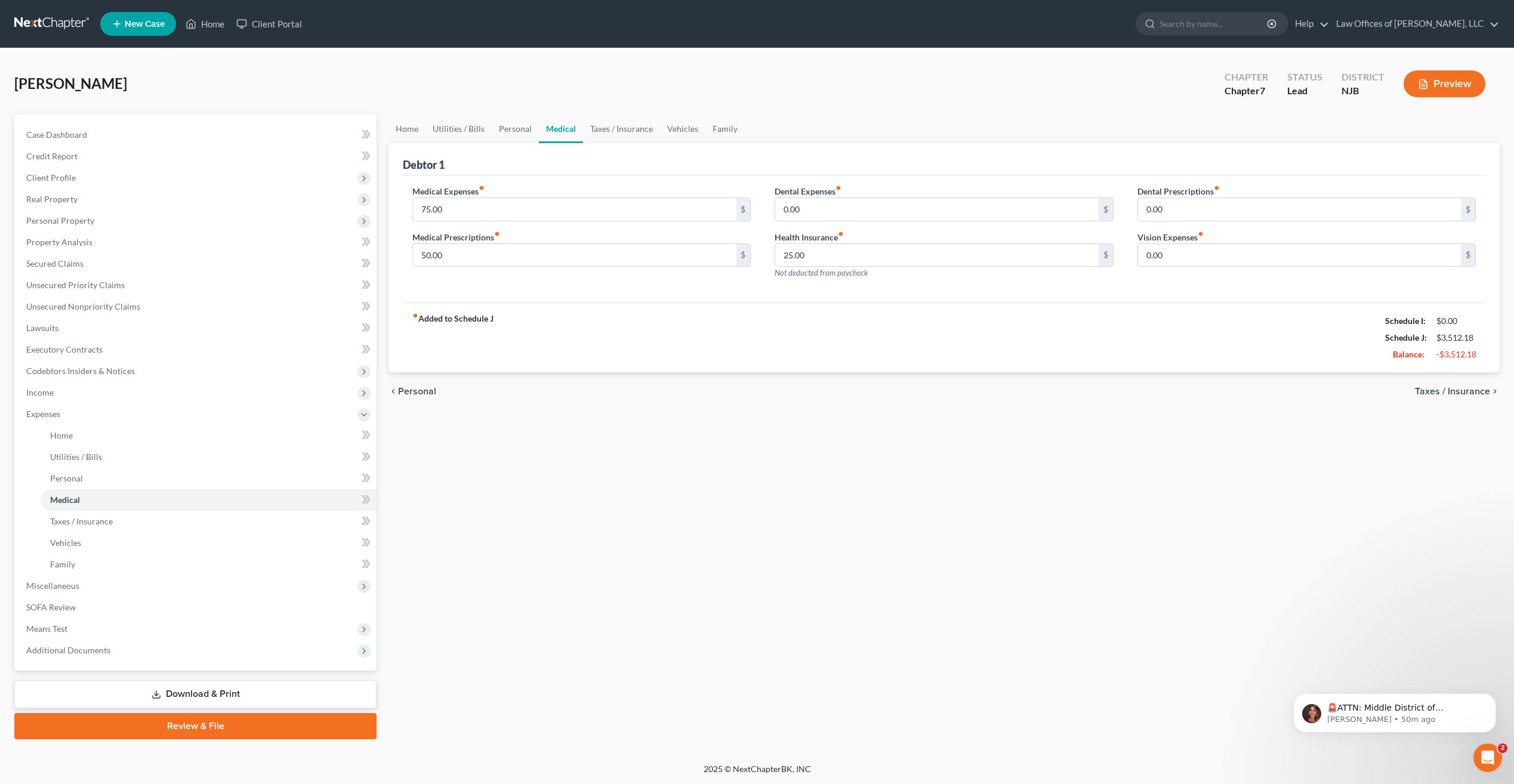
click at [1470, 376] on div "chevron_left Personal Taxes / Insurance chevron_right" at bounding box center [944, 391] width 1111 height 38
click at [1476, 393] on span "Taxes / Insurance" at bounding box center [1451, 391] width 75 height 10
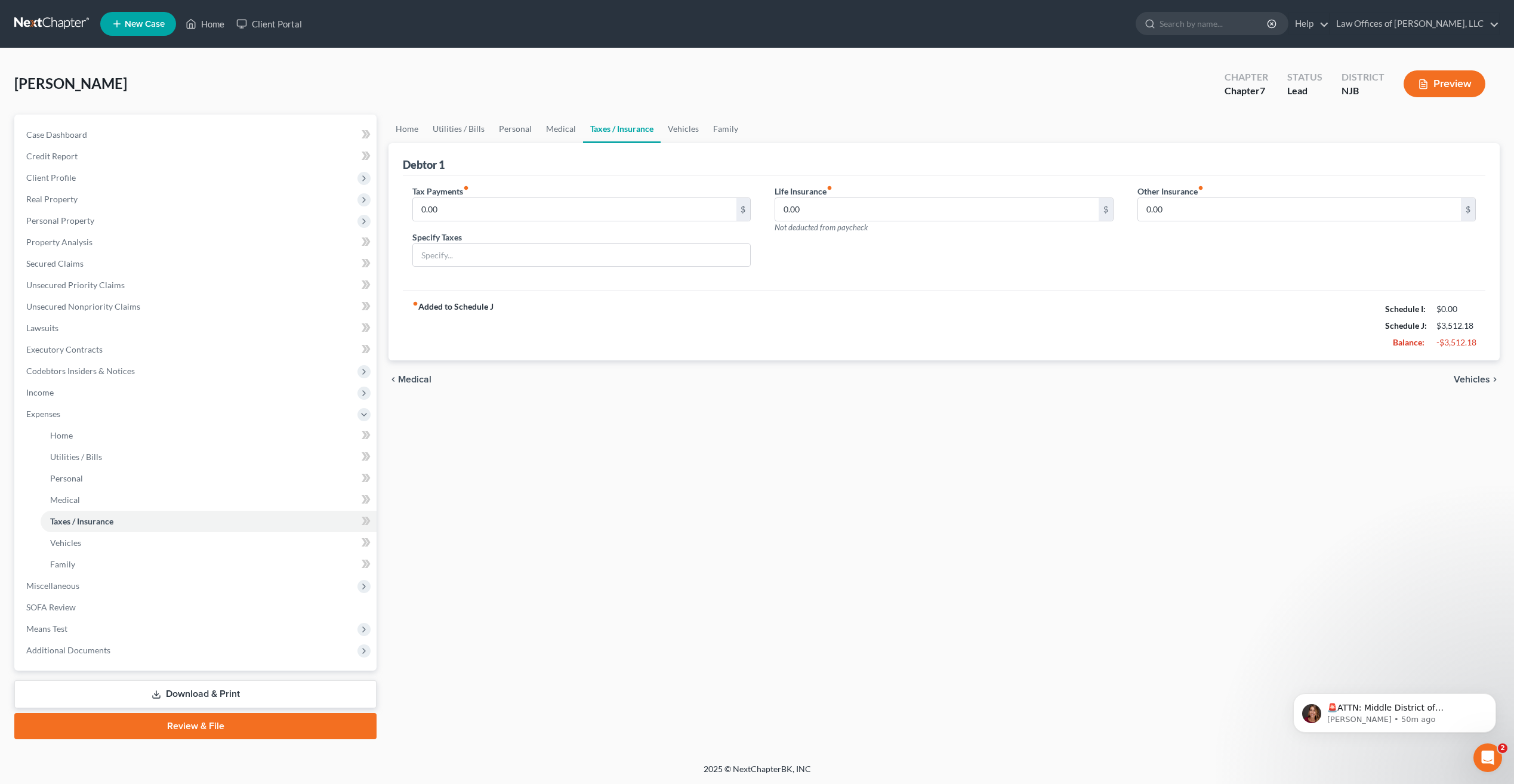
click at [1475, 392] on div "chevron_left Medical Vehicles chevron_right" at bounding box center [944, 379] width 1111 height 38
click at [1478, 379] on span "Vehicles" at bounding box center [1471, 379] width 36 height 10
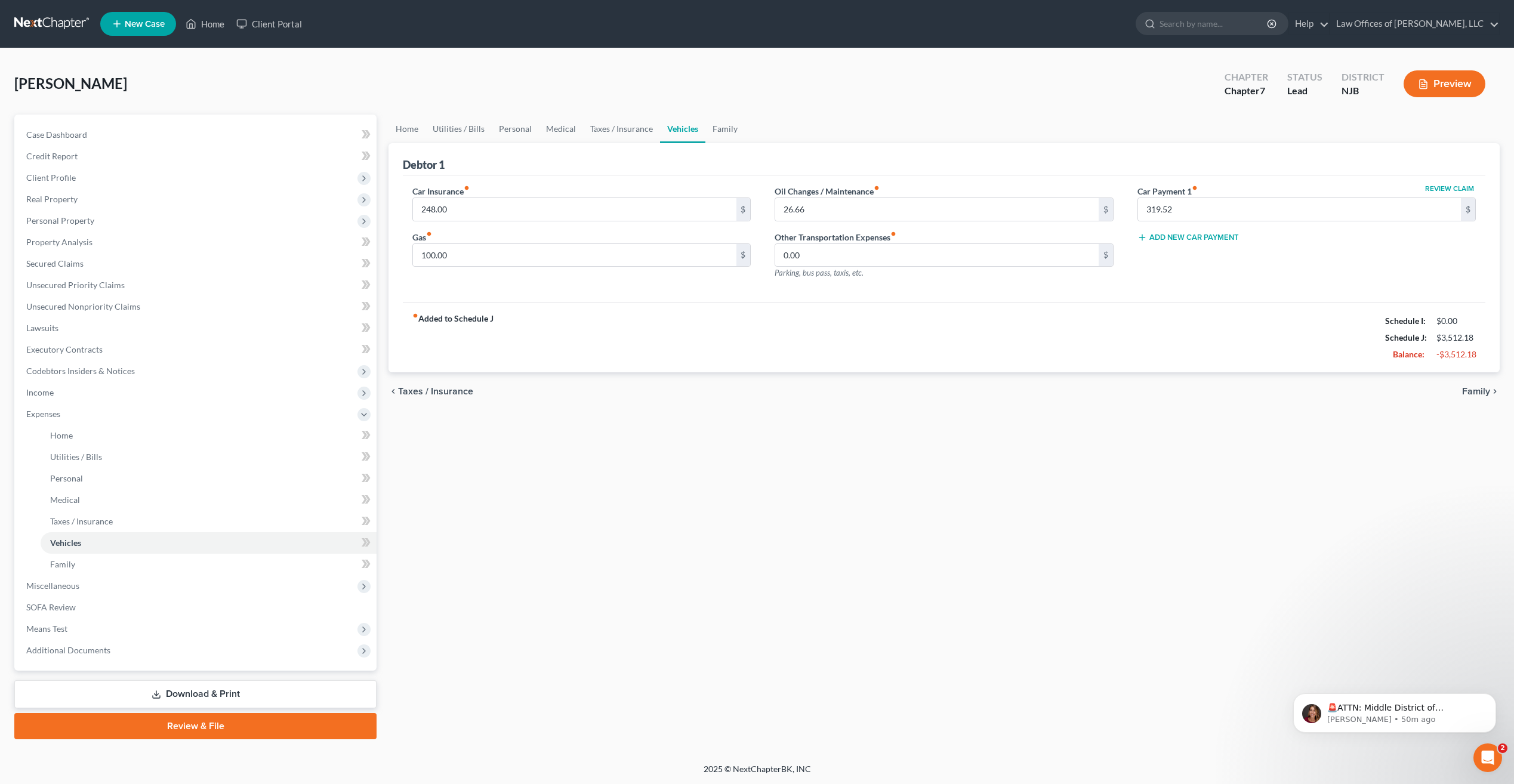
click at [1473, 391] on span "Family" at bounding box center [1476, 391] width 28 height 10
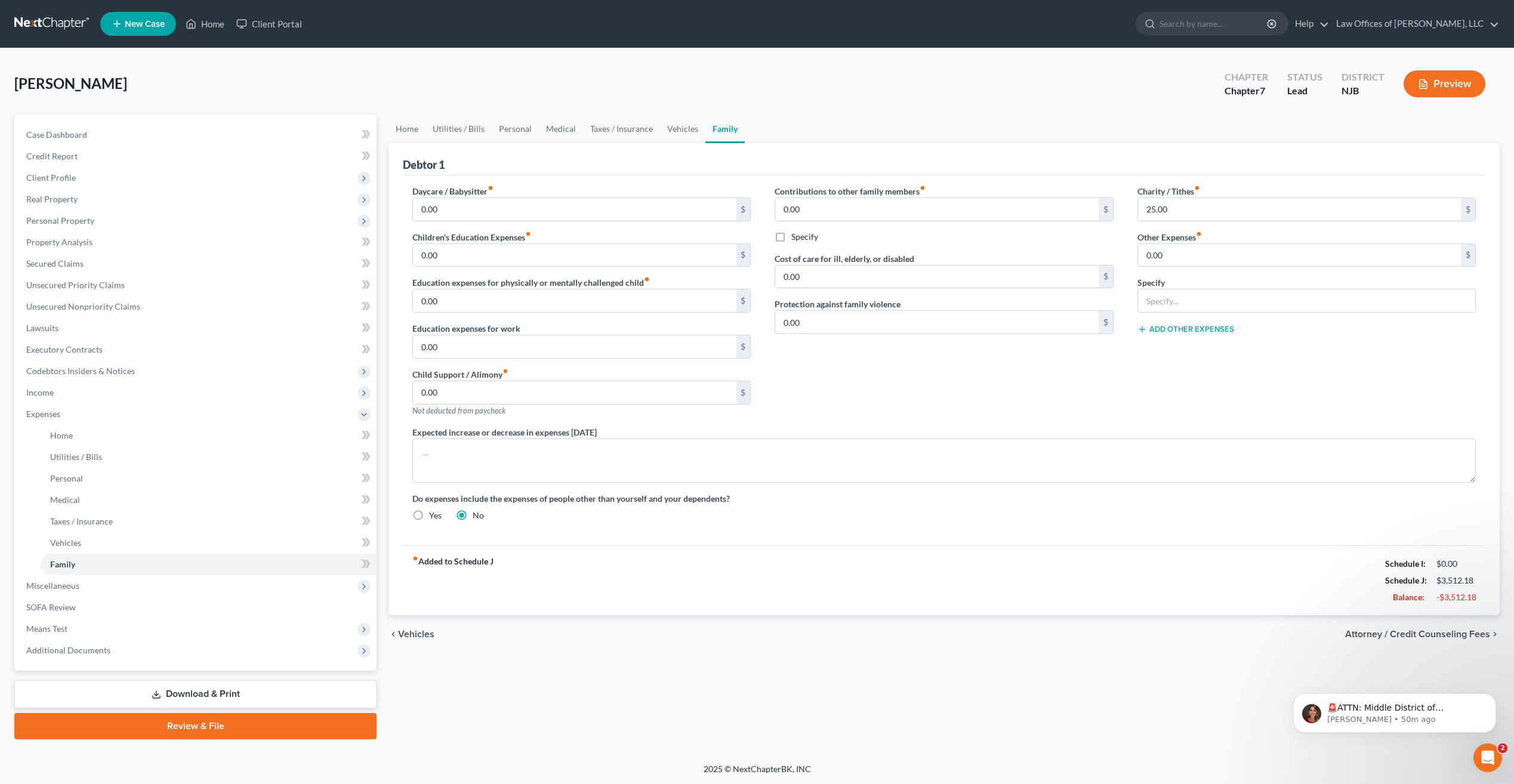
click at [1477, 634] on span "Attorney / Credit Counseling Fees" at bounding box center [1417, 633] width 145 height 10
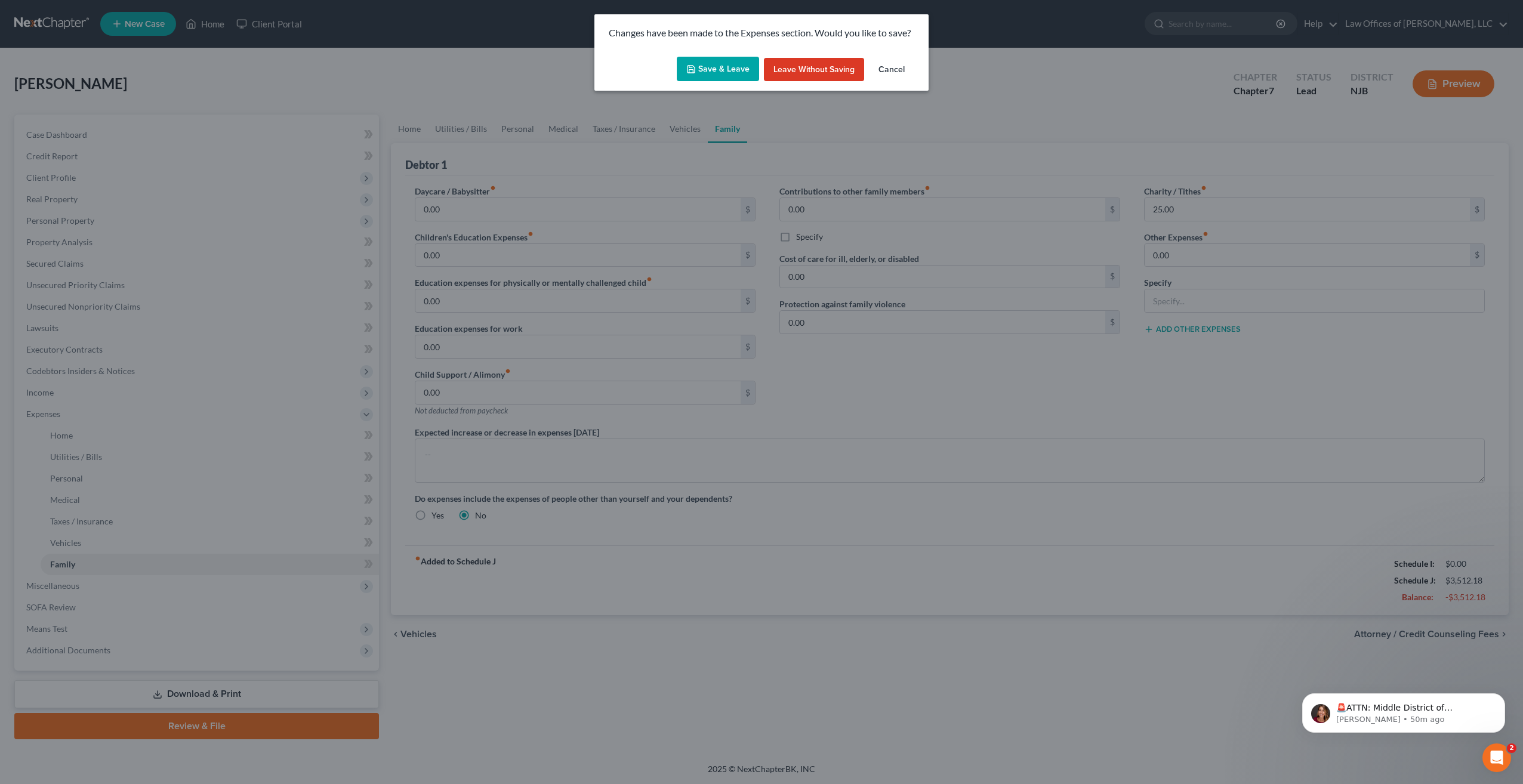
click at [732, 63] on button "Save & Leave" at bounding box center [717, 69] width 82 height 25
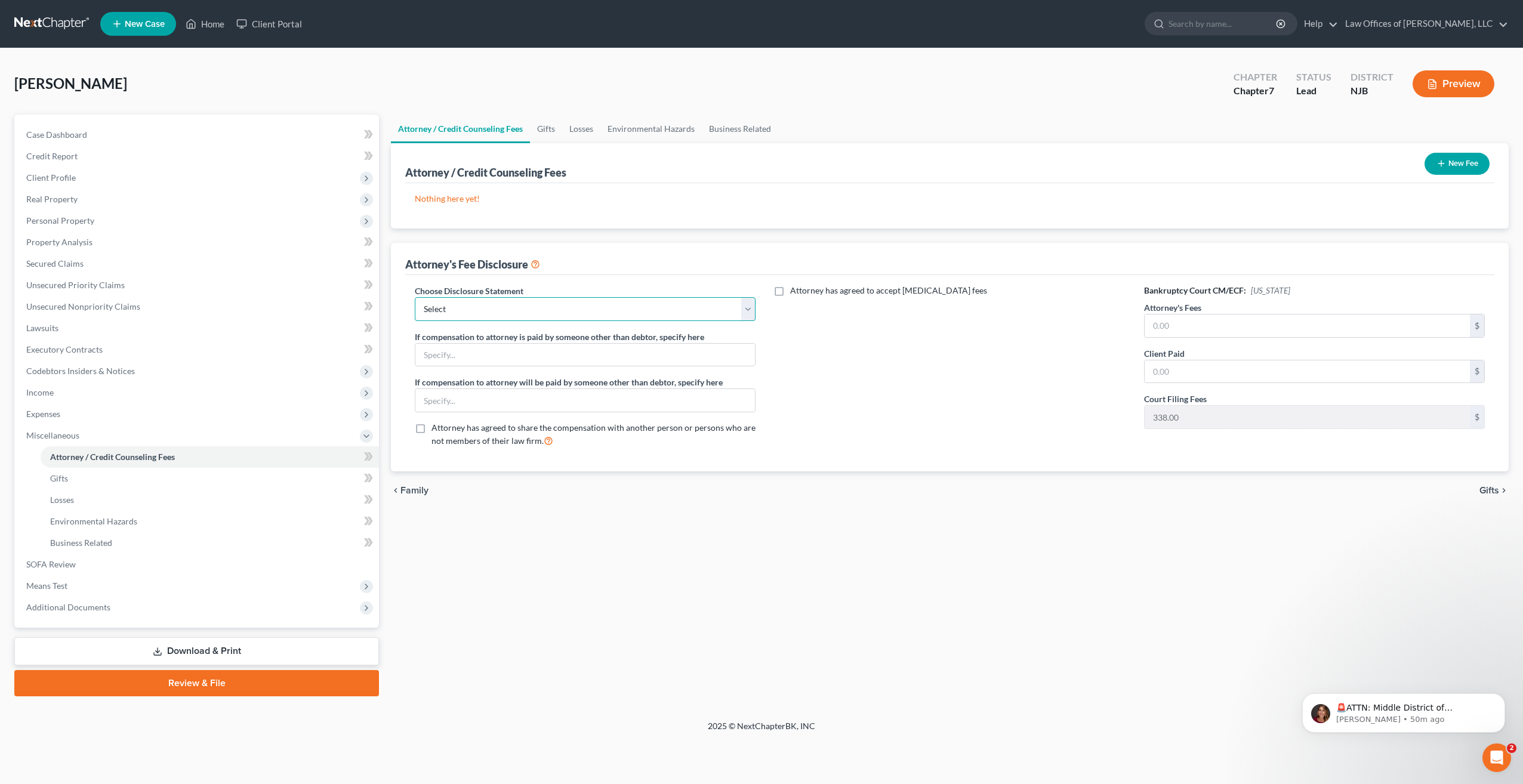
click at [749, 309] on select "Select Disclosure" at bounding box center [585, 308] width 341 height 24
select select "0"
click at [415, 297] on select "Select Disclosure" at bounding box center [585, 308] width 341 height 24
click at [1197, 322] on input "text" at bounding box center [1307, 326] width 325 height 23
type input "1,800"
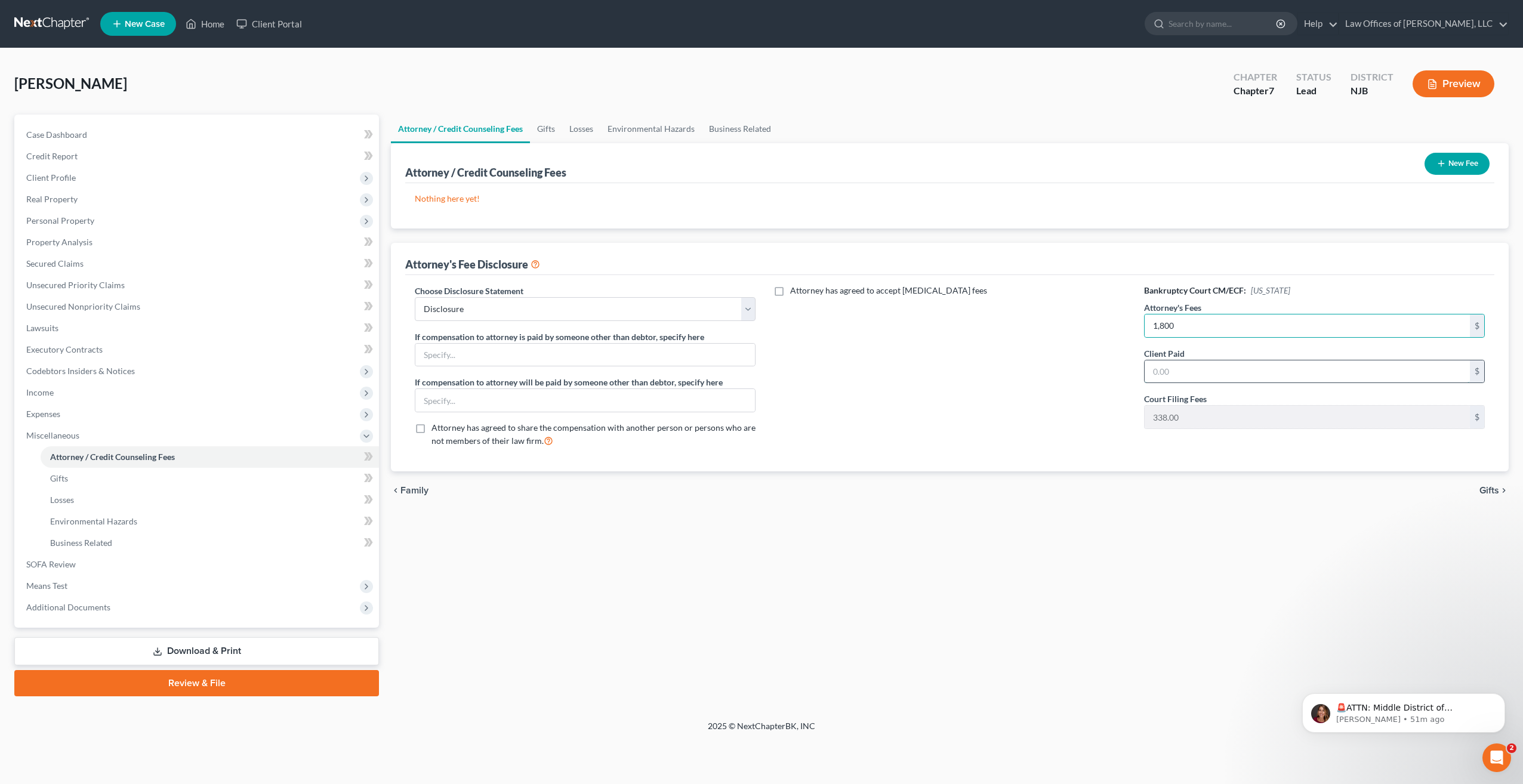
click at [1171, 376] on input "text" at bounding box center [1307, 372] width 325 height 23
type input "900.00"
click at [1497, 487] on span "Gifts" at bounding box center [1490, 490] width 19 height 10
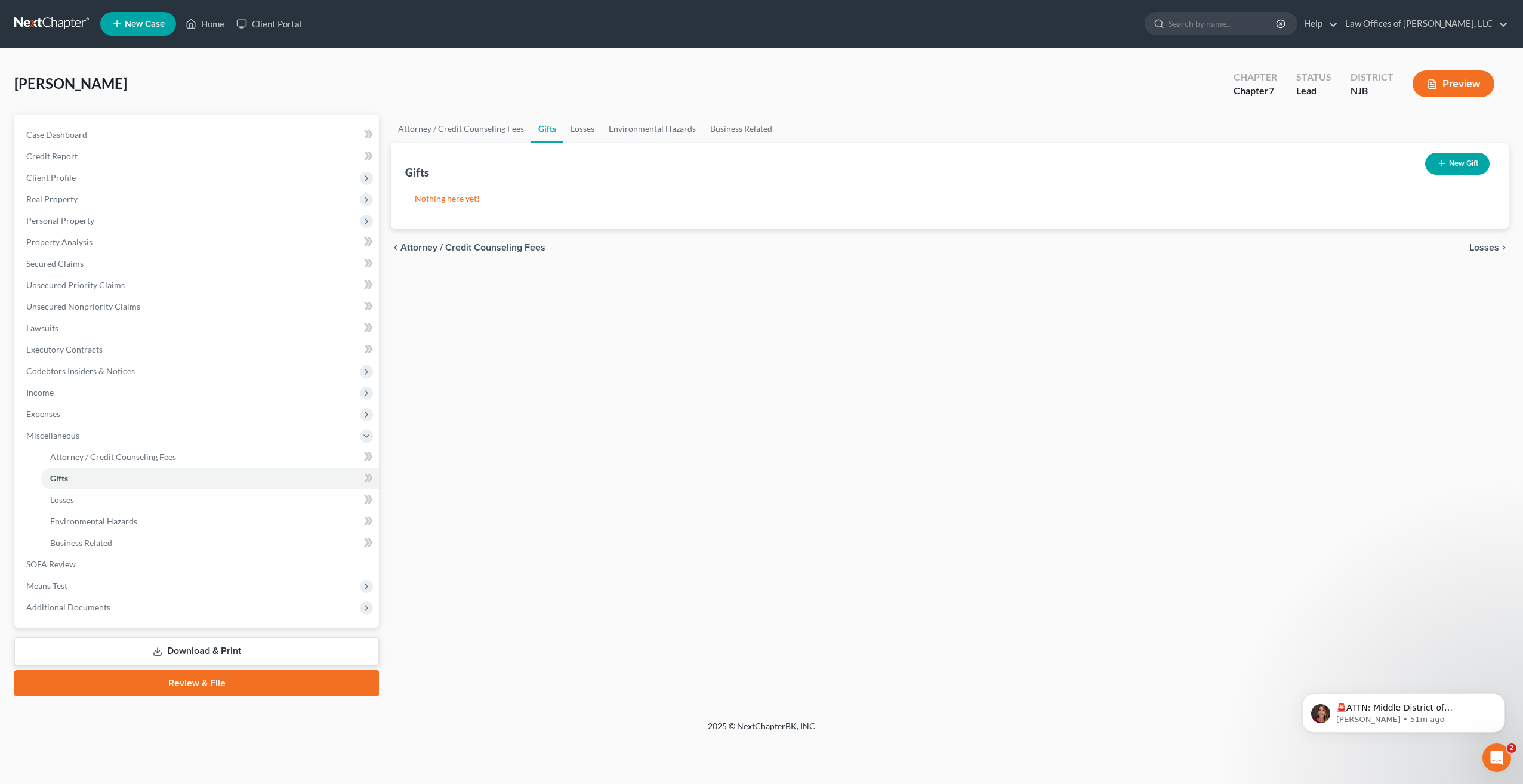
click at [1461, 166] on button "New Gift" at bounding box center [1457, 163] width 64 height 22
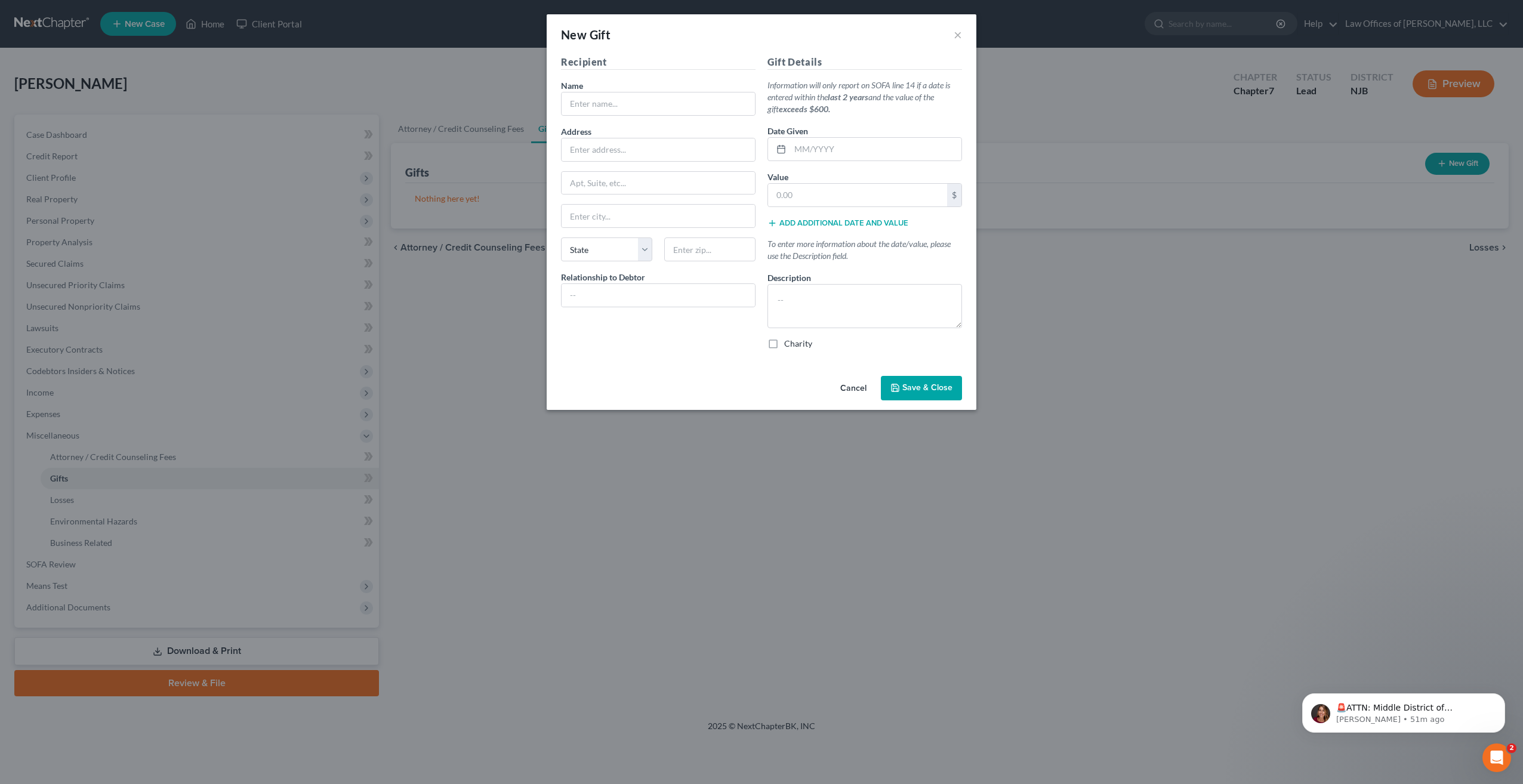
click at [857, 387] on button "Cancel" at bounding box center [853, 388] width 45 height 24
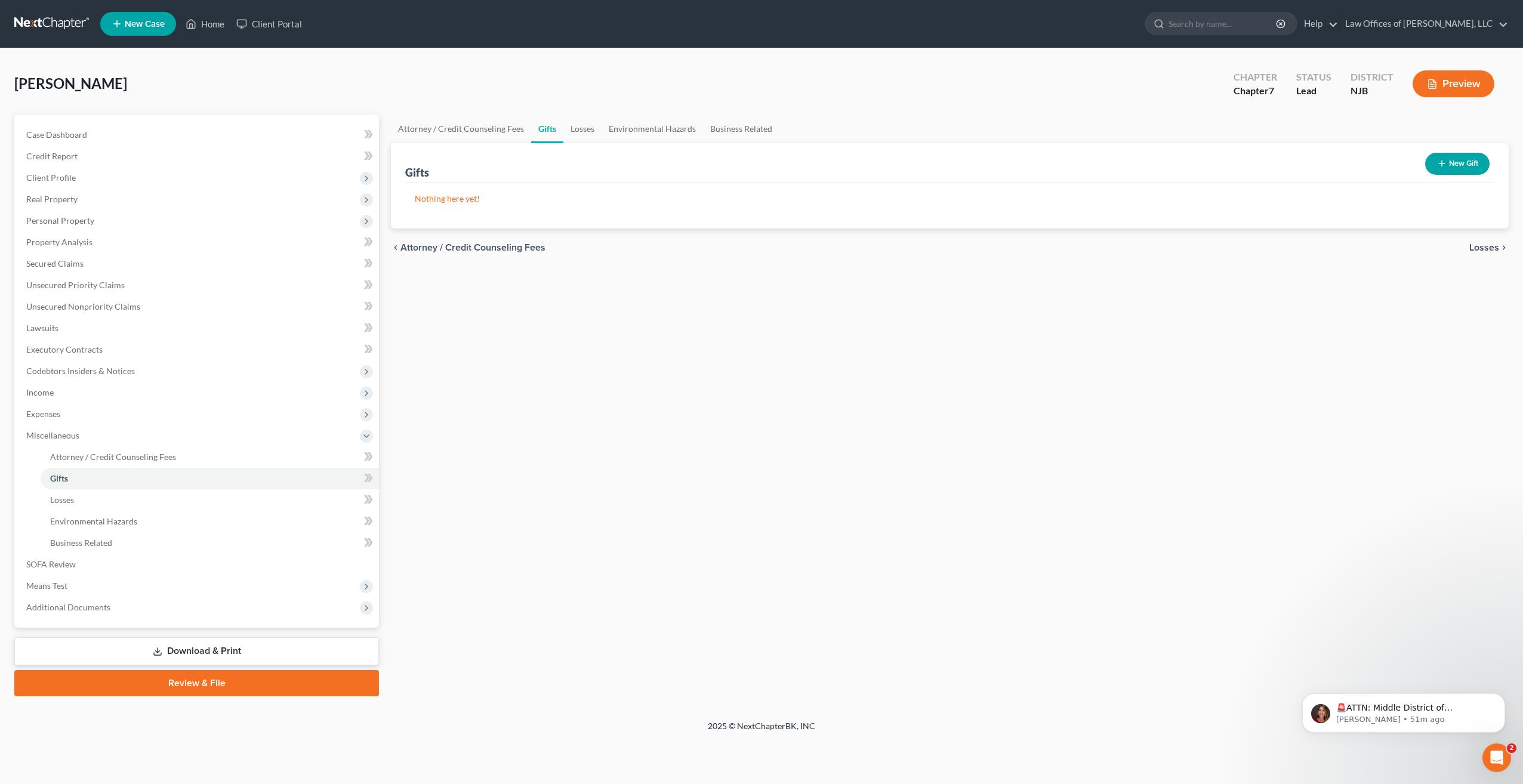
click at [1487, 246] on span "Losses" at bounding box center [1484, 248] width 30 height 10
click at [1485, 248] on span "Environmental Hazards" at bounding box center [1449, 248] width 100 height 10
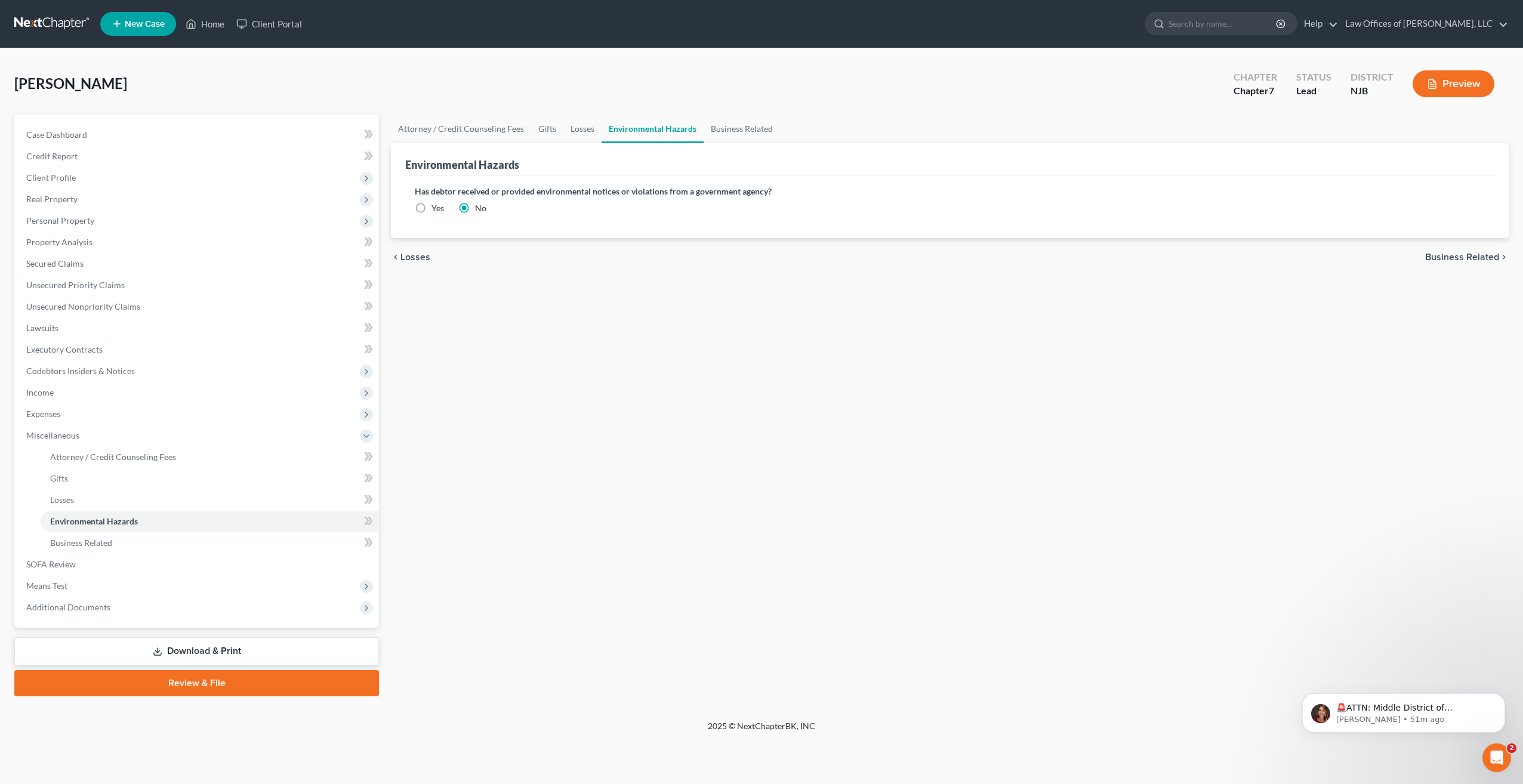
click at [1478, 255] on span "Business Related" at bounding box center [1462, 256] width 74 height 10
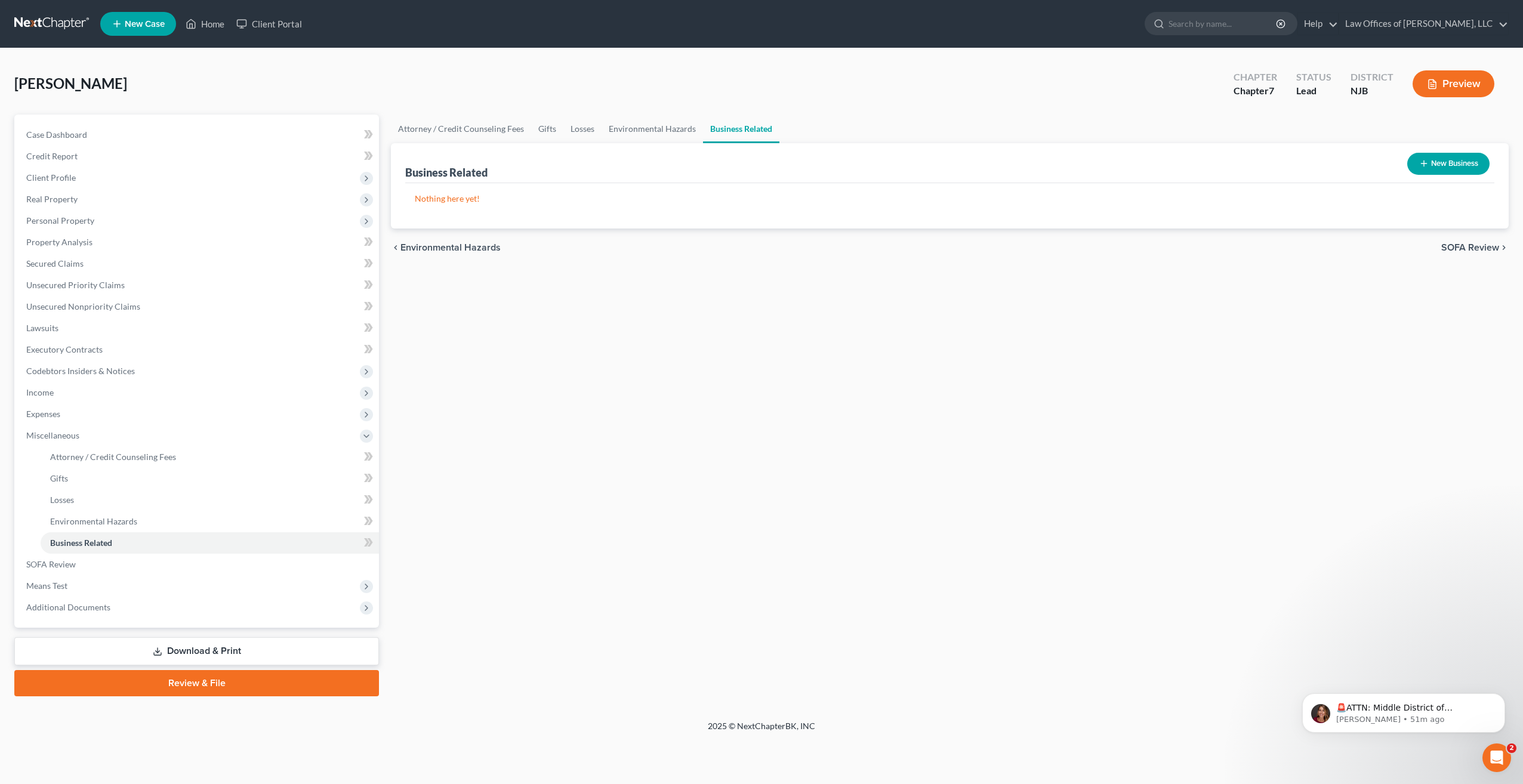
drag, startPoint x: 1128, startPoint y: 324, endPoint x: 1106, endPoint y: 348, distance: 32.6
drag, startPoint x: 1106, startPoint y: 348, endPoint x: 1475, endPoint y: 244, distance: 383.4
click at [1475, 244] on span "SOFA Review" at bounding box center [1470, 248] width 58 height 10
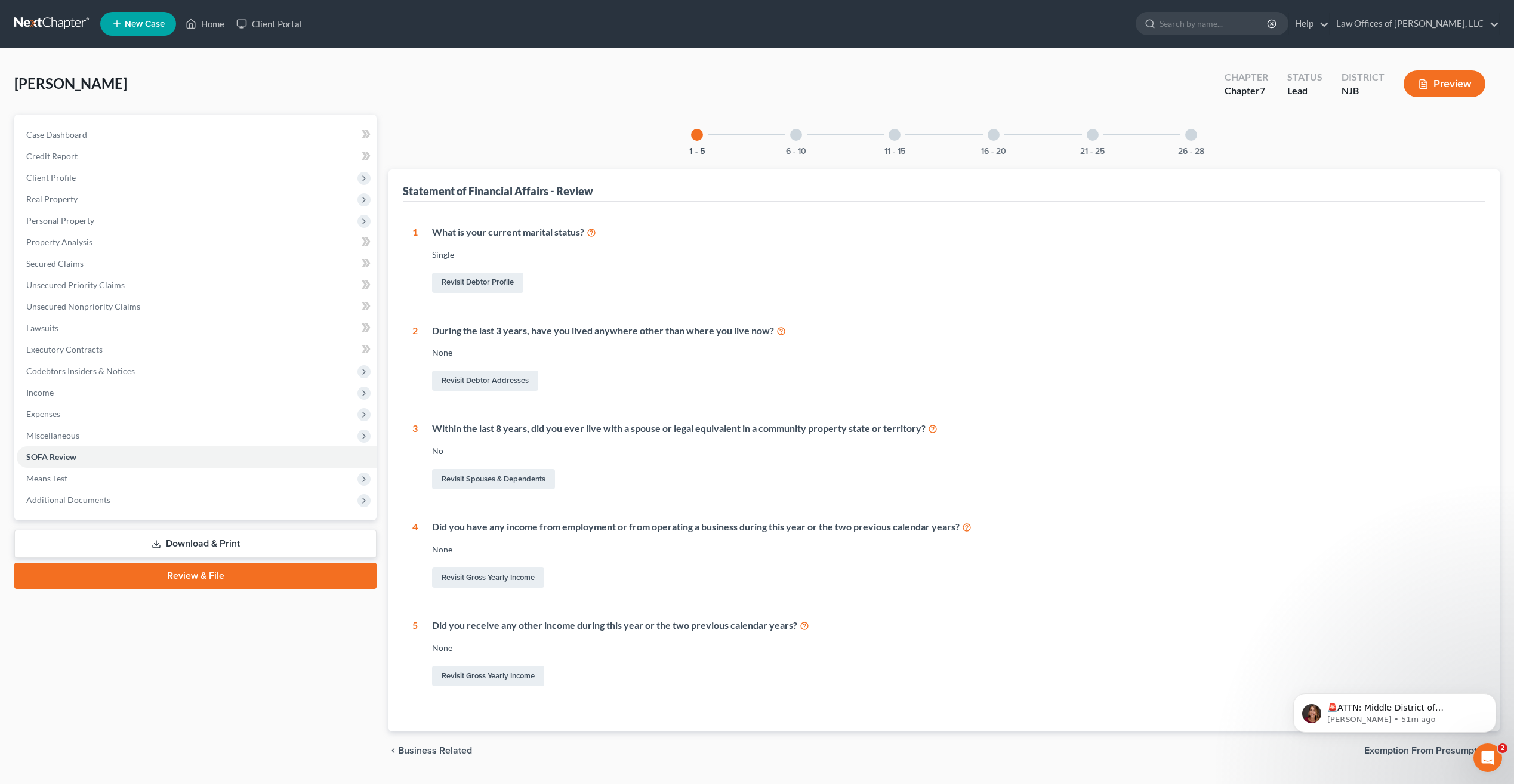
scroll to position [31, 0]
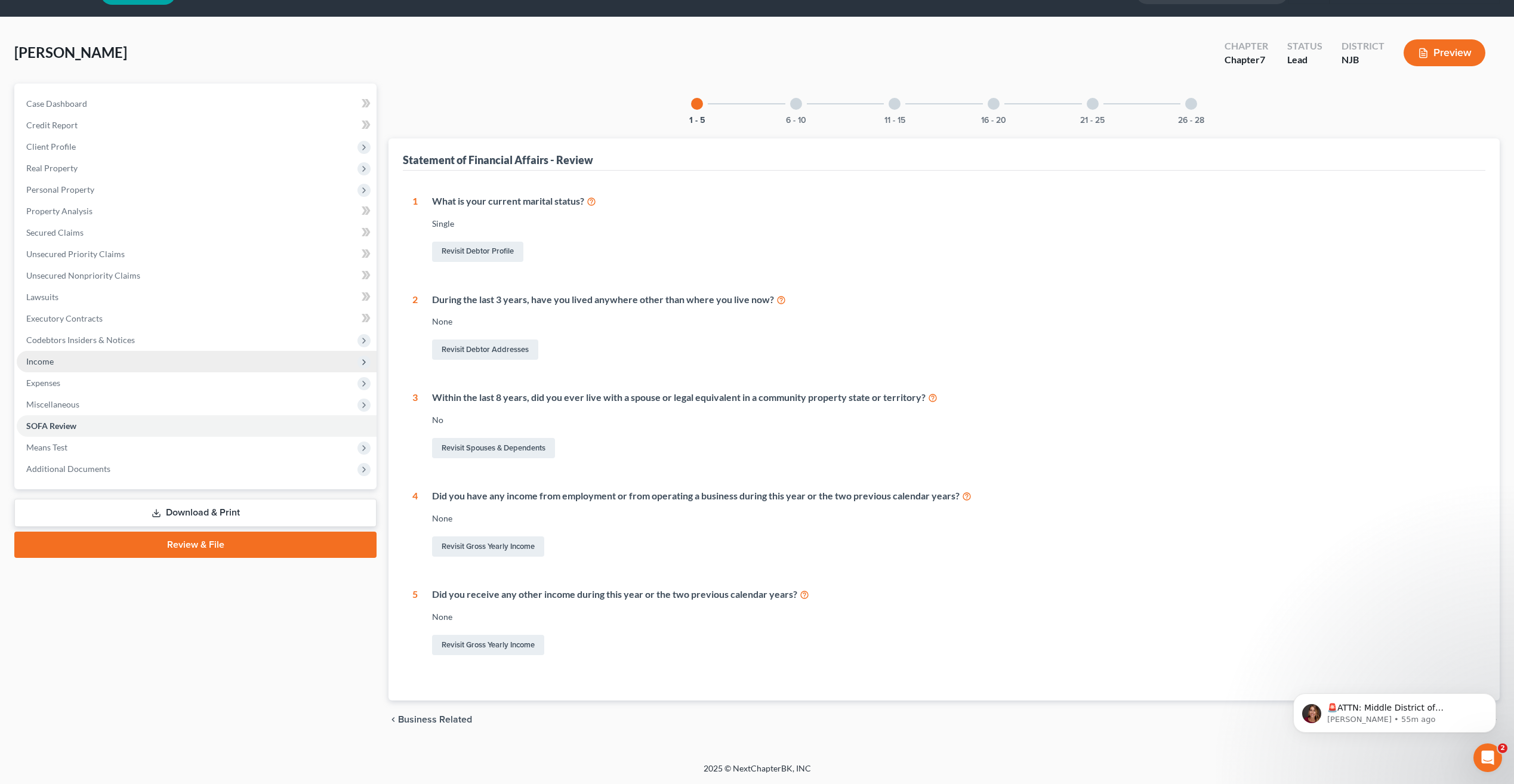
click at [56, 363] on span "Income" at bounding box center [197, 361] width 360 height 21
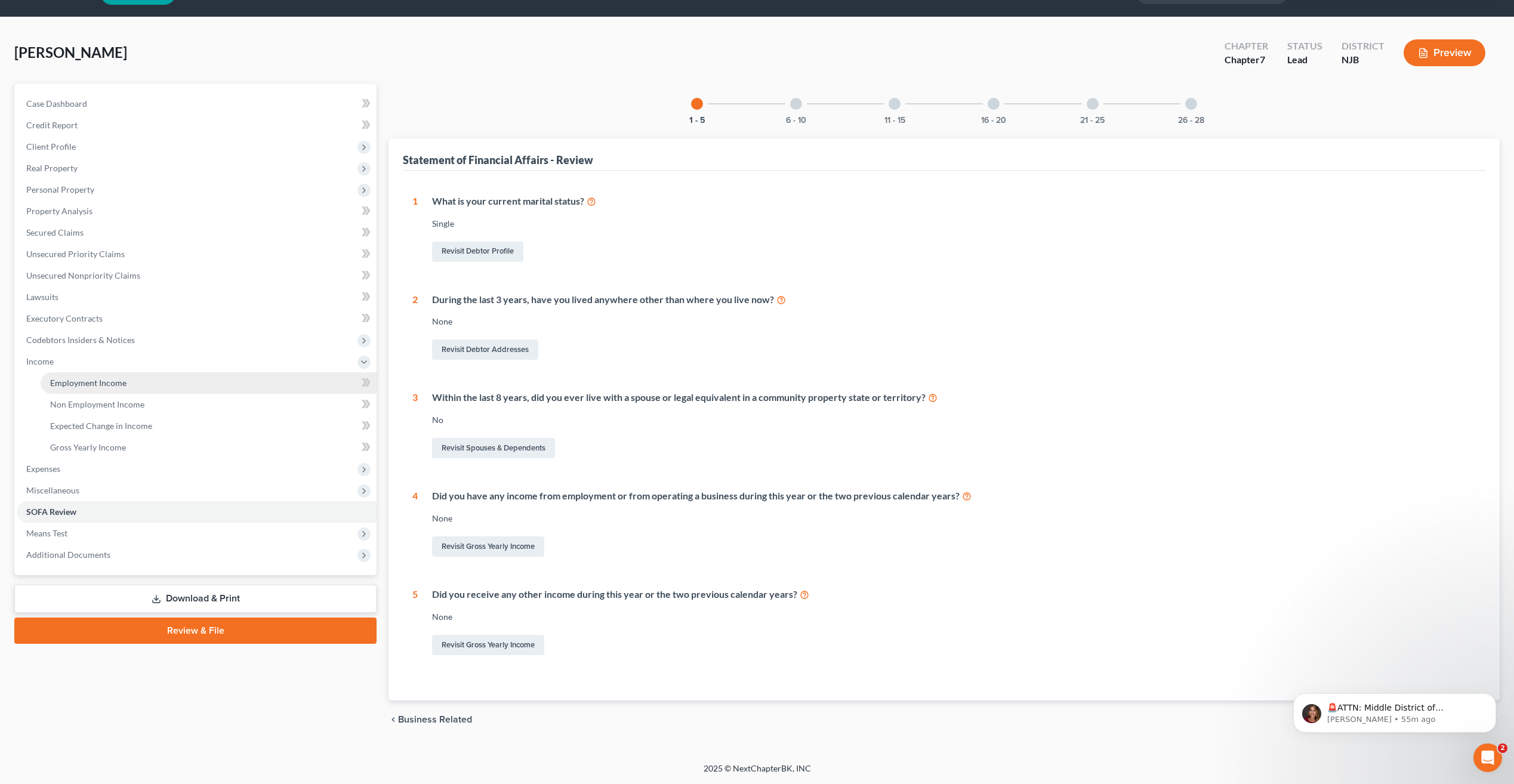
click at [89, 383] on span "Employment Income" at bounding box center [88, 383] width 77 height 11
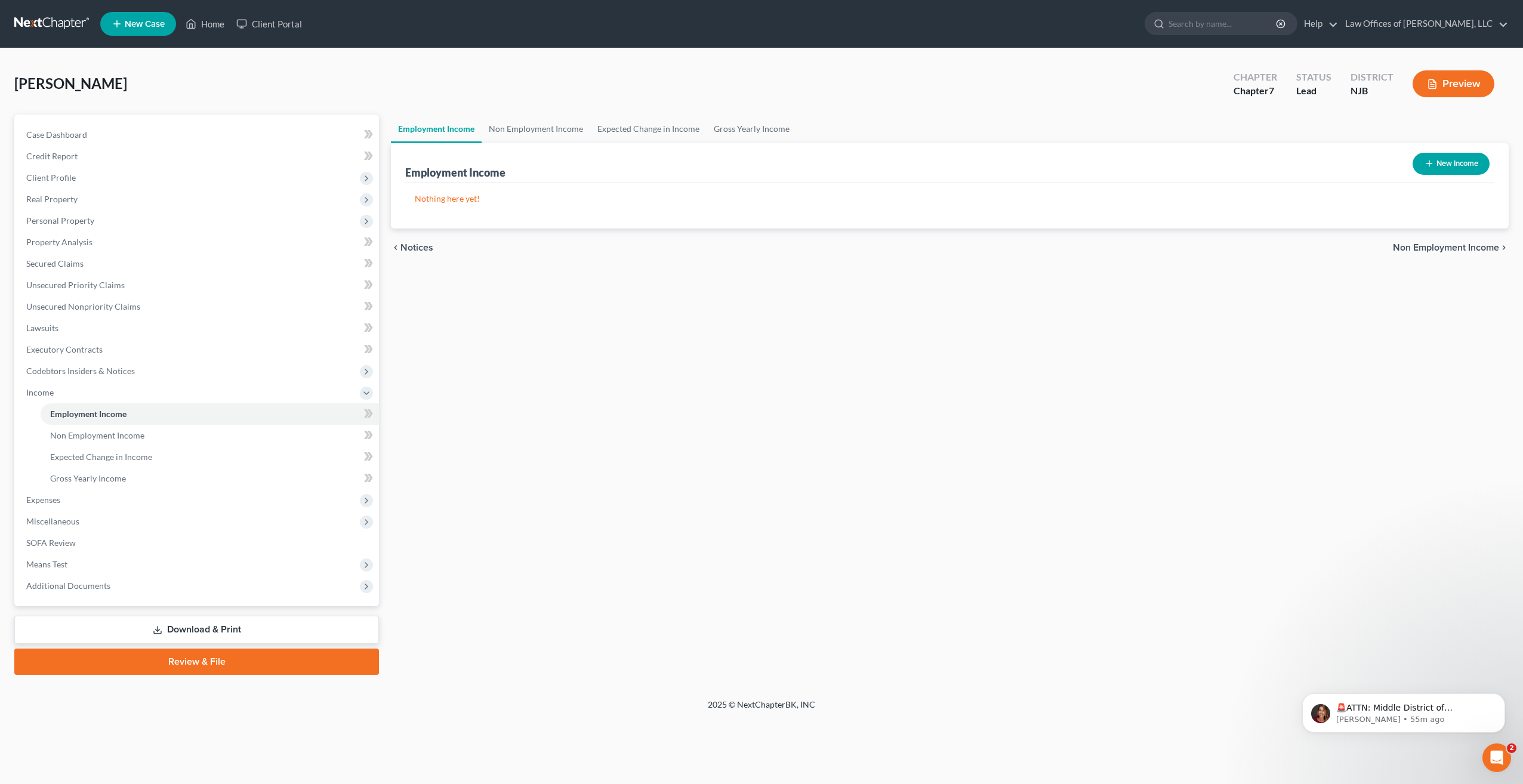
click at [1439, 165] on button "New Income" at bounding box center [1451, 163] width 77 height 22
select select "0"
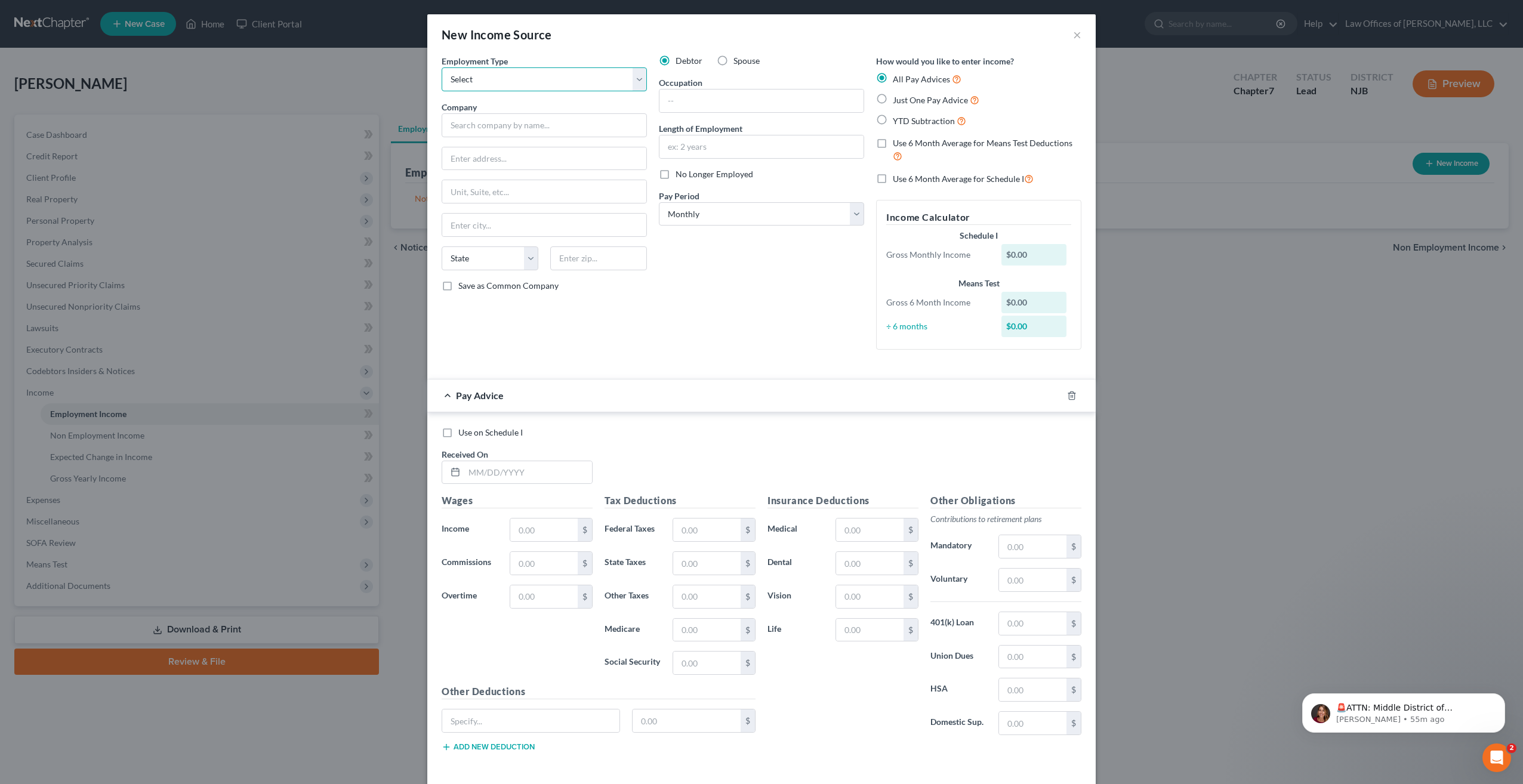
click at [634, 78] on select "Select Full or Part Time Employment Self Employment" at bounding box center [544, 79] width 205 height 24
select select "0"
click at [442, 68] on select "Select Full or Part Time Employment Self Employment" at bounding box center [544, 79] width 205 height 24
click at [677, 99] on input "text" at bounding box center [762, 101] width 204 height 23
click at [679, 92] on input "text" at bounding box center [762, 101] width 204 height 23
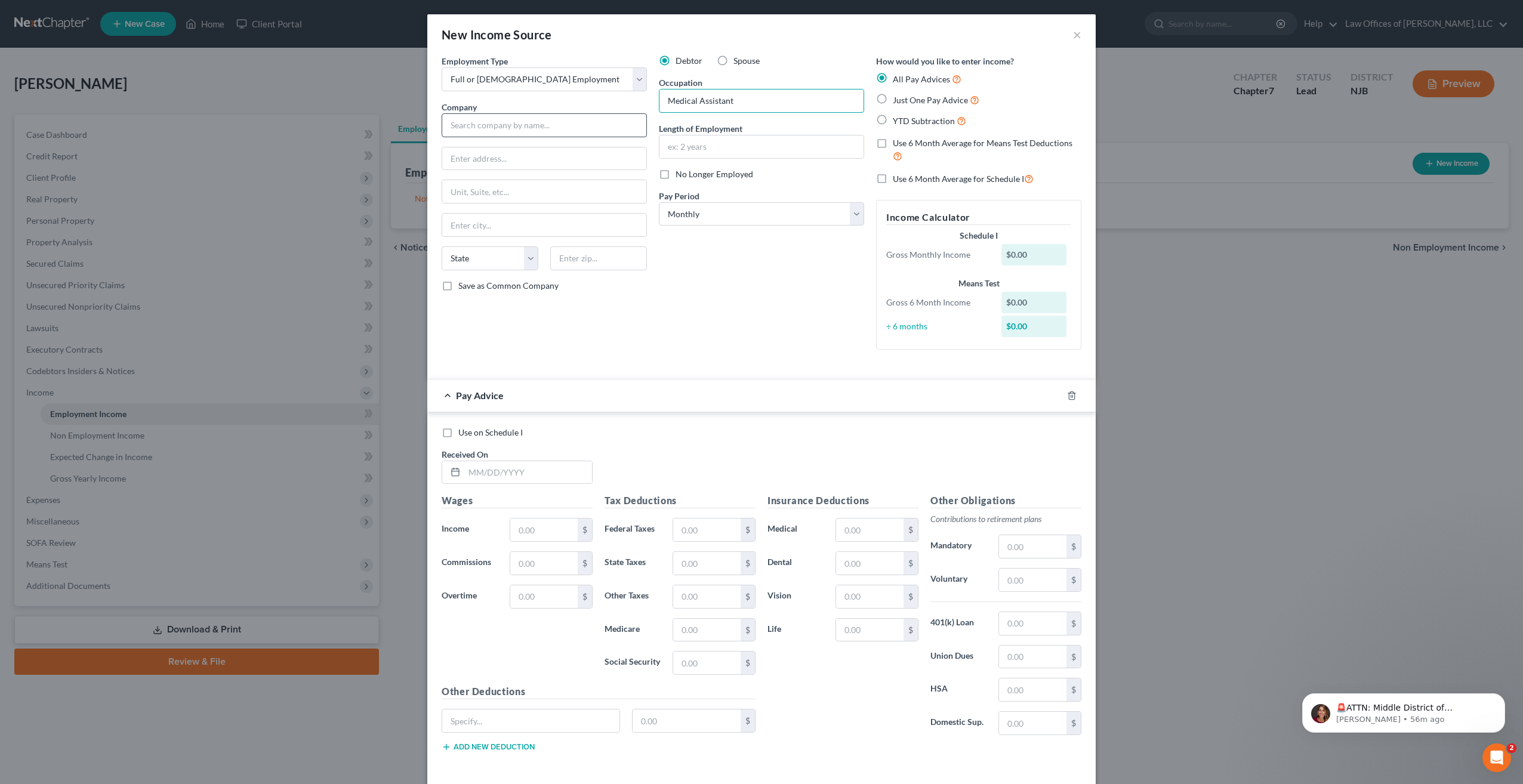
type input "Medical Assistant"
click at [497, 126] on input "text" at bounding box center [544, 125] width 205 height 24
click at [514, 129] on input "text" at bounding box center [544, 125] width 205 height 24
type input "Hackensack Pediatrics"
click at [515, 166] on input "text" at bounding box center [545, 159] width 204 height 23
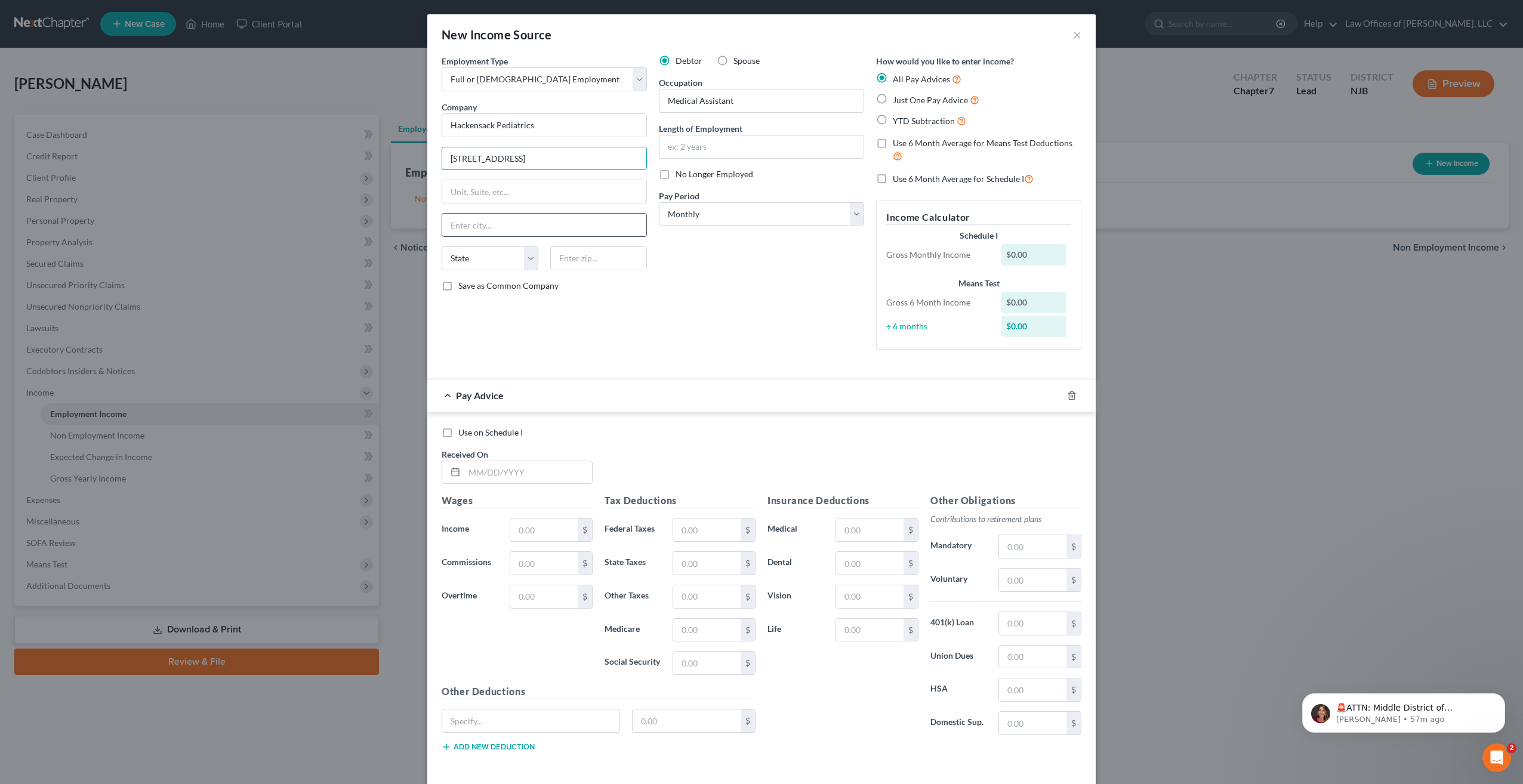
type input "177 Summit Avenue"
click at [491, 225] on input "text" at bounding box center [545, 225] width 204 height 23
click at [559, 221] on input "Hackensack" at bounding box center [545, 225] width 204 height 23
type input "Hackensack"
click at [523, 255] on select "State AL AK AR AZ CA CO CT DE DC FL GA GU HI ID IL IN IA KS KY LA ME MD MA MI M…" at bounding box center [490, 258] width 97 height 24
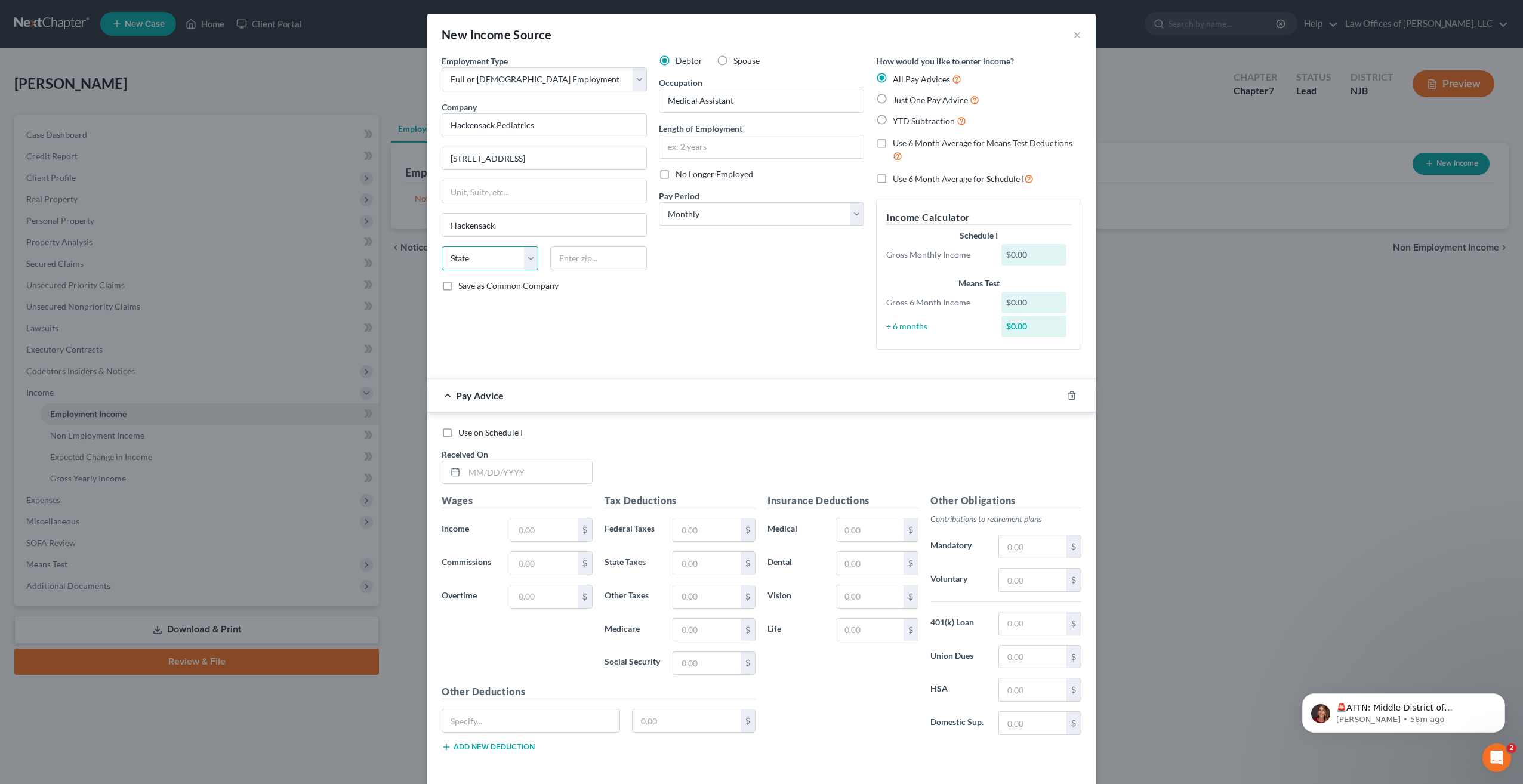
select select "33"
click at [442, 247] on select "State AL AK AR AZ CA CO CT DE DC FL GA GU HI ID IL IN IA KS KY LA ME MD MA MI M…" at bounding box center [490, 258] width 97 height 24
click at [589, 266] on input "text" at bounding box center [598, 258] width 97 height 24
type input "07601"
click at [754, 149] on input "text" at bounding box center [762, 147] width 204 height 23
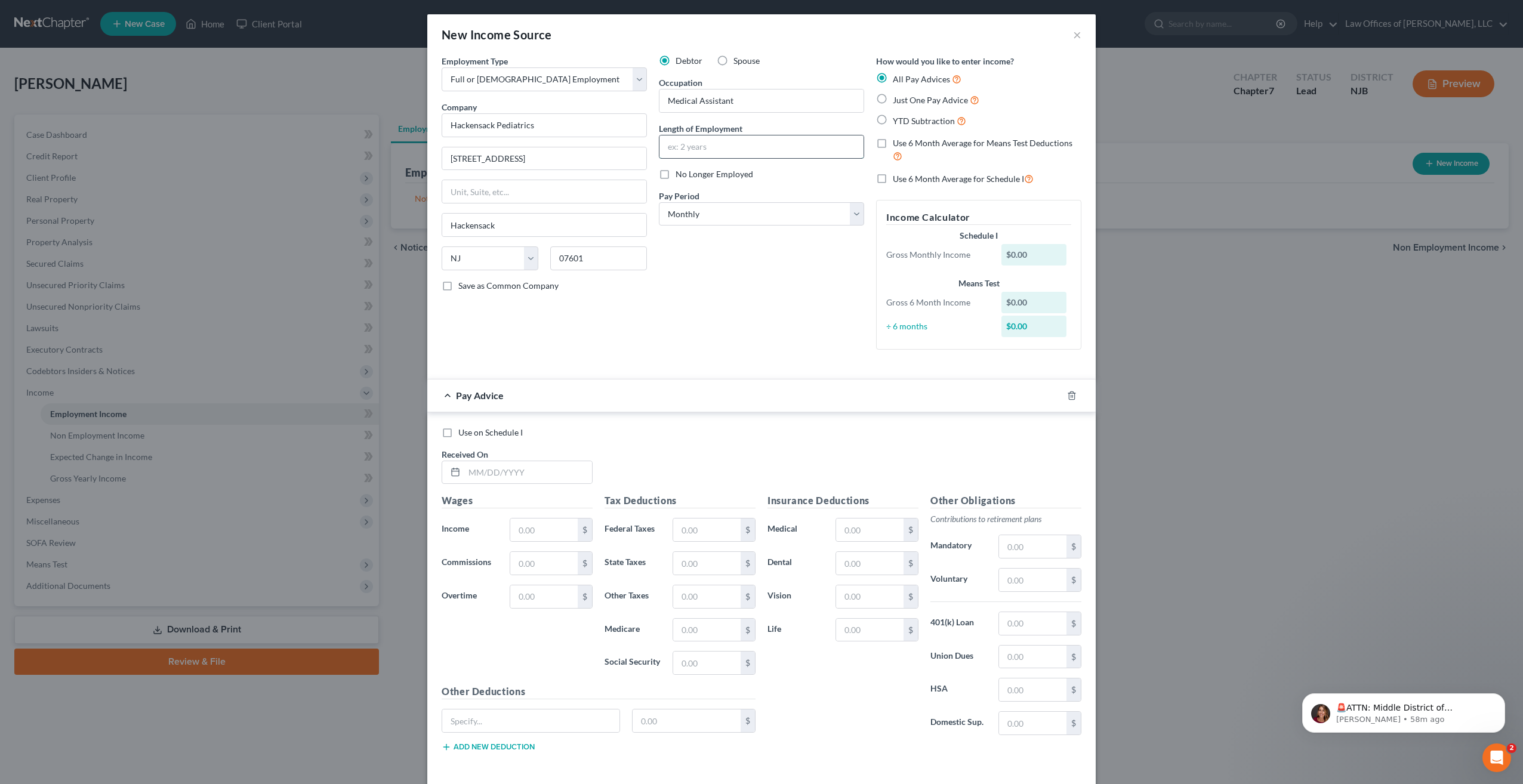
click at [695, 142] on input "text" at bounding box center [762, 147] width 204 height 23
click at [646, 306] on div "Employment Type * Select Full or Part Time Employment Self Employment Company *…" at bounding box center [544, 206] width 217 height 304
click at [665, 147] on input "text" at bounding box center [762, 147] width 204 height 23
type input "24"
click at [850, 218] on select "Select Monthly Twice Monthly Every Other Week Weekly" at bounding box center [762, 214] width 205 height 24
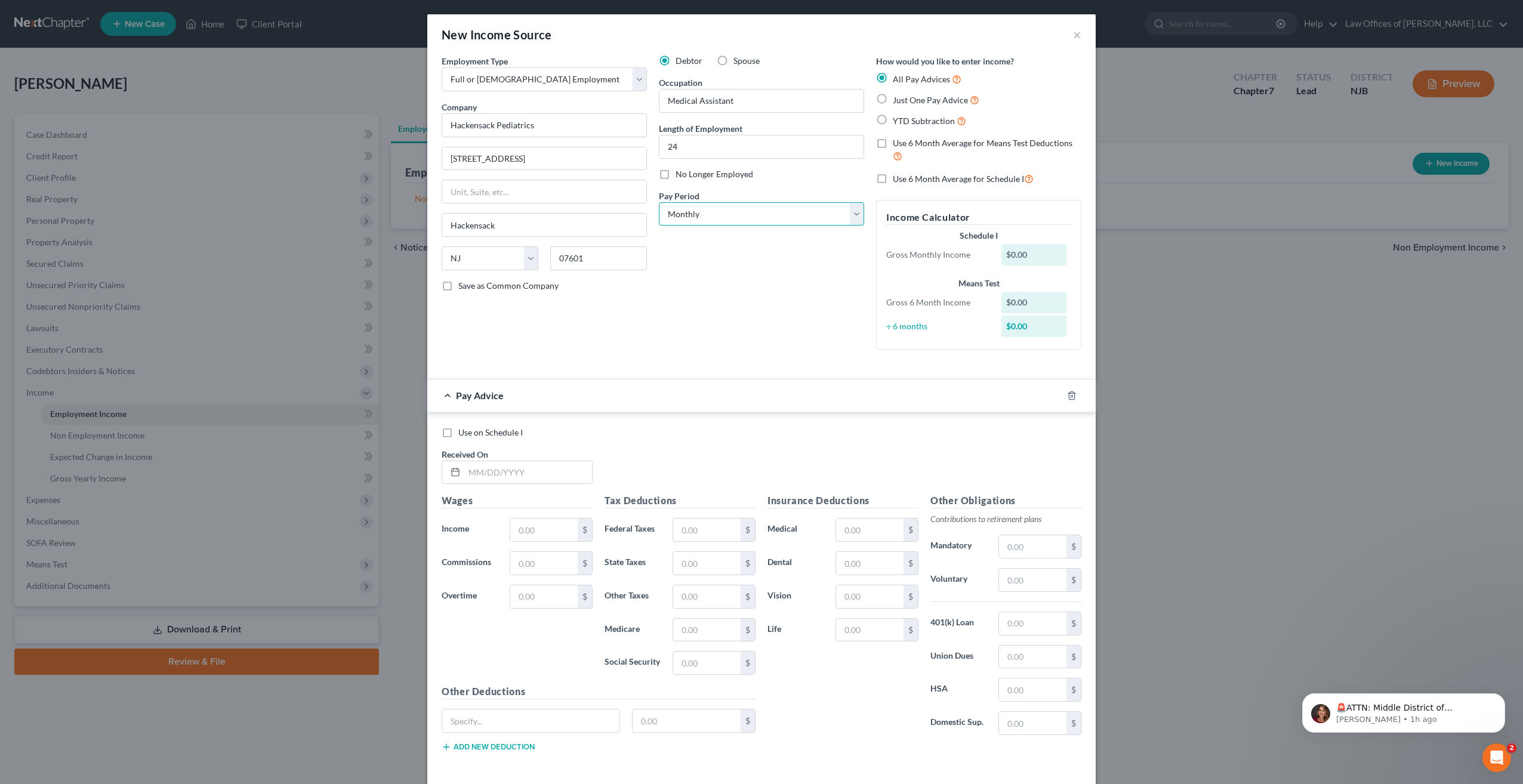
select select "2"
click at [659, 203] on select "Select Monthly Twice Monthly Every Other Week Weekly" at bounding box center [762, 214] width 205 height 24
click at [458, 288] on label "Save as Common Company" at bounding box center [509, 286] width 100 height 12
click at [463, 287] on input "Save as Common Company" at bounding box center [466, 284] width 8 height 8
checkbox input "true"
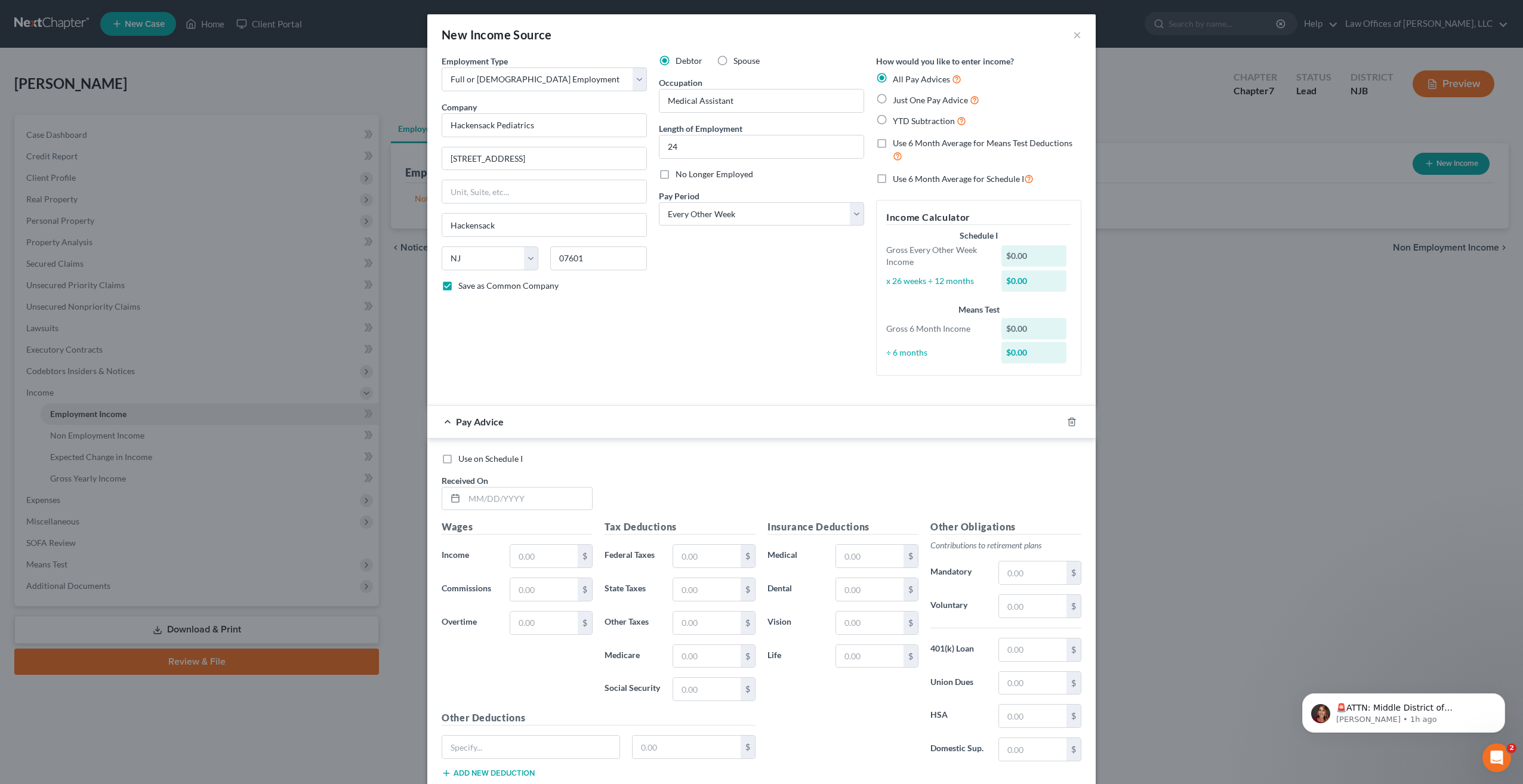
click at [893, 102] on label "Just One Pay Advice" at bounding box center [936, 100] width 86 height 14
click at [897, 100] on input "Just One Pay Advice" at bounding box center [901, 97] width 8 height 8
radio input "true"
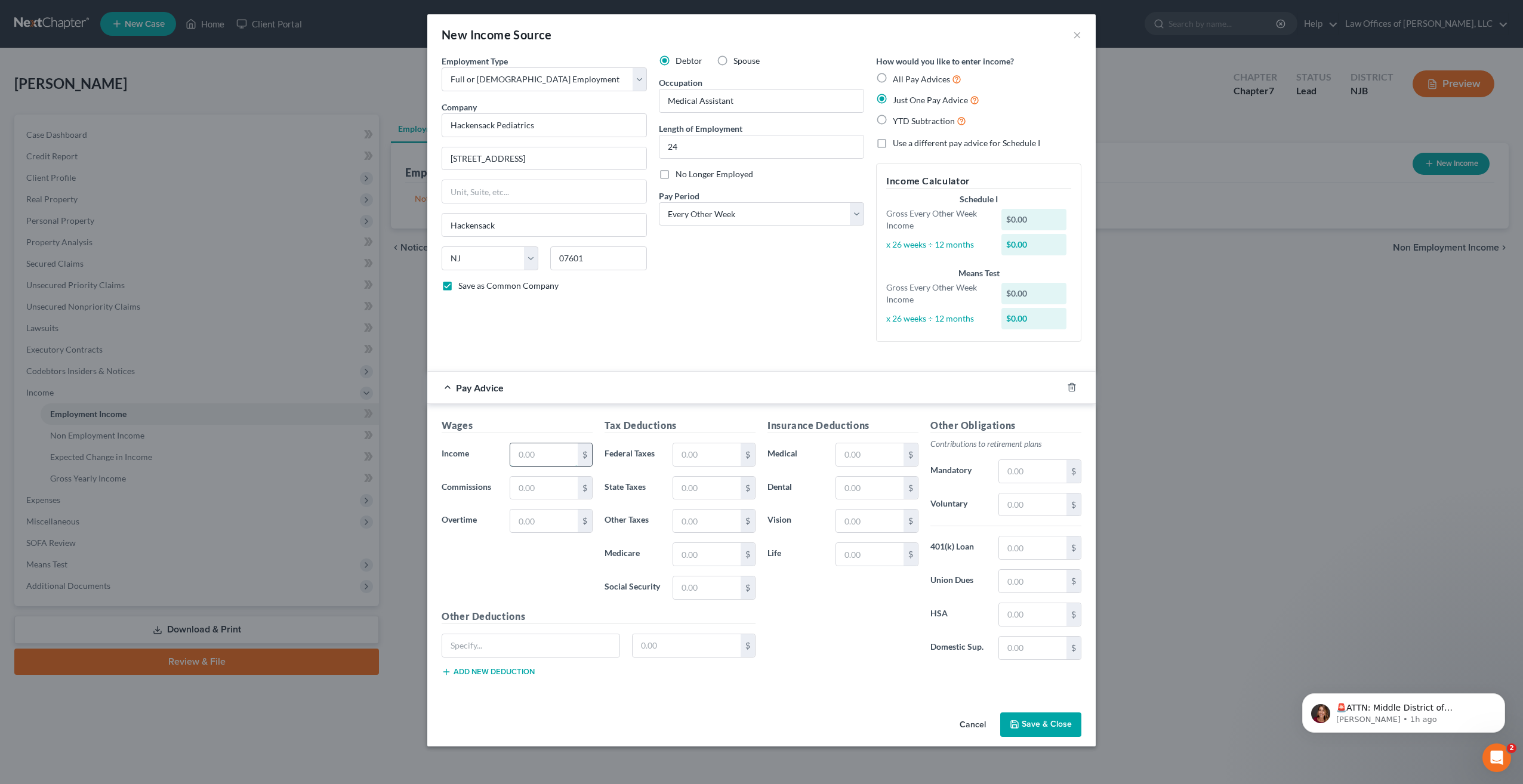
click at [526, 452] on input "text" at bounding box center [544, 455] width 68 height 23
type input "1"
type input "1,508"
click at [720, 445] on input "text" at bounding box center [707, 455] width 68 height 23
type input "122.51"
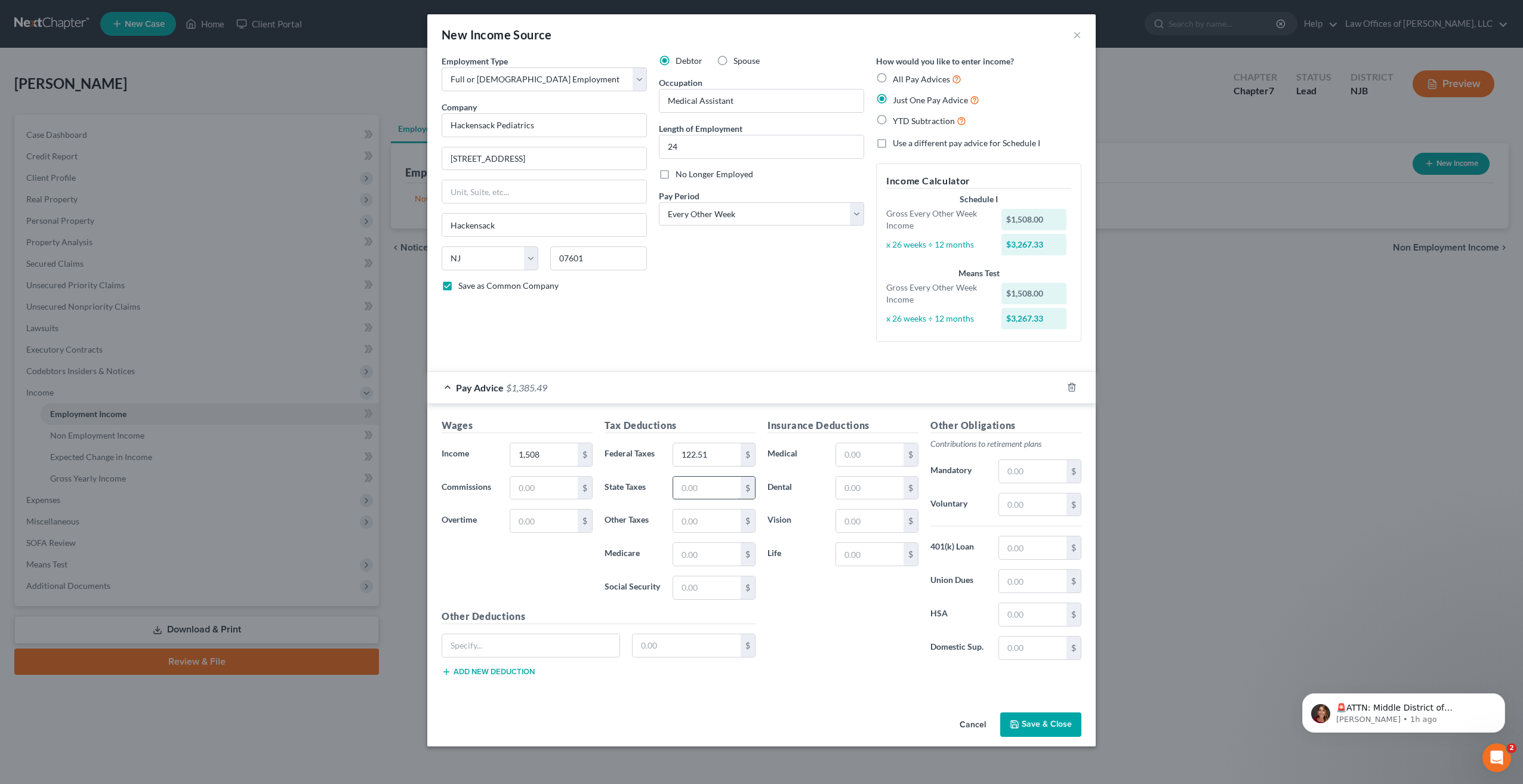
click at [695, 486] on input "text" at bounding box center [707, 488] width 68 height 23
click at [698, 493] on input "text" at bounding box center [707, 488] width 68 height 23
type input "42.78"
click at [692, 553] on input "text" at bounding box center [707, 554] width 68 height 23
type input "21.88"
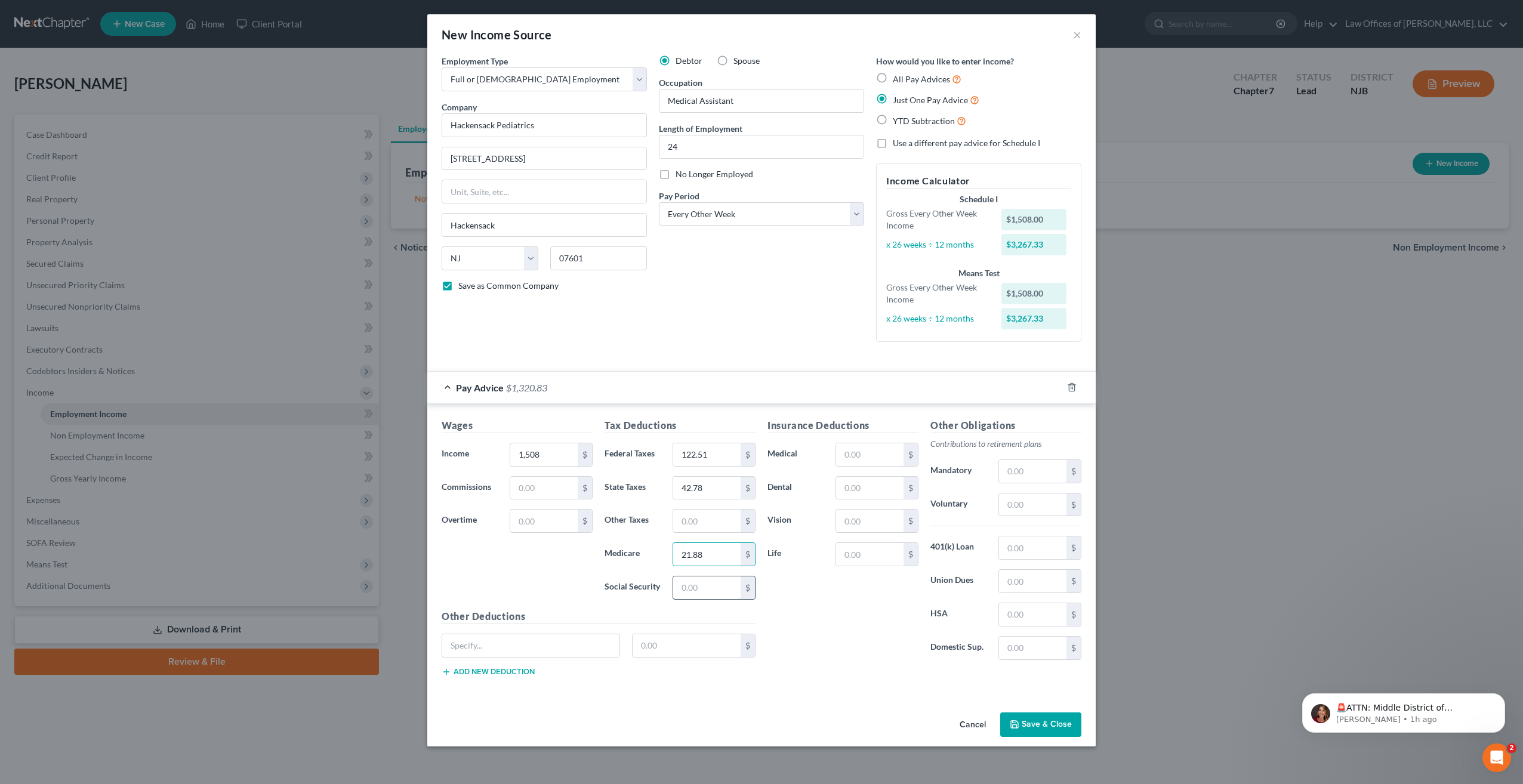
click at [687, 587] on input "text" at bounding box center [707, 588] width 68 height 23
type input "93.55"
click at [1035, 725] on button "Save & Close" at bounding box center [1041, 724] width 81 height 25
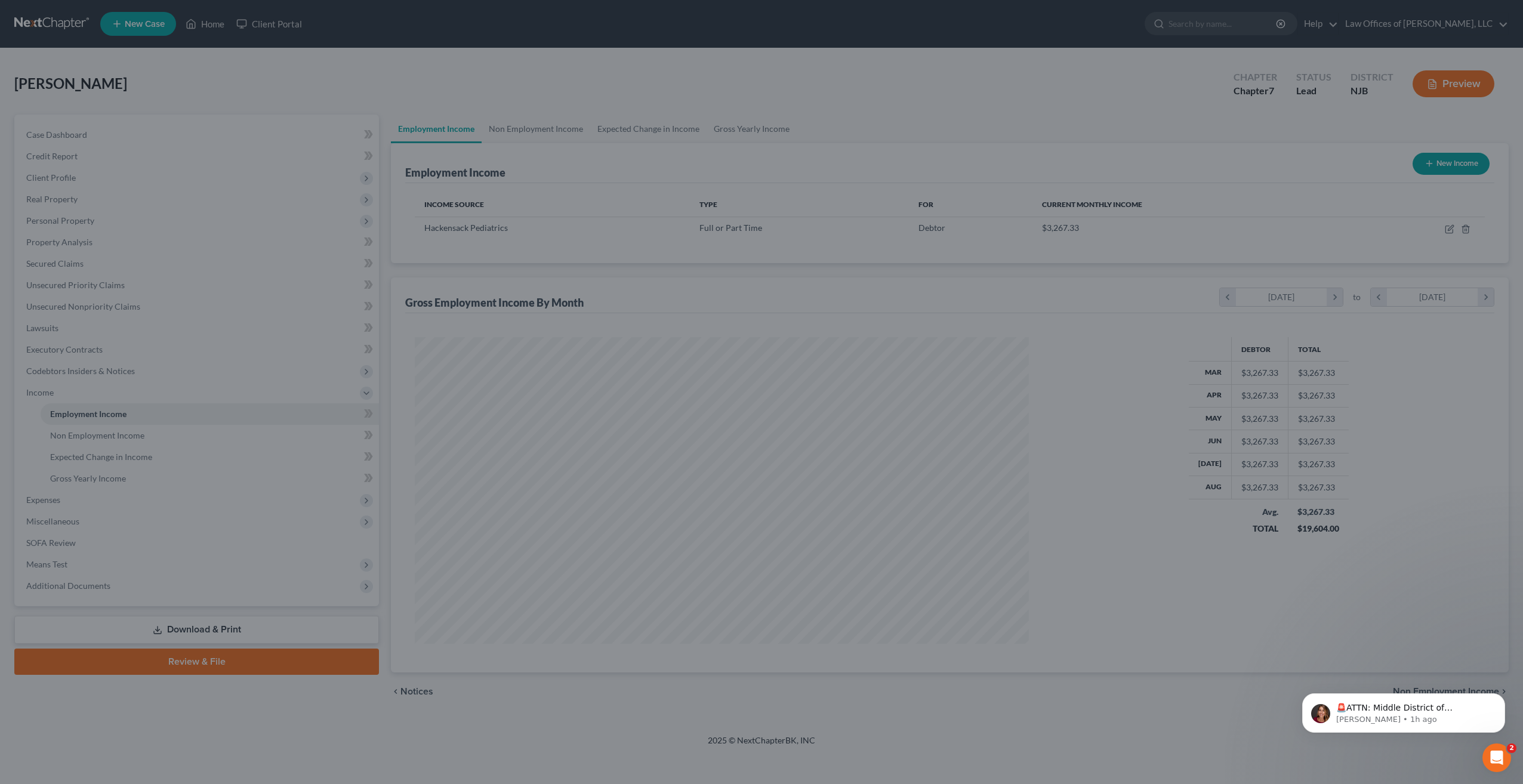
scroll to position [307, 639]
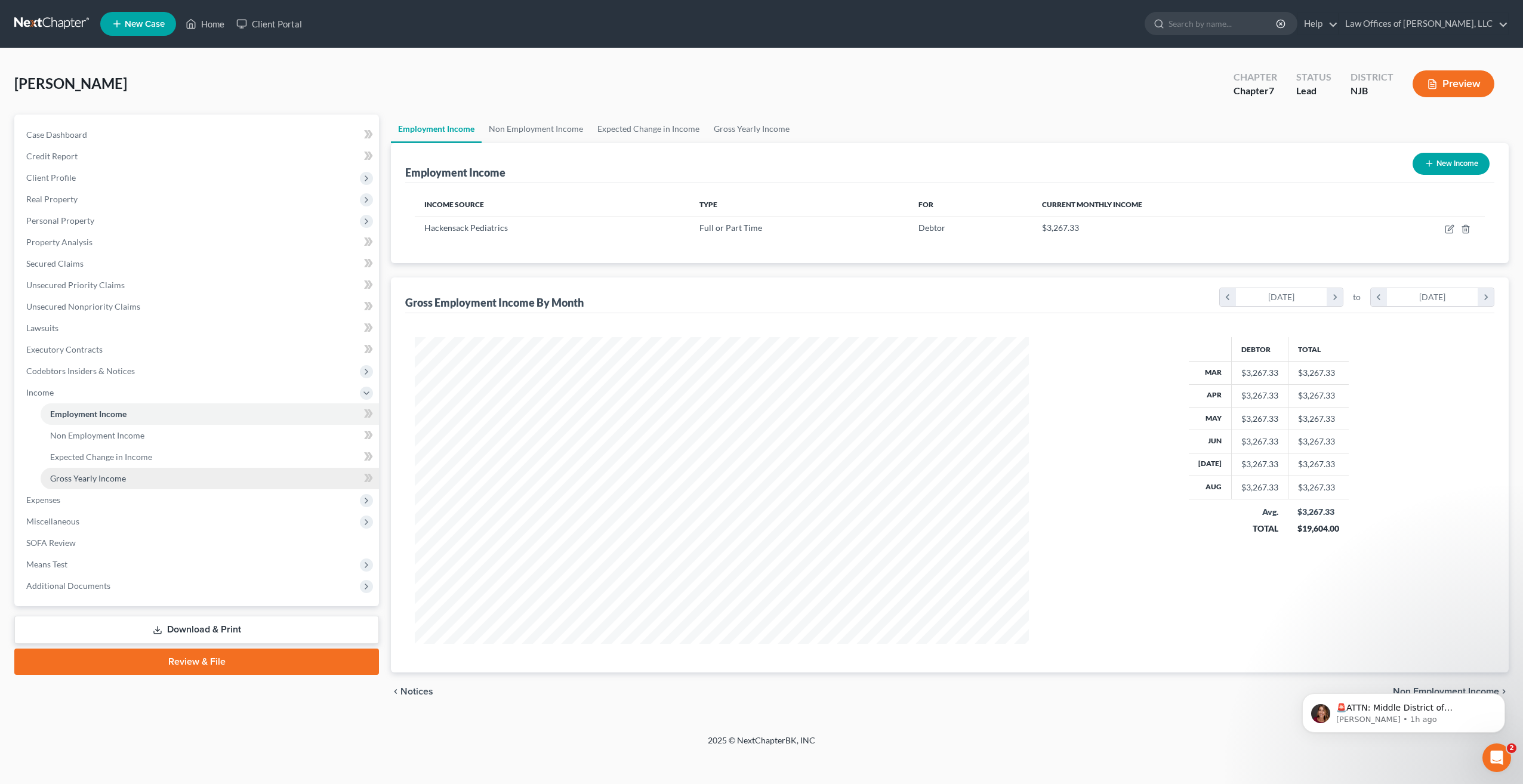
click at [301, 485] on link "Gross Yearly Income" at bounding box center [210, 478] width 338 height 21
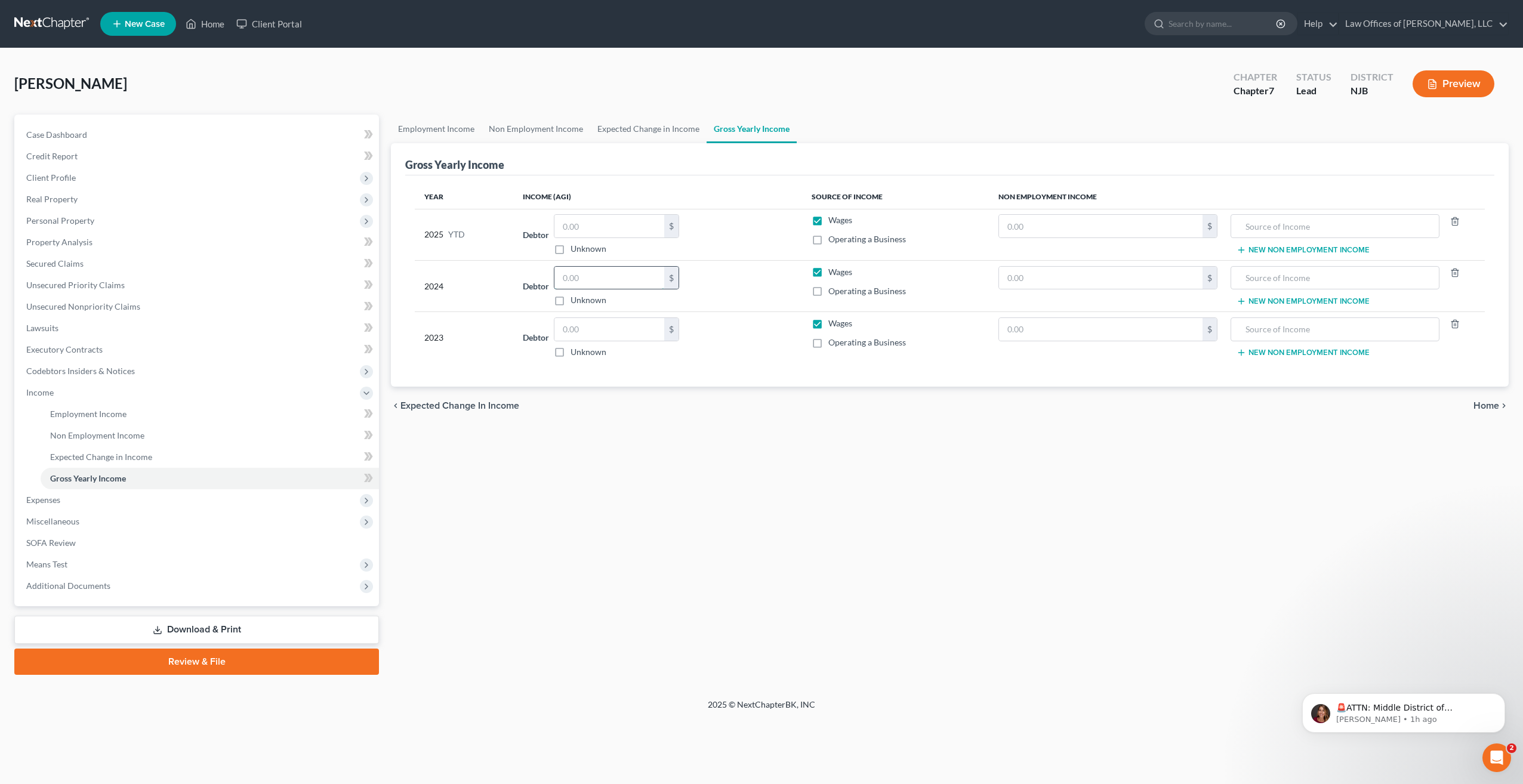
click at [633, 277] on input "text" at bounding box center [609, 278] width 110 height 23
type input "39,860"
click at [609, 336] on input "text" at bounding box center [609, 329] width 110 height 23
type input "36,323"
click at [1497, 402] on span "Home" at bounding box center [1486, 405] width 26 height 10
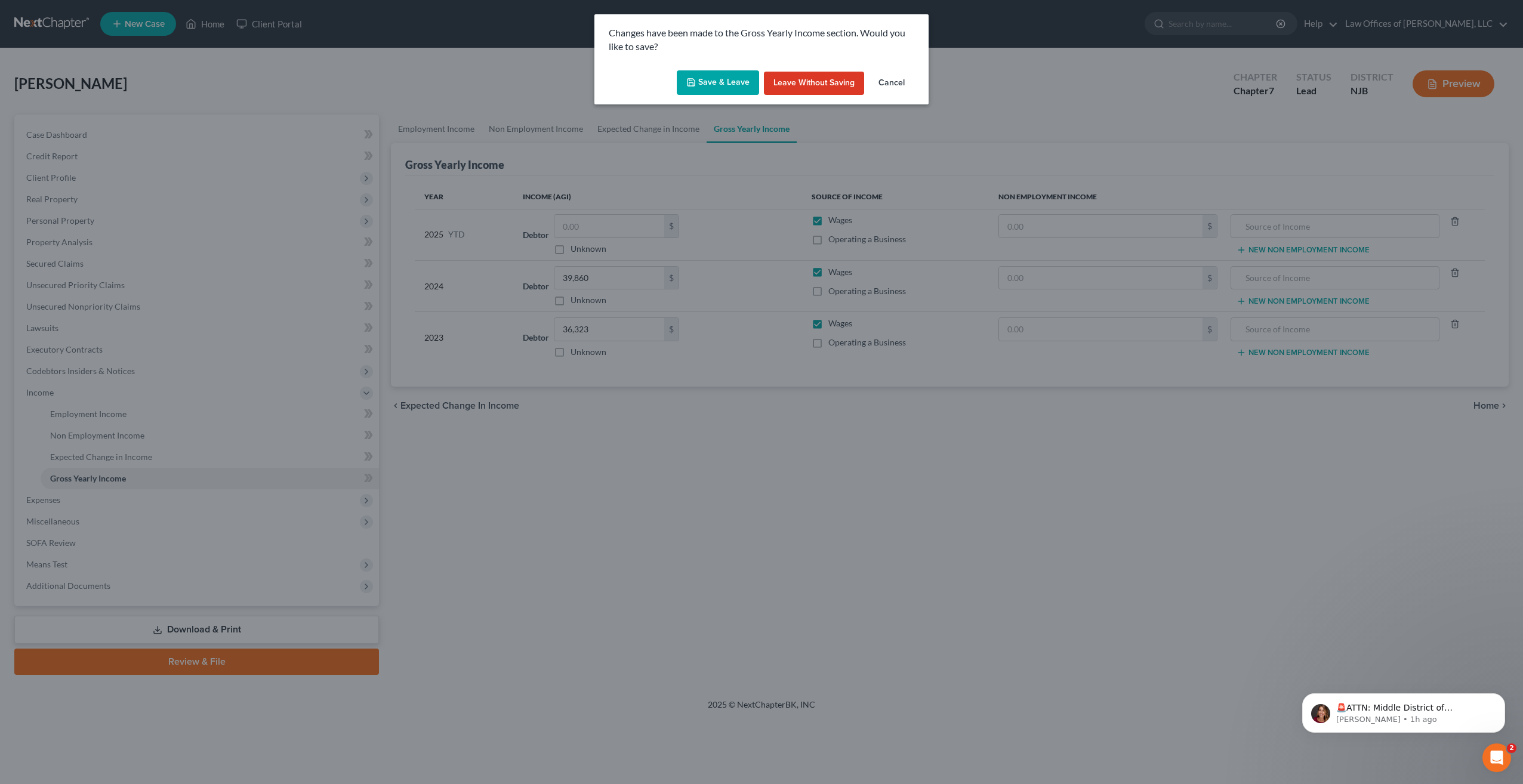
click at [732, 82] on button "Save & Leave" at bounding box center [717, 83] width 82 height 25
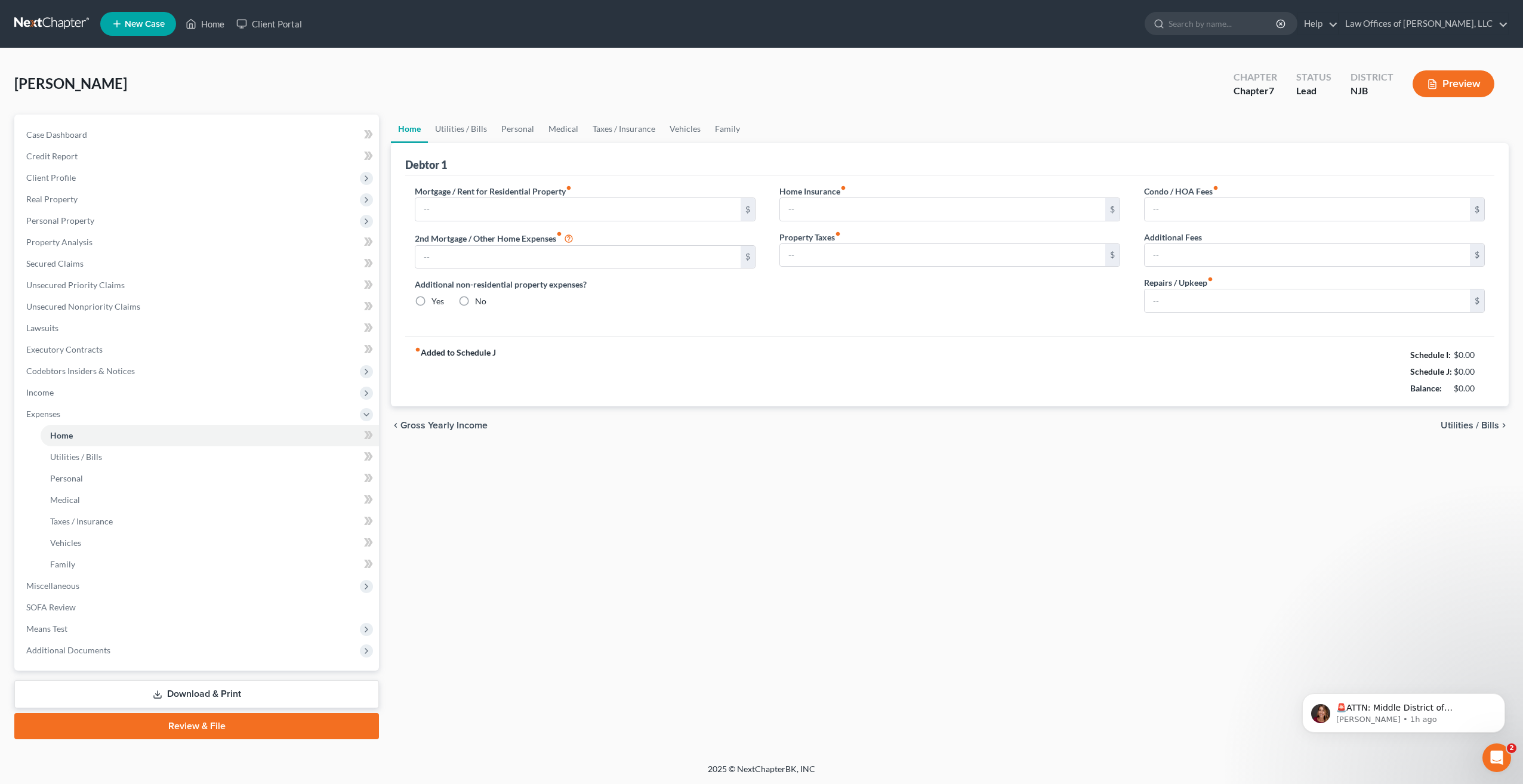
type input "1,016.00"
type input "0.00"
radio input "true"
type input "0.00"
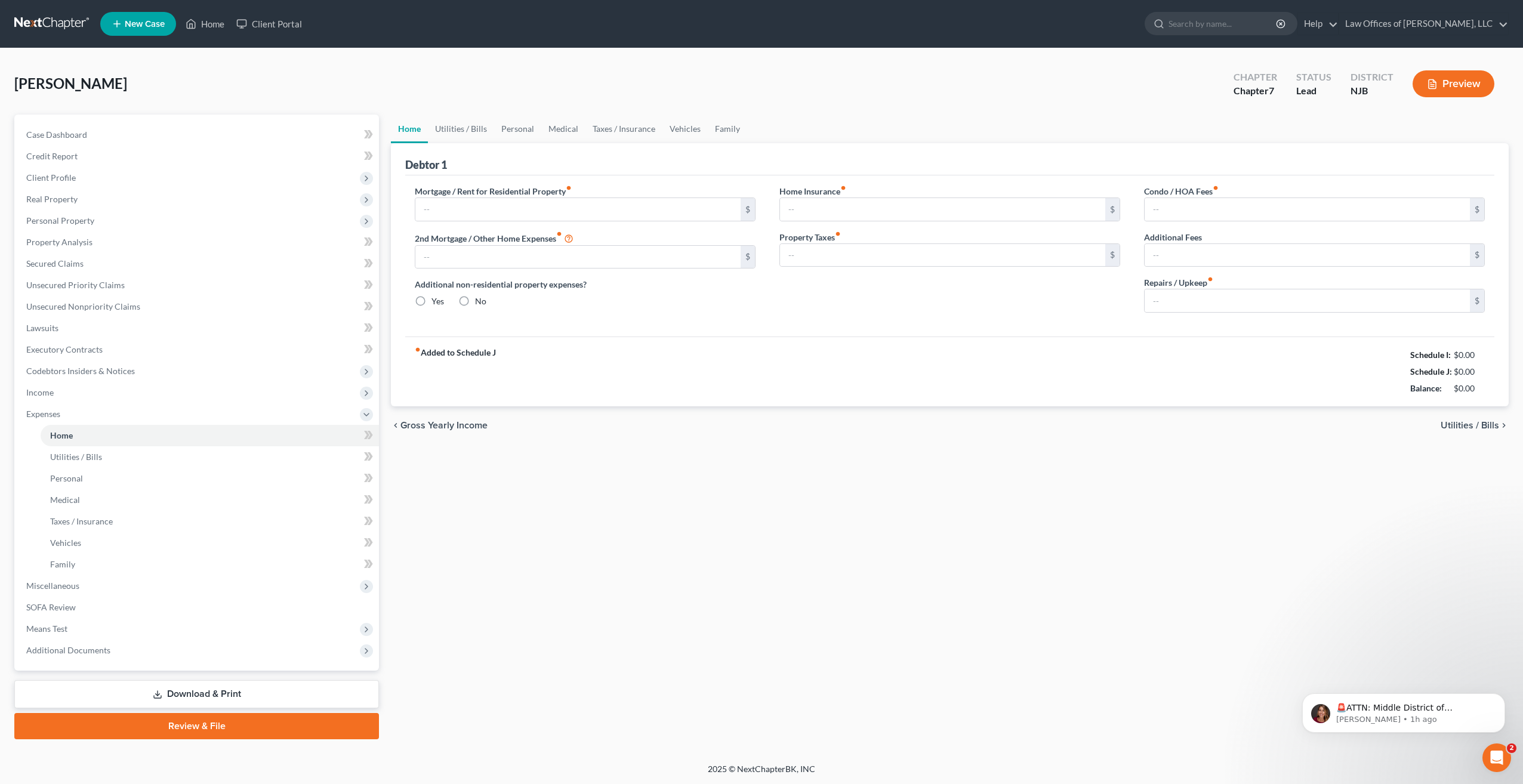
type input "0.00"
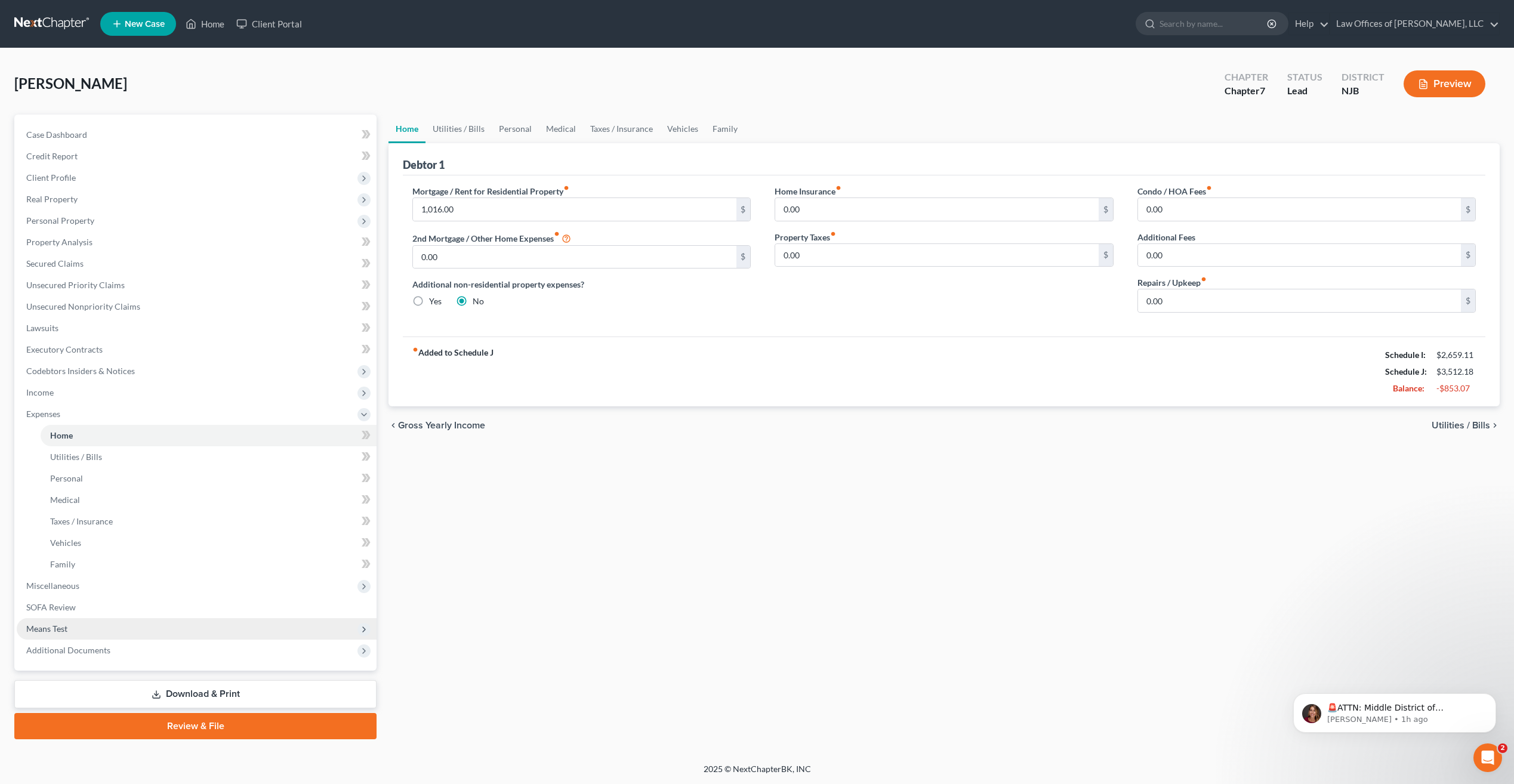
click at [55, 629] on span "Means Test" at bounding box center [47, 629] width 41 height 11
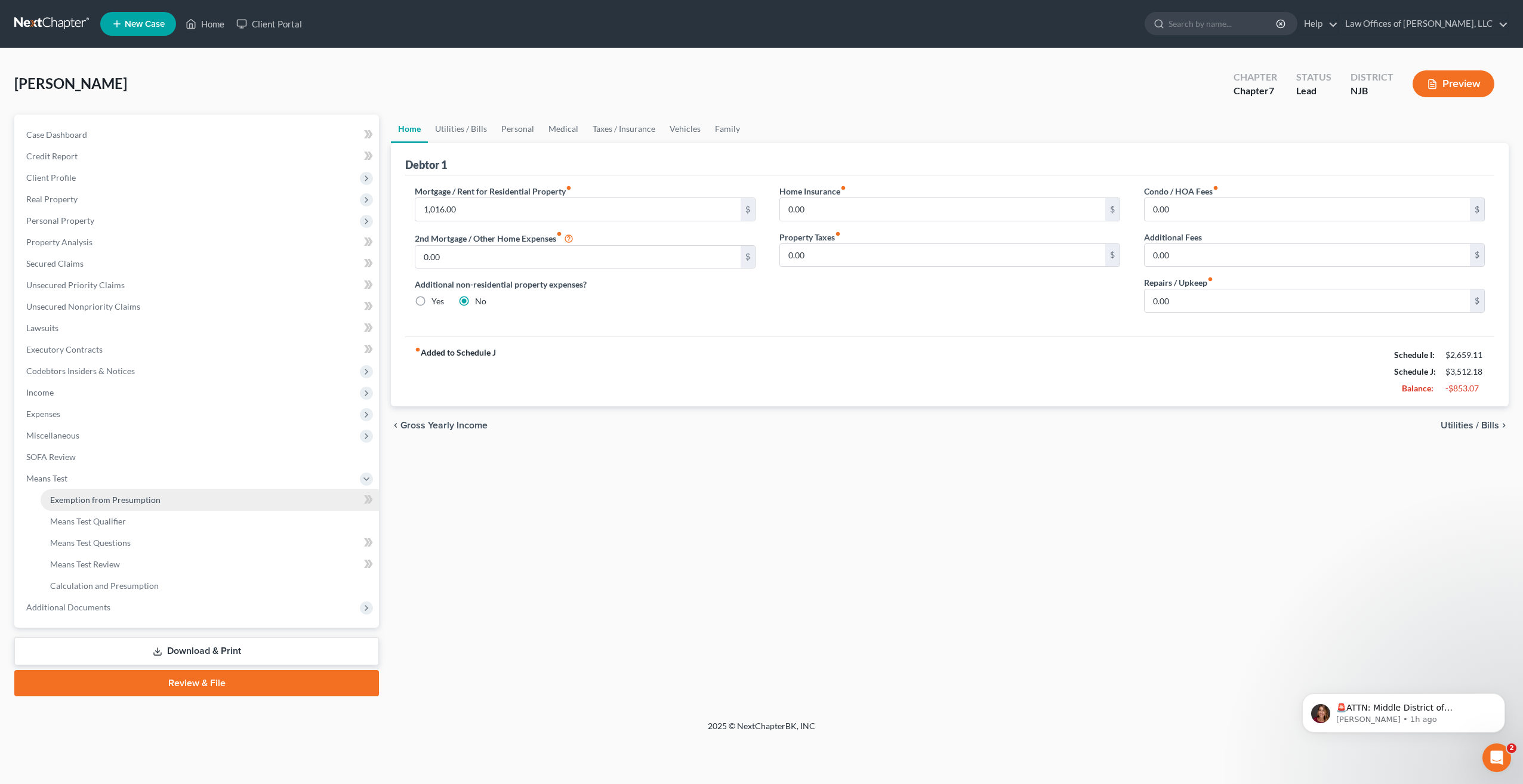
click at [147, 496] on span "Exemption from Presumption" at bounding box center [105, 499] width 110 height 11
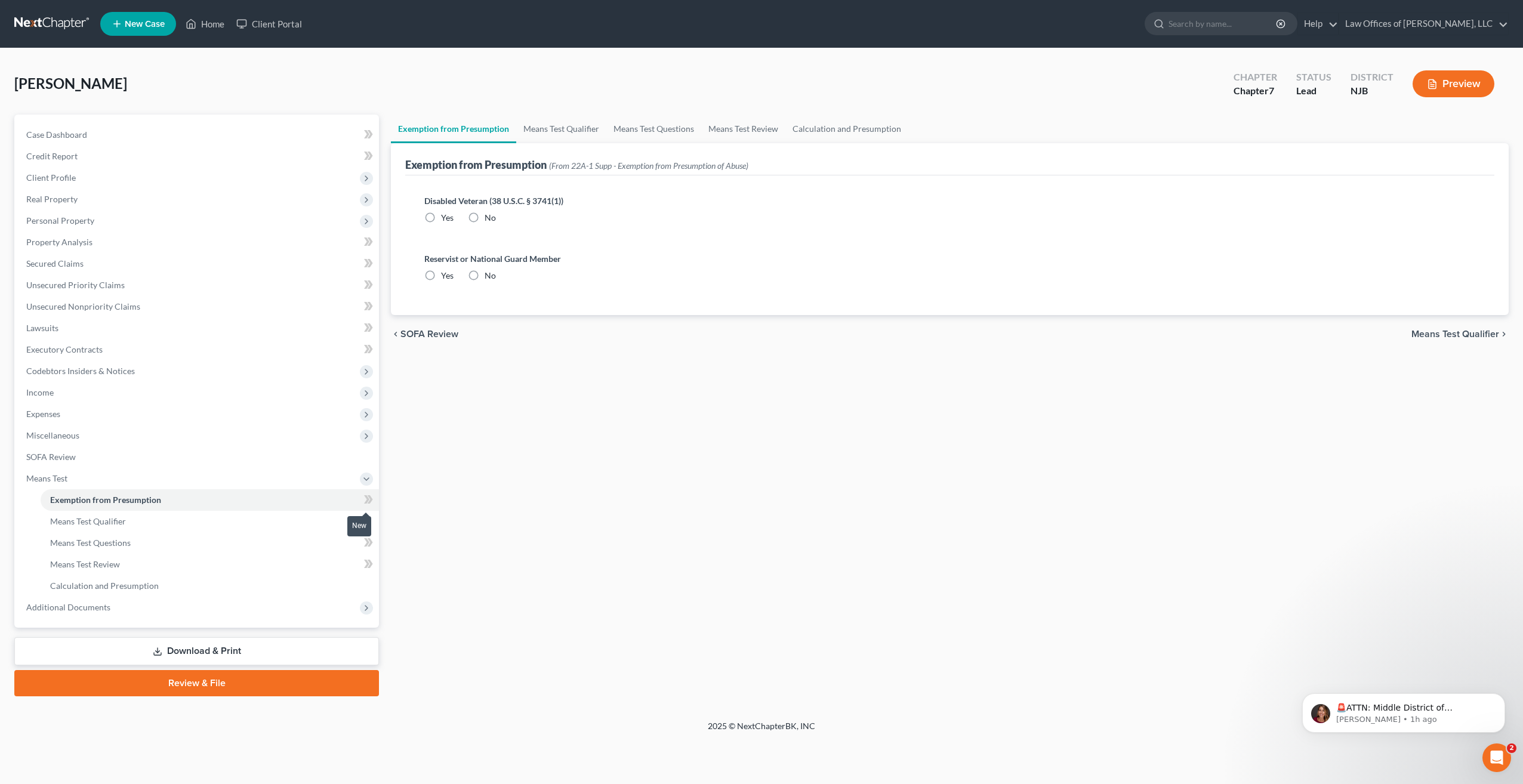
click at [371, 501] on icon at bounding box center [370, 499] width 5 height 8
click at [485, 217] on label "No" at bounding box center [490, 218] width 11 height 12
click at [489, 217] on input "No" at bounding box center [493, 215] width 8 height 8
radio input "true"
click at [485, 275] on label "No" at bounding box center [490, 276] width 11 height 12
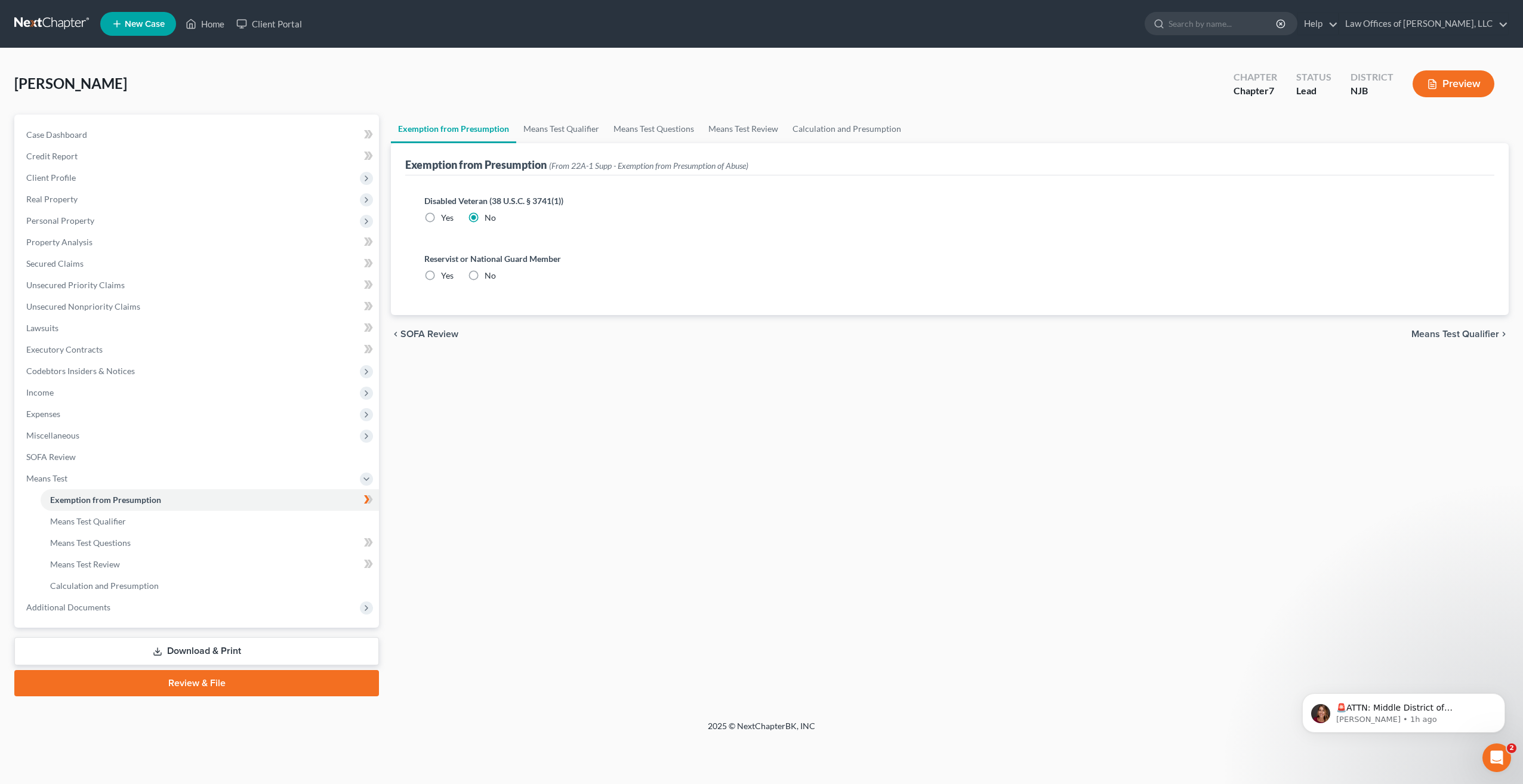
click at [489, 275] on input "No" at bounding box center [493, 273] width 8 height 8
radio input "true"
click at [1486, 334] on span "Means Test Qualifier" at bounding box center [1455, 334] width 88 height 10
